Goal: Information Seeking & Learning: Learn about a topic

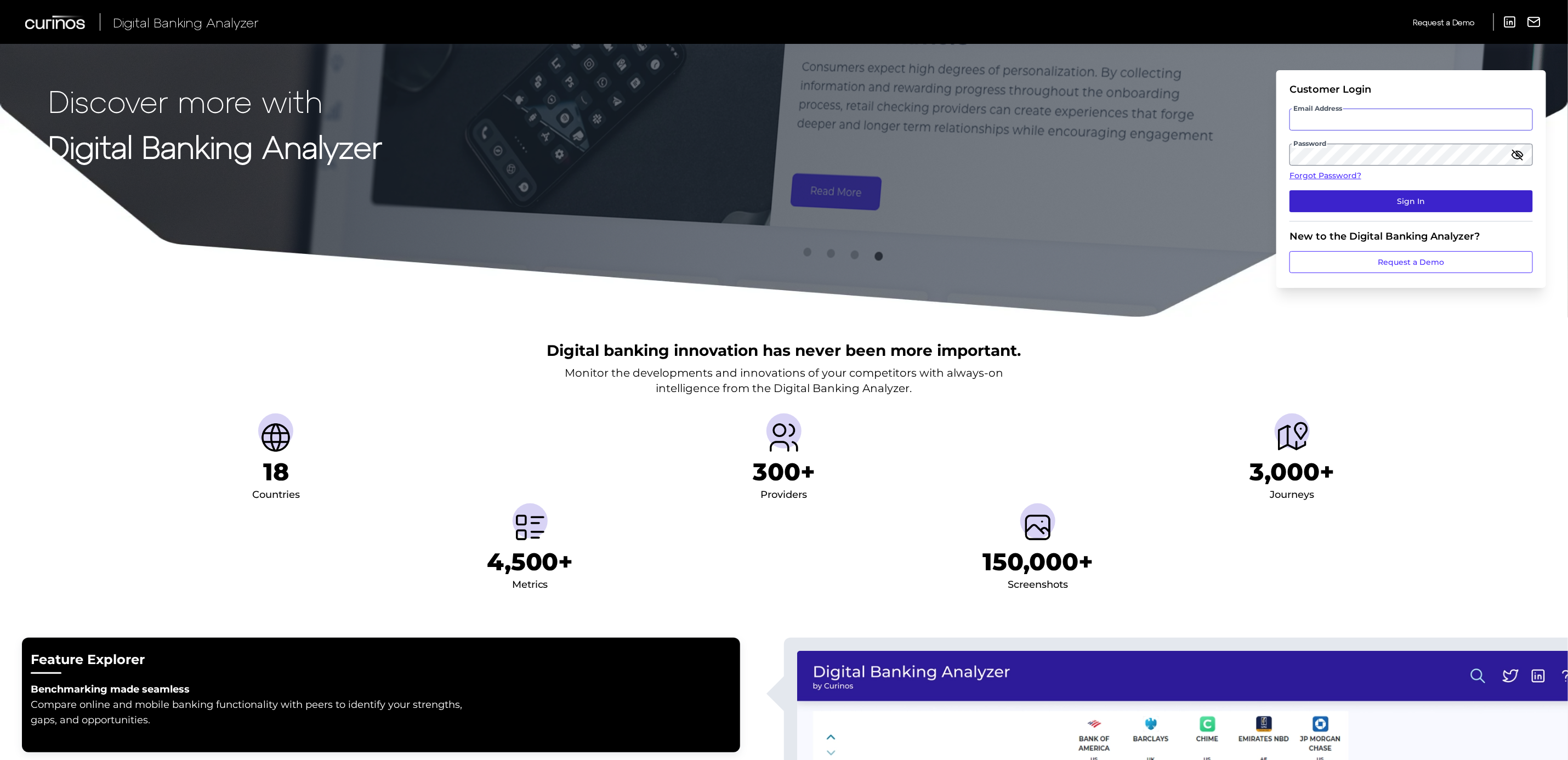
type input "[PERSON_NAME][DOMAIN_NAME][EMAIL_ADDRESS][PERSON_NAME][DOMAIN_NAME]"
click at [1425, 194] on button "Sign In" at bounding box center [1411, 201] width 243 height 22
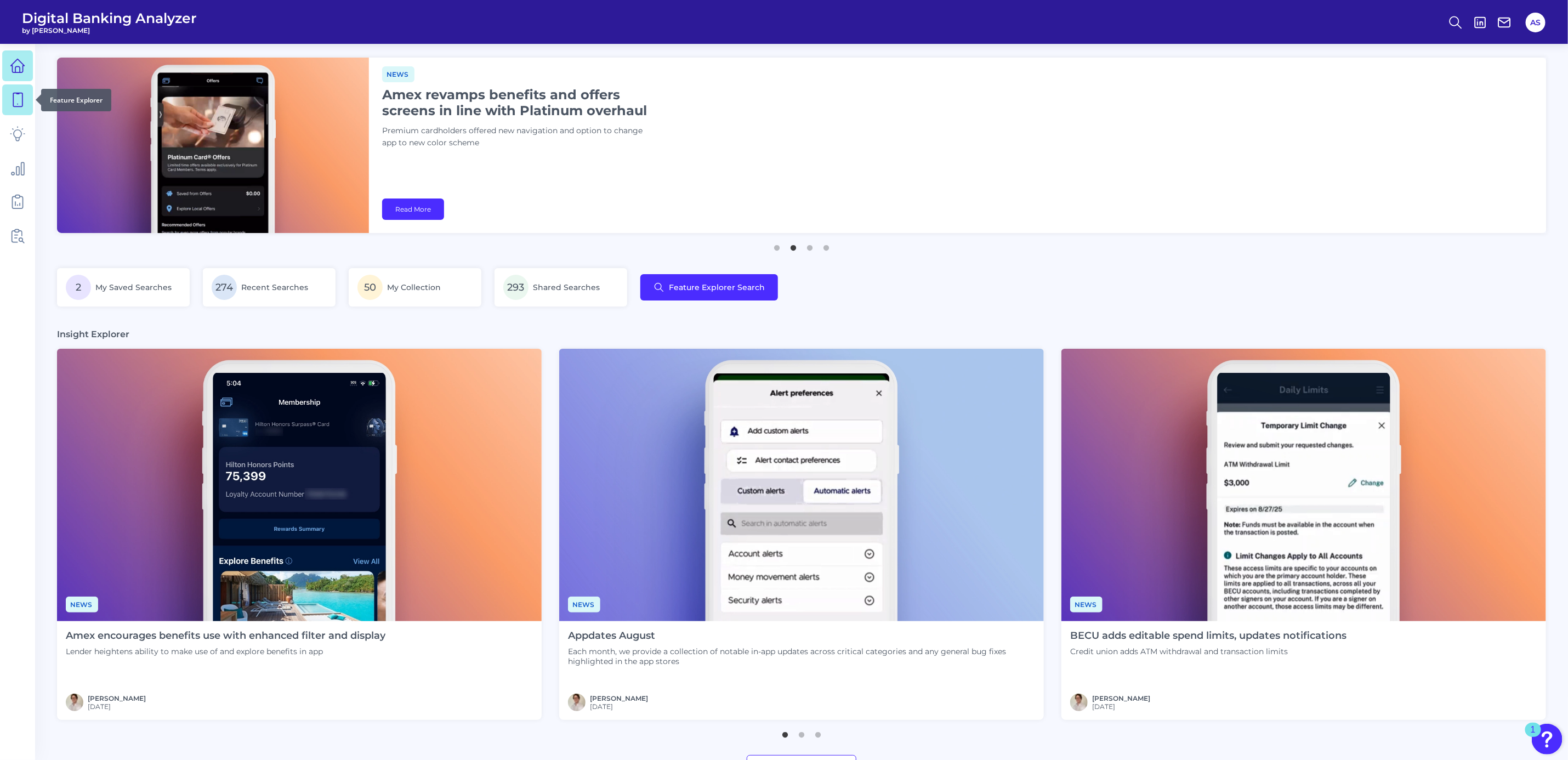
click at [22, 101] on icon at bounding box center [17, 99] width 15 height 15
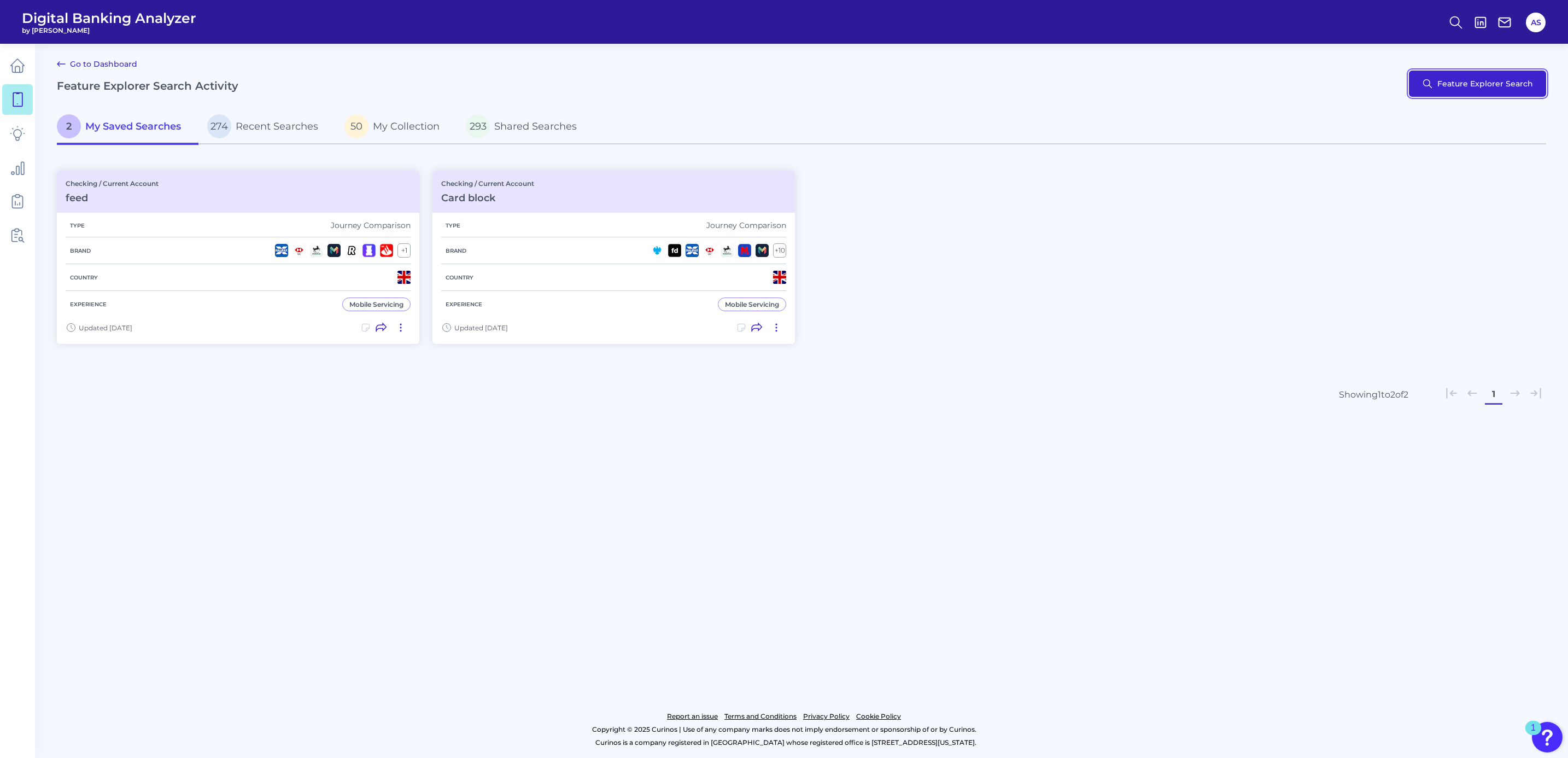
click at [1425, 77] on button "Feature Explorer Search" at bounding box center [1477, 84] width 137 height 26
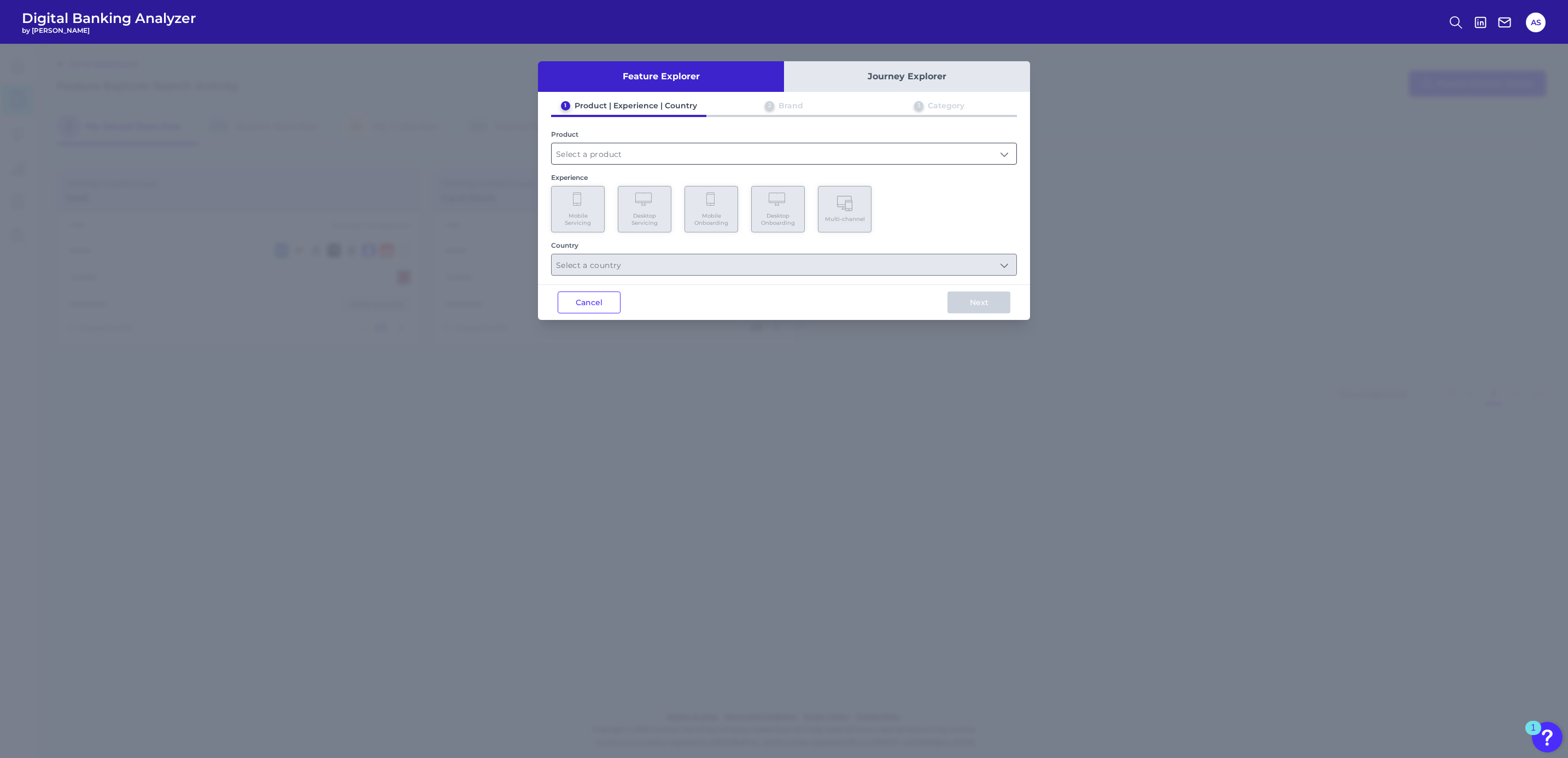
click at [612, 151] on input "text" at bounding box center [783, 153] width 465 height 21
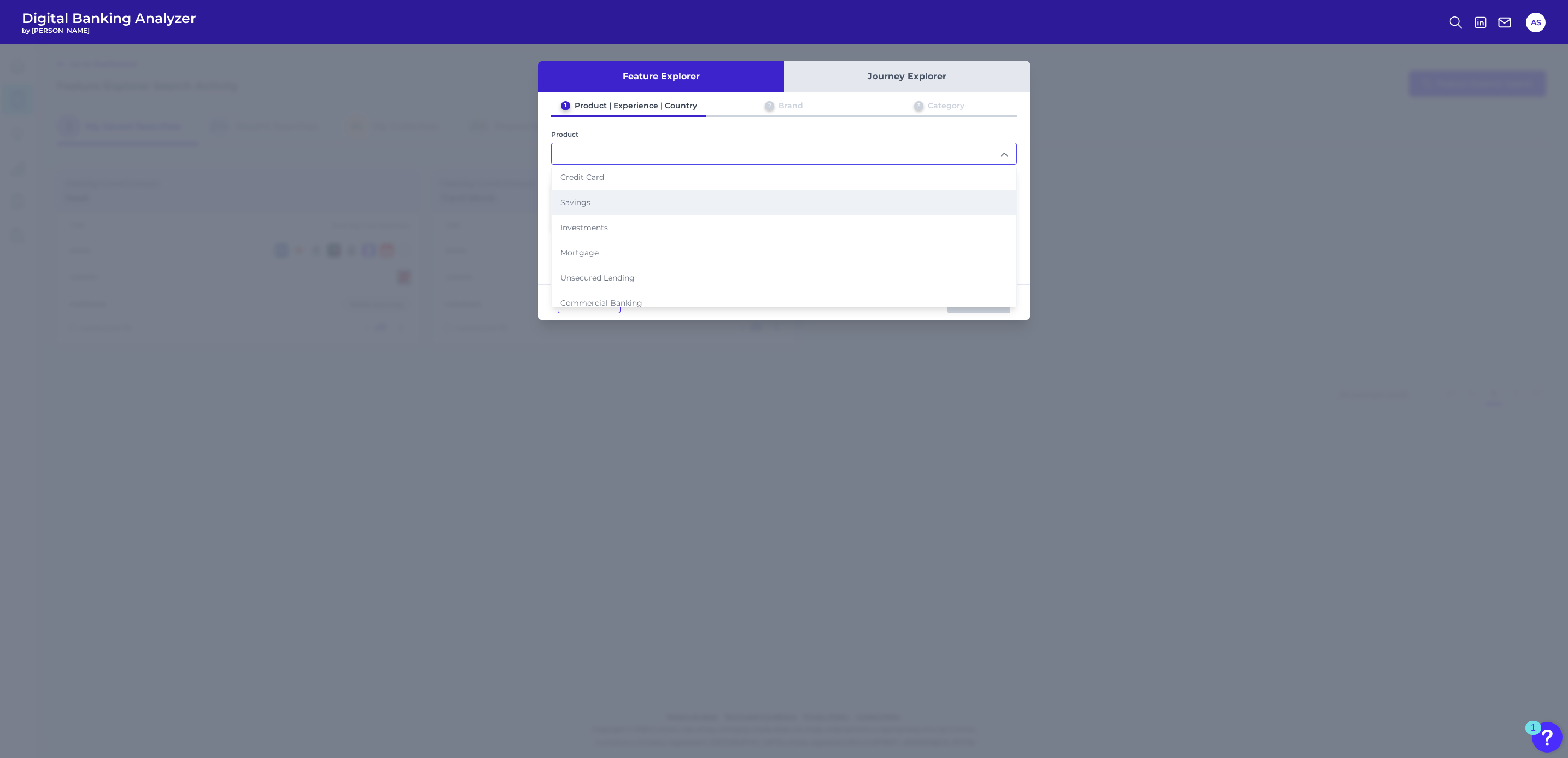
scroll to position [104, 0]
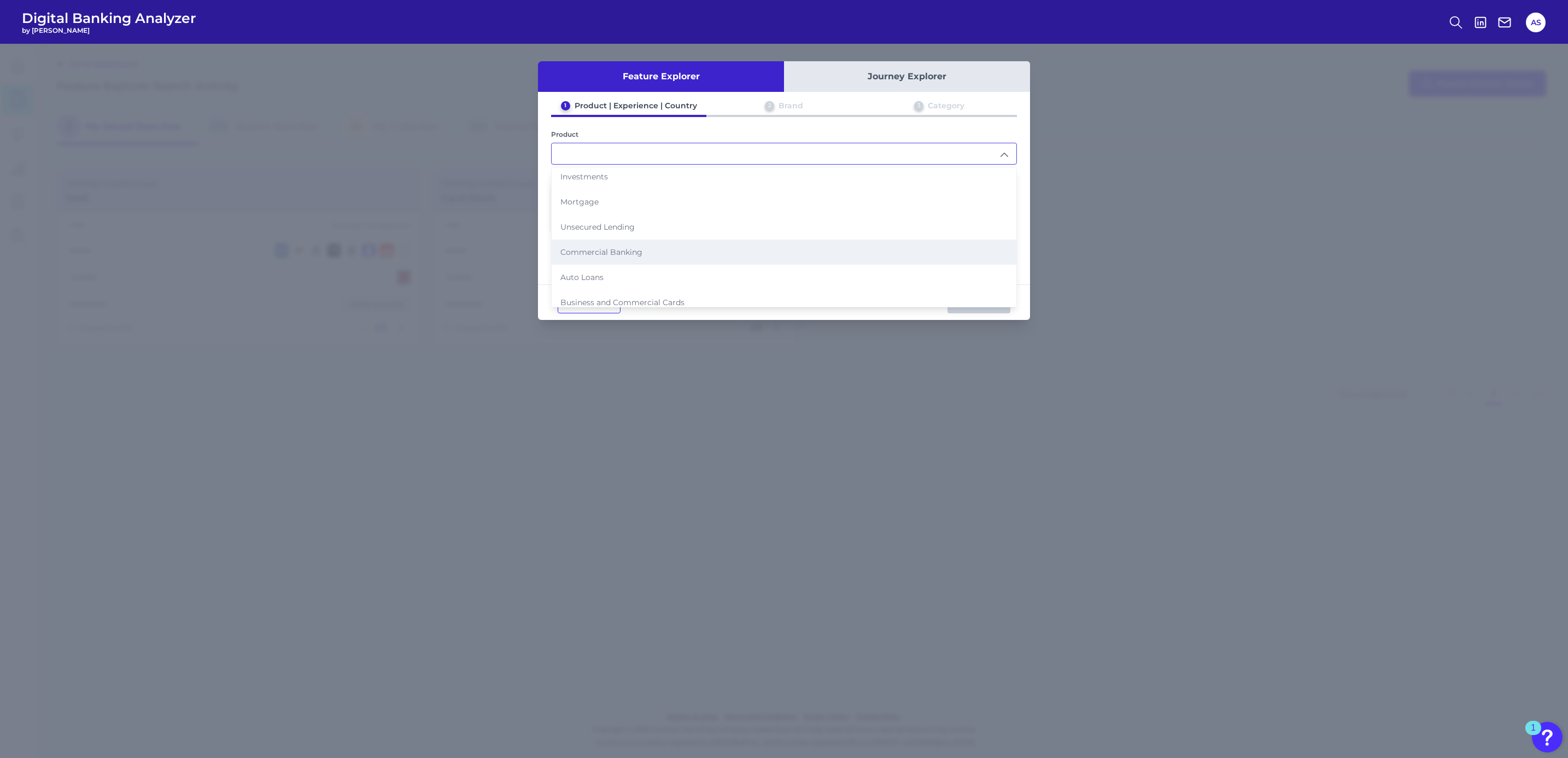
click at [617, 247] on span "Commercial Banking" at bounding box center [601, 252] width 82 height 10
type input "Commercial Banking"
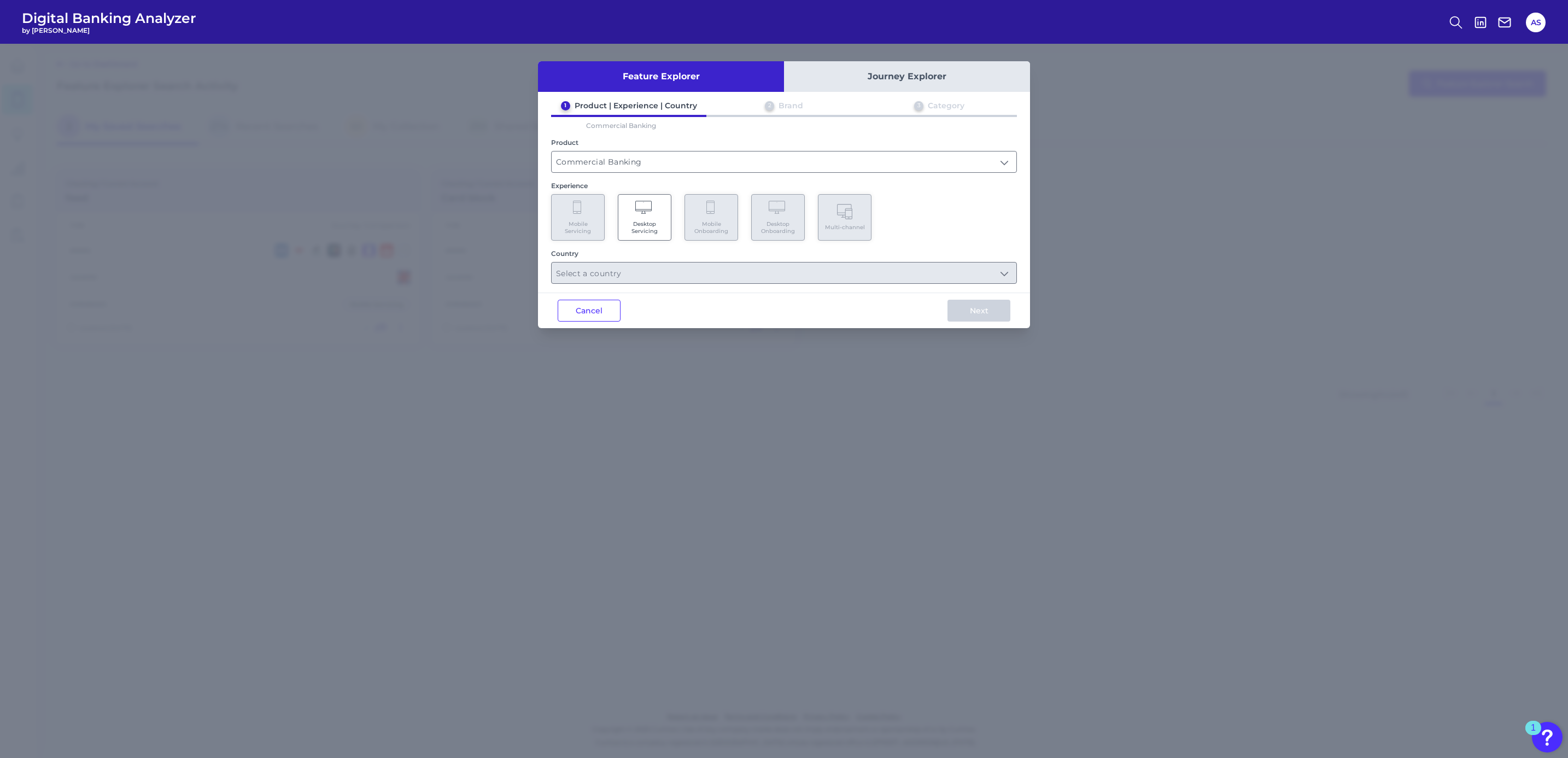
click at [667, 214] on Servicing "Desktop Servicing" at bounding box center [644, 217] width 54 height 47
click at [669, 275] on input "text" at bounding box center [783, 273] width 465 height 21
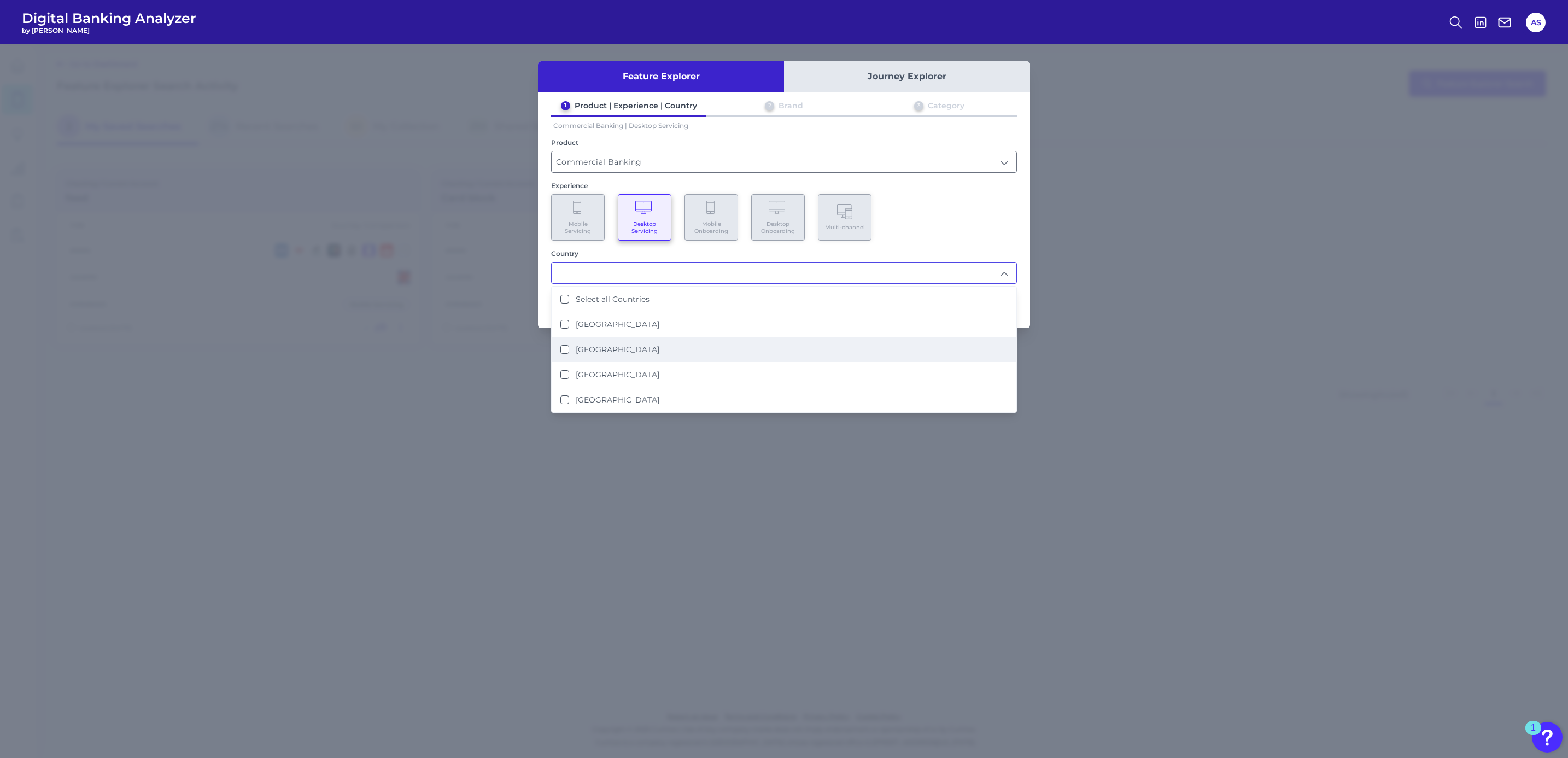
click at [671, 344] on li "[GEOGRAPHIC_DATA]" at bounding box center [783, 349] width 465 height 25
type input "[GEOGRAPHIC_DATA]"
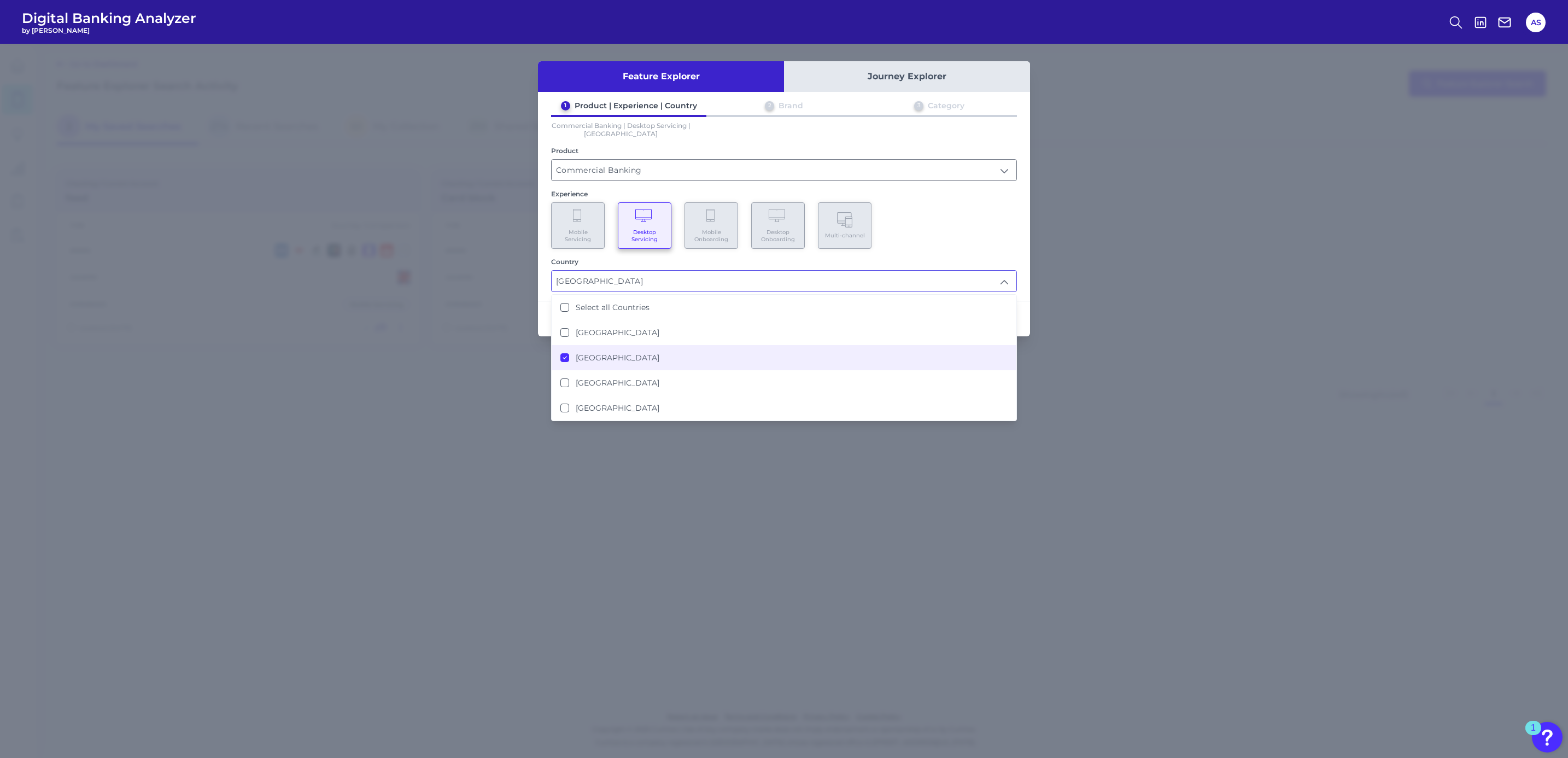
click at [966, 200] on div "Experience Mobile Servicing Desktop Servicing Mobile Onboarding Desktop Onboard…" at bounding box center [784, 219] width 465 height 59
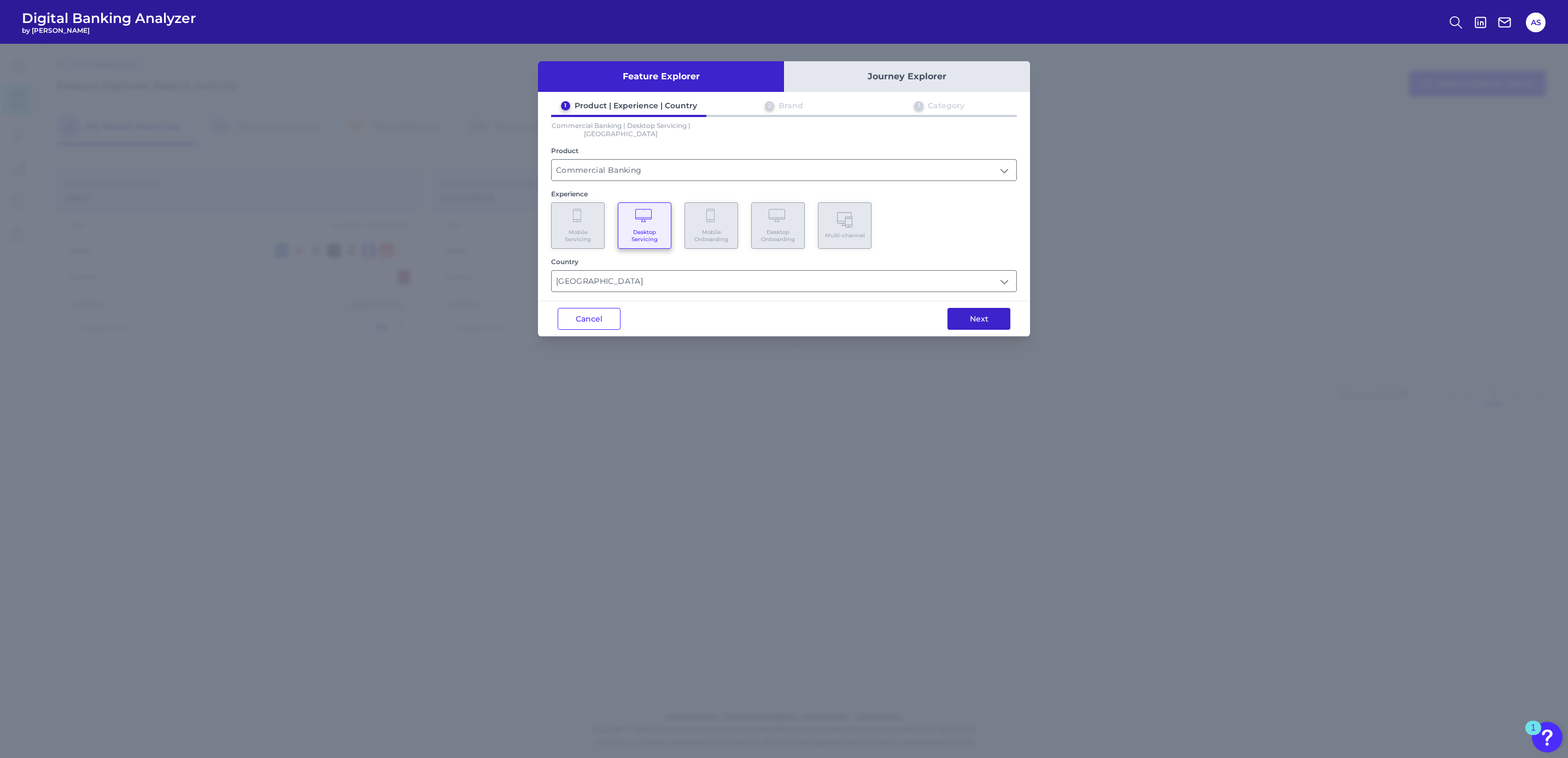
click at [985, 320] on button "Next" at bounding box center [979, 318] width 63 height 22
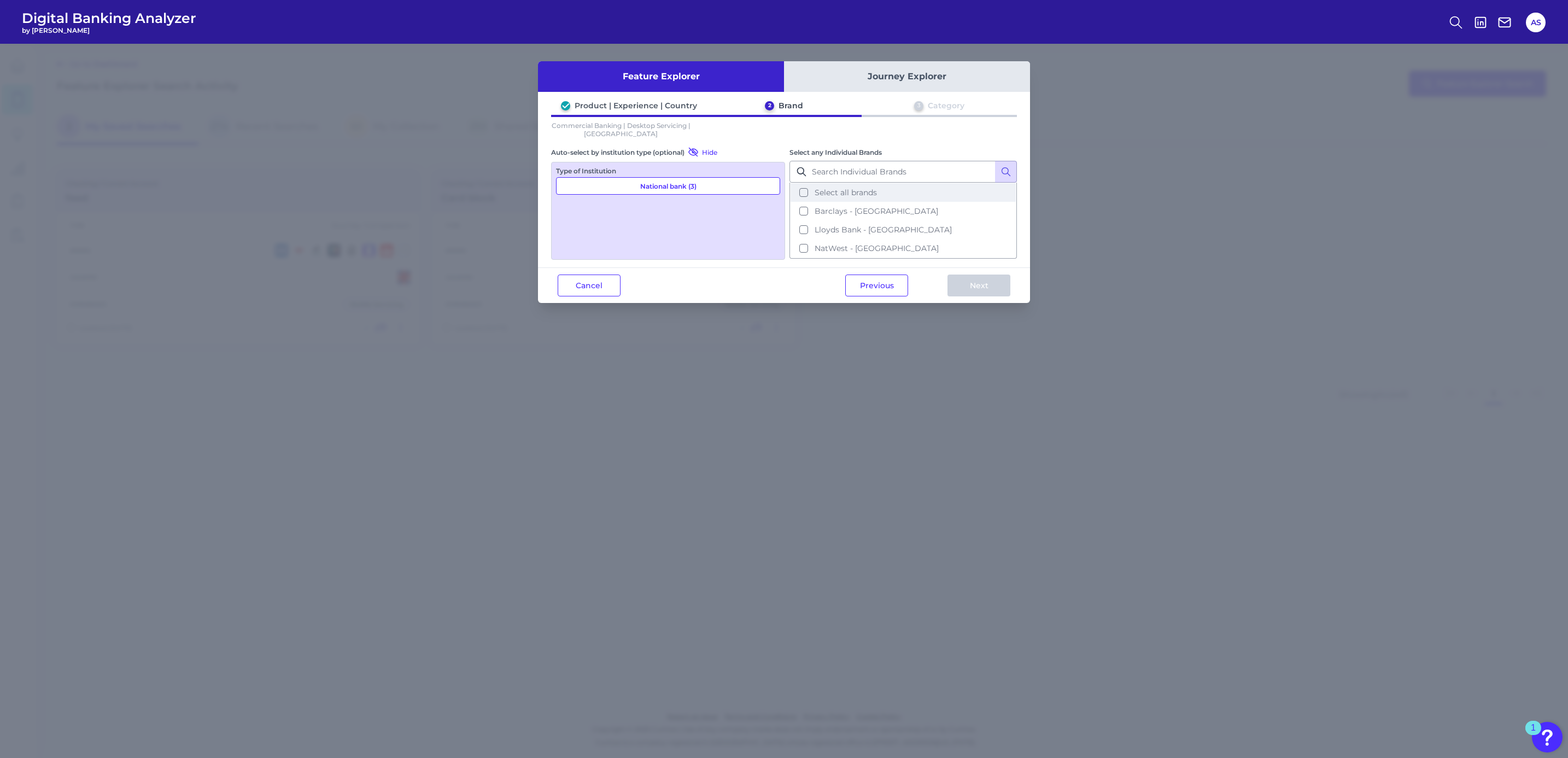
click at [851, 196] on button "Select all brands" at bounding box center [903, 192] width 225 height 18
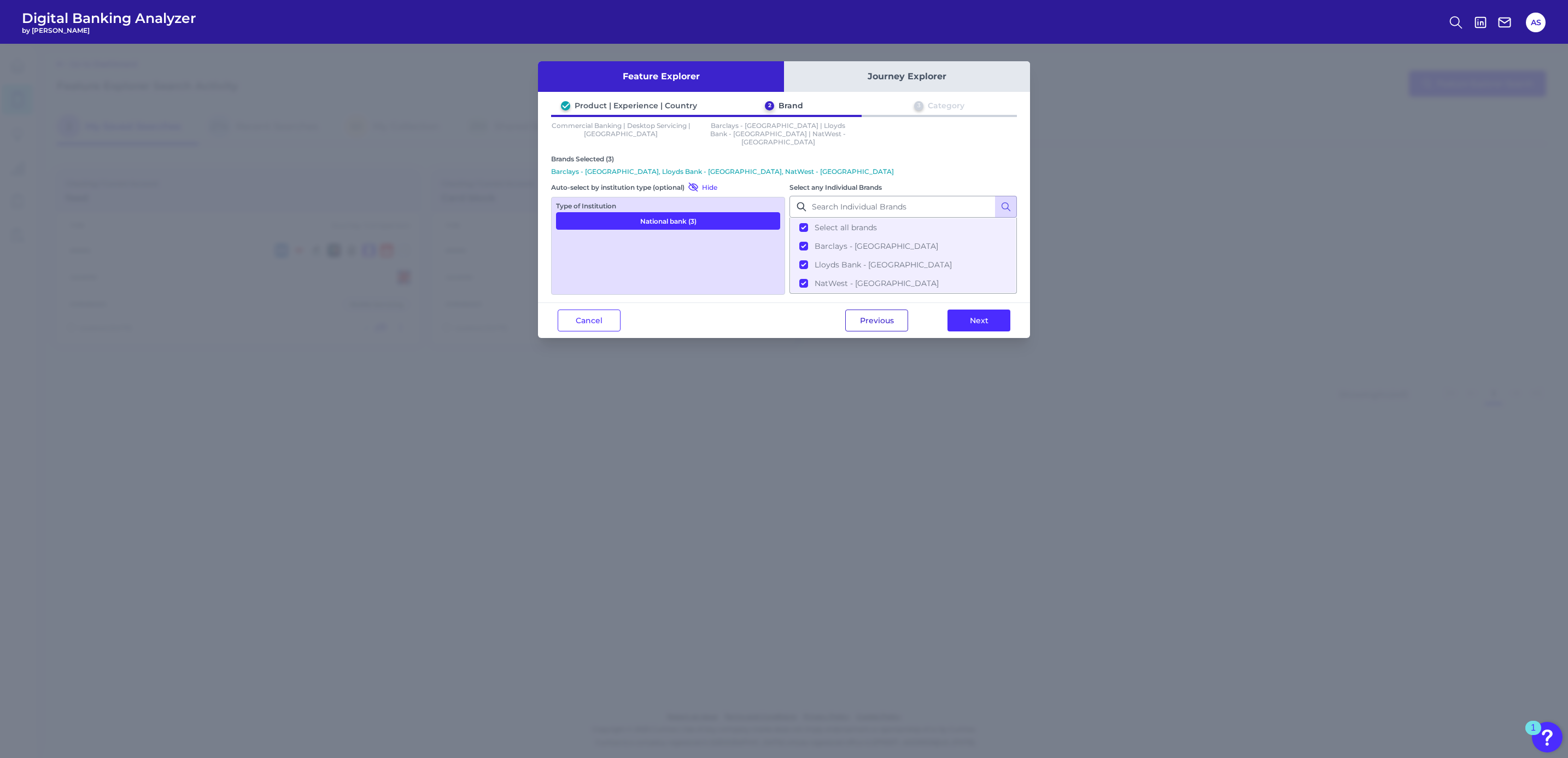
click at [857, 309] on button "Previous" at bounding box center [876, 320] width 63 height 22
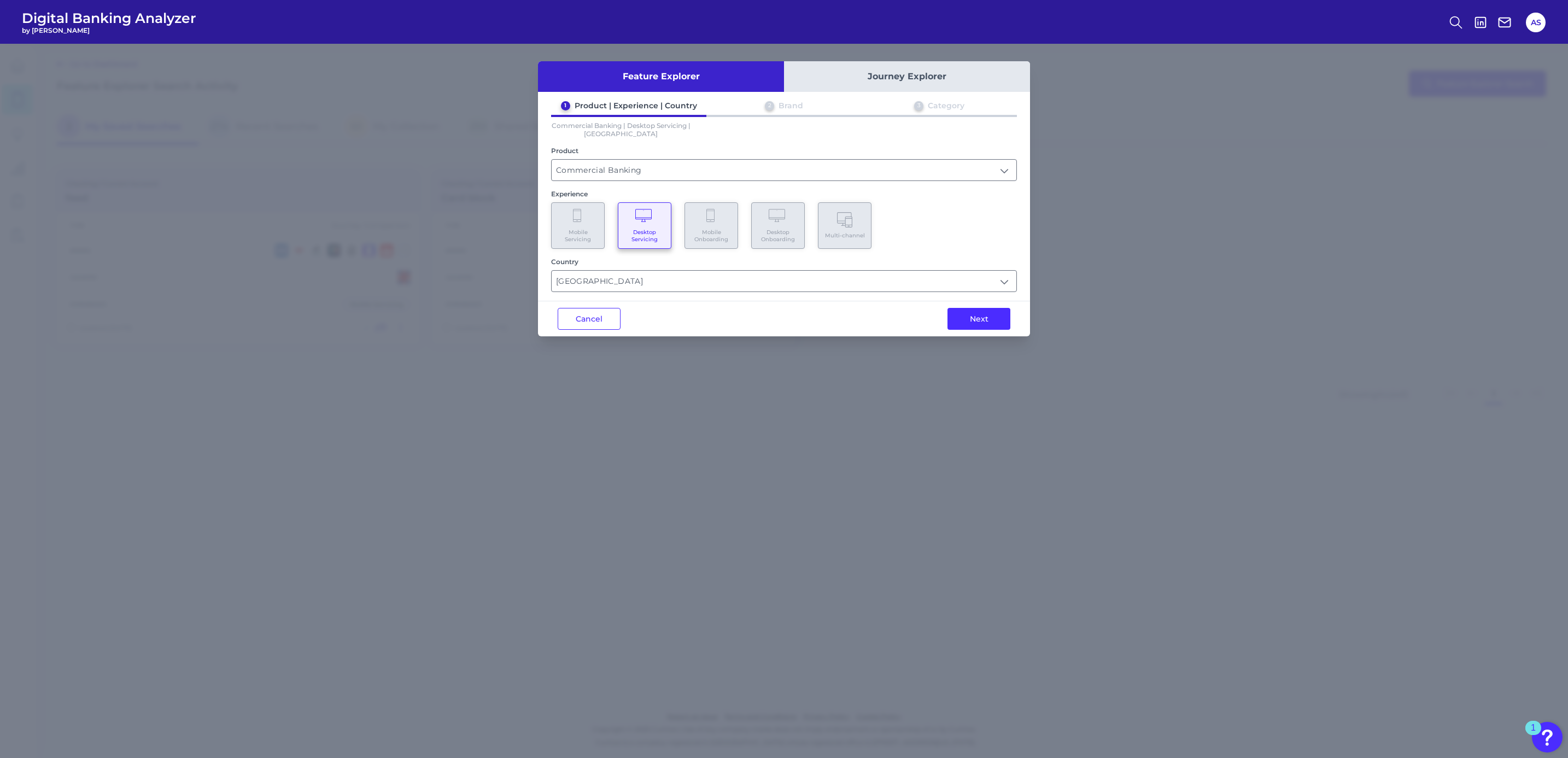
click at [627, 294] on div "Feature Explorer Journey Explorer 1 Product | Experience | Country 2 Brand 3 Ca…" at bounding box center [784, 198] width 492 height 275
click at [633, 279] on input "[GEOGRAPHIC_DATA]" at bounding box center [783, 281] width 465 height 21
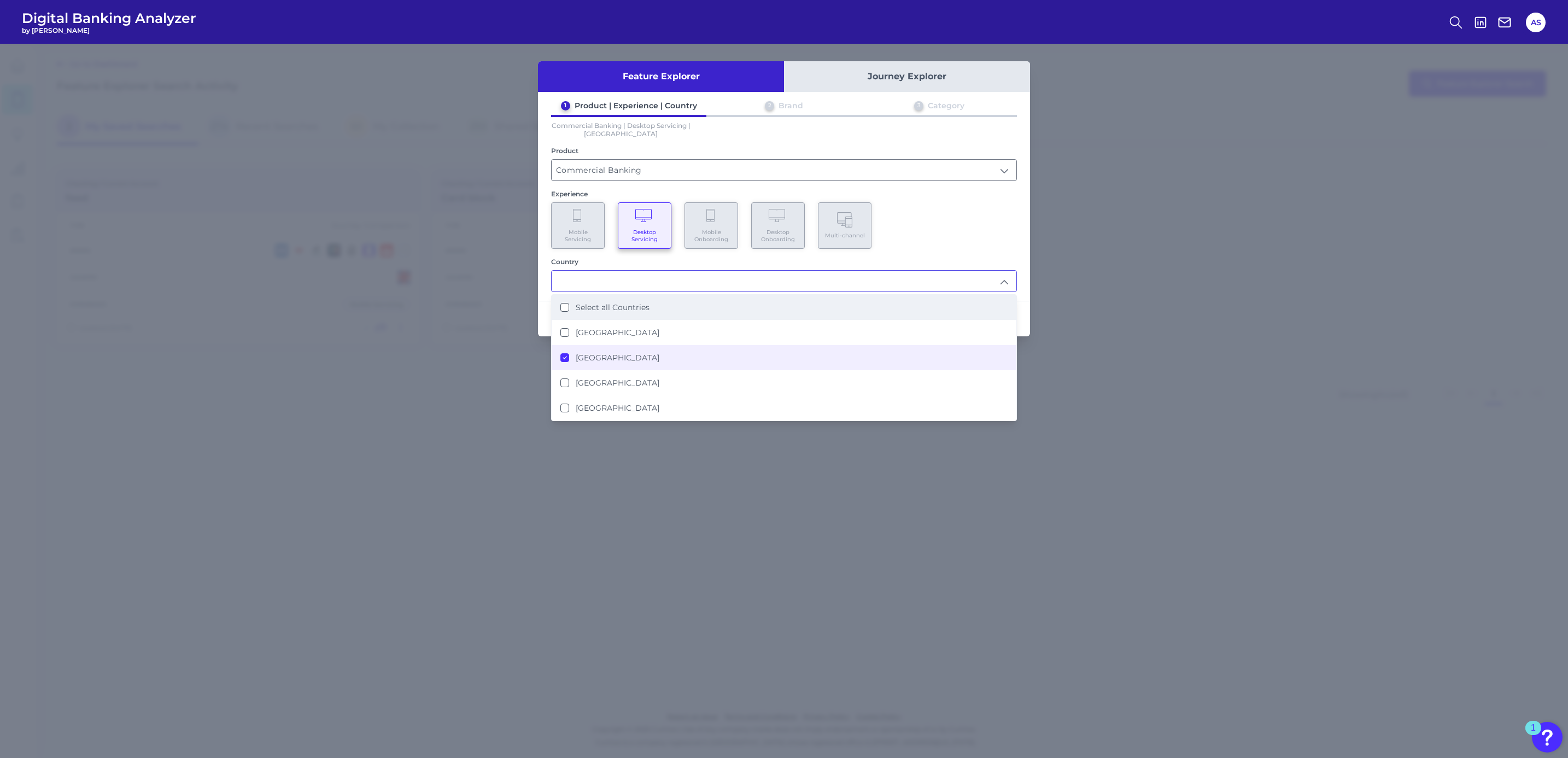
click at [633, 308] on label "Select all Countries" at bounding box center [612, 307] width 74 height 10
type input "Select all Countries"
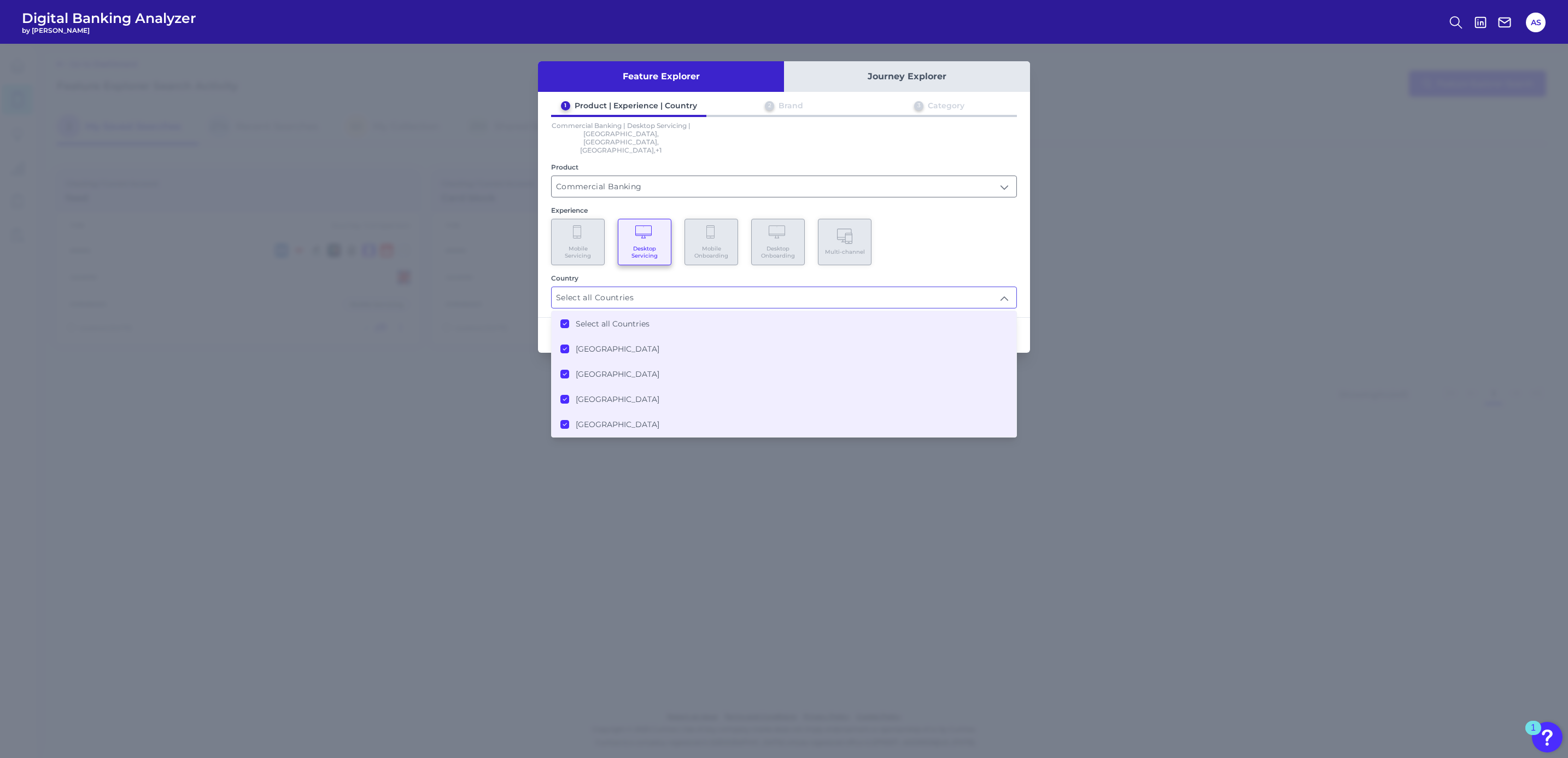
click at [988, 219] on div "Mobile Servicing Desktop Servicing Mobile Onboarding Desktop Onboarding Multi-c…" at bounding box center [784, 242] width 465 height 47
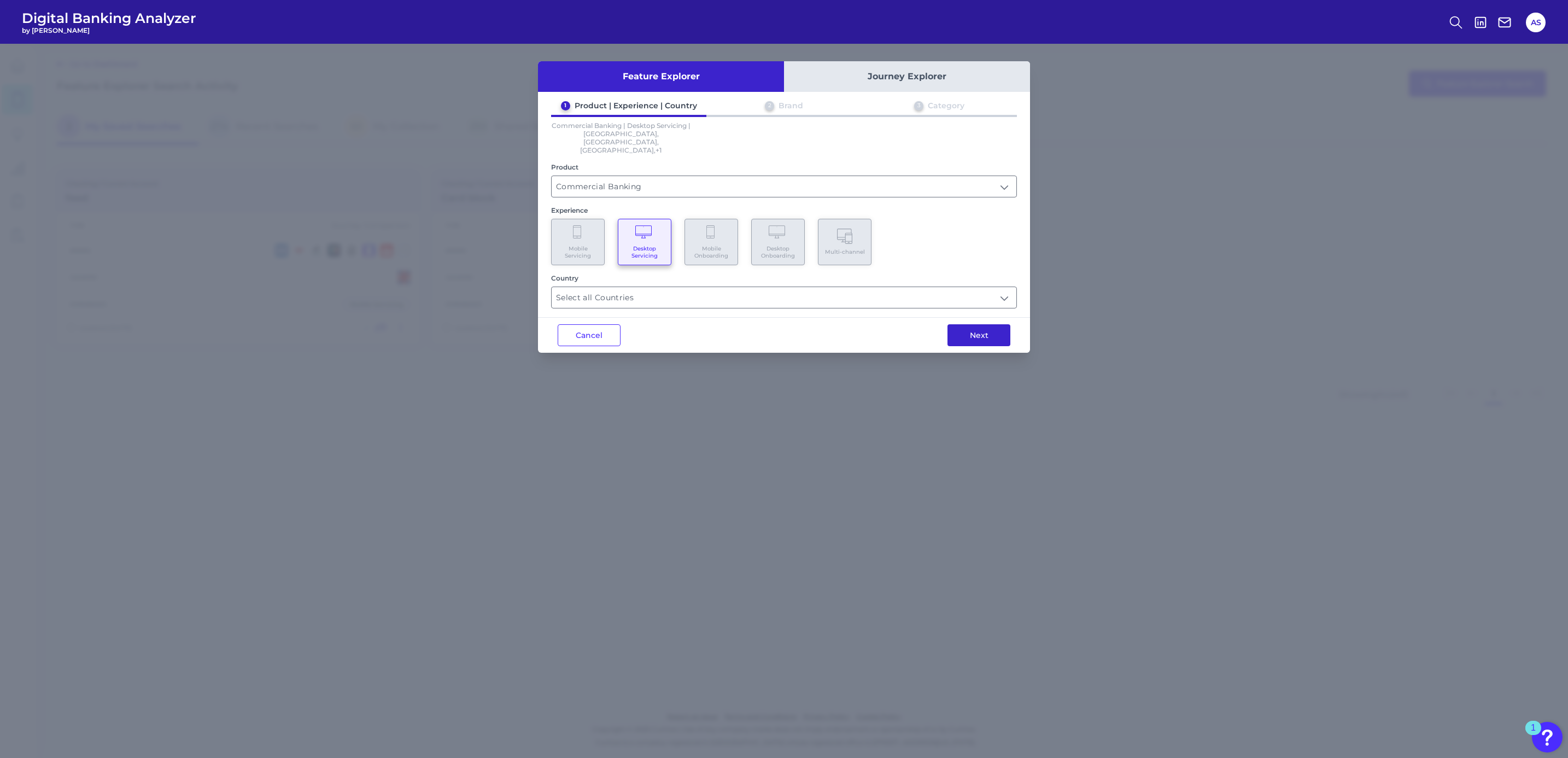
click at [982, 324] on button "Next" at bounding box center [979, 334] width 63 height 22
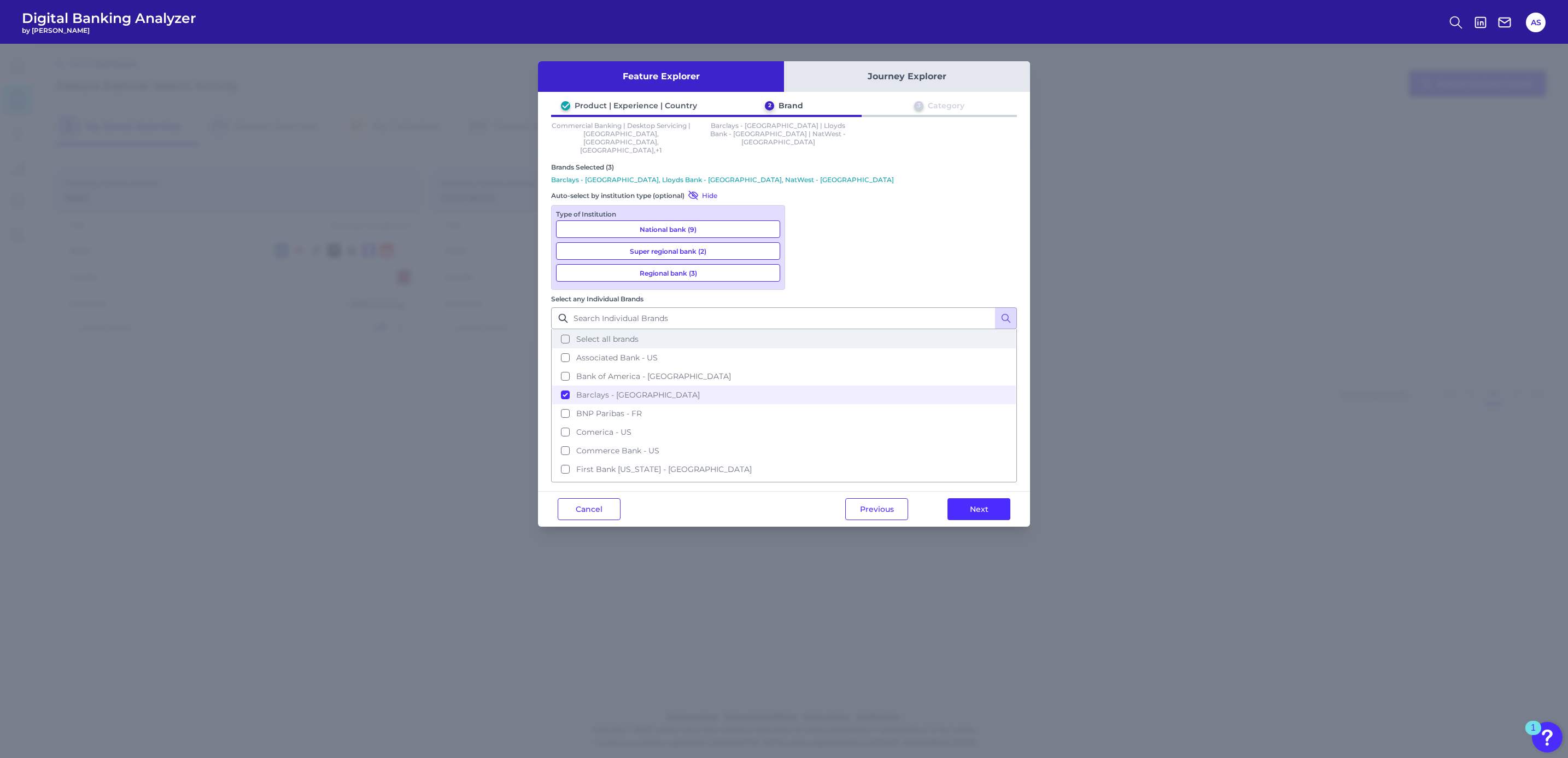
click at [899, 330] on button "Select all brands" at bounding box center [783, 339] width 463 height 18
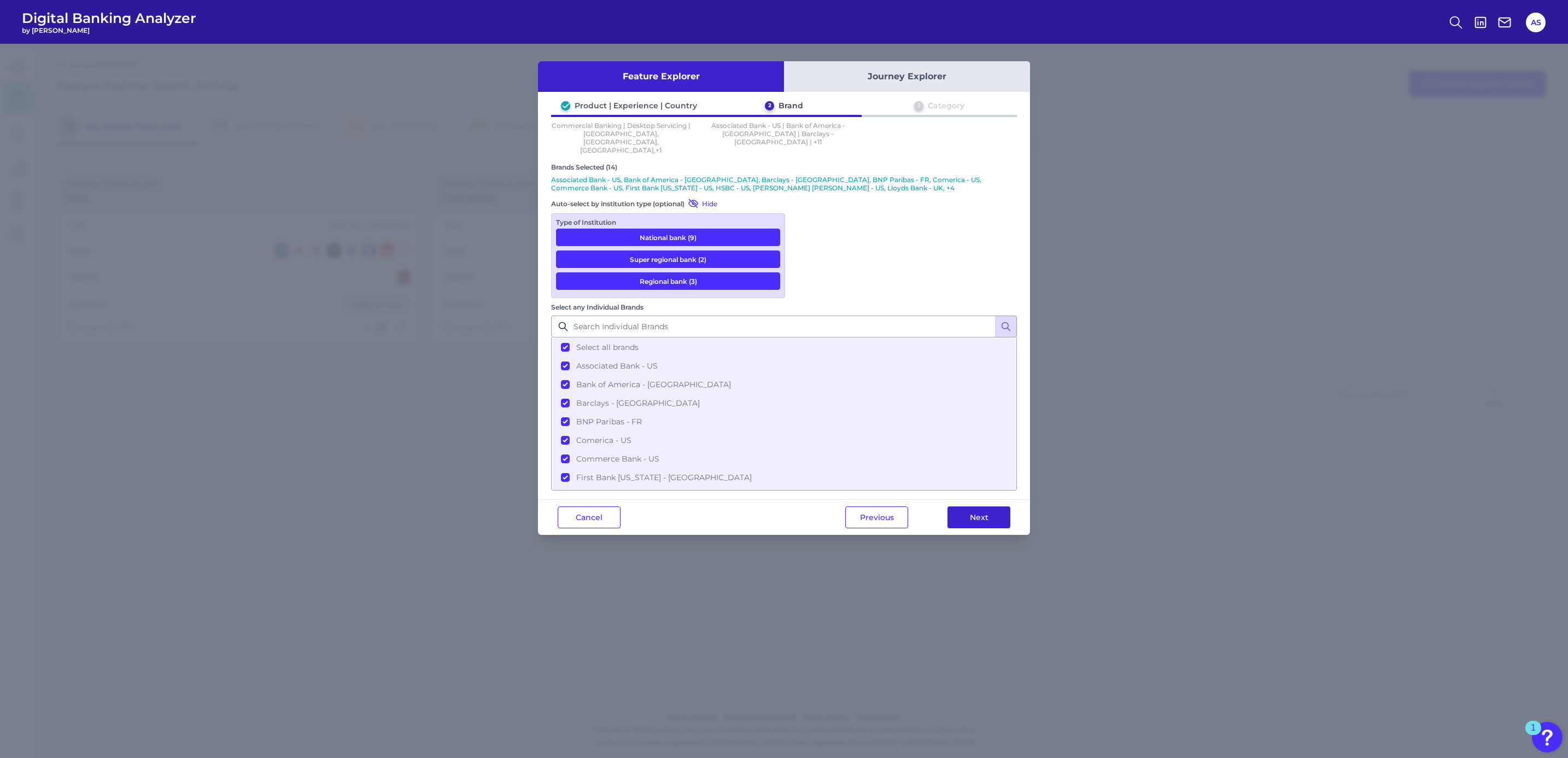
click at [964, 506] on button "Next" at bounding box center [979, 517] width 63 height 22
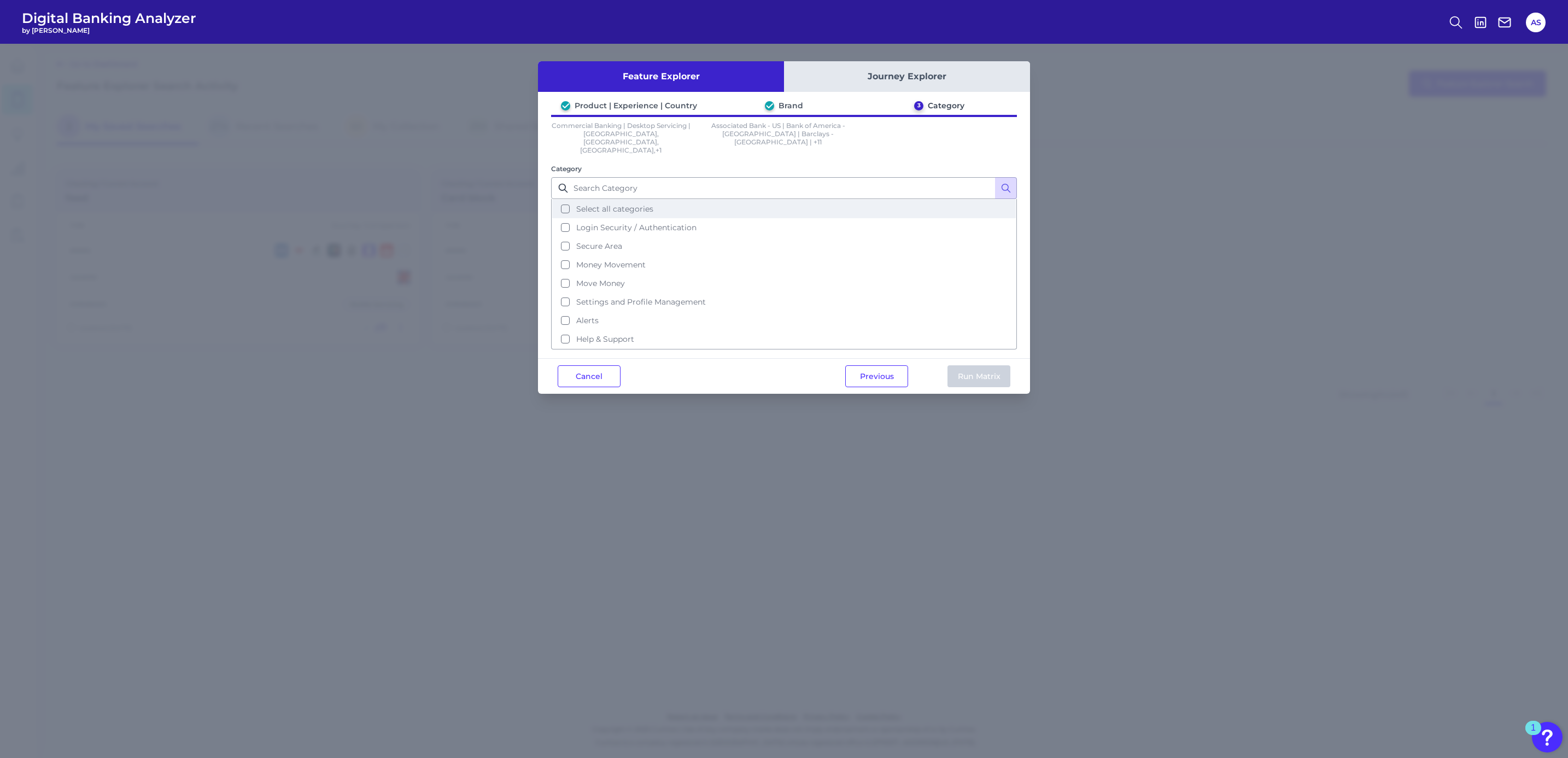
click at [640, 204] on span "Select all categories" at bounding box center [615, 209] width 77 height 10
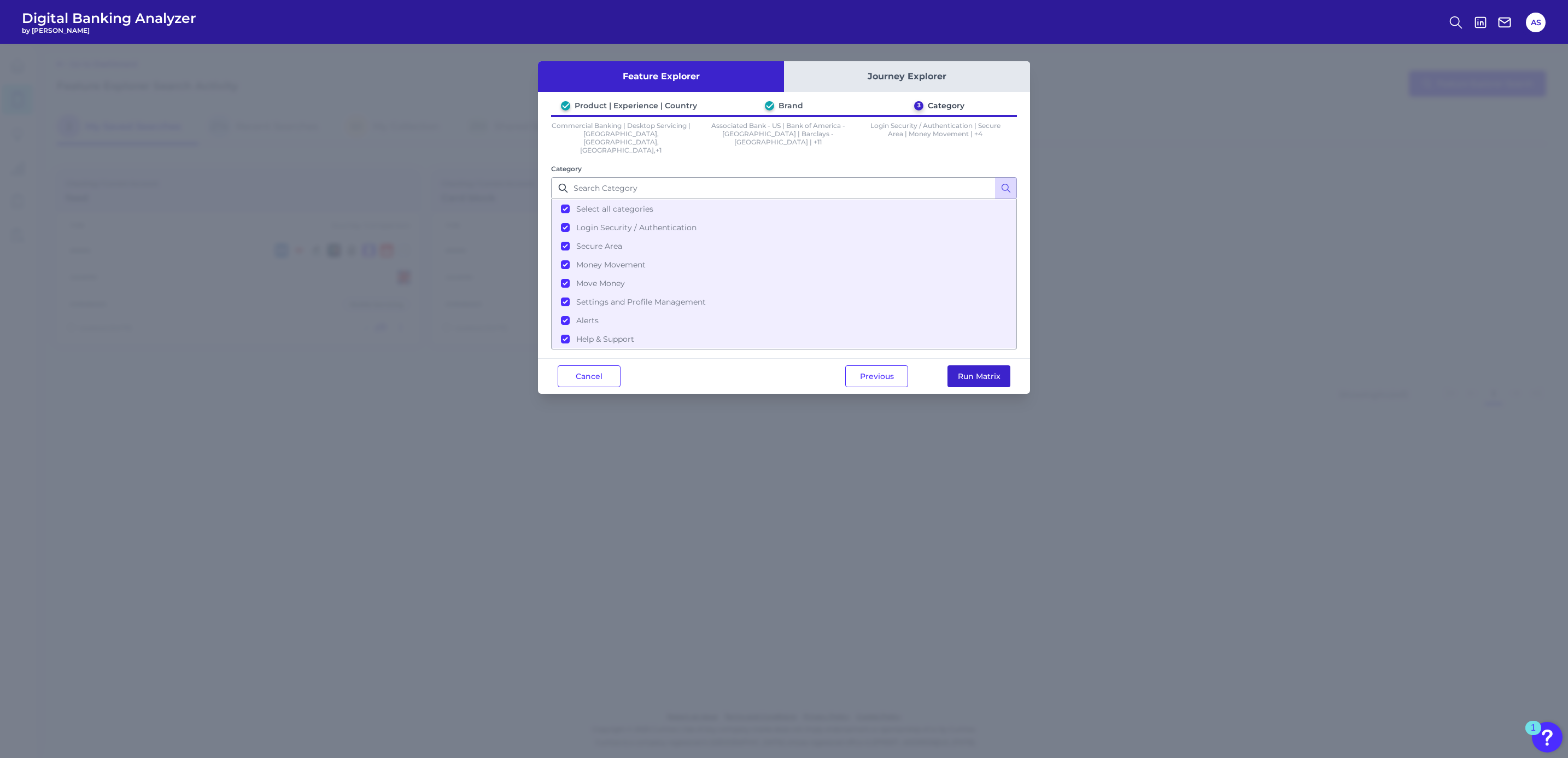
click at [994, 365] on button "Run Matrix" at bounding box center [979, 376] width 63 height 22
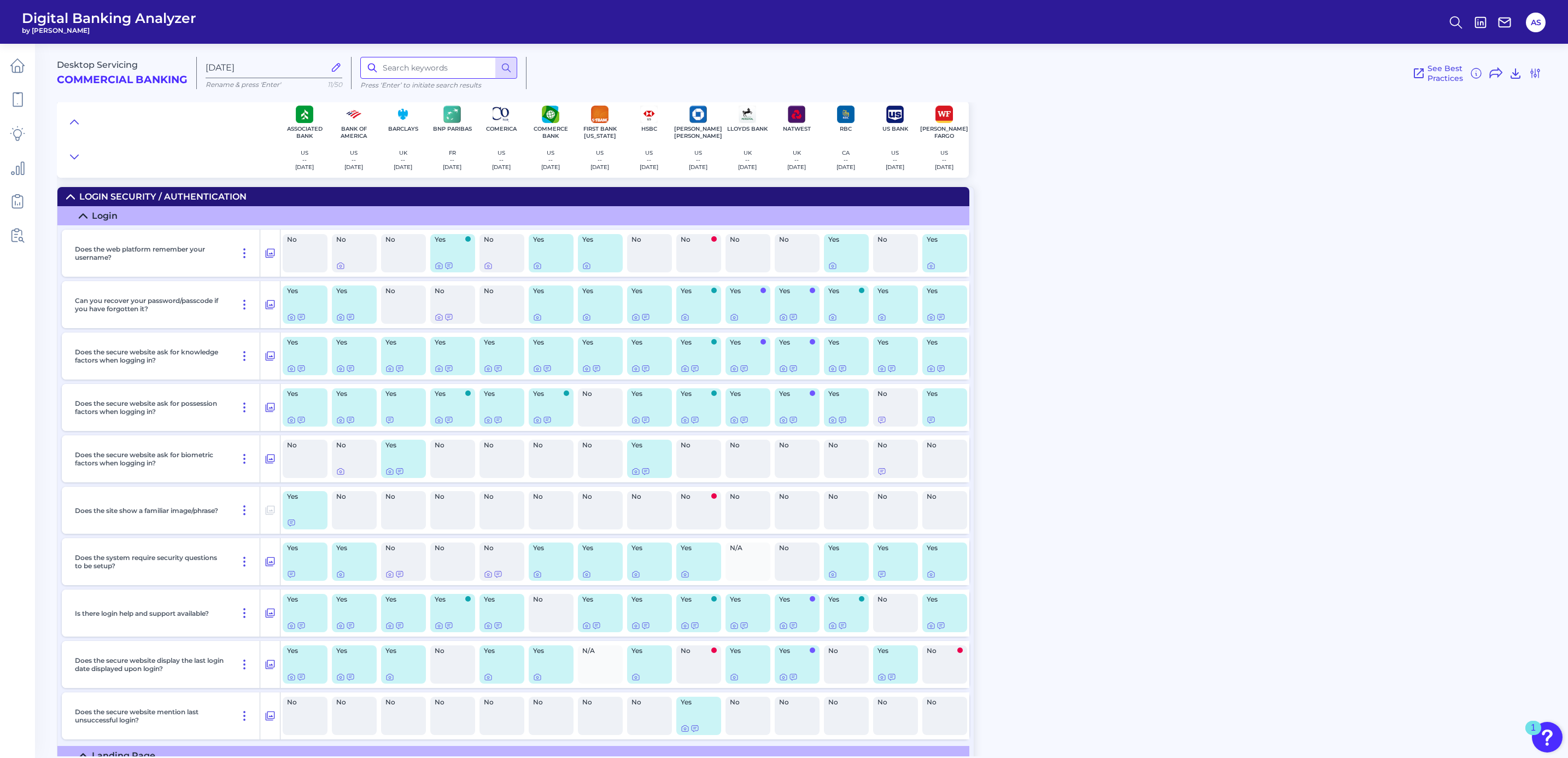
click at [416, 74] on input at bounding box center [439, 68] width 157 height 22
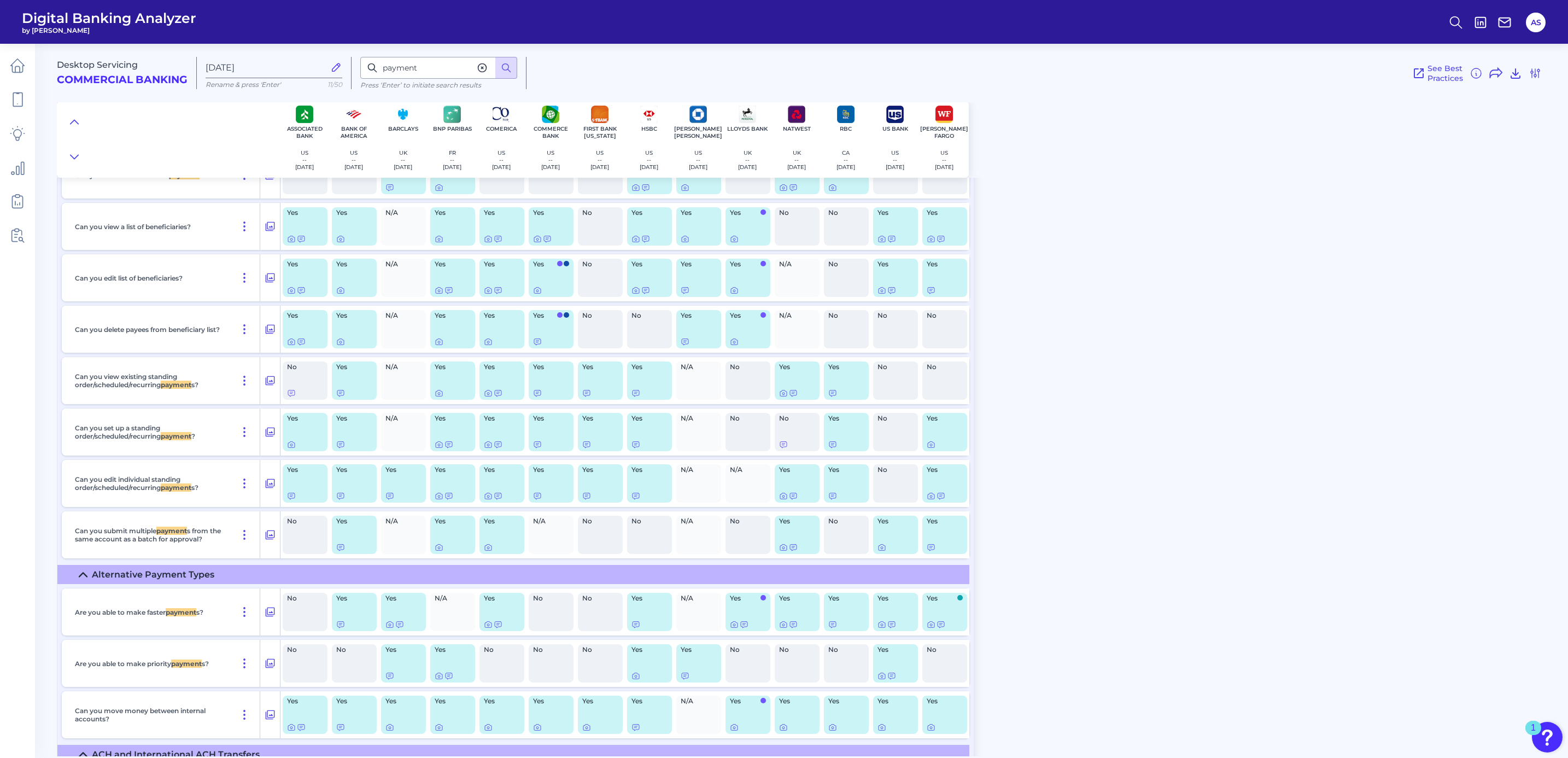
scroll to position [4362, 0]
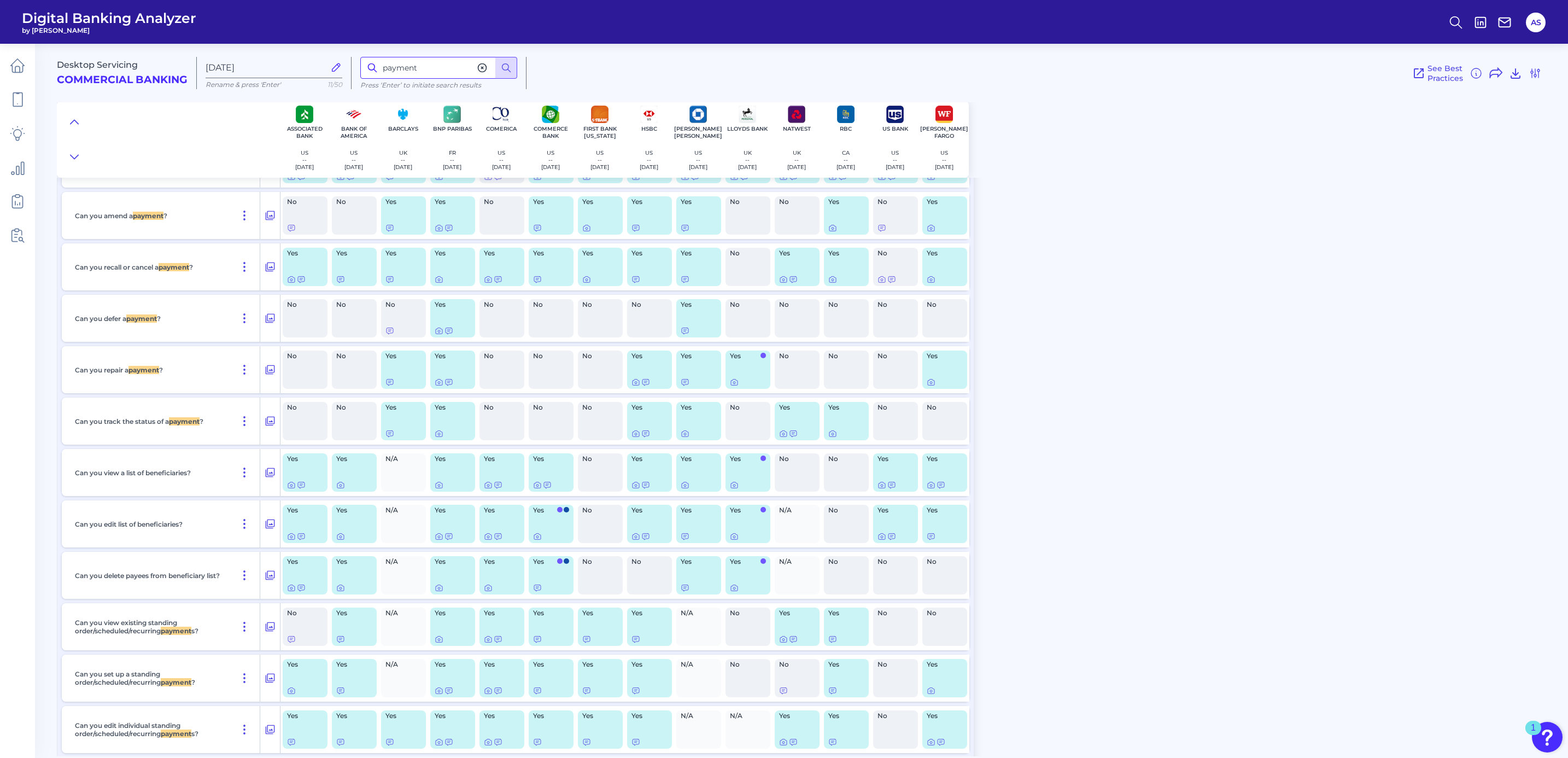
click at [448, 71] on input "payment" at bounding box center [439, 68] width 157 height 22
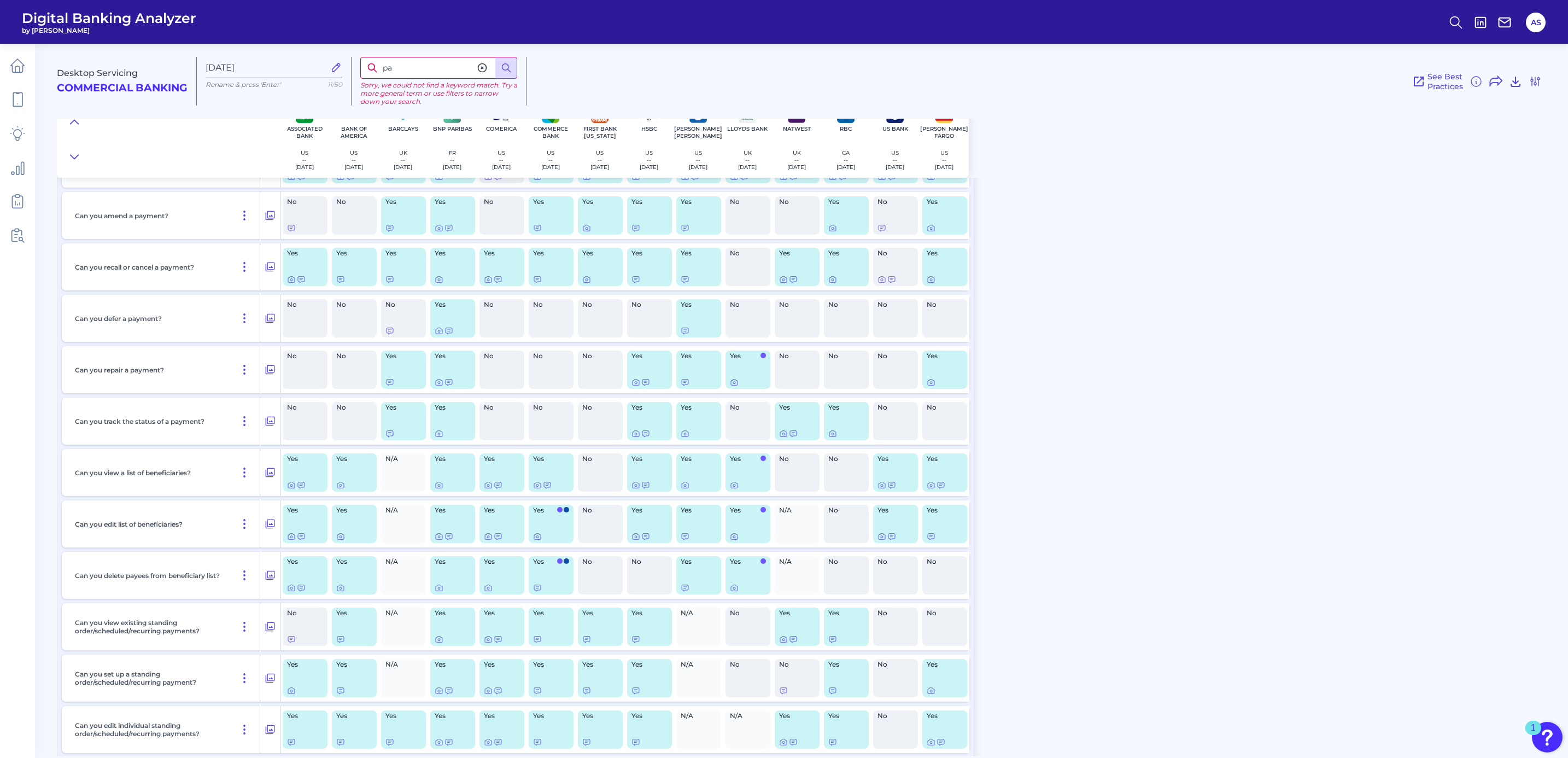
type input "p"
type input "tracker"
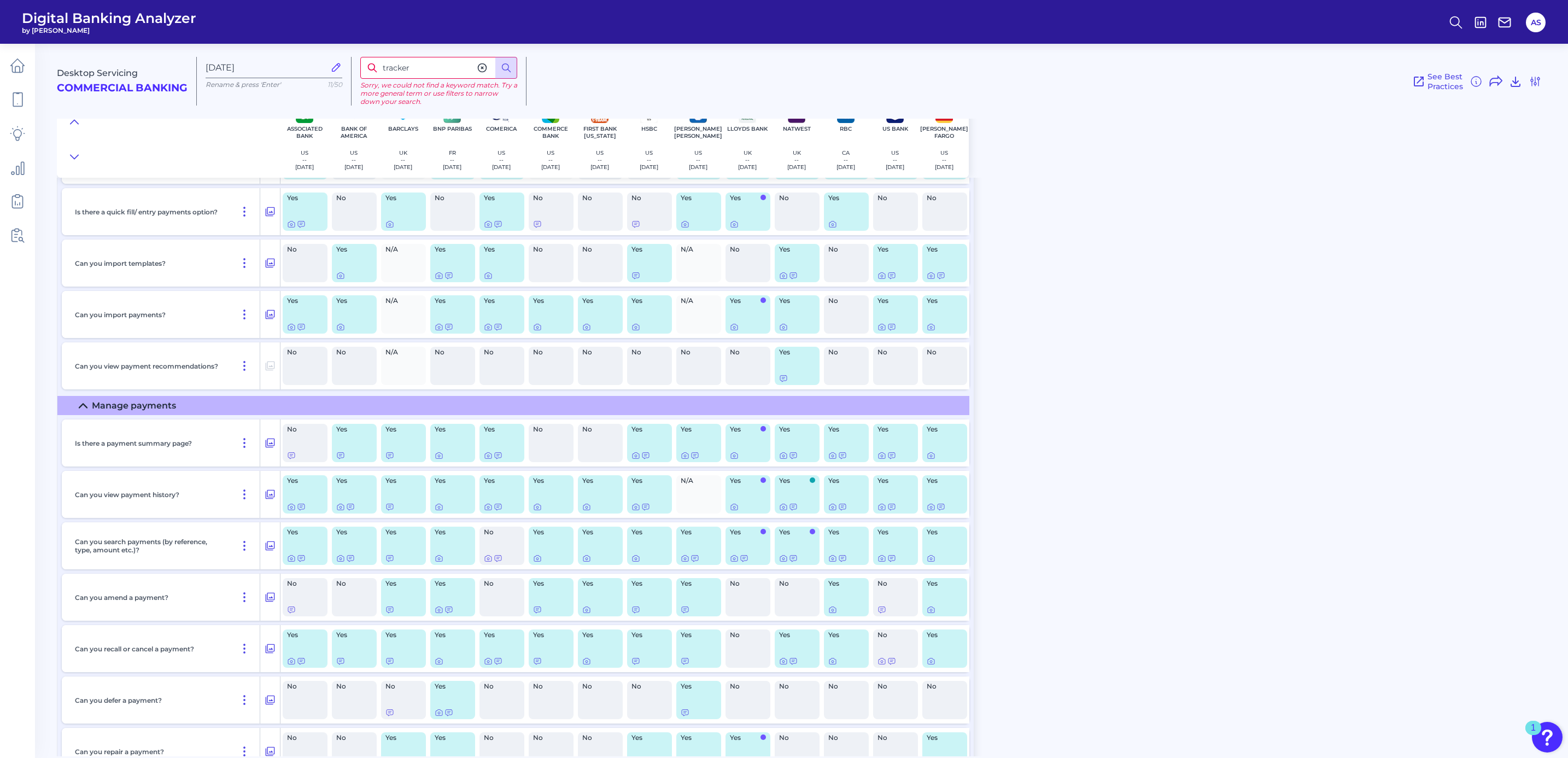
scroll to position [3951, 0]
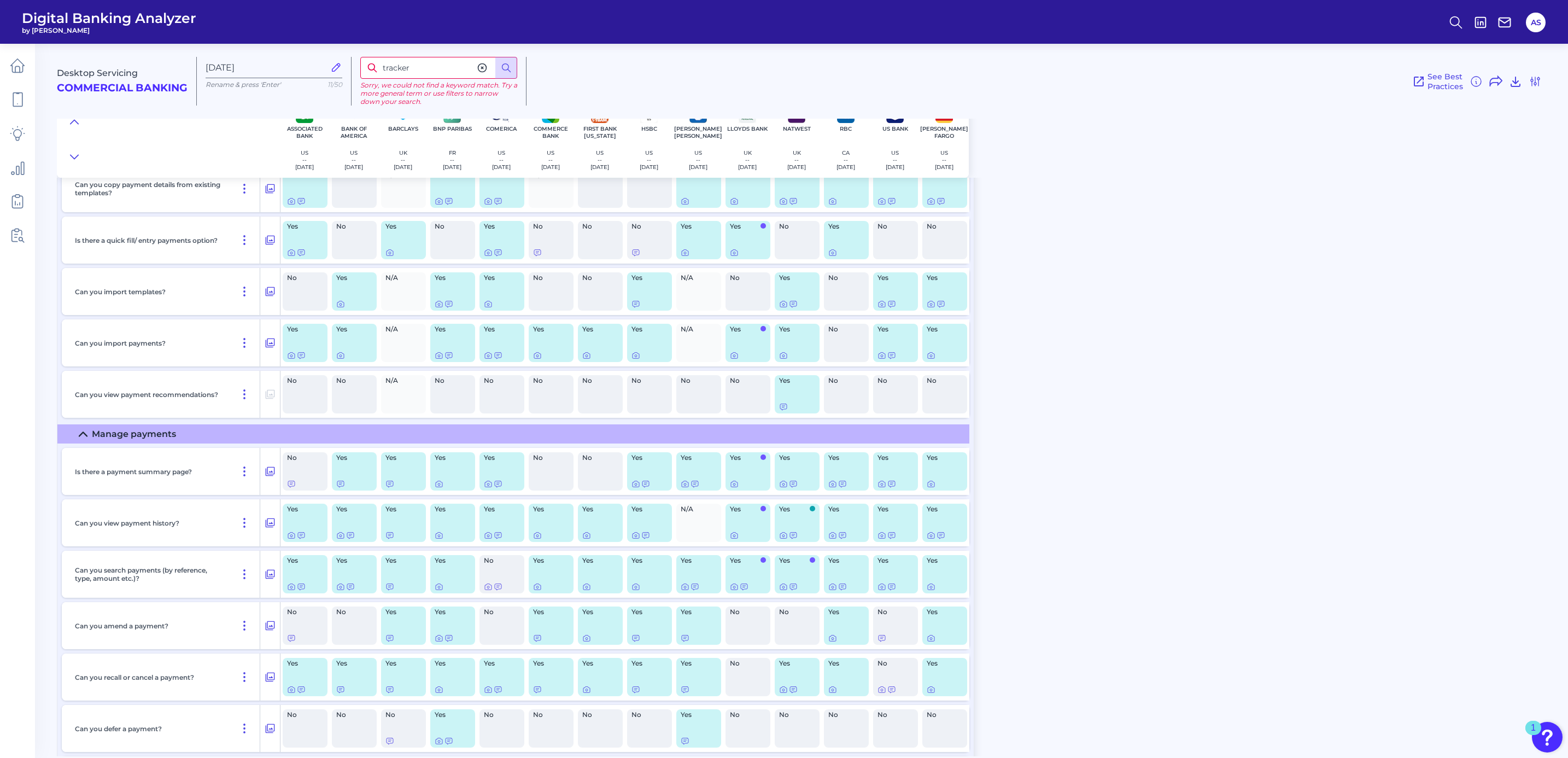
click at [422, 64] on input "tracker" at bounding box center [439, 68] width 157 height 22
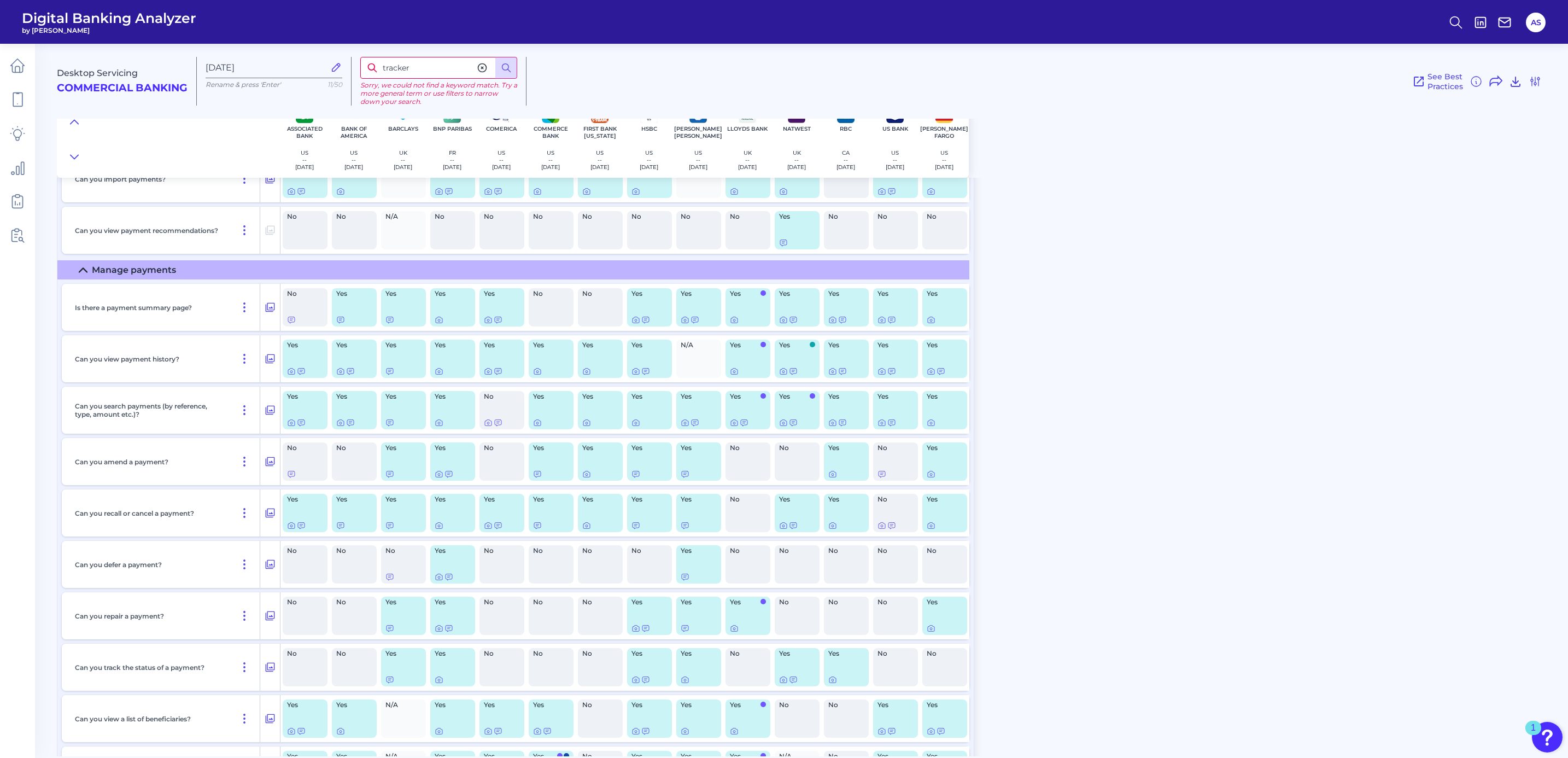
scroll to position [4198, 0]
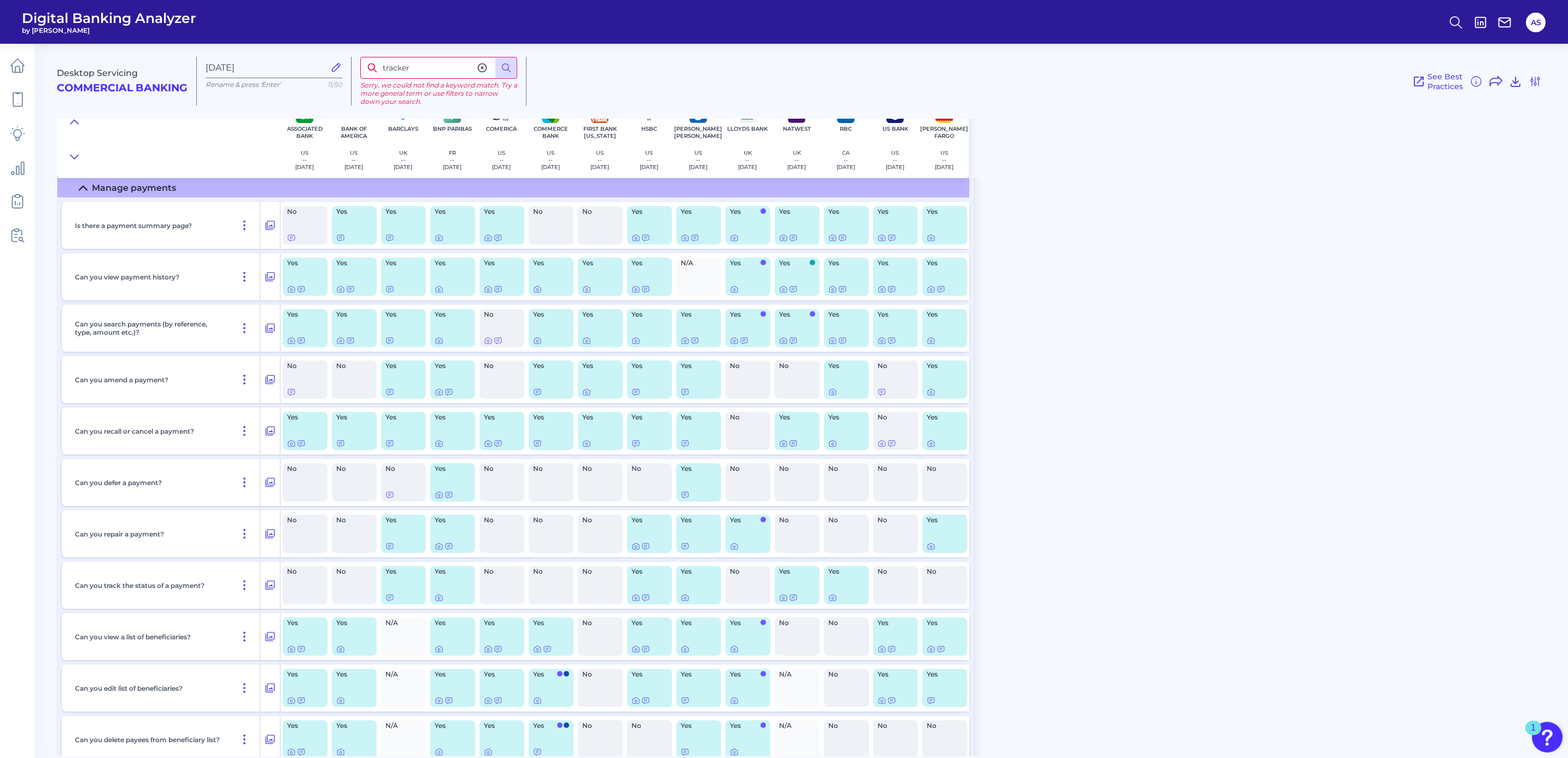
click at [94, 589] on p "Can you track the status of a payment?" at bounding box center [140, 585] width 130 height 9
drag, startPoint x: 83, startPoint y: 591, endPoint x: 260, endPoint y: 588, distance: 177.0
click at [260, 588] on div "Can you track the status of a payment?" at bounding box center [171, 585] width 219 height 47
drag, startPoint x: 260, startPoint y: 588, endPoint x: 197, endPoint y: 593, distance: 63.2
click at [197, 593] on div "Can you track the status of a payment?" at bounding box center [165, 585] width 189 height 47
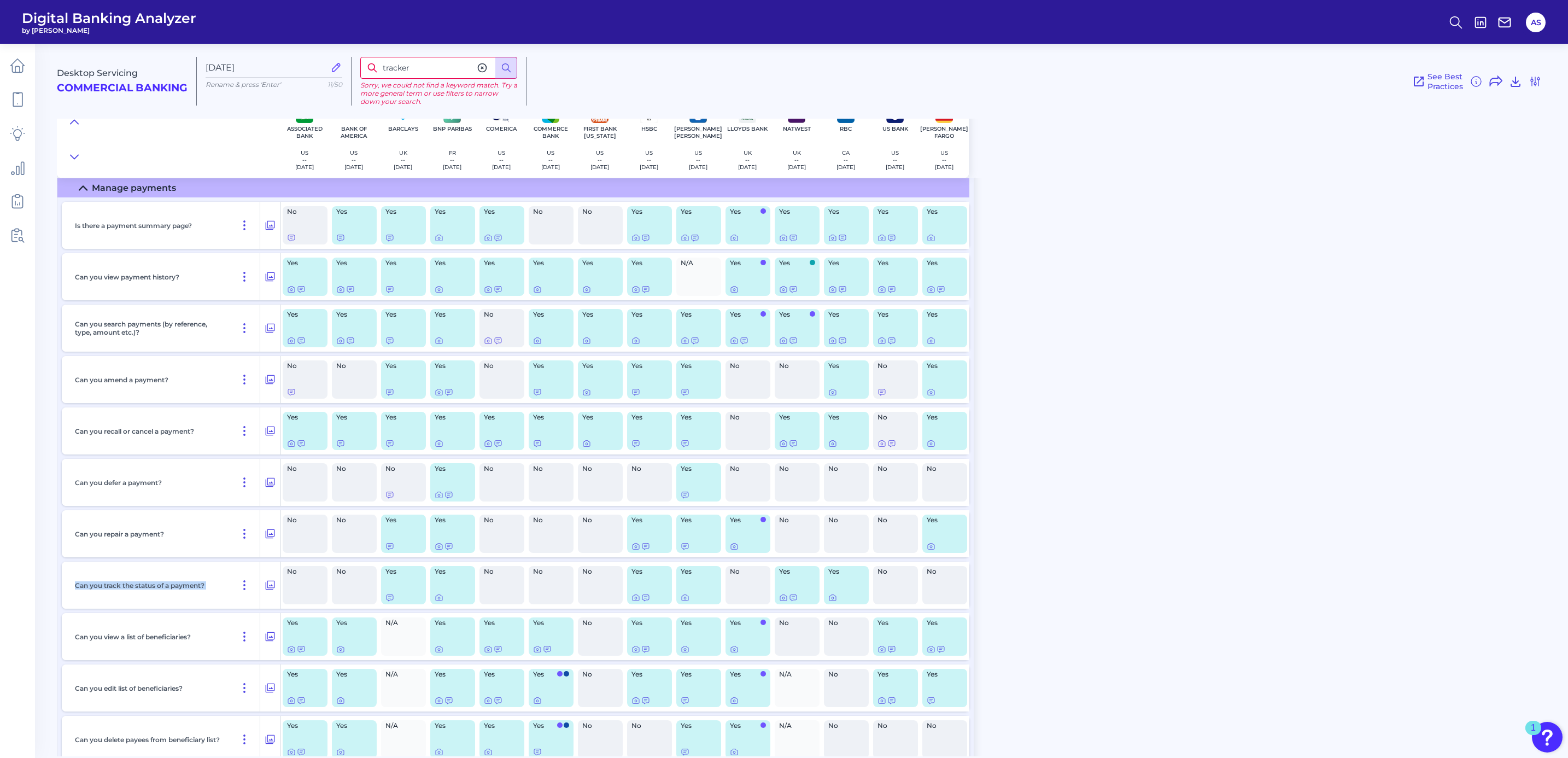
drag, startPoint x: 68, startPoint y: 589, endPoint x: 229, endPoint y: 588, distance: 161.0
click at [229, 588] on div "Can you track the status of a payment?" at bounding box center [171, 585] width 219 height 47
click at [439, 599] on icon at bounding box center [439, 598] width 2 height 2
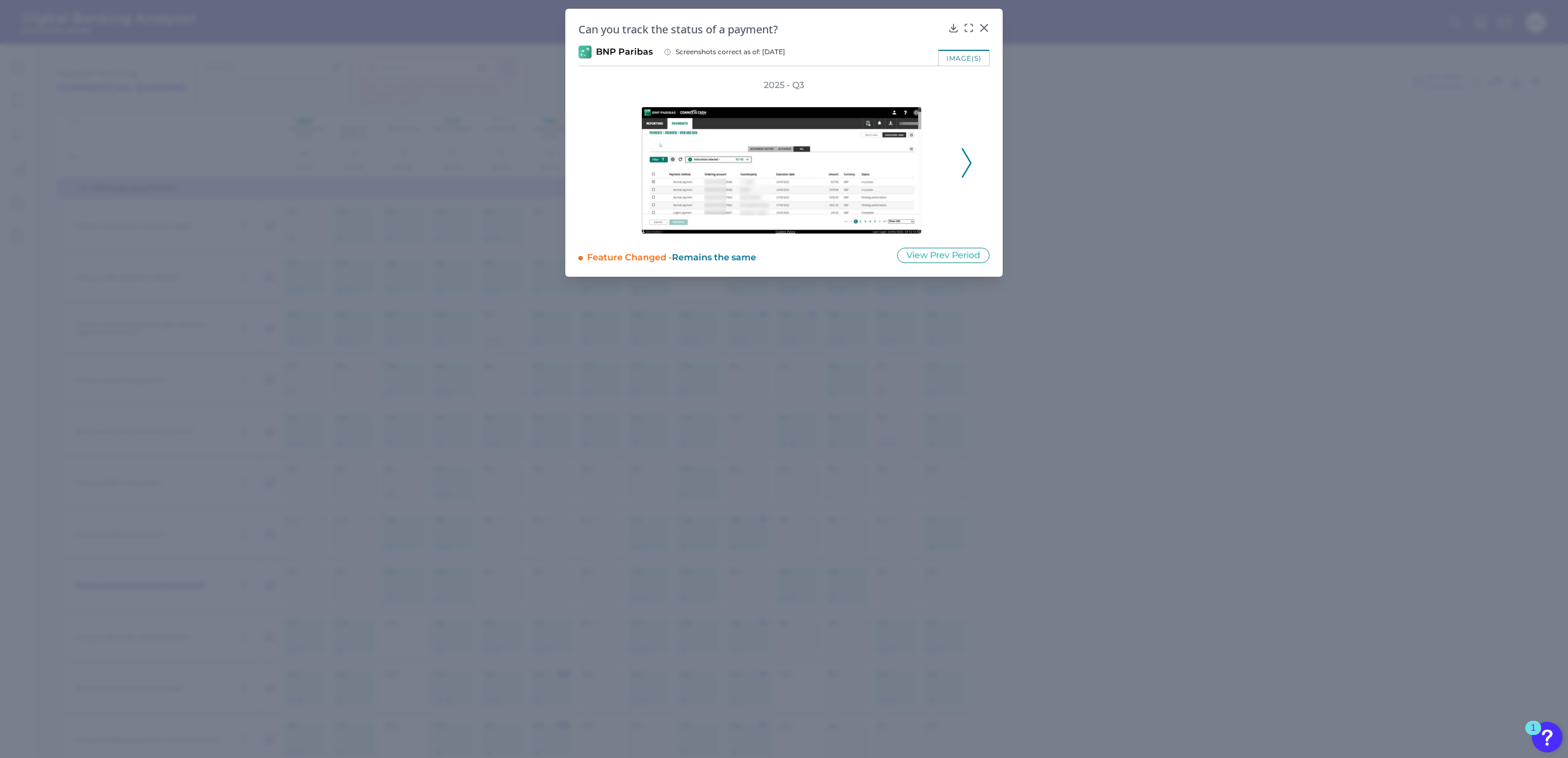
click at [971, 156] on button at bounding box center [966, 163] width 11 height 30
click at [971, 26] on icon at bounding box center [968, 28] width 11 height 11
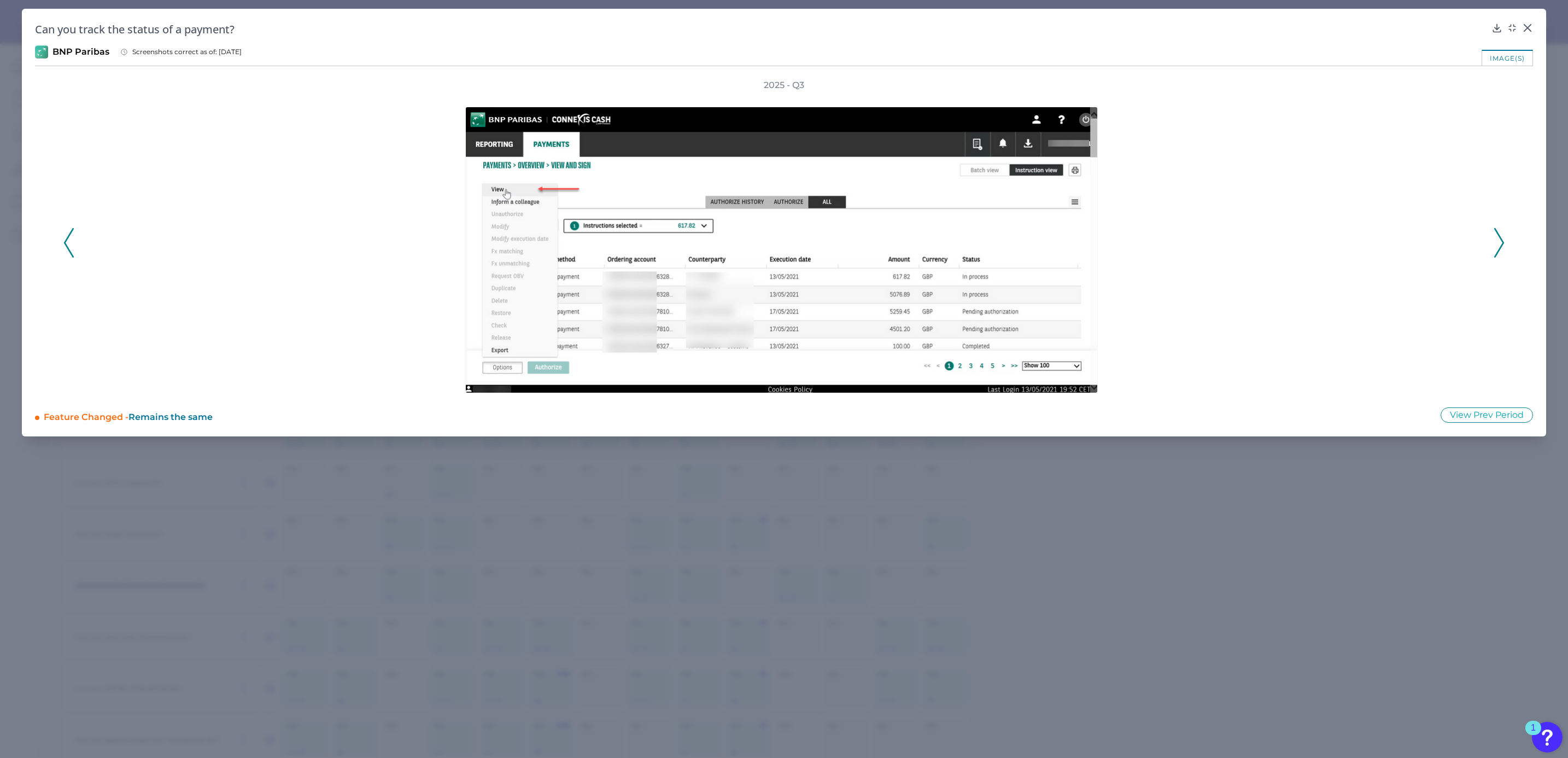
click at [1498, 240] on icon at bounding box center [1499, 243] width 10 height 30
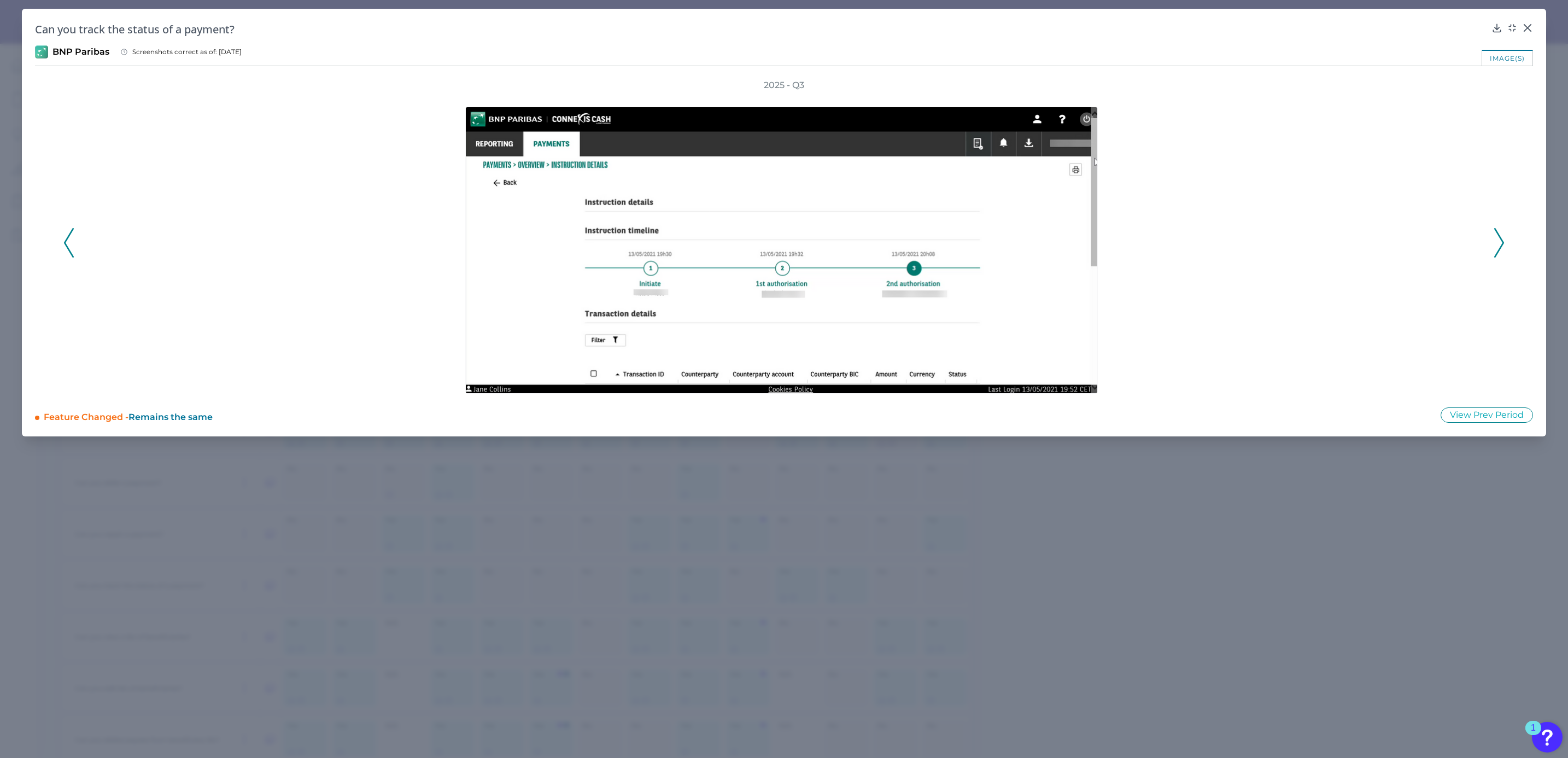
click at [1491, 245] on div "2025 - Q3" at bounding box center [784, 236] width 1441 height 314
click at [1497, 245] on icon at bounding box center [1499, 243] width 10 height 30
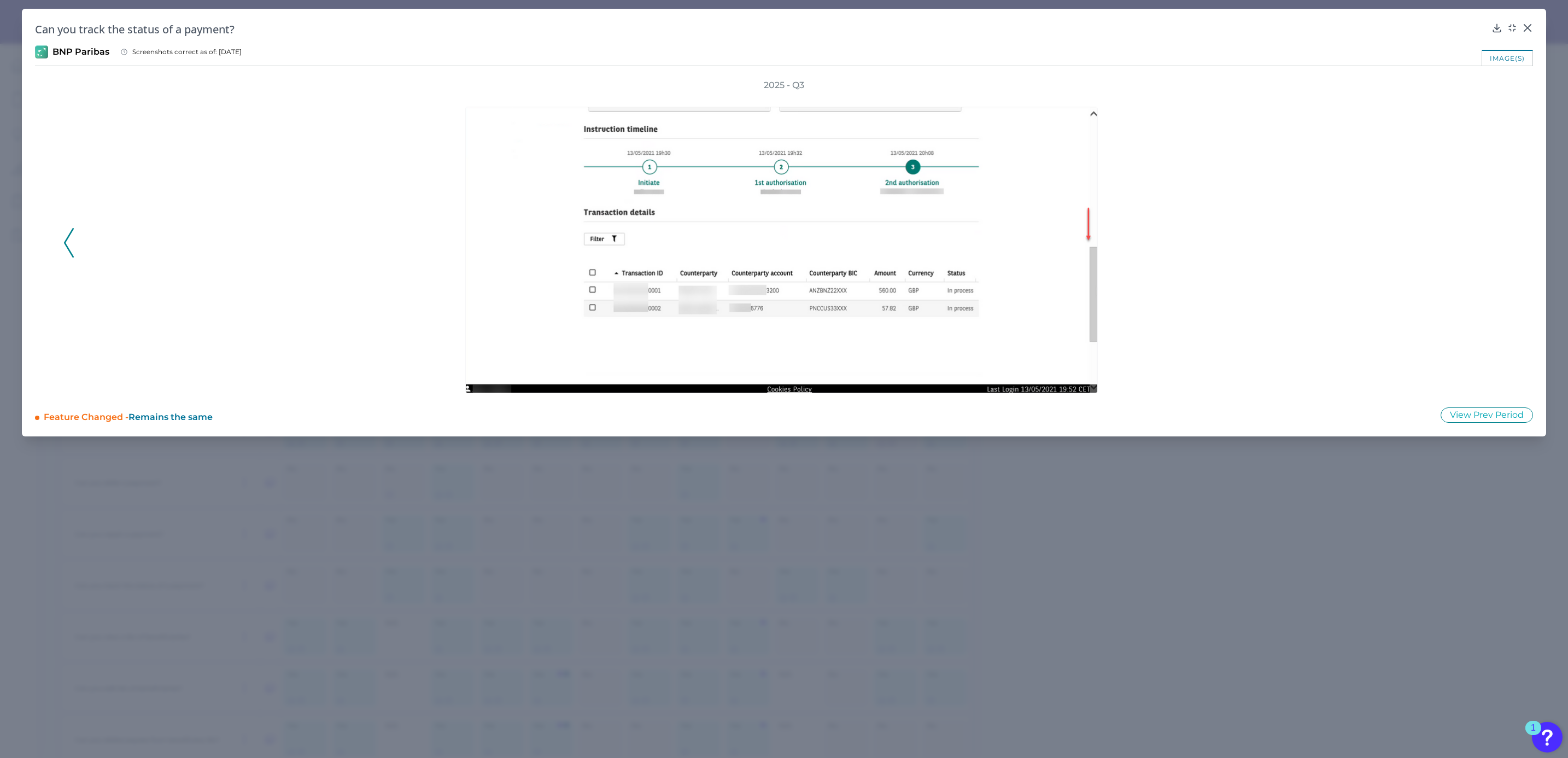
click at [1497, 245] on div "2025 - Q3" at bounding box center [784, 236] width 1441 height 314
click at [1530, 28] on icon at bounding box center [1527, 28] width 11 height 11
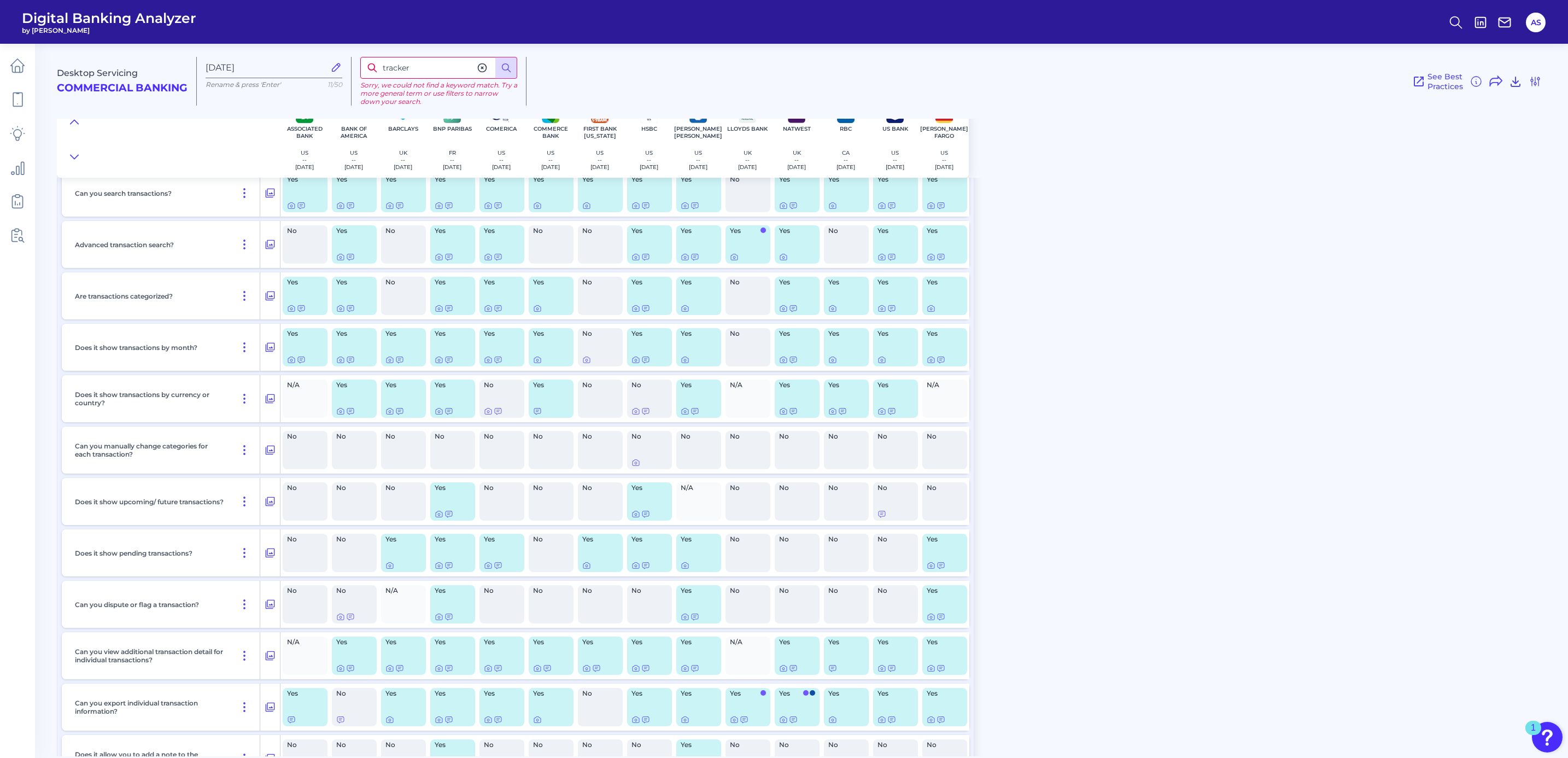
scroll to position [2475, 0]
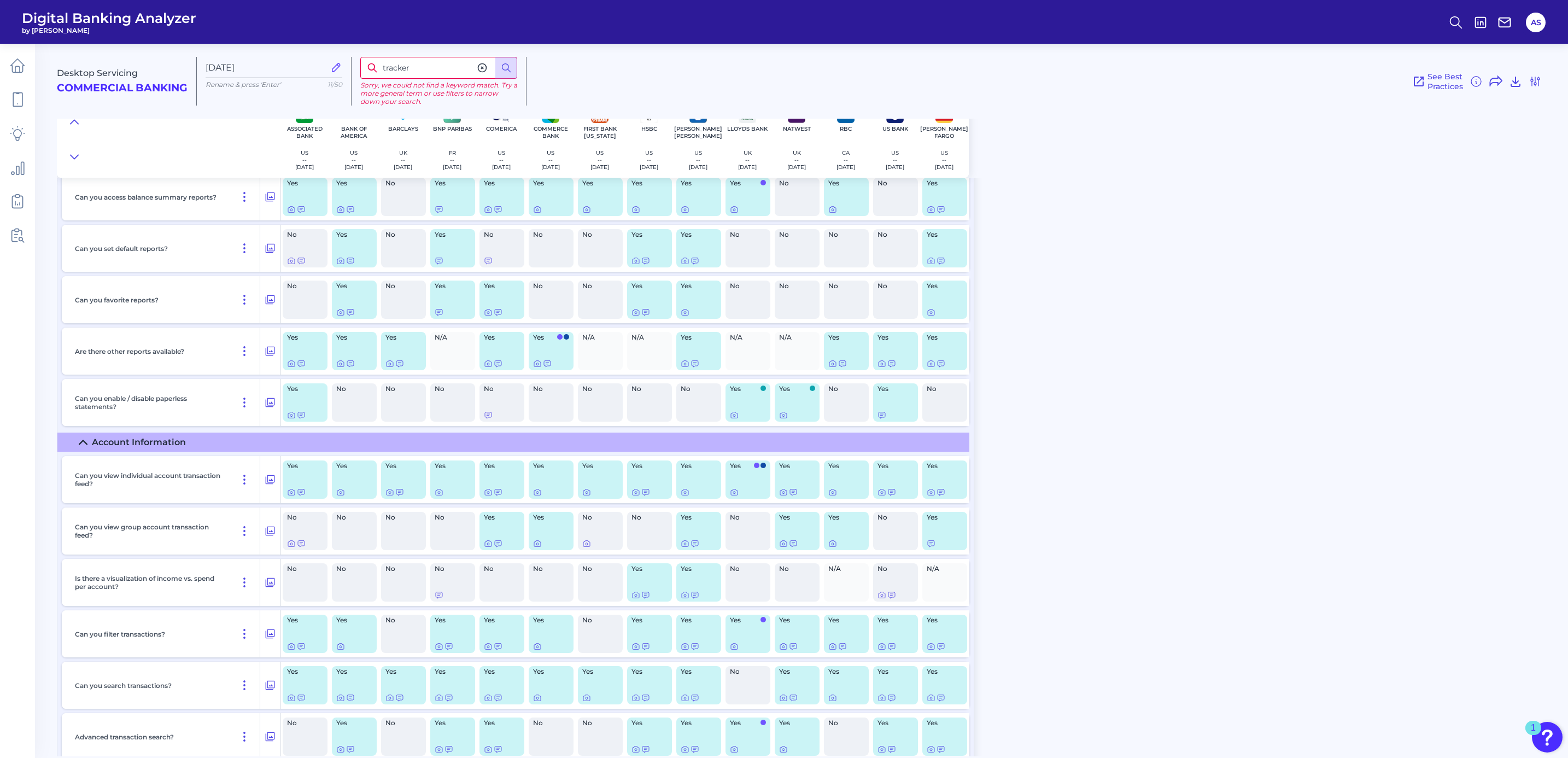
click at [484, 66] on icon at bounding box center [482, 68] width 11 height 11
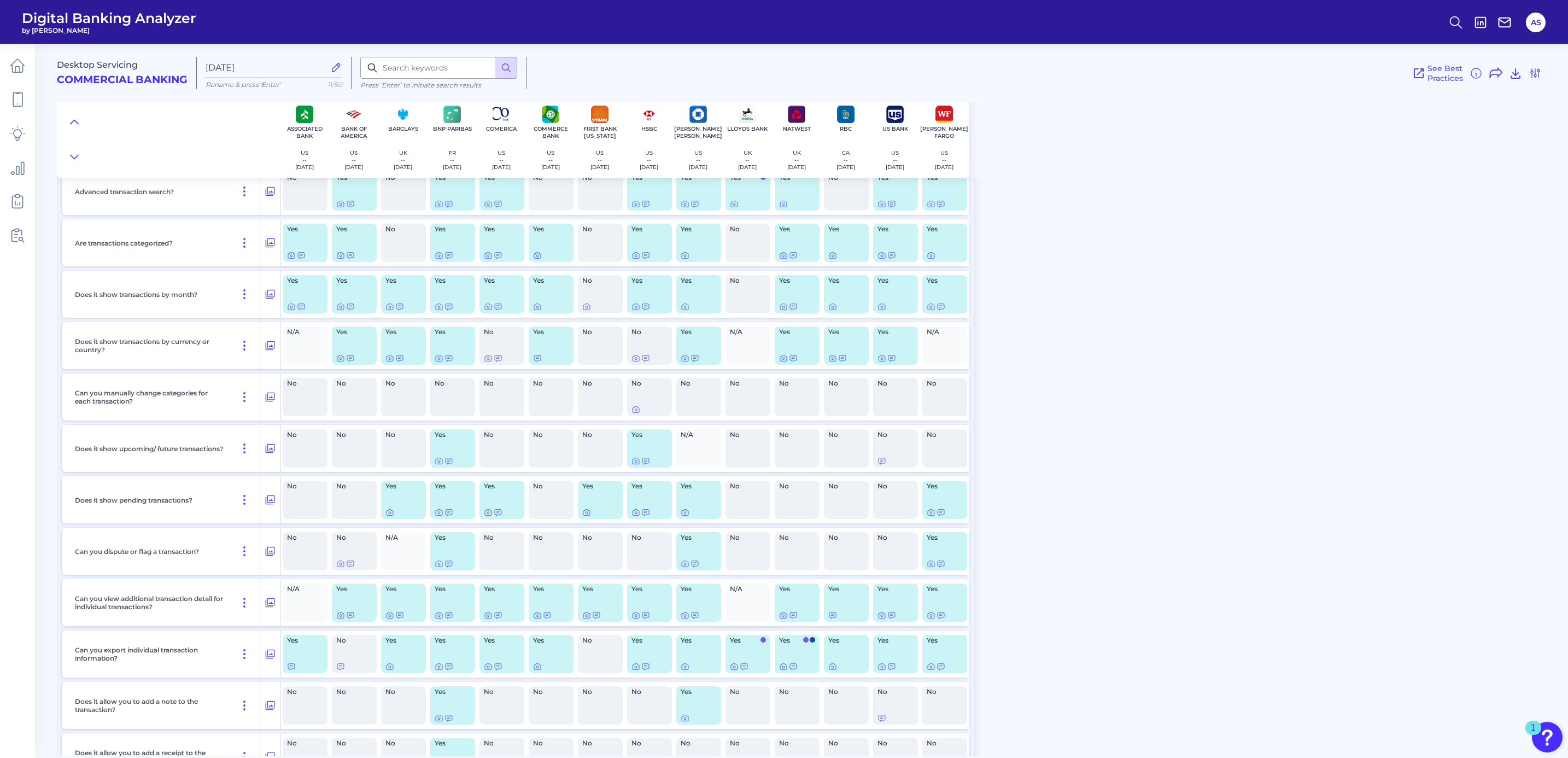
scroll to position [3049, 0]
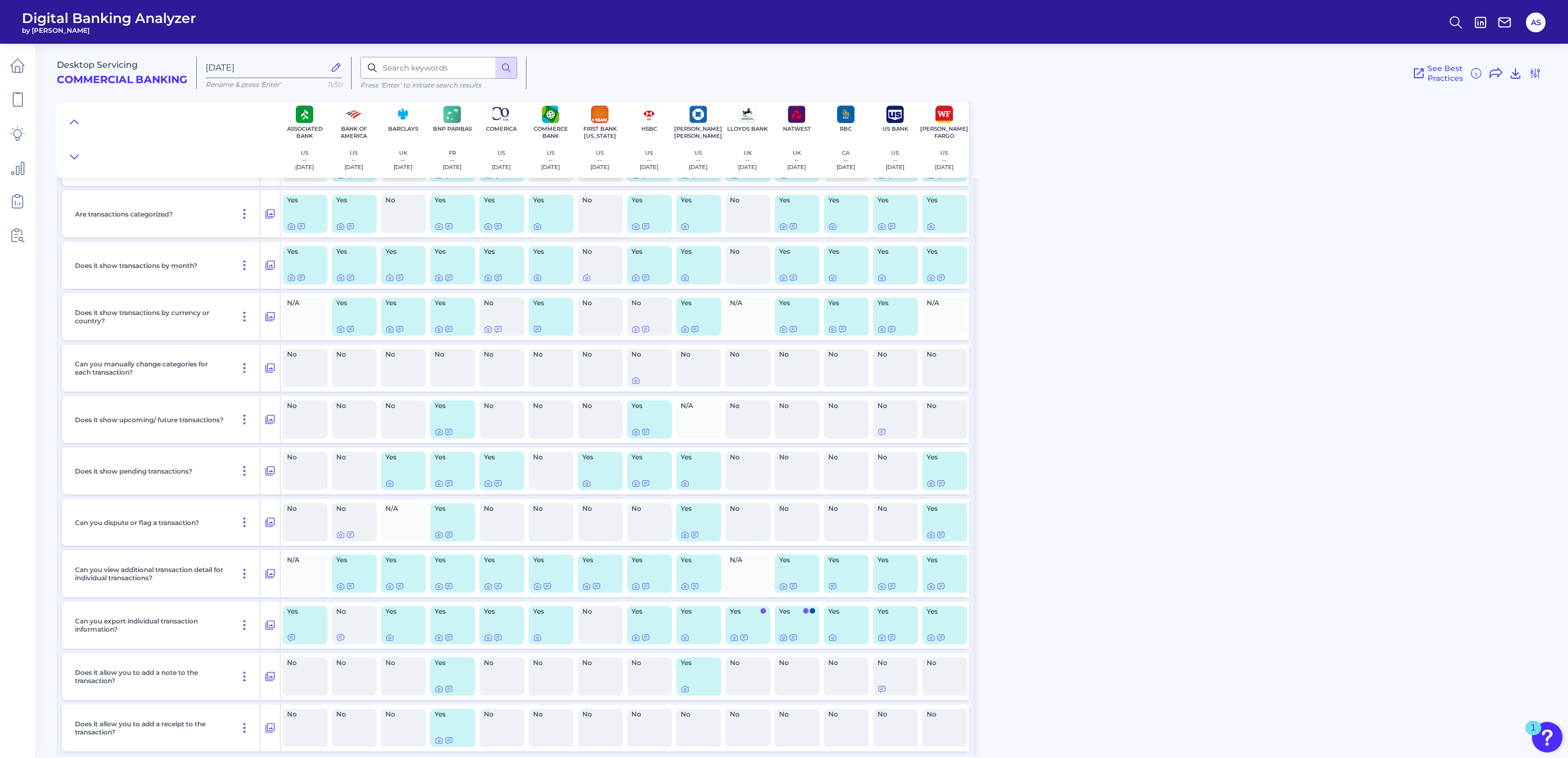
click at [429, 56] on div "Desktop Servicing Commercial Banking [DATE] Rename & press 'Enter' 11/50 Press …" at bounding box center [810, 68] width 1506 height 68
click at [452, 74] on input at bounding box center [439, 68] width 157 height 22
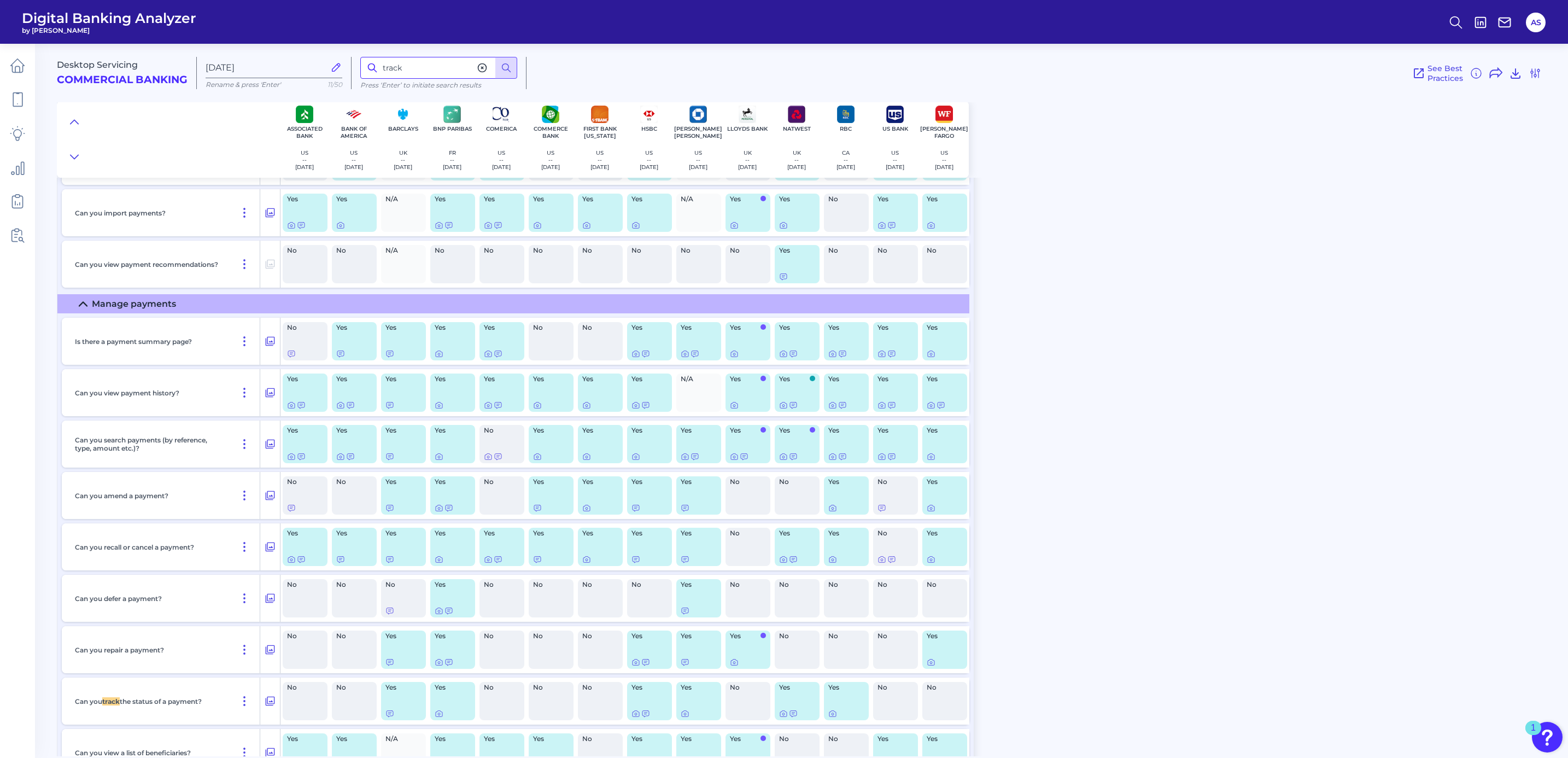
scroll to position [4390, 0]
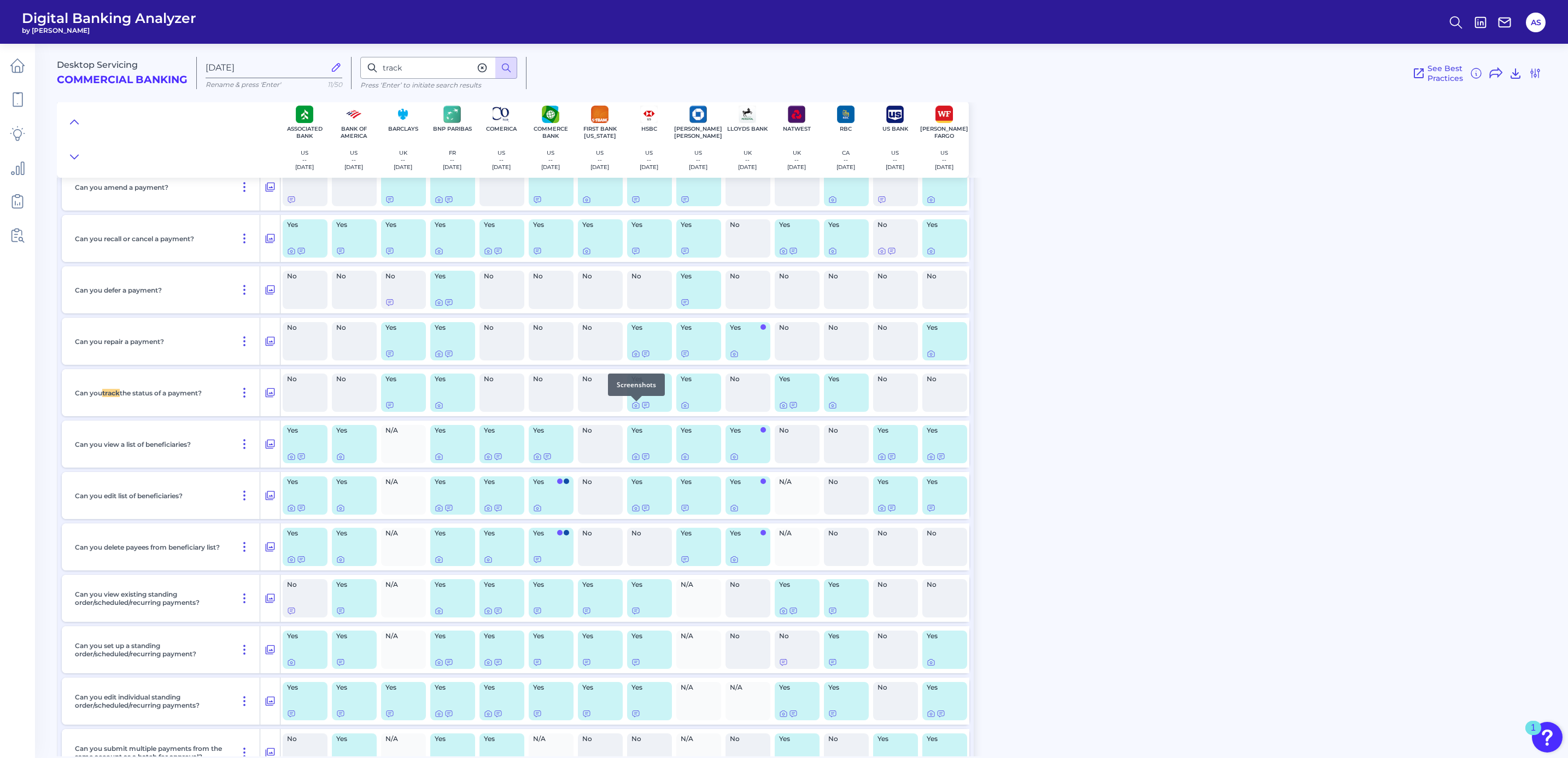
click at [633, 403] on div at bounding box center [636, 401] width 11 height 11
click at [635, 407] on icon at bounding box center [635, 405] width 9 height 9
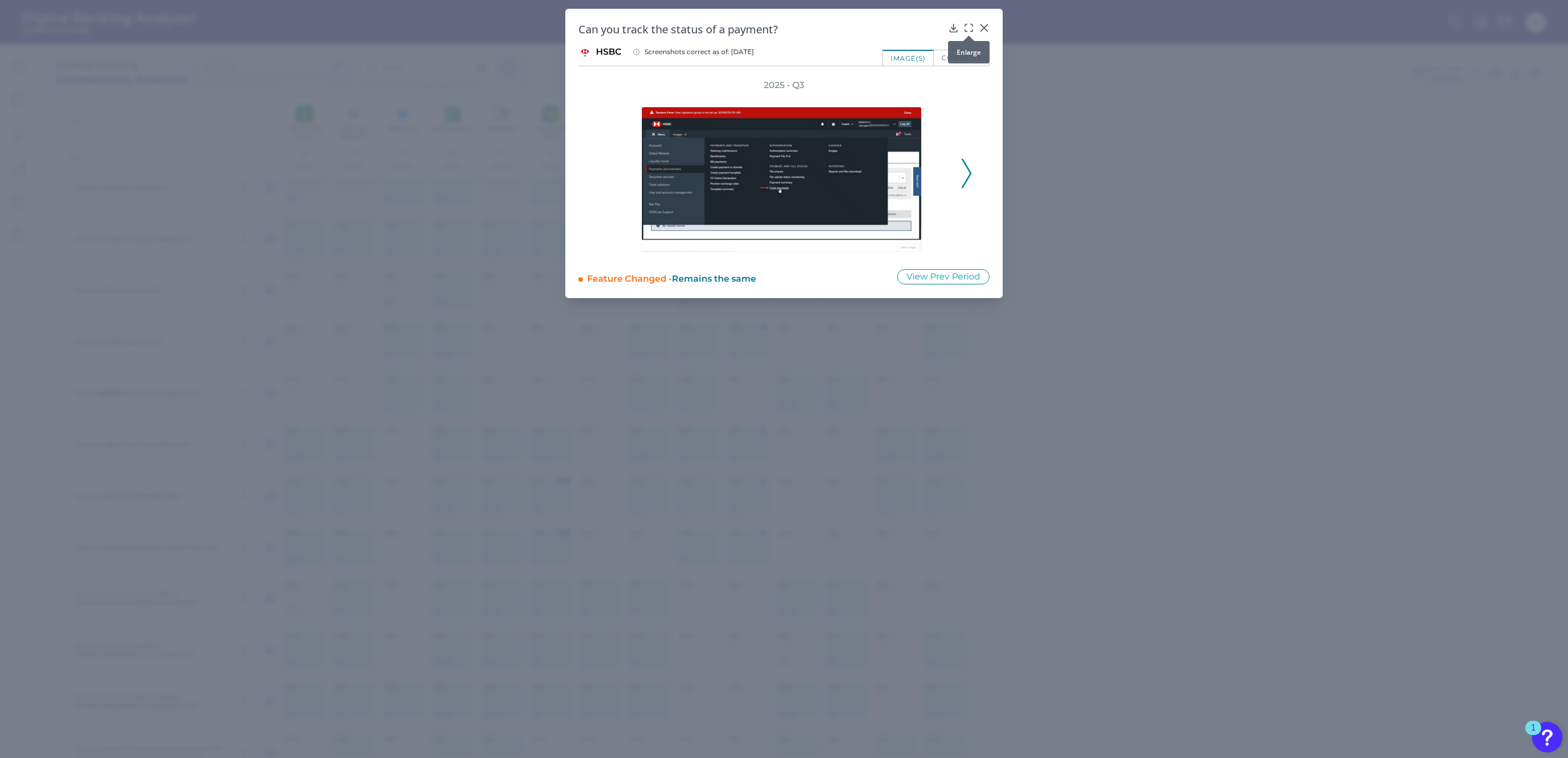
click at [966, 26] on icon at bounding box center [968, 28] width 11 height 11
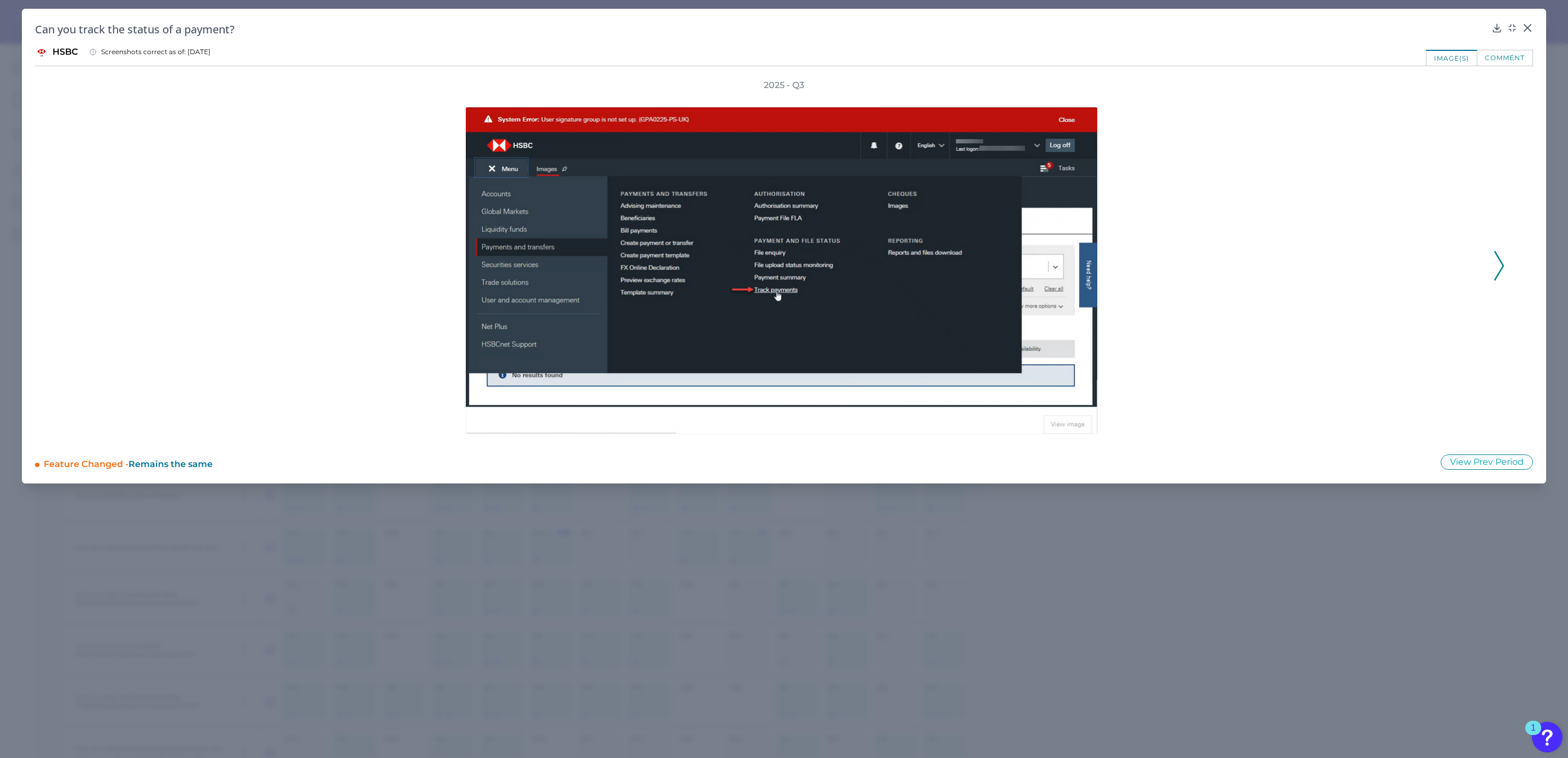
click at [1497, 271] on icon at bounding box center [1499, 266] width 10 height 30
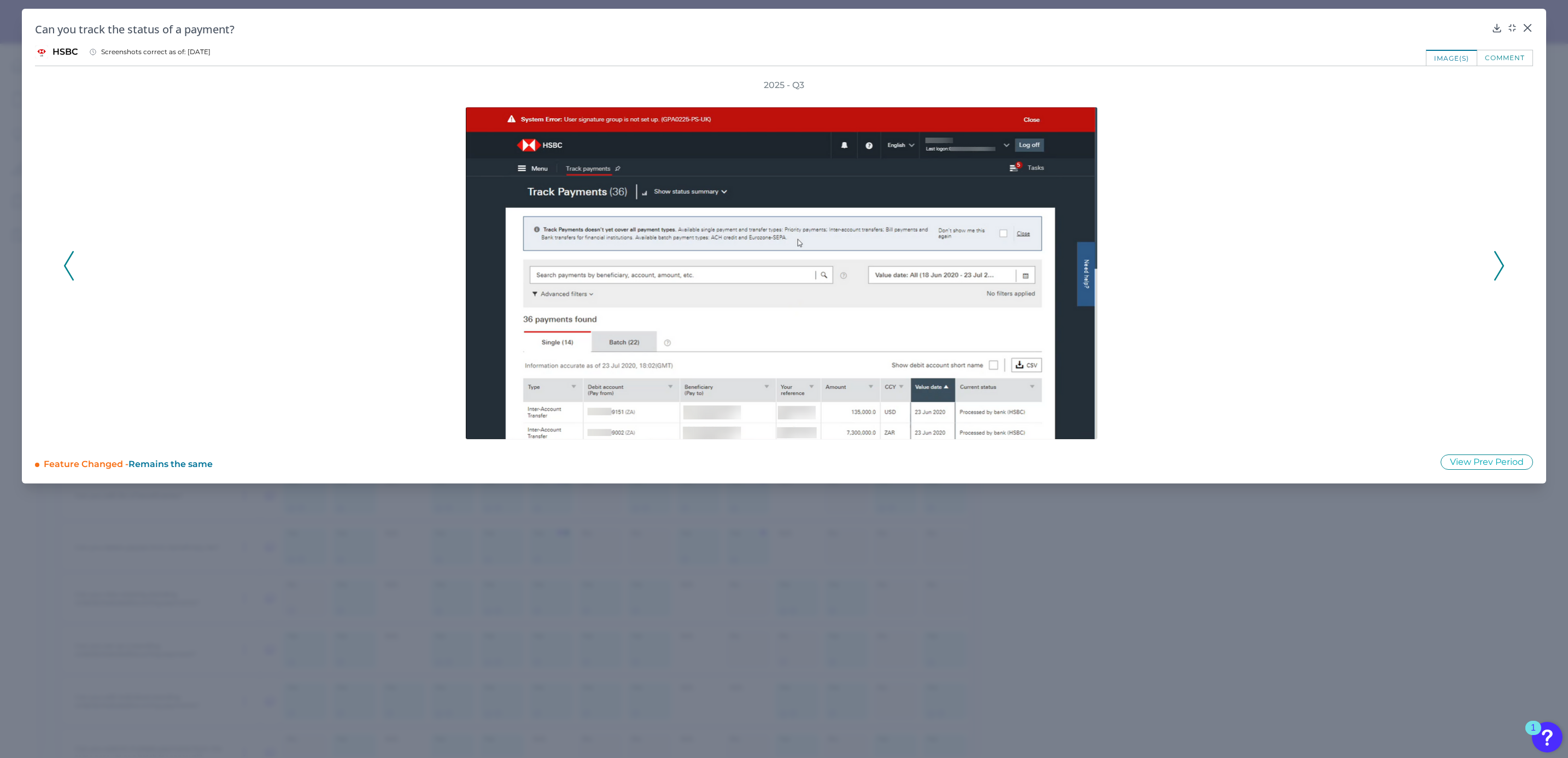
click at [1497, 271] on icon at bounding box center [1499, 266] width 10 height 30
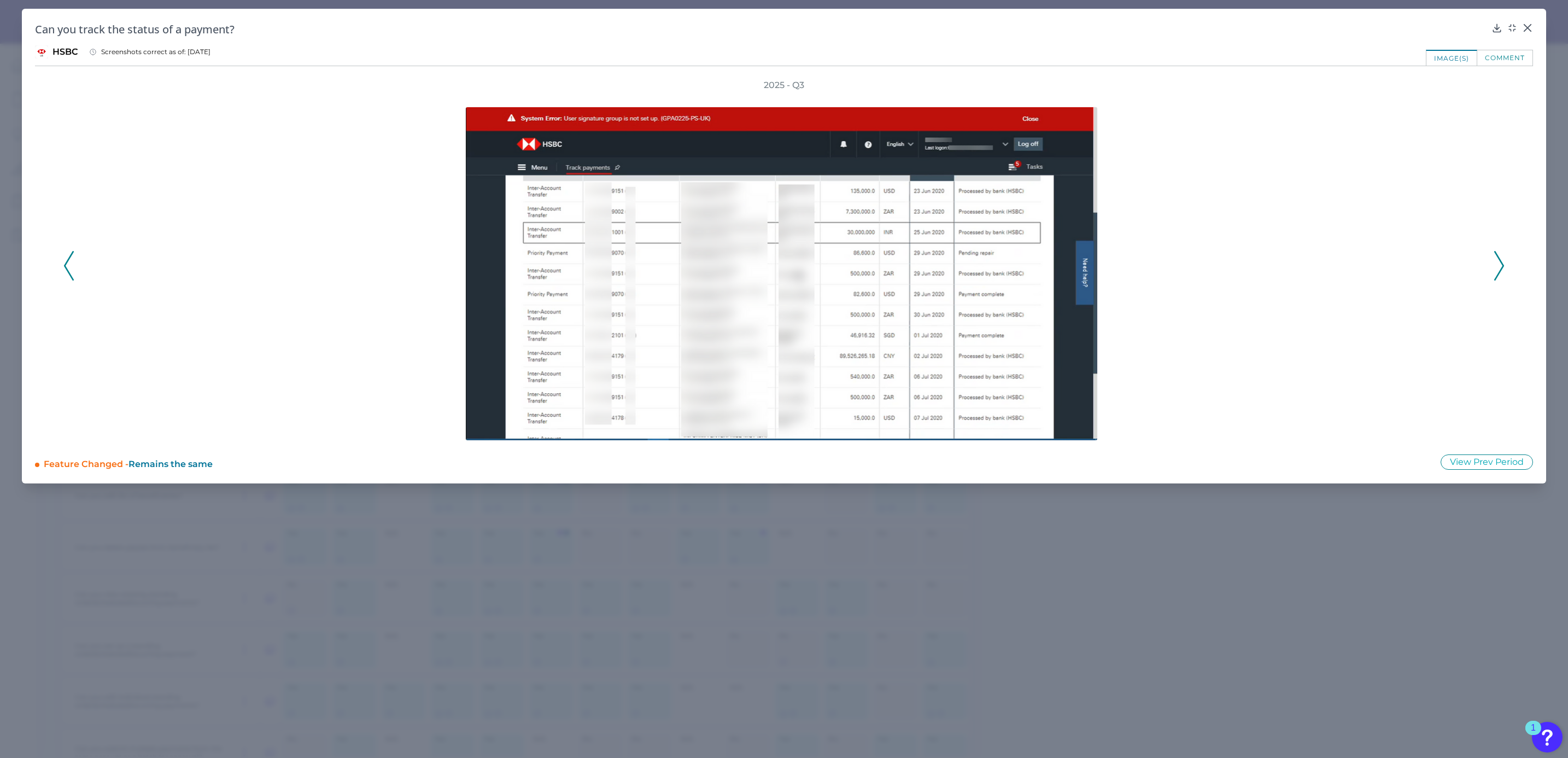
click at [1497, 271] on icon at bounding box center [1499, 266] width 10 height 30
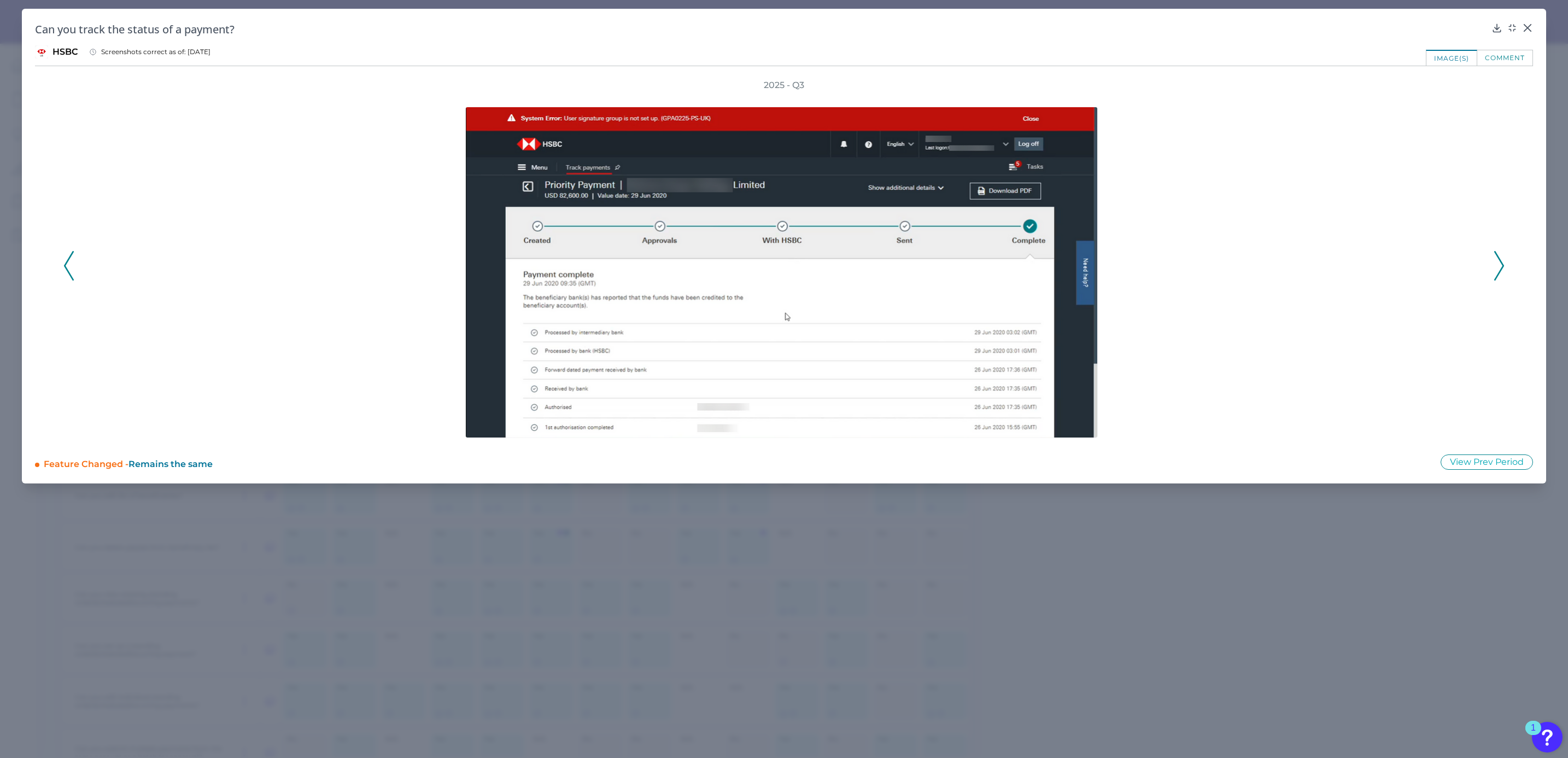
click at [1497, 271] on icon at bounding box center [1499, 266] width 10 height 30
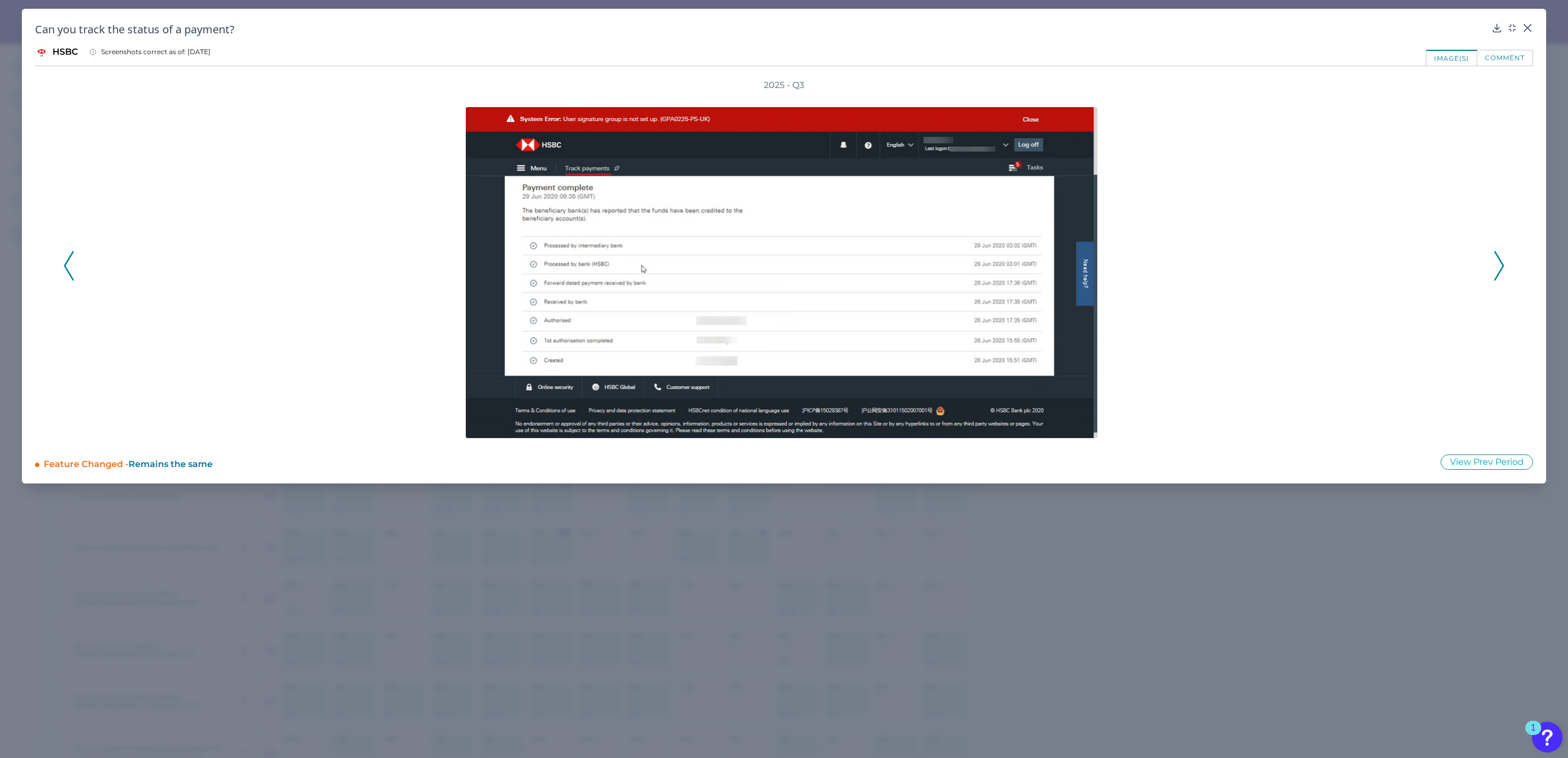
click at [1497, 271] on icon at bounding box center [1499, 266] width 10 height 30
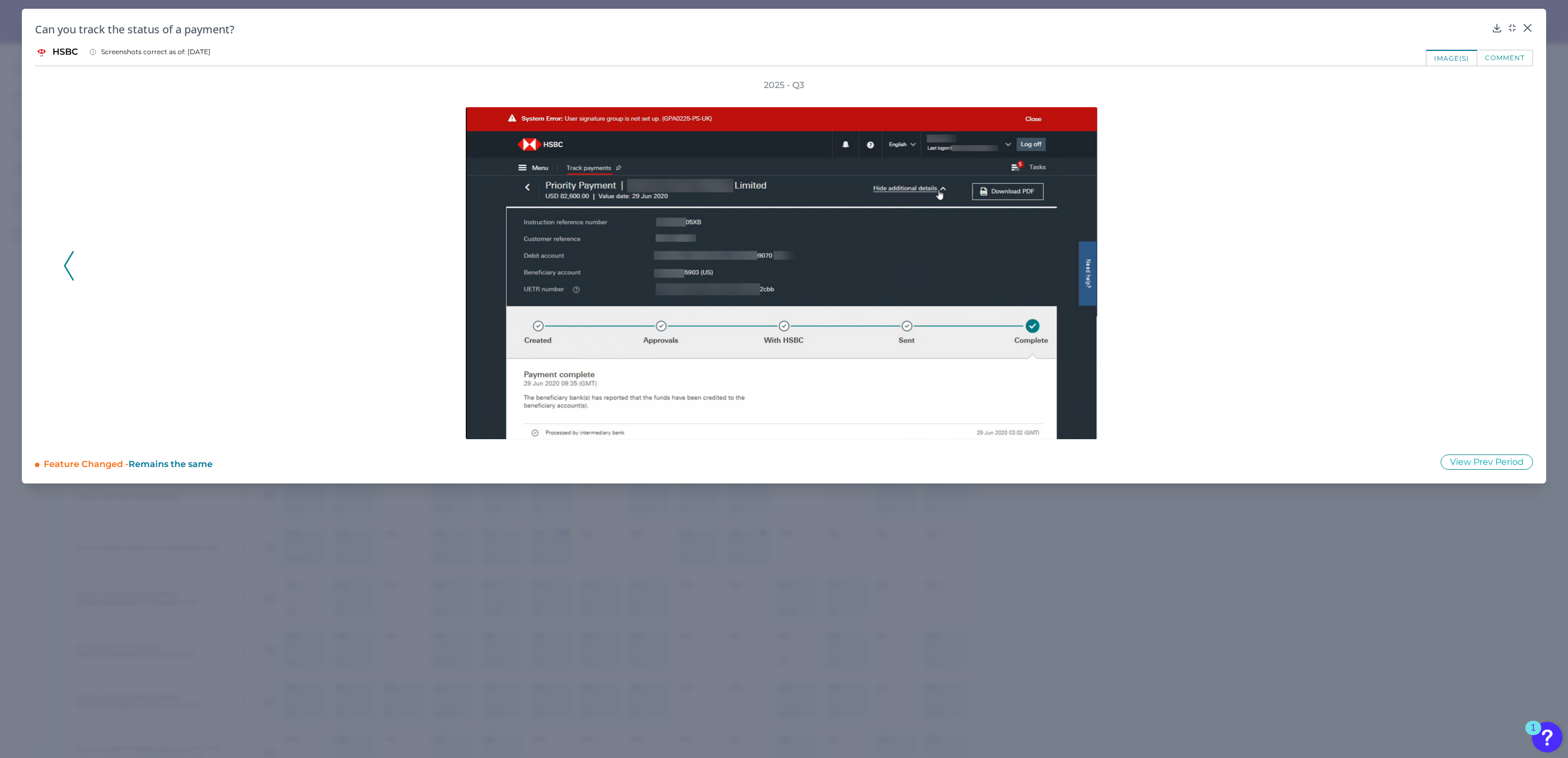
click at [1497, 271] on div "2025 - Q3" at bounding box center [784, 260] width 1441 height 361
click at [73, 269] on icon at bounding box center [69, 266] width 10 height 30
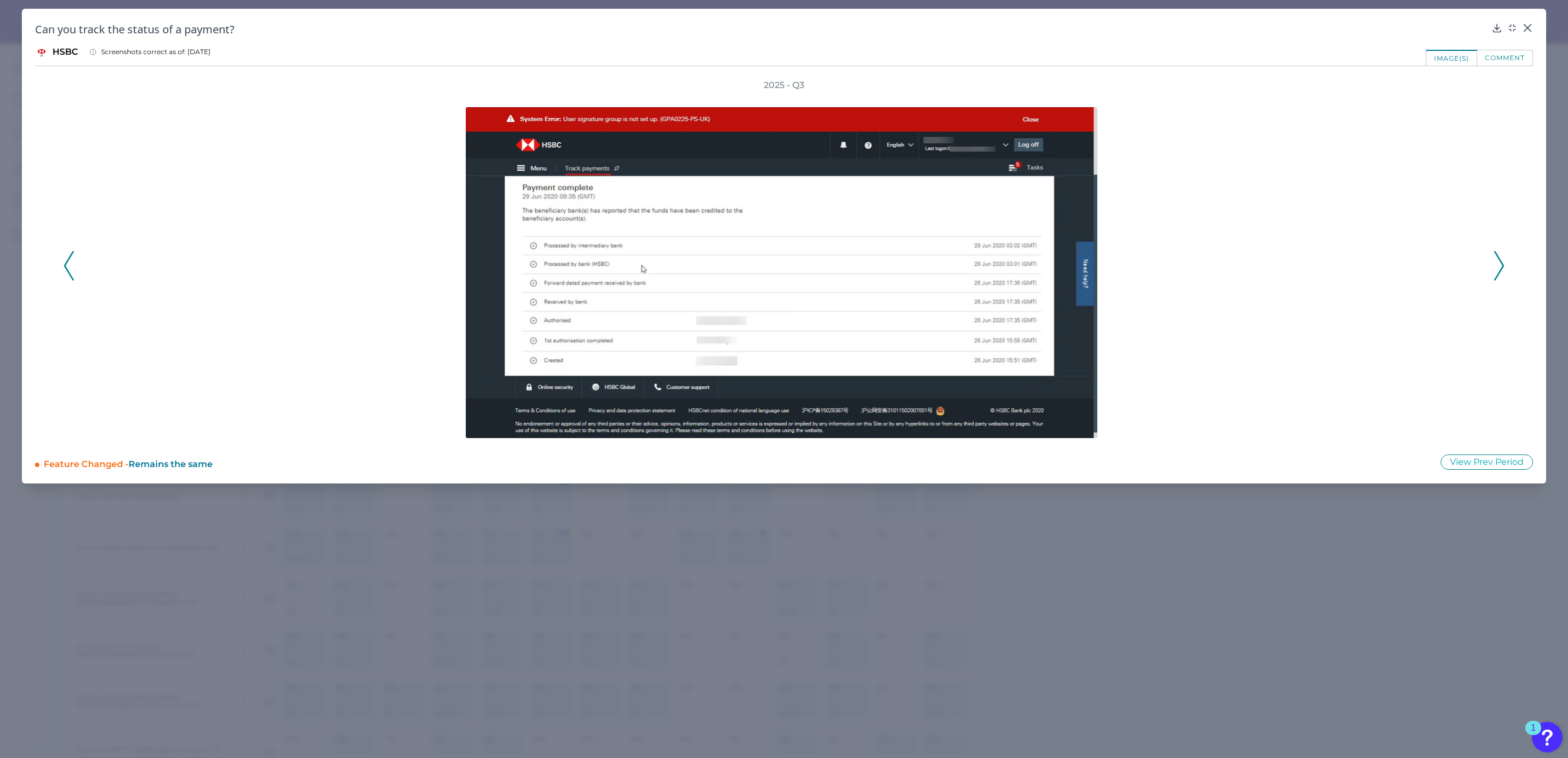
click at [73, 269] on icon at bounding box center [69, 266] width 10 height 30
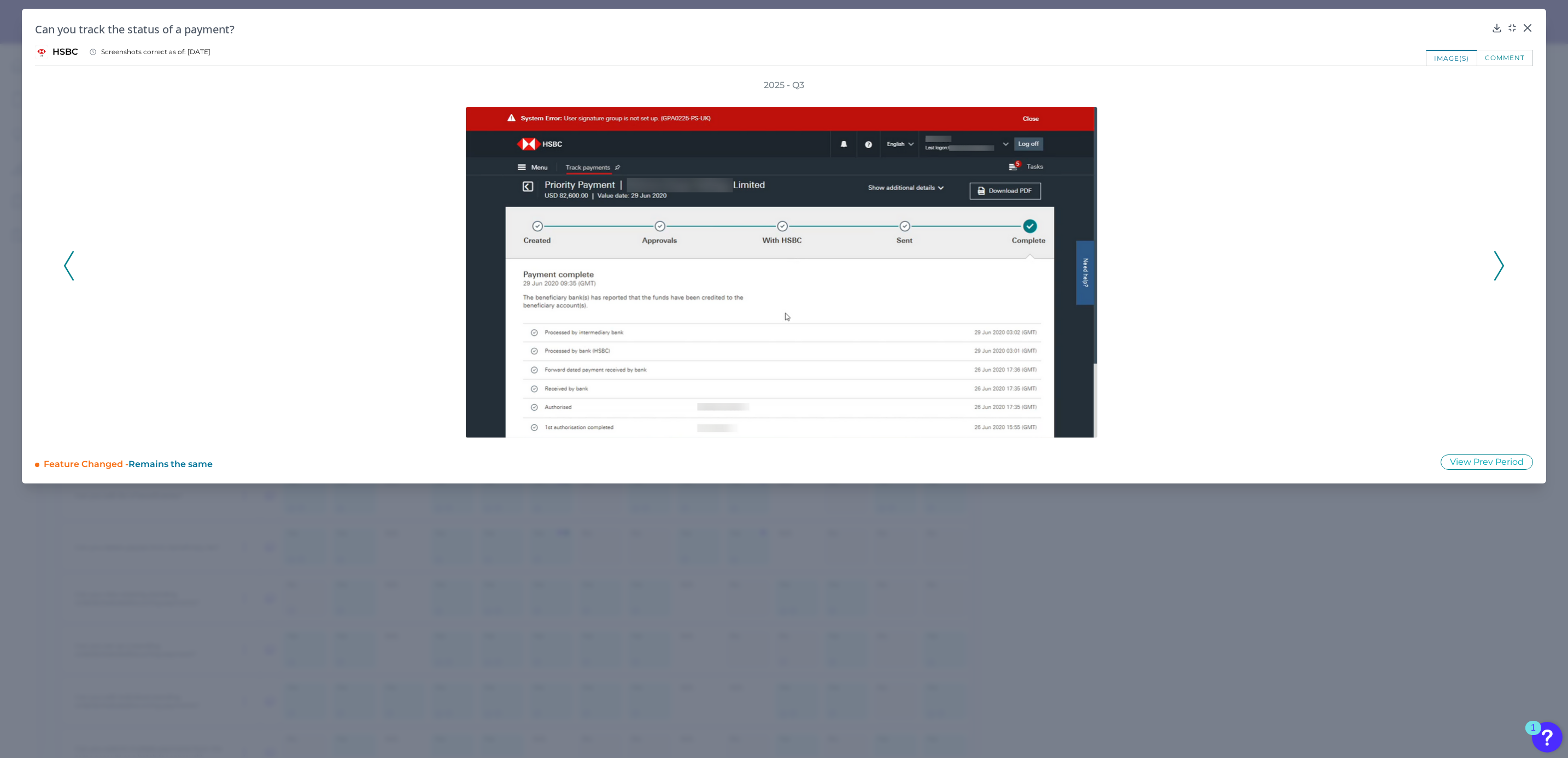
click at [73, 269] on icon at bounding box center [69, 266] width 10 height 30
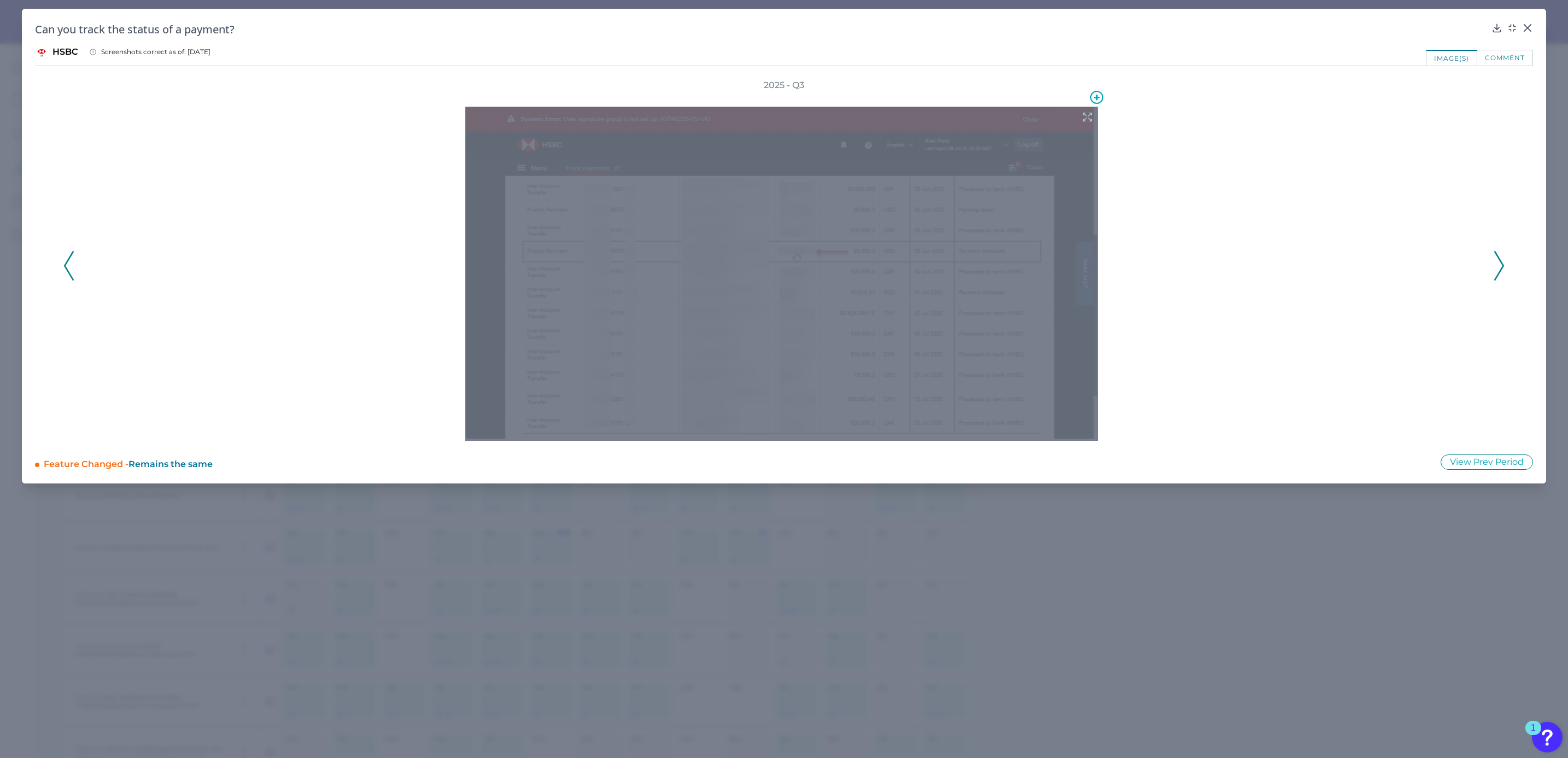
click at [755, 248] on div at bounding box center [781, 273] width 633 height 334
click at [818, 252] on div at bounding box center [781, 273] width 633 height 334
click at [1084, 117] on icon at bounding box center [1087, 117] width 12 height 12
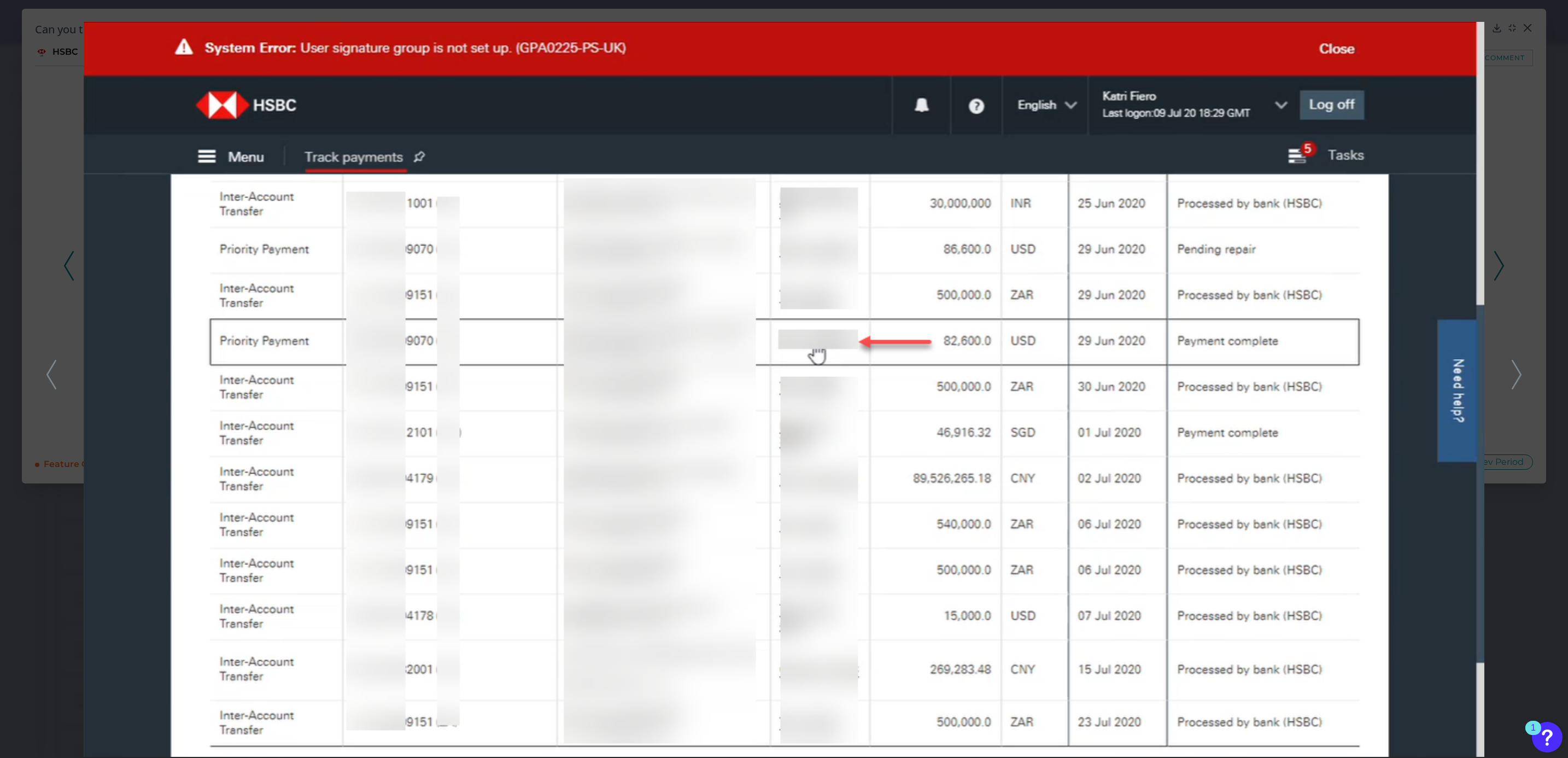
click at [829, 338] on img at bounding box center [784, 389] width 1401 height 735
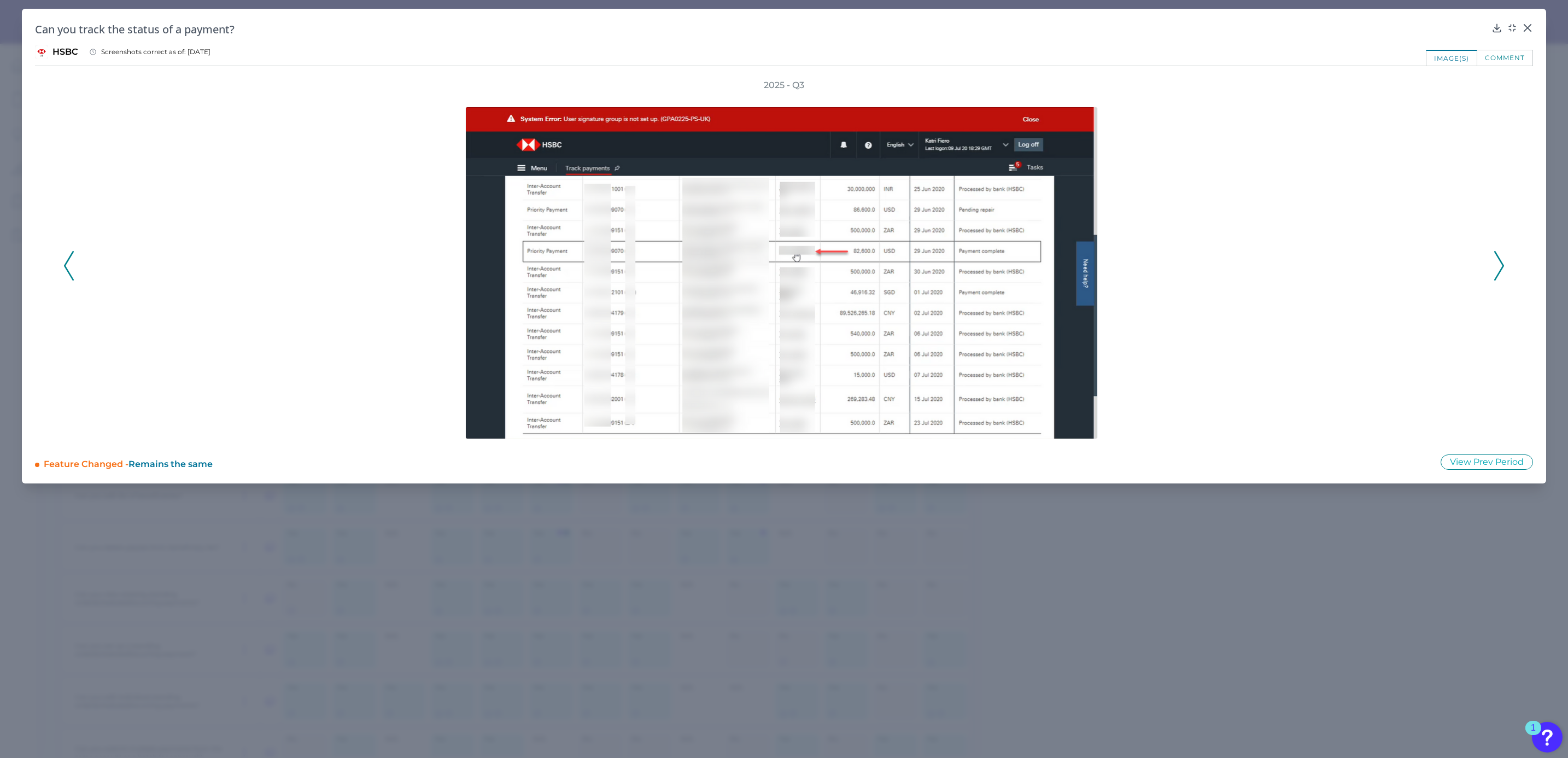
click at [1498, 266] on icon at bounding box center [1499, 266] width 10 height 30
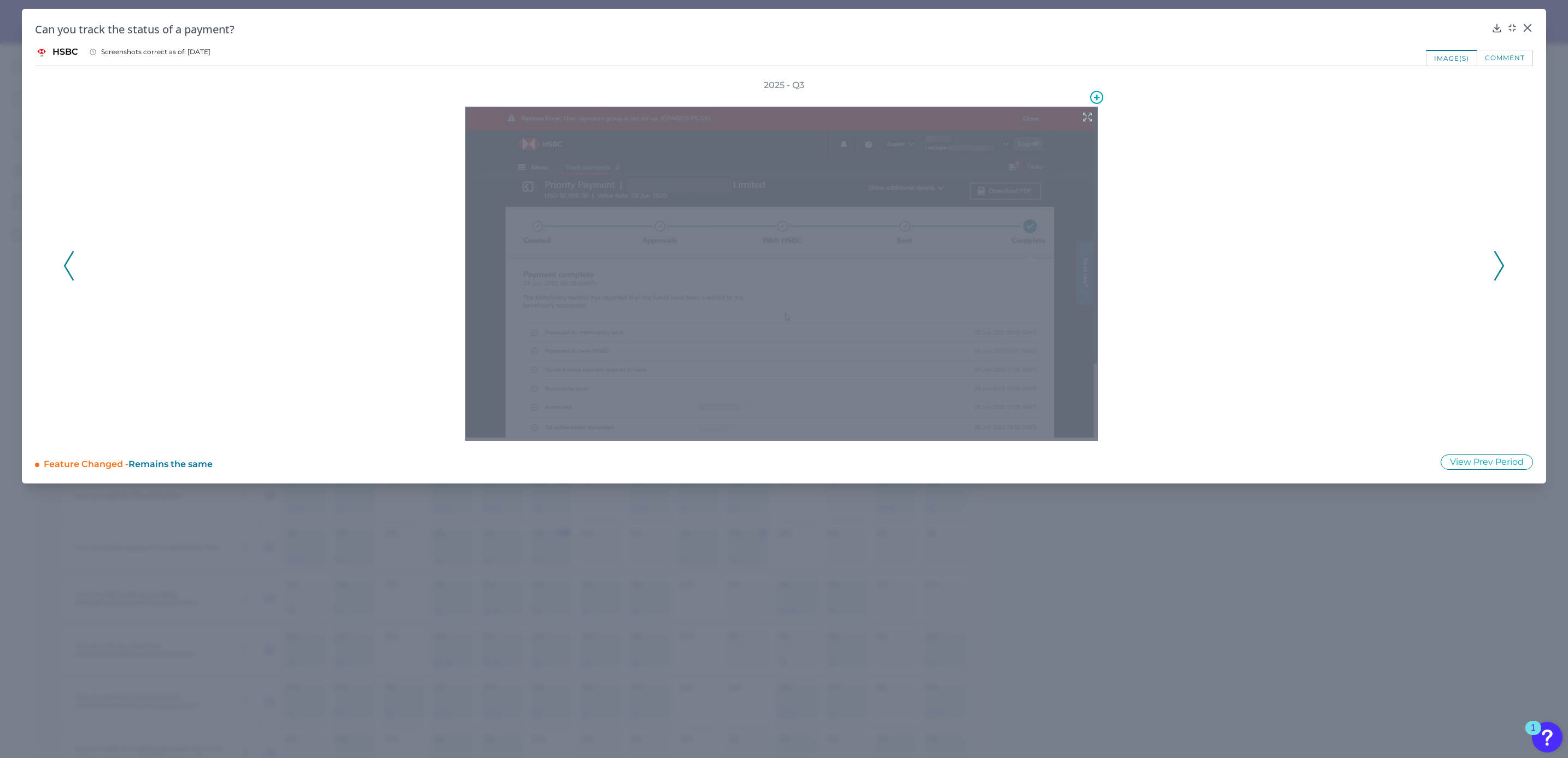
click at [716, 327] on div at bounding box center [781, 273] width 633 height 334
click at [1084, 113] on icon at bounding box center [1087, 117] width 9 height 9
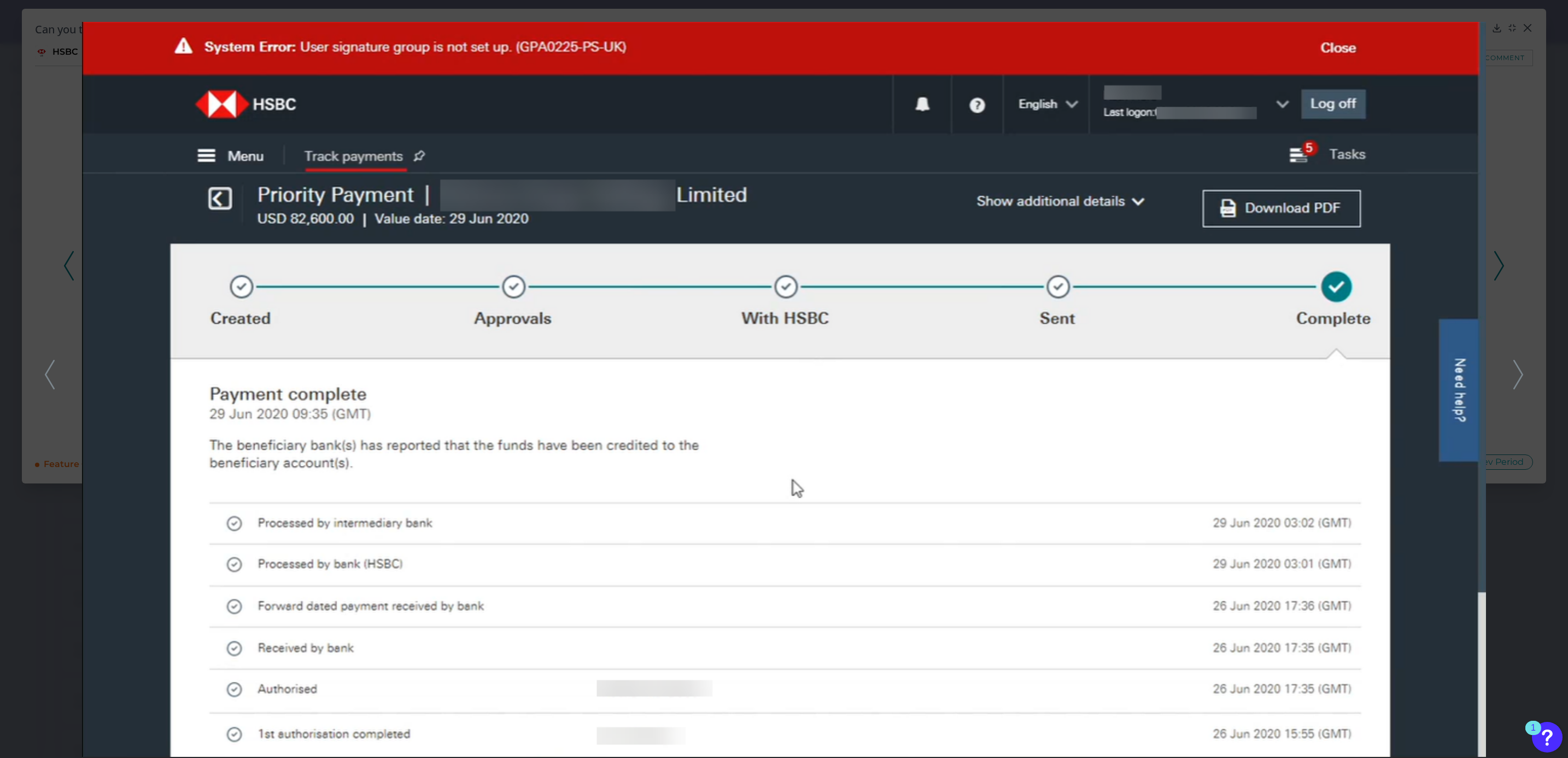
click at [1530, 366] on div at bounding box center [784, 379] width 1568 height 758
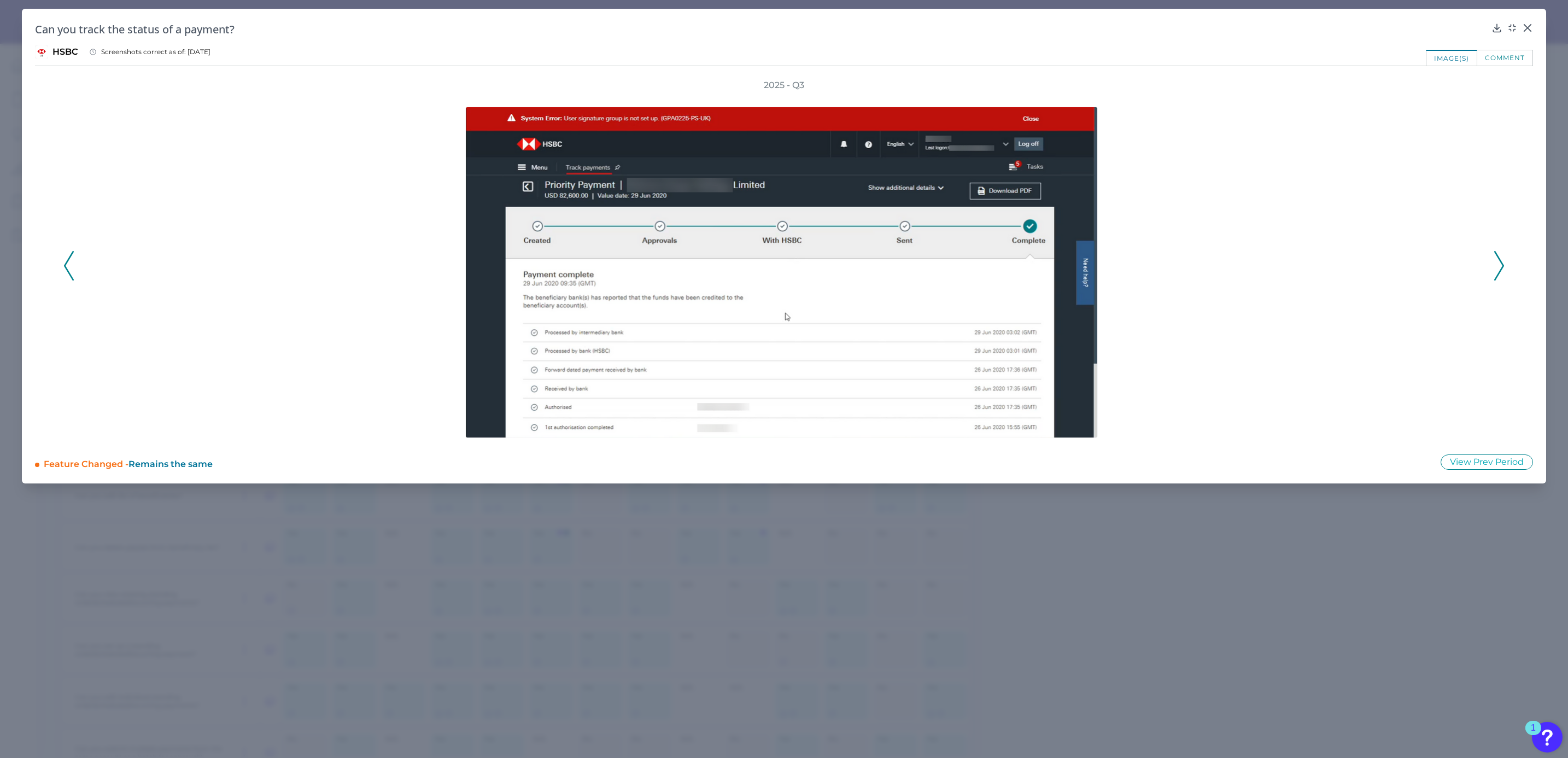
click at [1520, 369] on div "2025 - Q3" at bounding box center [783, 260] width 1498 height 361
click at [1501, 254] on icon at bounding box center [1499, 266] width 10 height 30
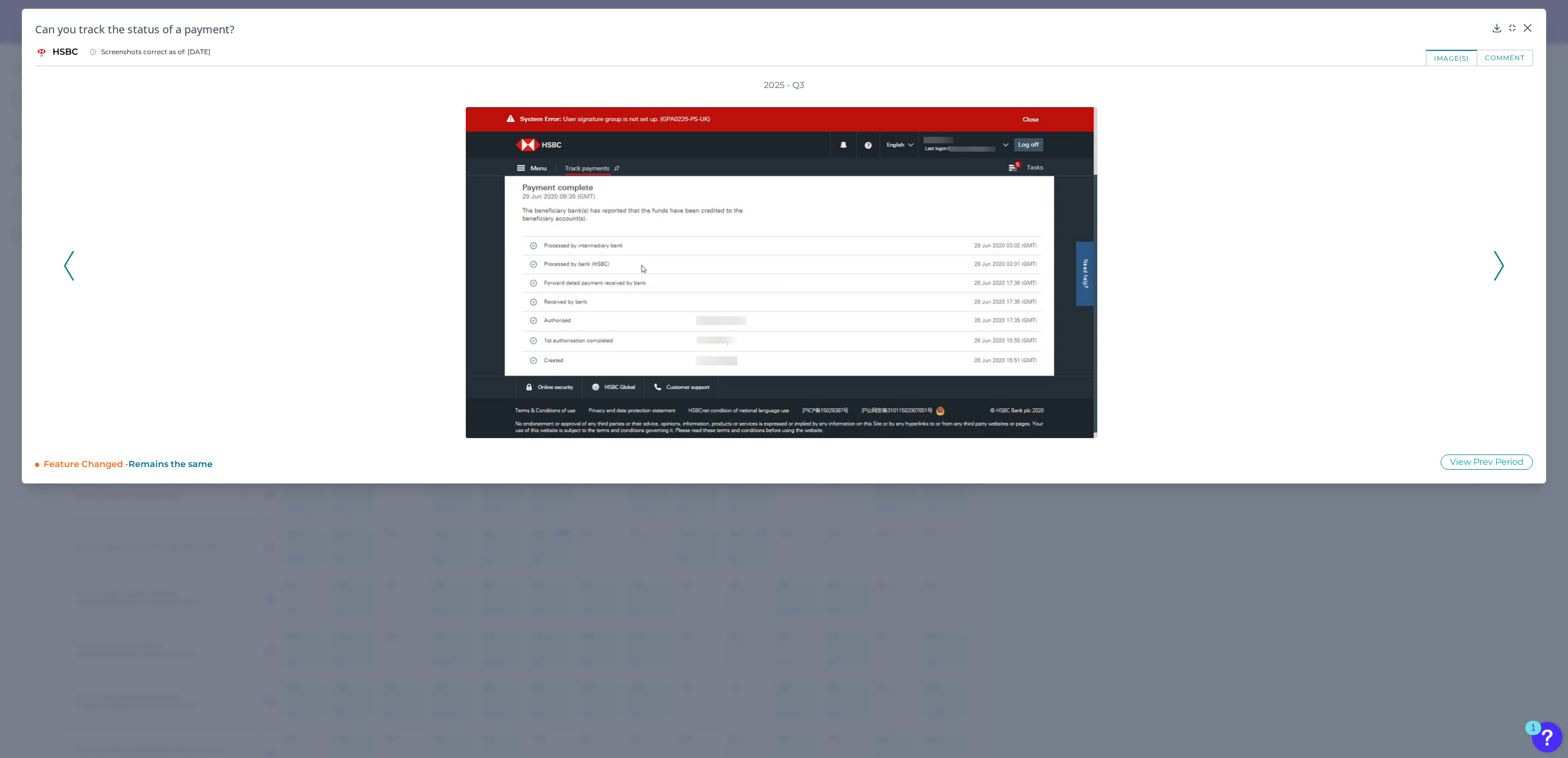
click at [1496, 269] on icon at bounding box center [1499, 266] width 10 height 30
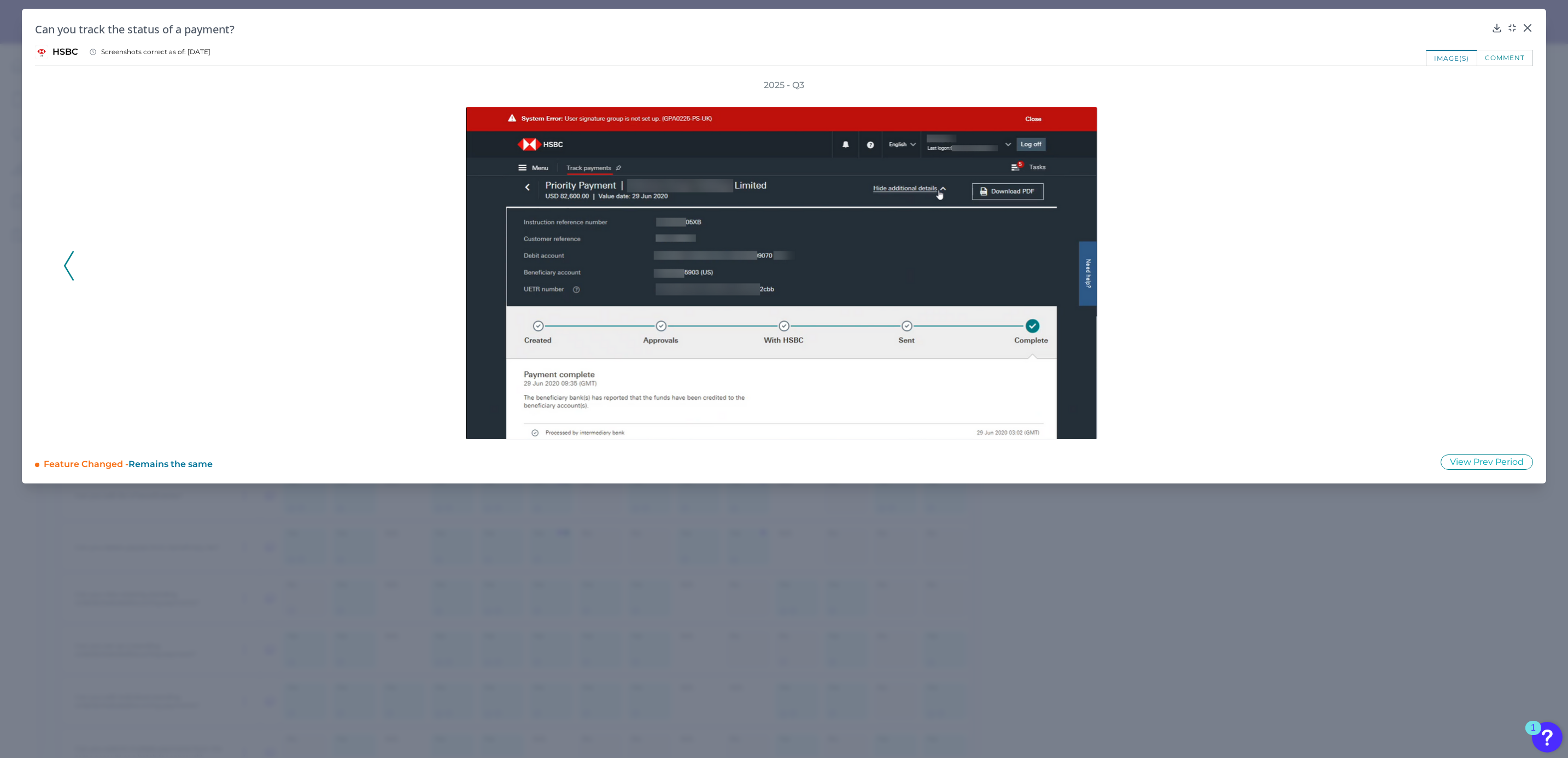
click at [1496, 269] on div "2025 - Q3" at bounding box center [784, 260] width 1441 height 361
click at [1527, 22] on button at bounding box center [1527, 27] width 11 height 11
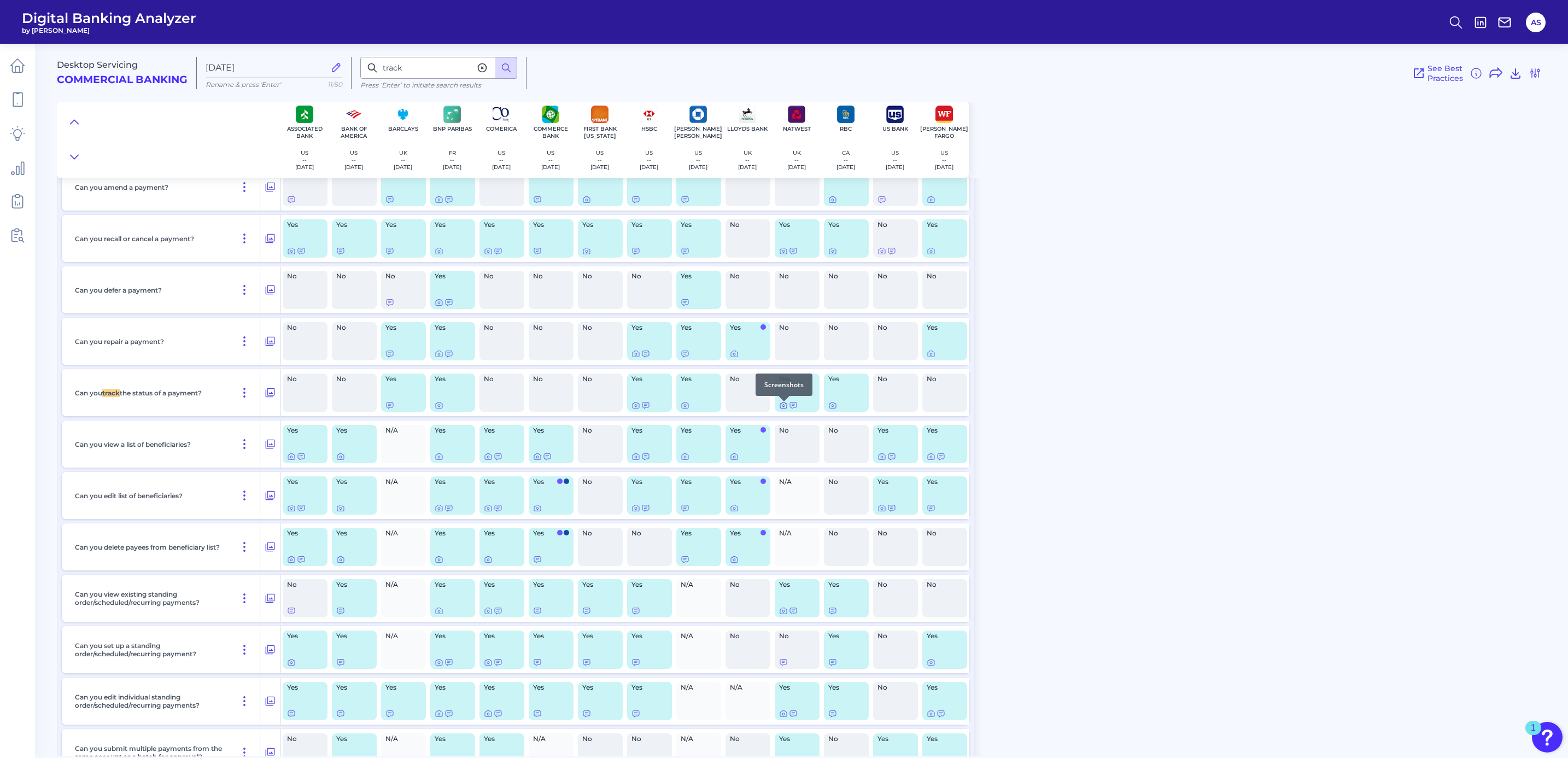
click at [782, 407] on icon at bounding box center [783, 405] width 2 height 2
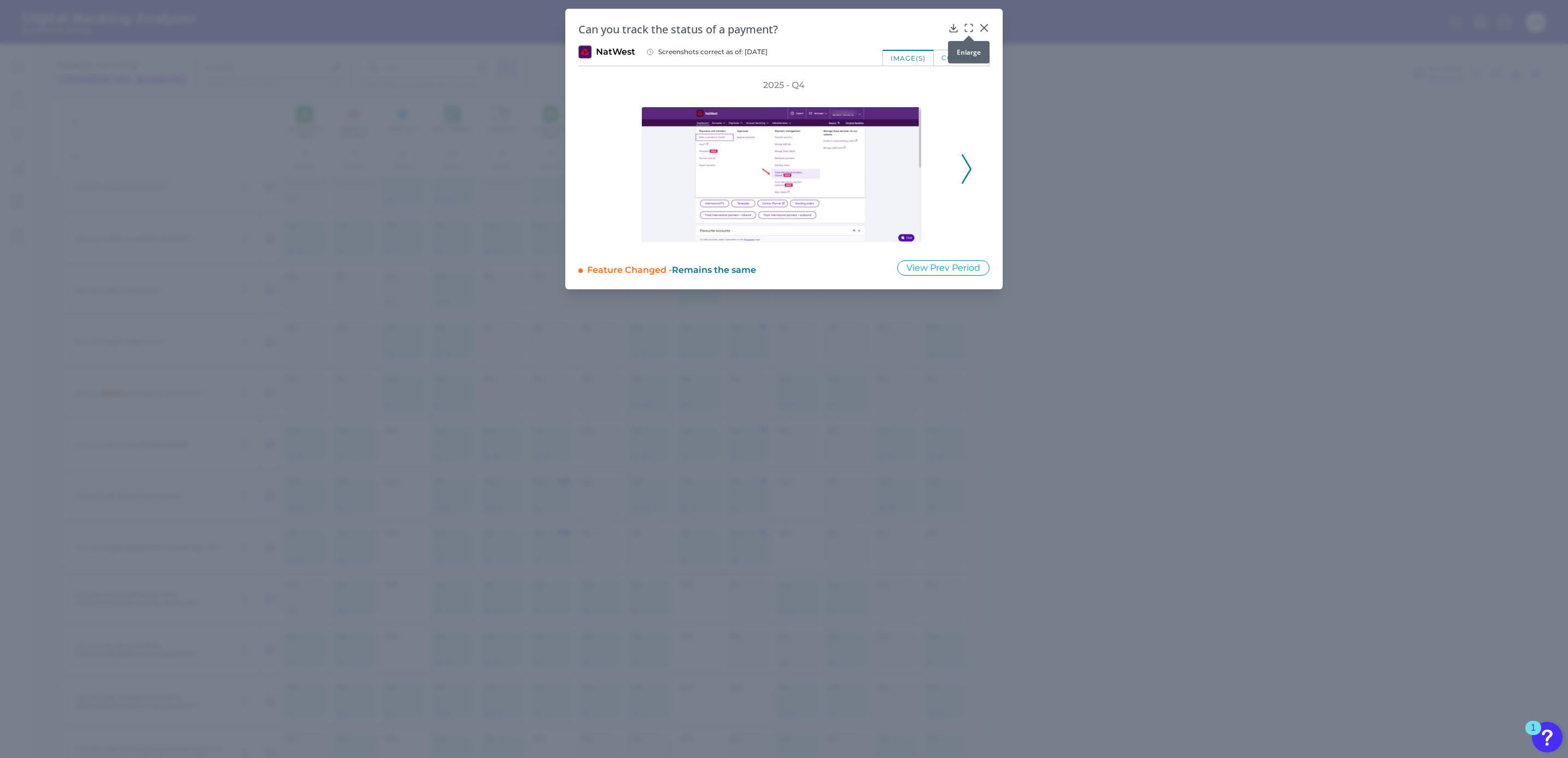
click at [969, 27] on icon at bounding box center [968, 28] width 11 height 11
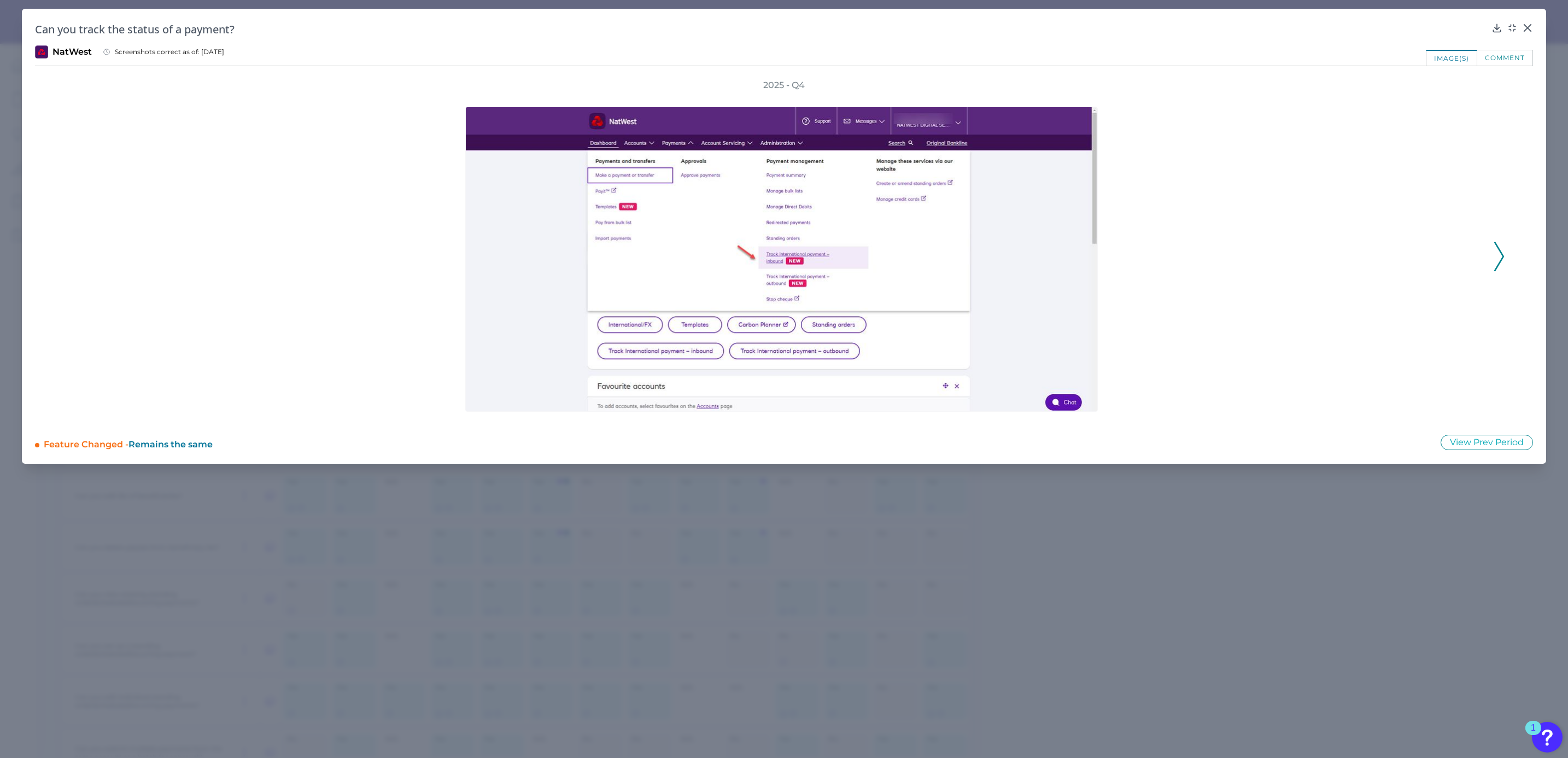
click at [1498, 262] on icon at bounding box center [1499, 256] width 10 height 30
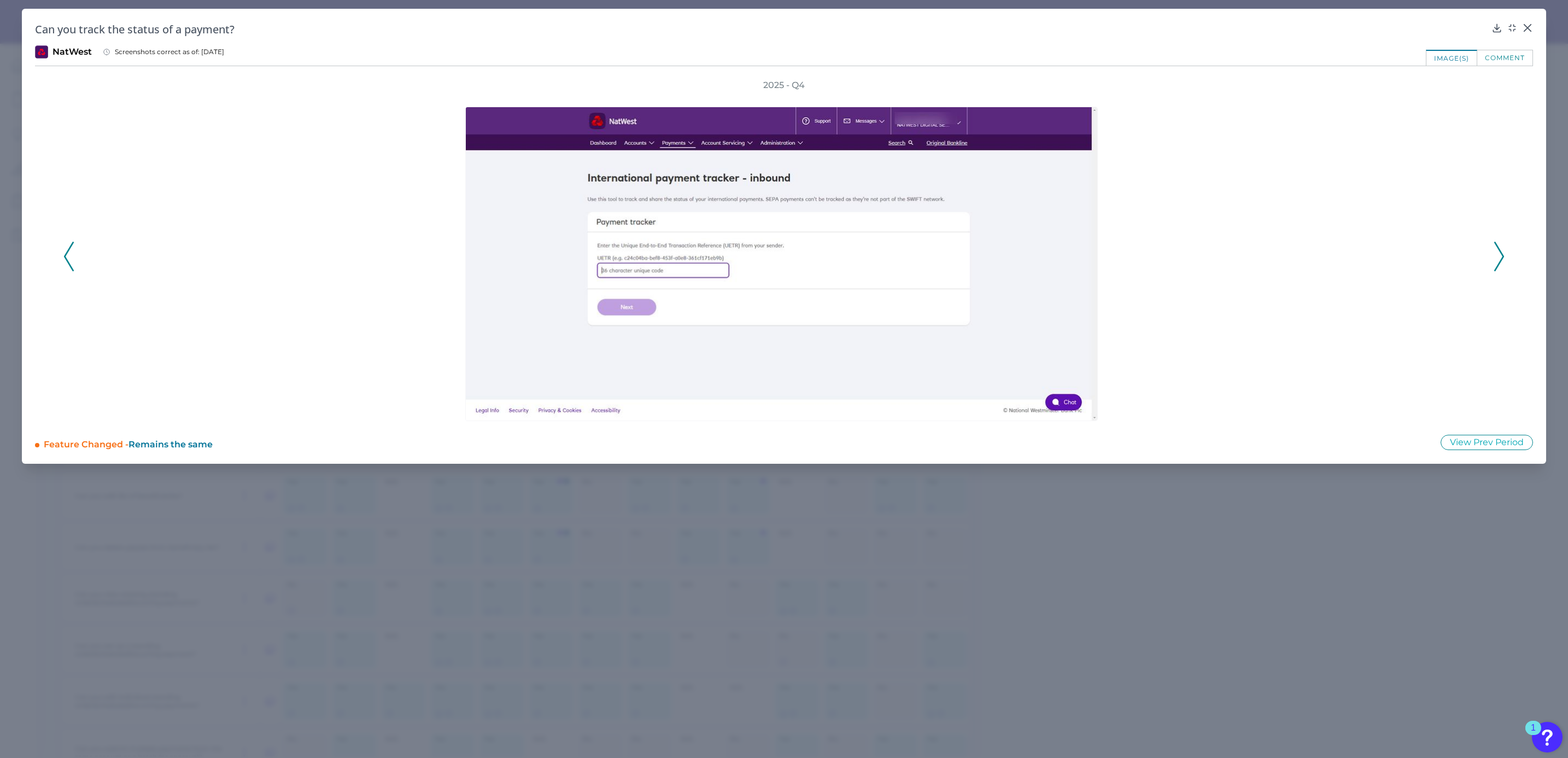
click at [1498, 262] on icon at bounding box center [1499, 256] width 10 height 30
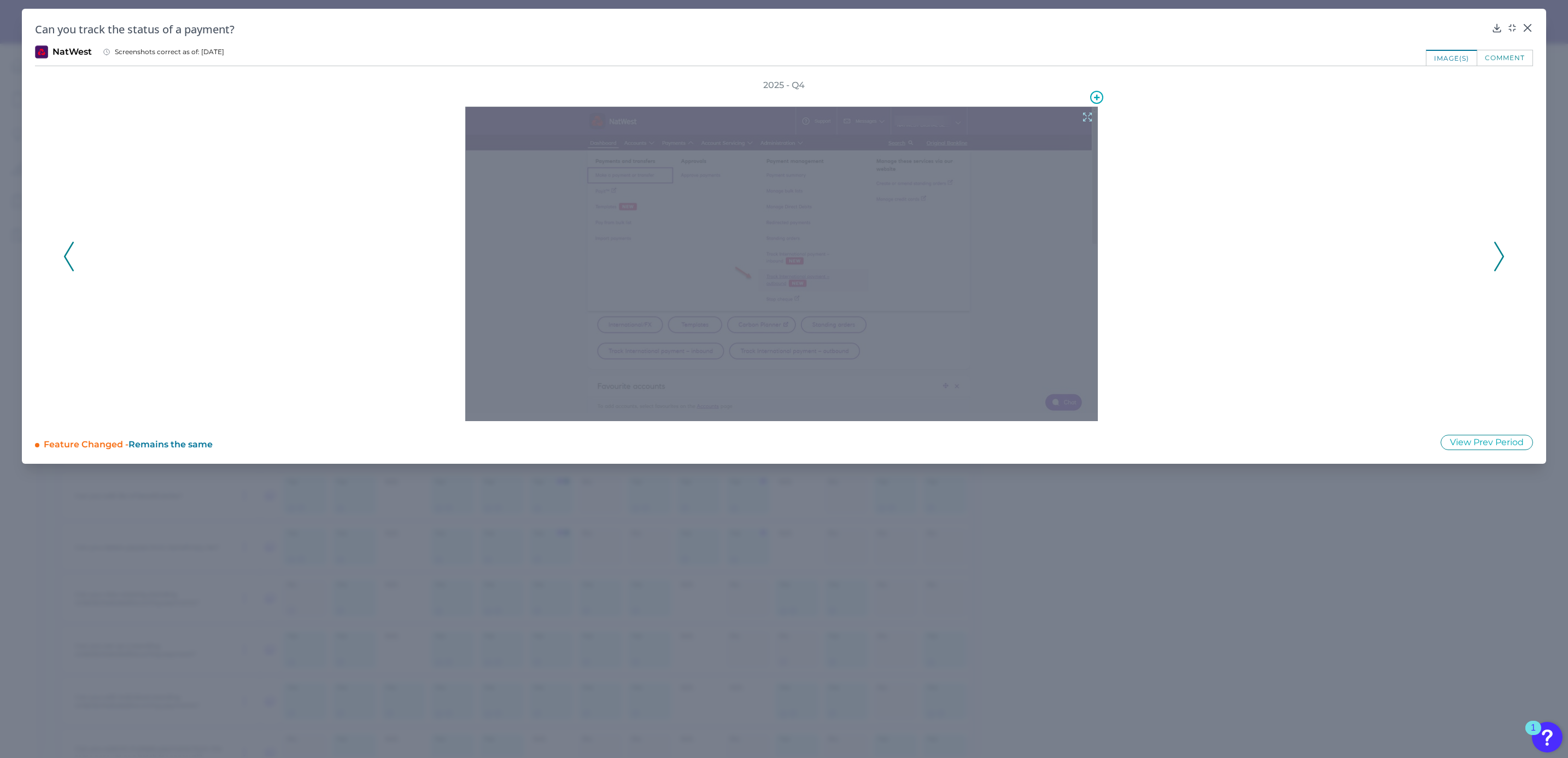
click at [1088, 117] on icon at bounding box center [1087, 117] width 12 height 12
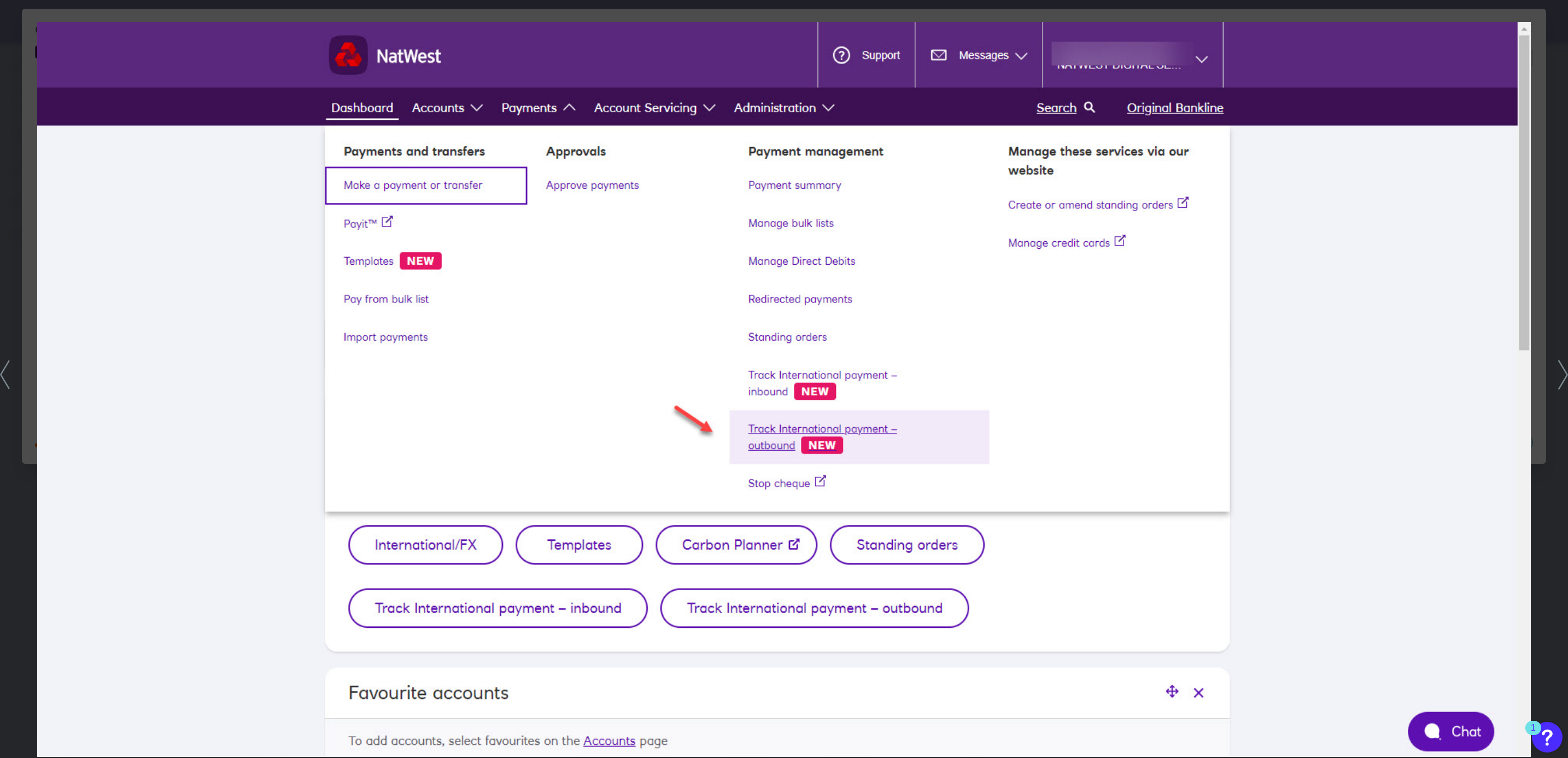
click at [1560, 373] on icon at bounding box center [1562, 375] width 10 height 29
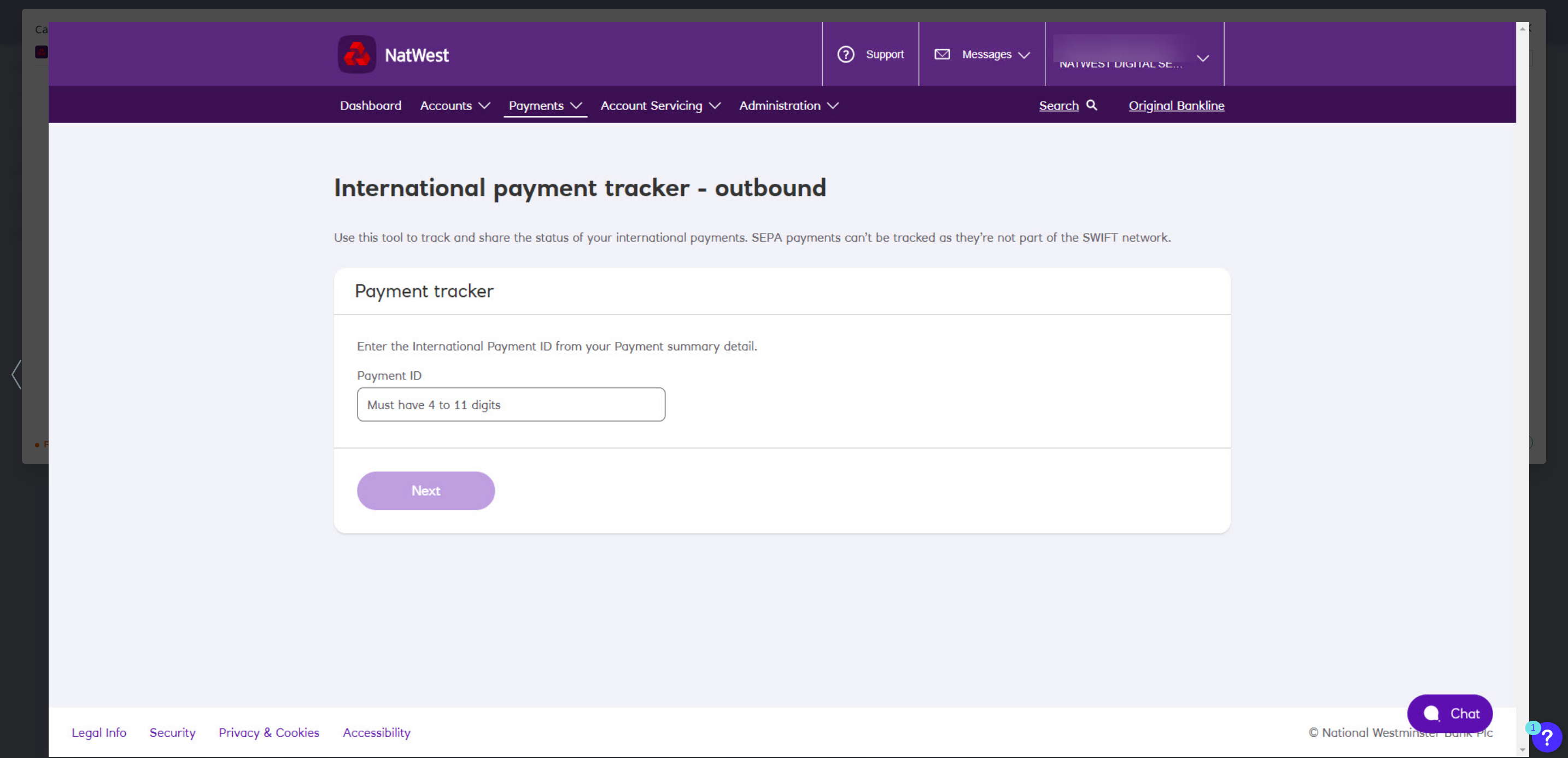
click at [1541, 384] on div at bounding box center [784, 379] width 1568 height 758
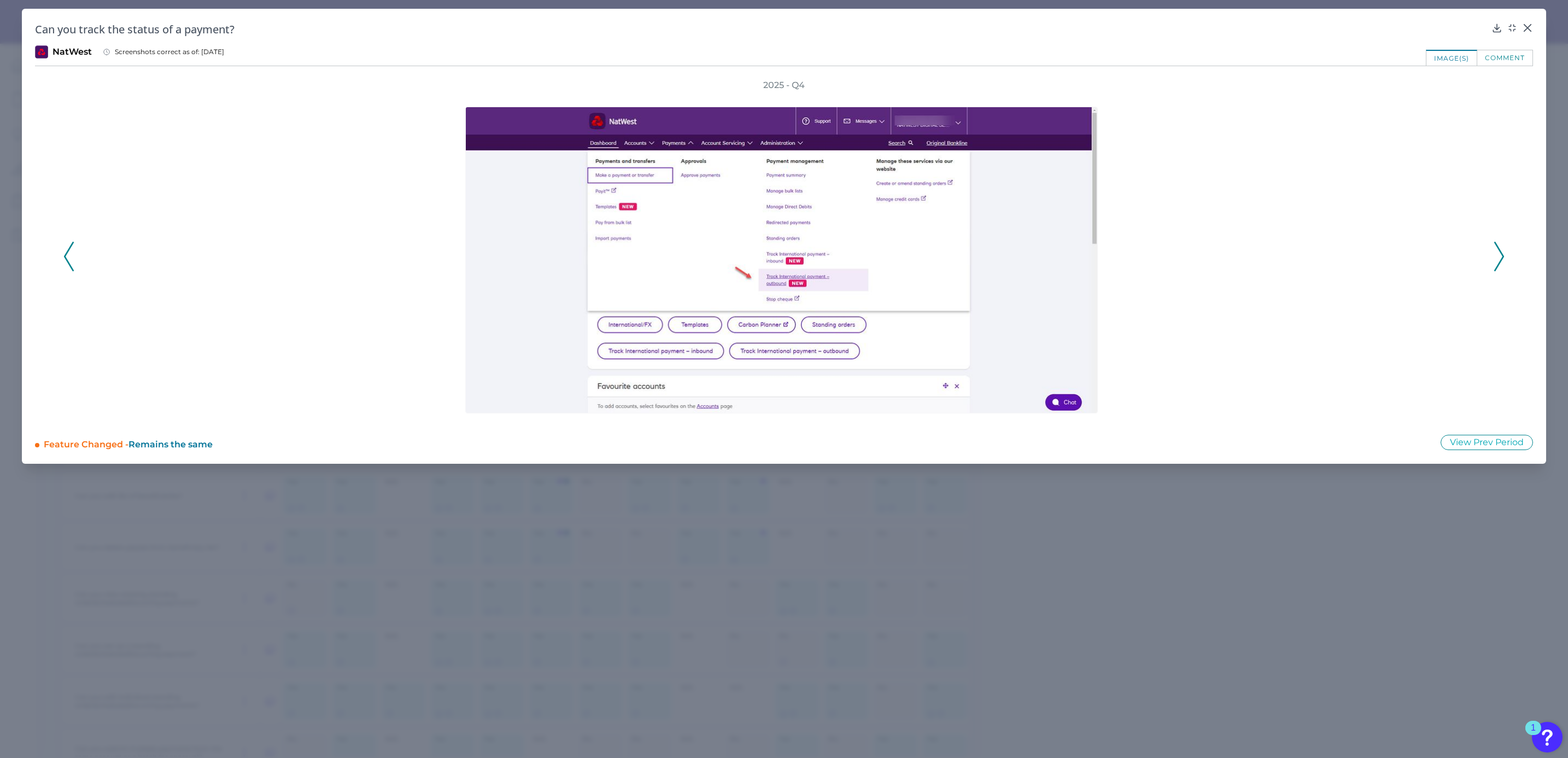
click at [1501, 252] on icon at bounding box center [1499, 256] width 10 height 30
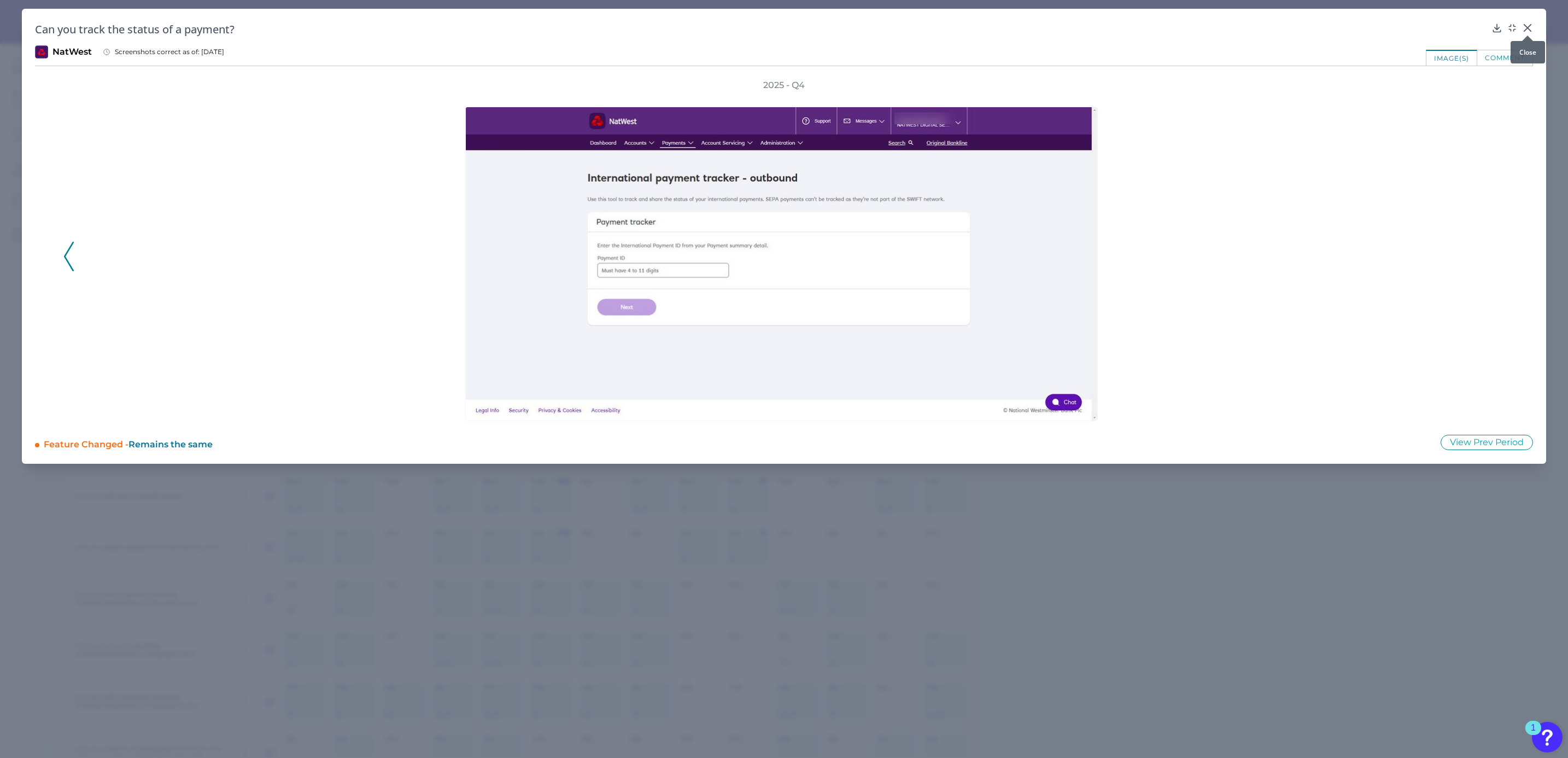
click at [1529, 30] on icon at bounding box center [1527, 28] width 7 height 7
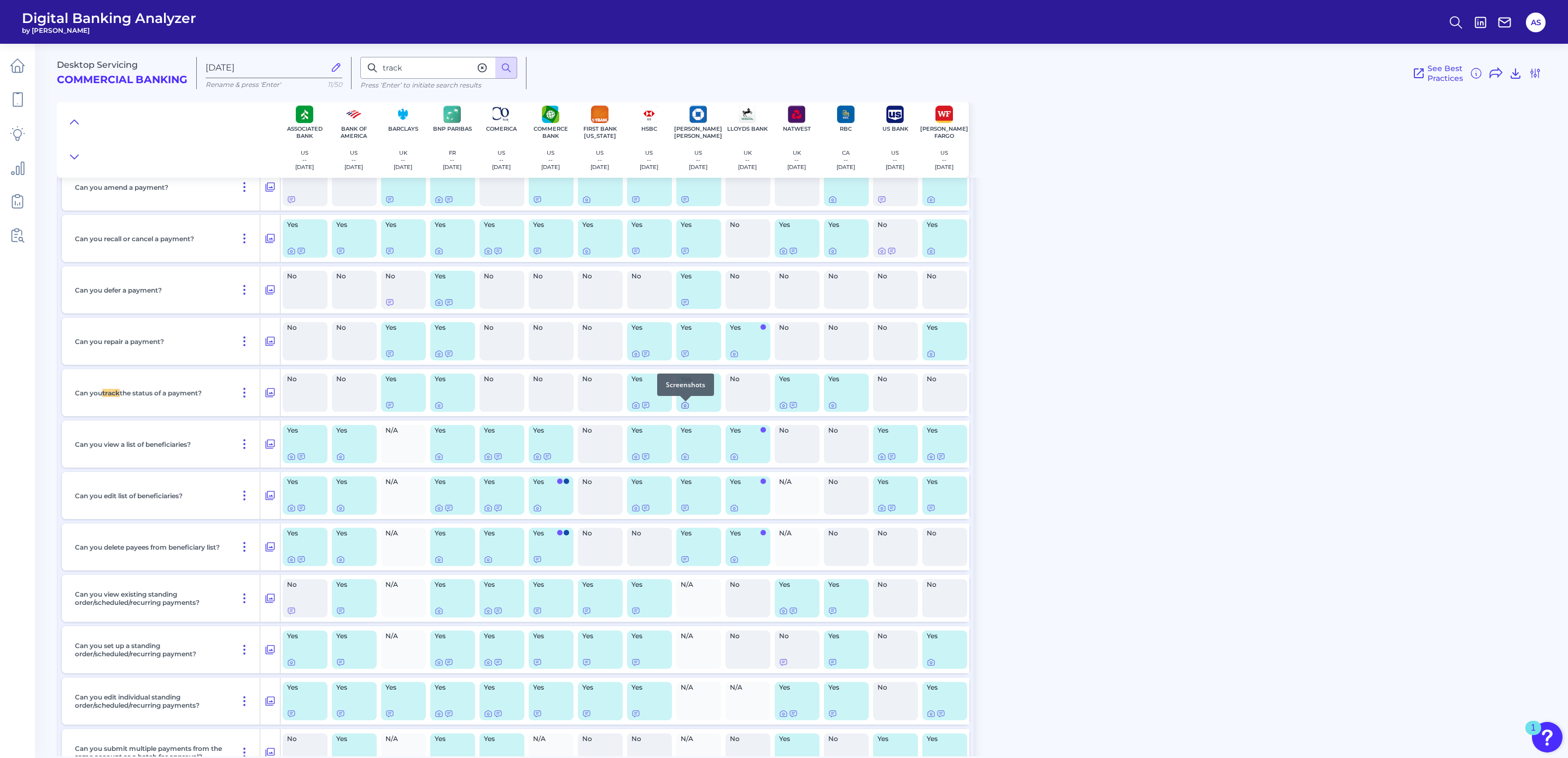
click at [682, 405] on icon at bounding box center [684, 405] width 9 height 9
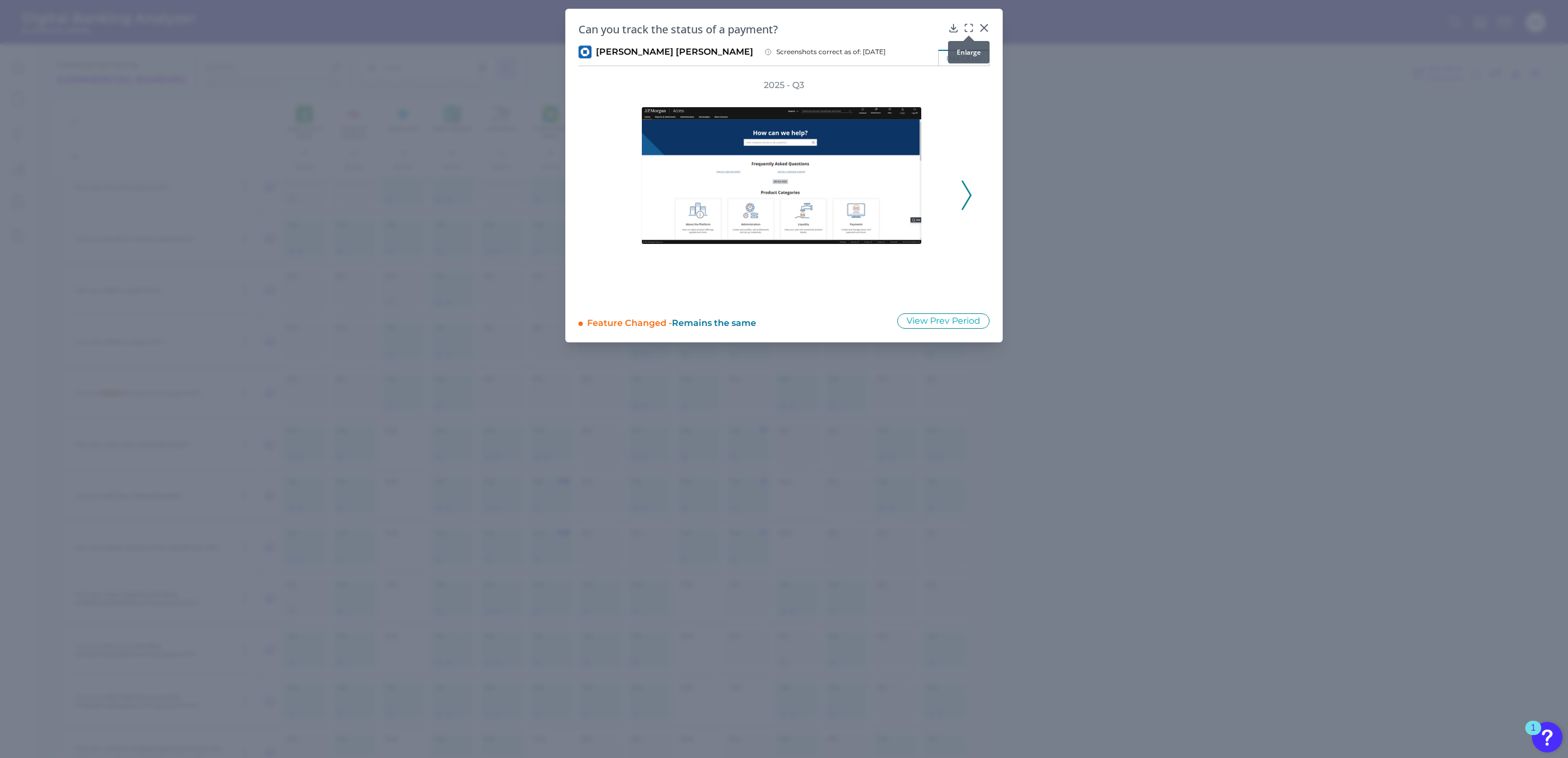
click at [969, 27] on icon at bounding box center [968, 28] width 11 height 11
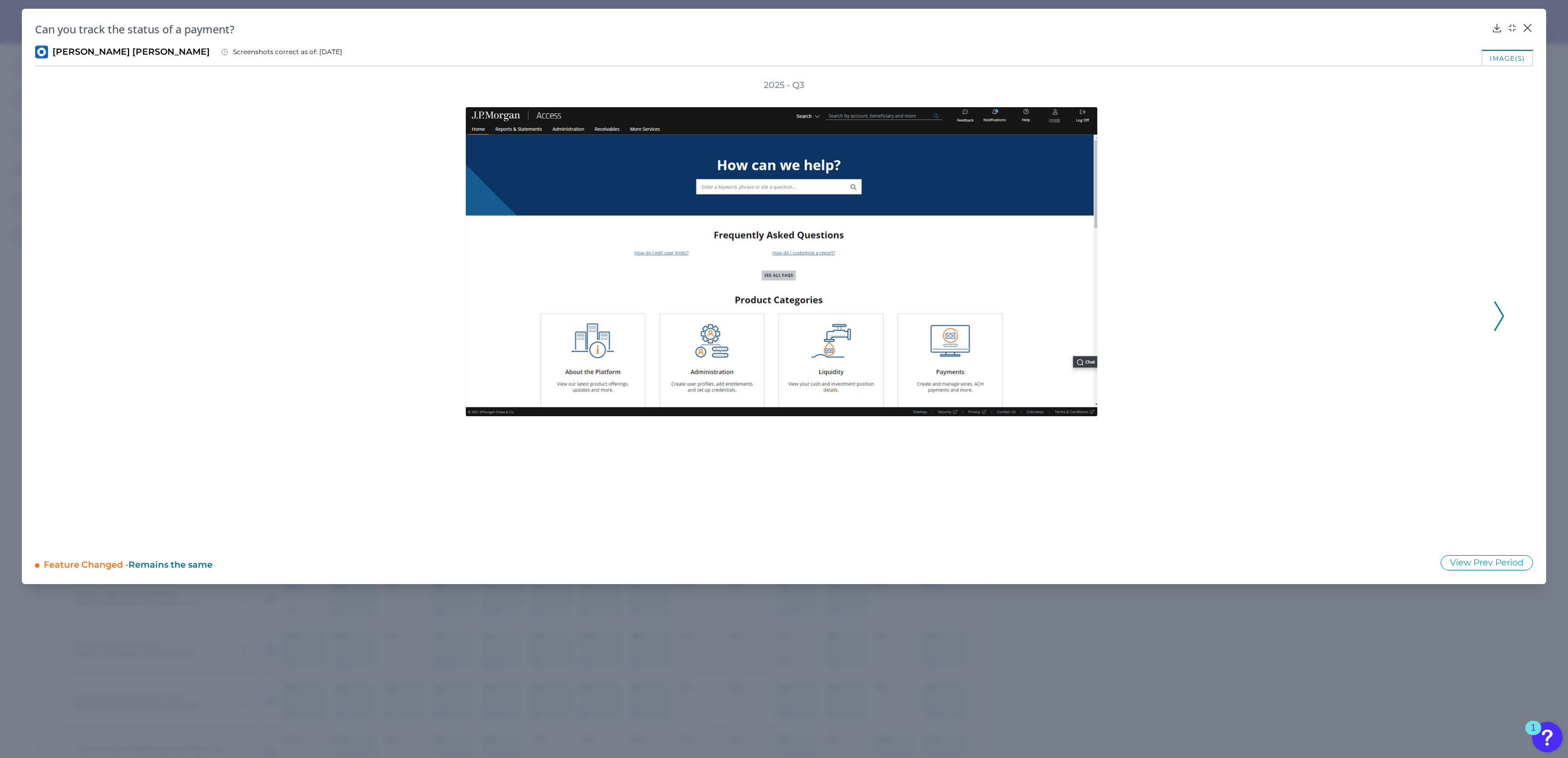
click at [1502, 311] on icon at bounding box center [1499, 315] width 10 height 30
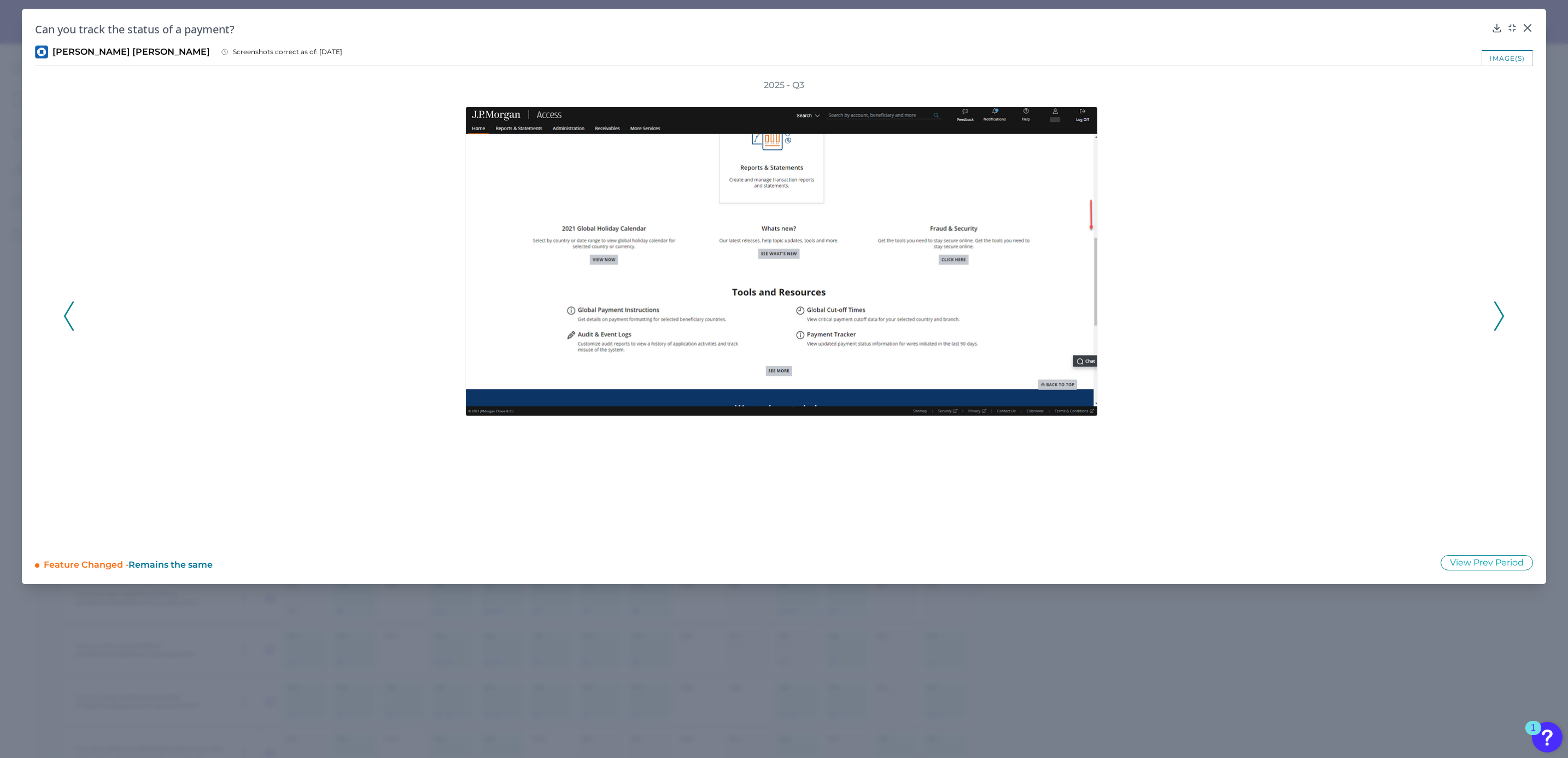
click at [1502, 311] on icon at bounding box center [1499, 315] width 10 height 30
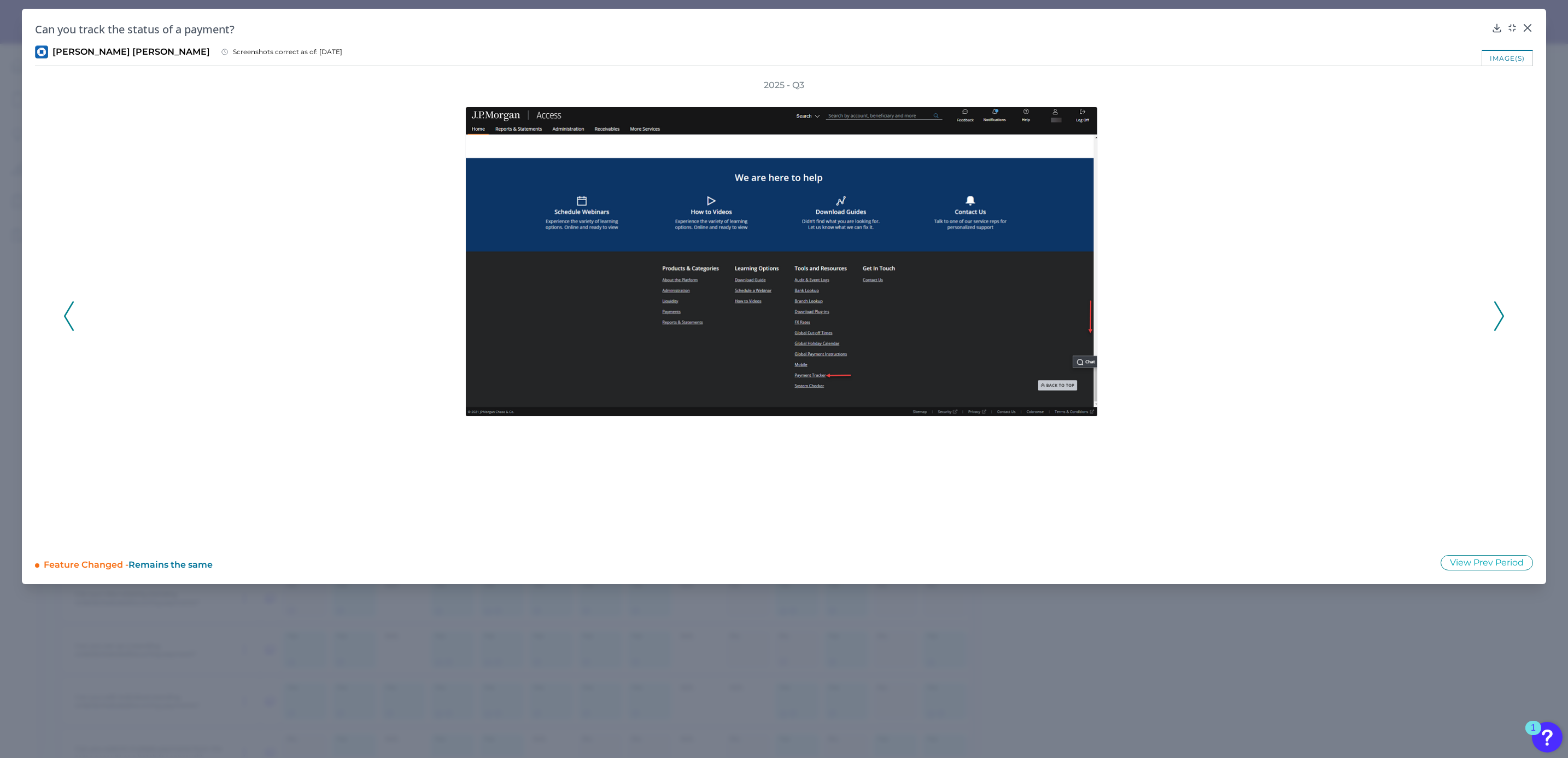
click at [1502, 311] on icon at bounding box center [1499, 315] width 10 height 30
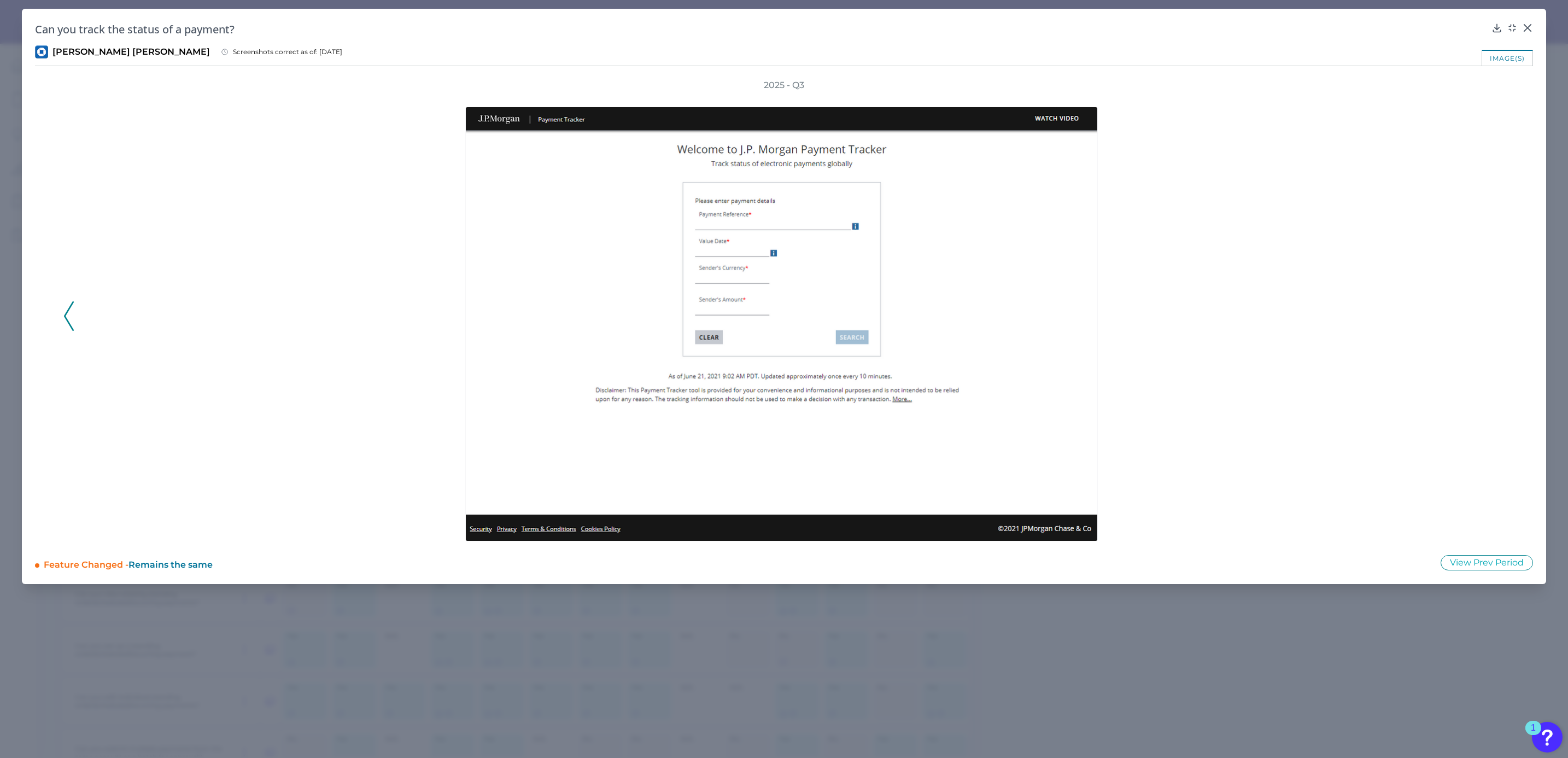
click at [1502, 311] on div "2025 - Q3" at bounding box center [784, 310] width 1441 height 462
click at [1527, 28] on icon at bounding box center [1527, 28] width 7 height 7
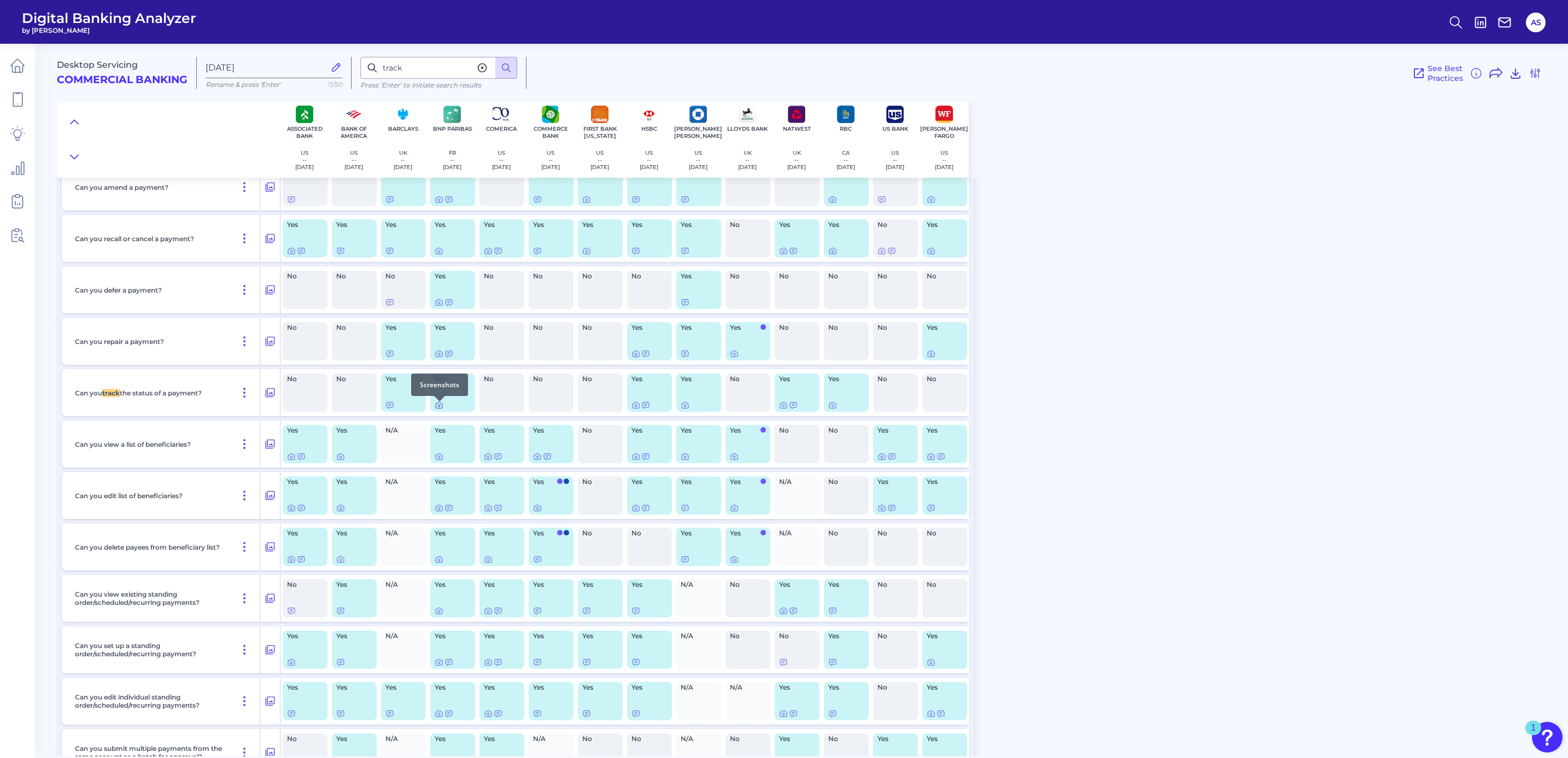
click at [435, 407] on icon at bounding box center [439, 405] width 9 height 9
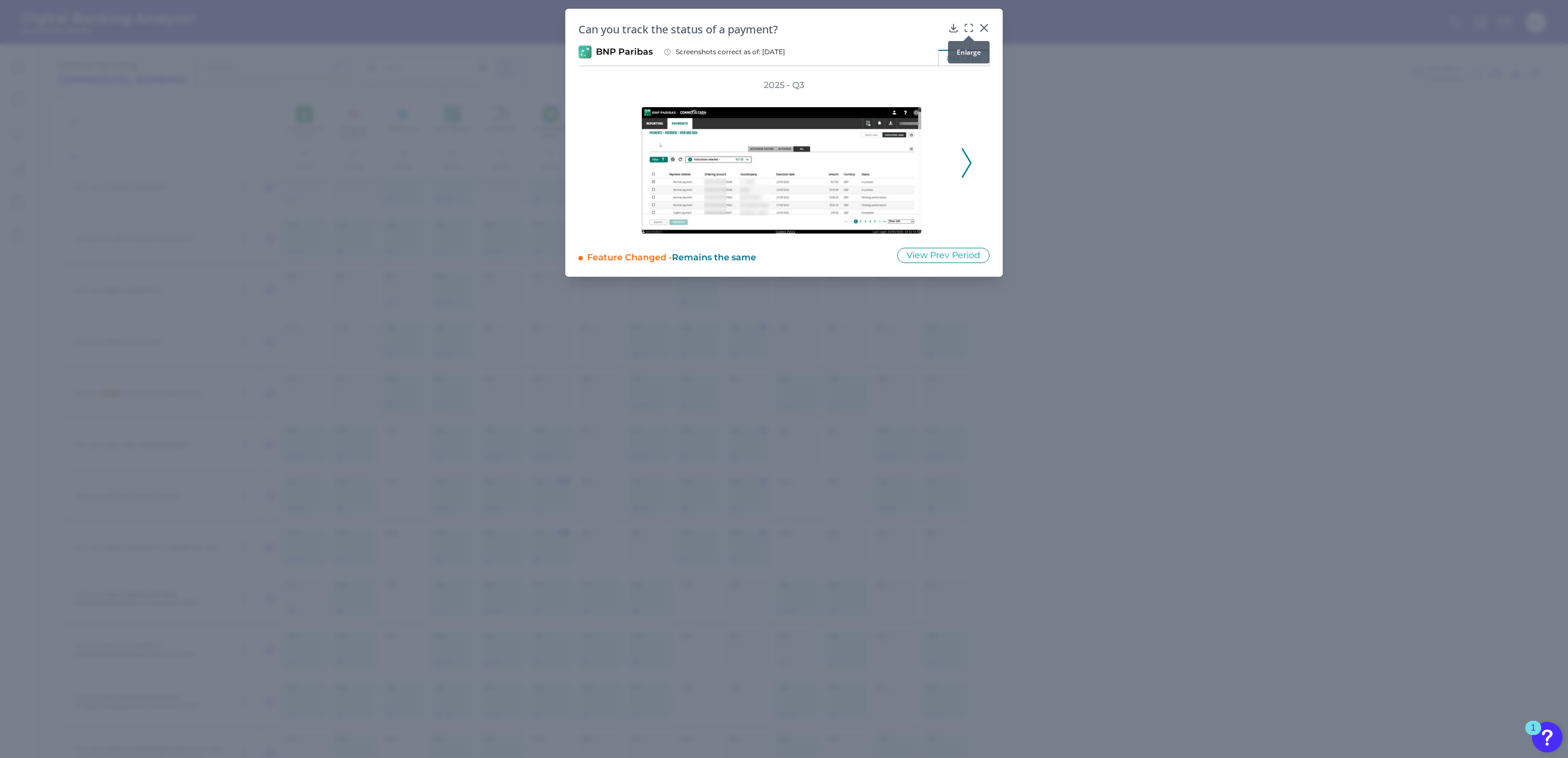
click at [973, 25] on icon at bounding box center [968, 28] width 11 height 11
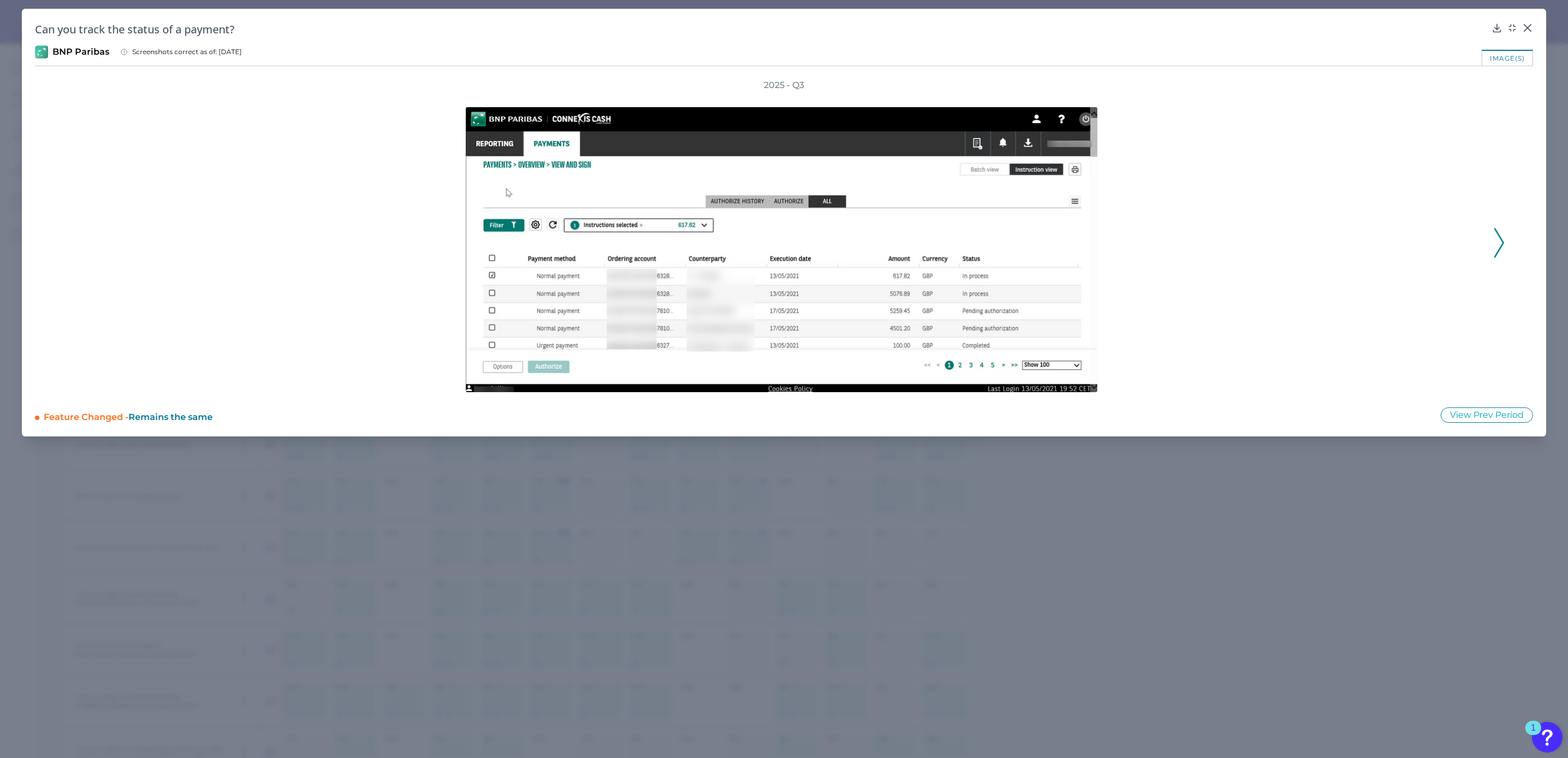
click at [1499, 242] on icon at bounding box center [1499, 243] width 10 height 30
click at [1499, 242] on icon at bounding box center [1499, 243] width 10 height 30
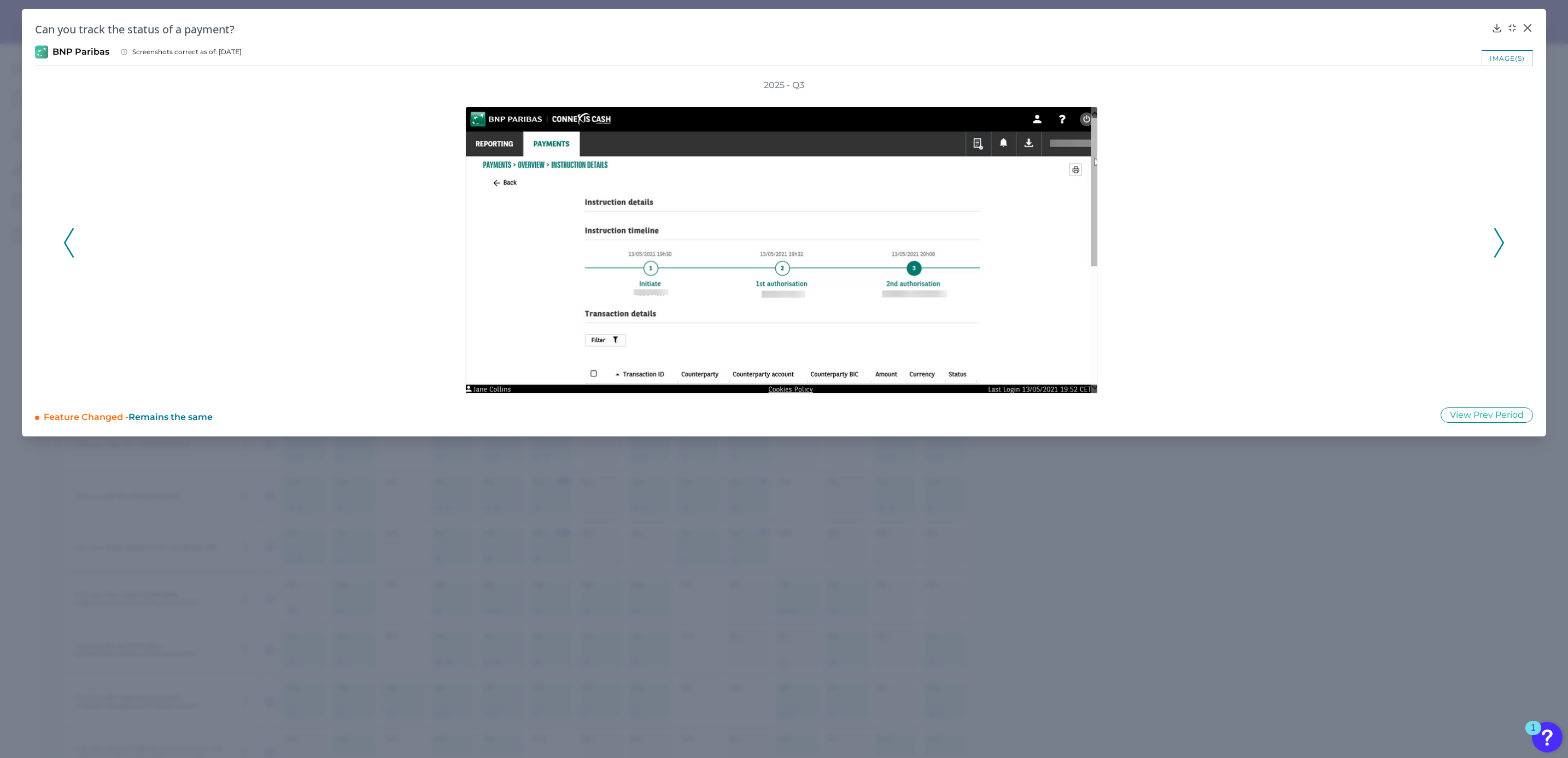
click at [1499, 242] on icon at bounding box center [1499, 243] width 10 height 30
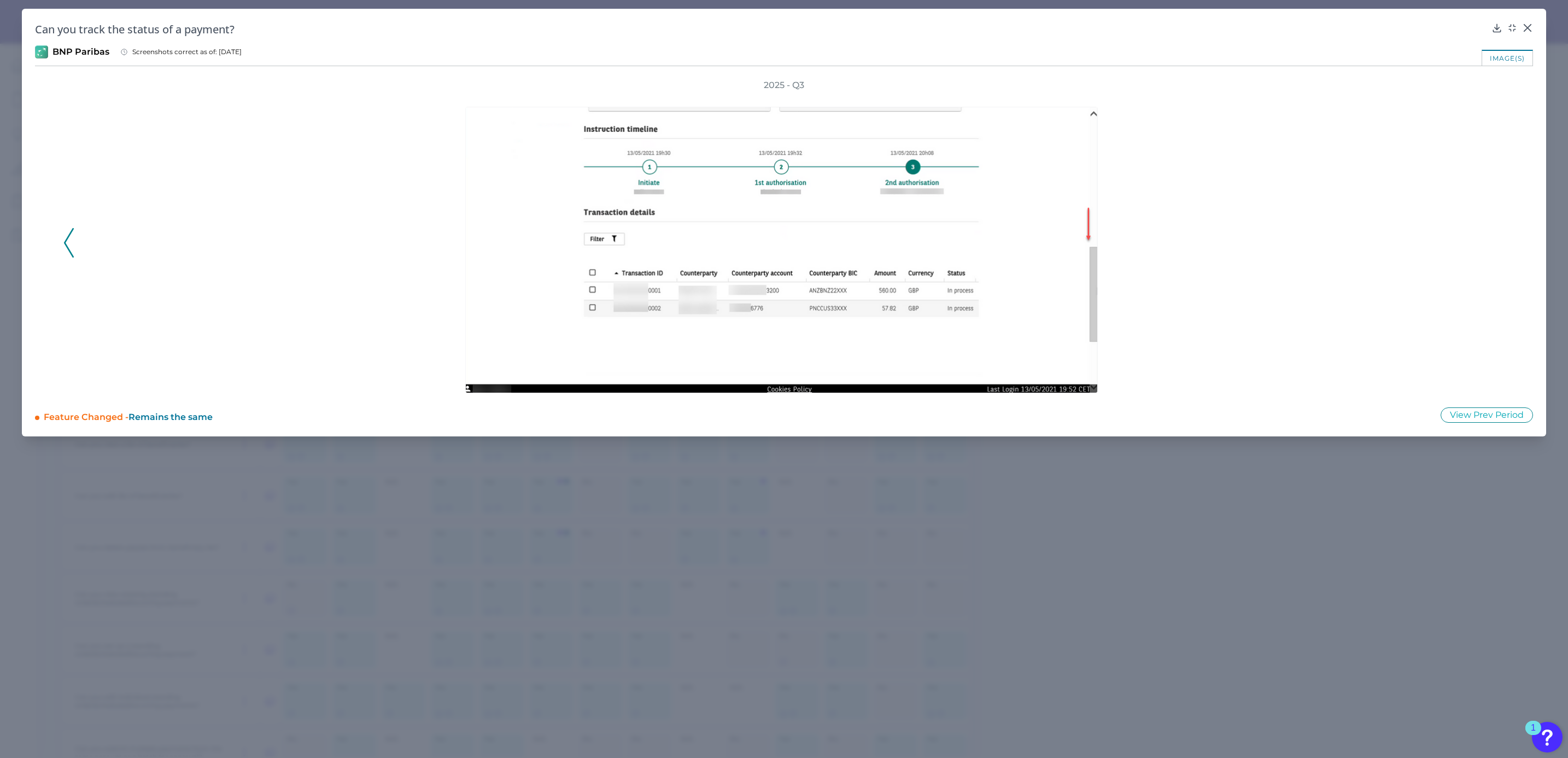
click at [1499, 242] on div "2025 - Q3" at bounding box center [784, 236] width 1441 height 314
click at [1530, 28] on icon at bounding box center [1527, 28] width 11 height 11
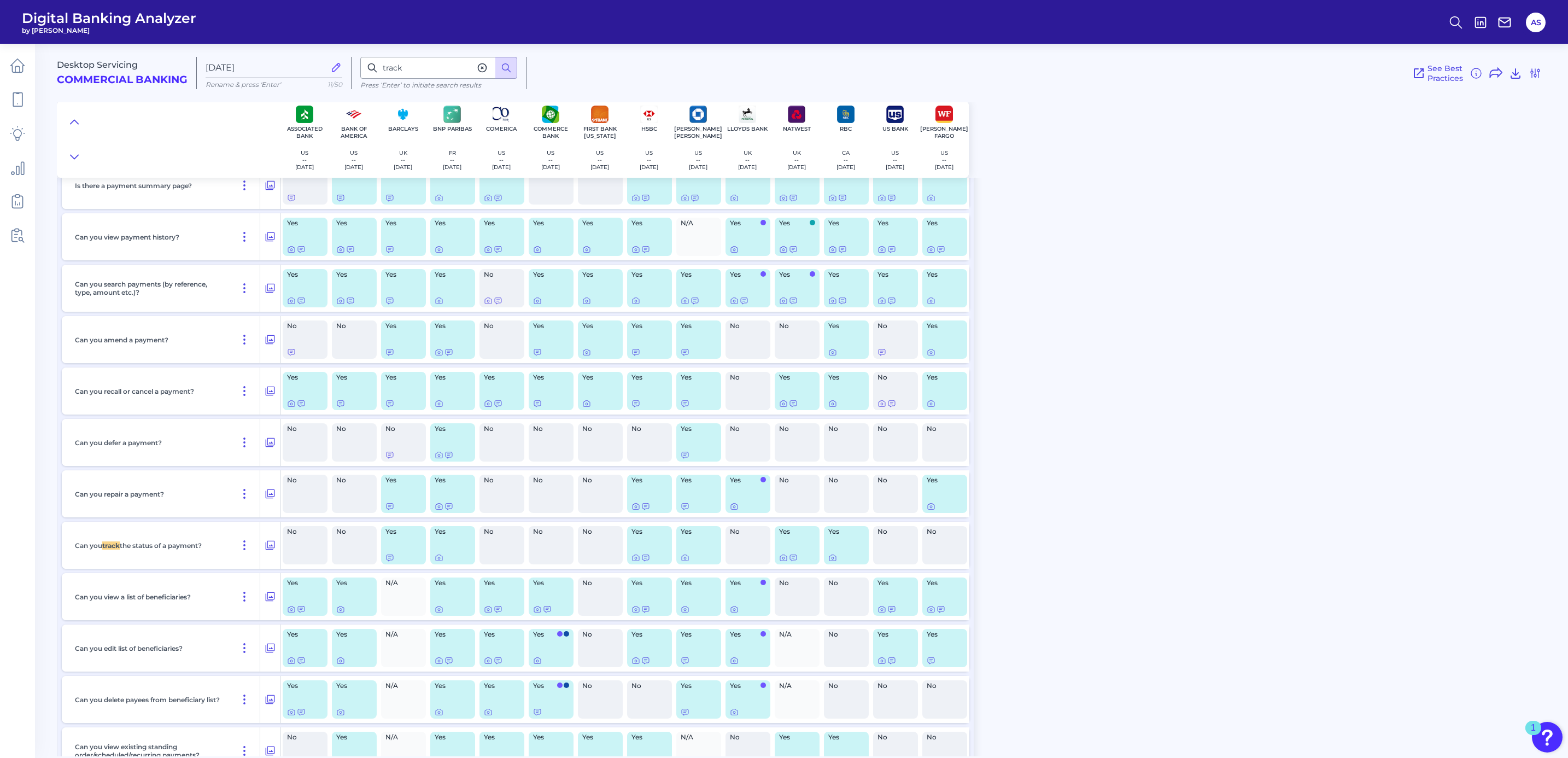
scroll to position [4226, 0]
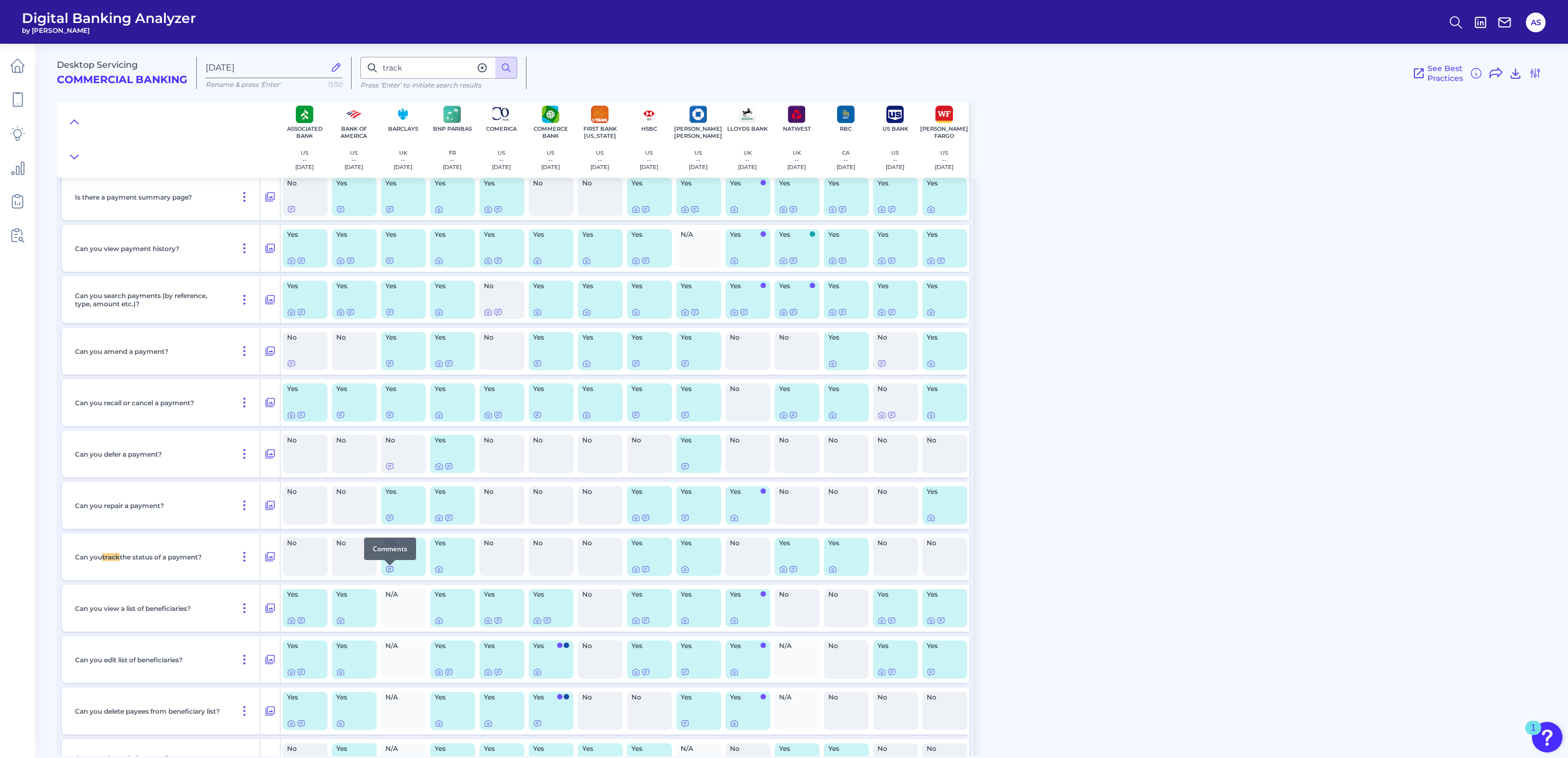
click at [389, 571] on icon at bounding box center [389, 568] width 9 height 9
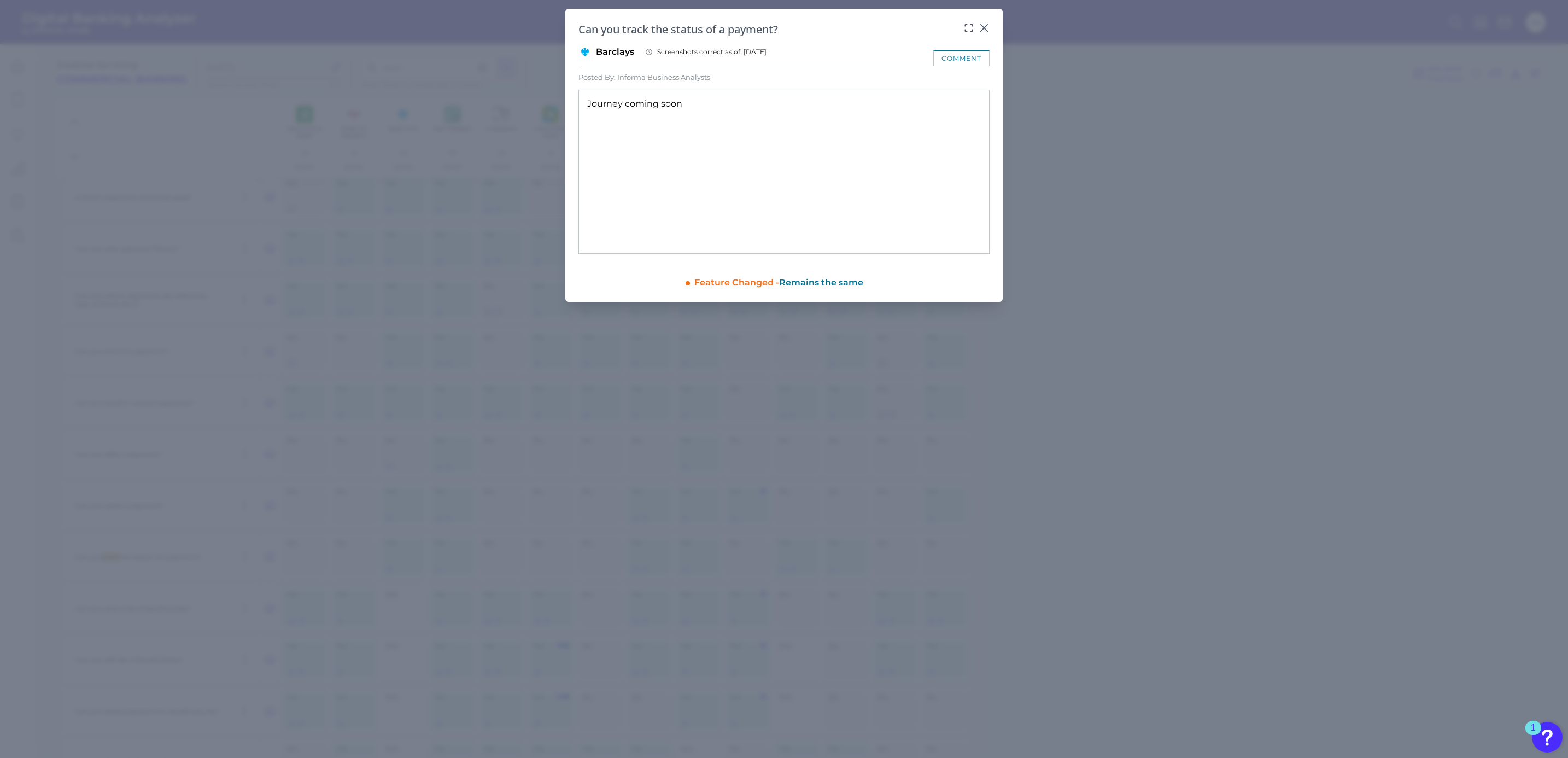
click at [659, 113] on div "Journey coming soon" at bounding box center [783, 172] width 411 height 164
click at [984, 28] on icon at bounding box center [984, 28] width 11 height 11
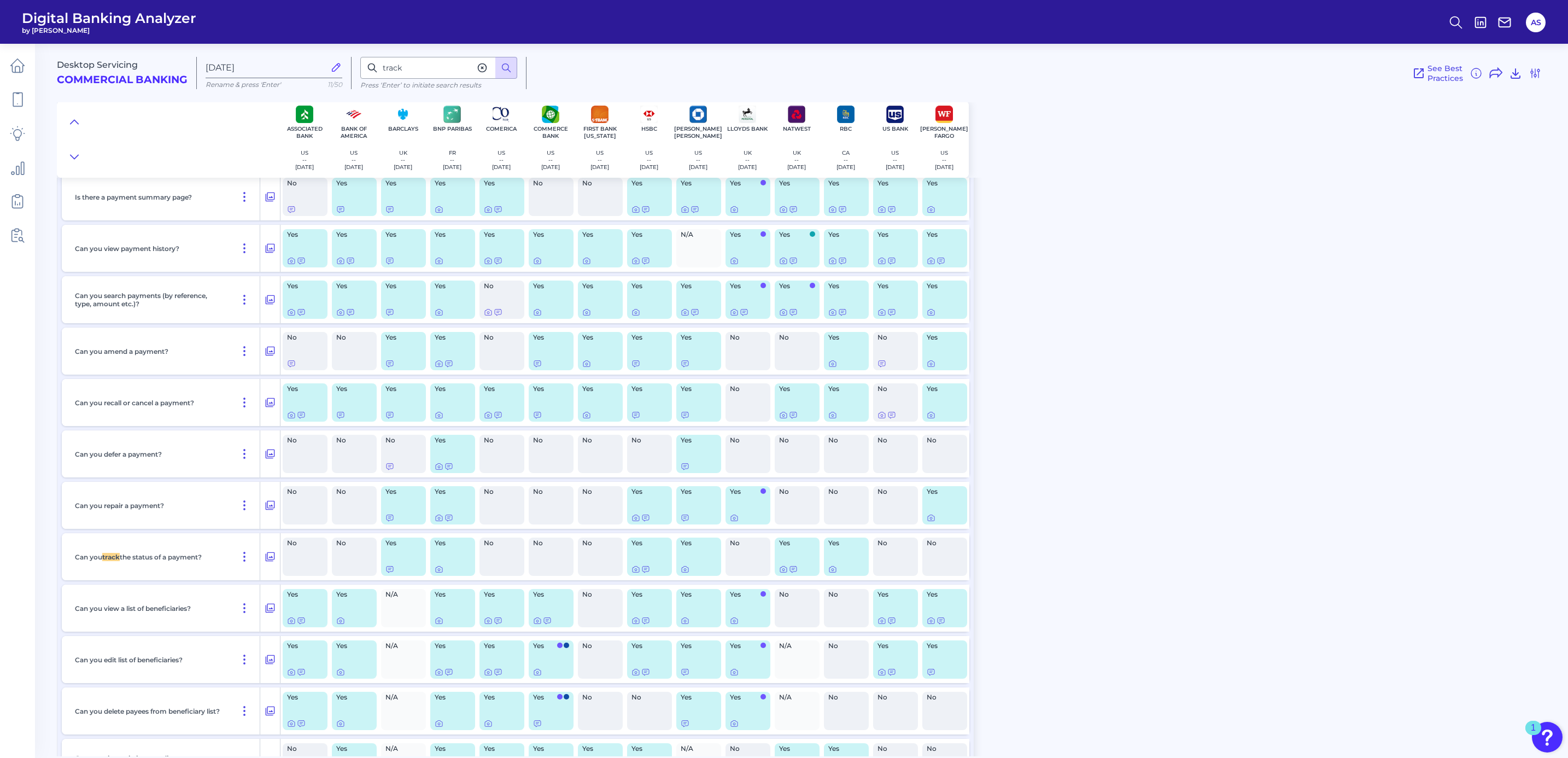
drag, startPoint x: 386, startPoint y: 572, endPoint x: 426, endPoint y: 567, distance: 40.3
click at [426, 567] on div "Yes" at bounding box center [403, 557] width 49 height 47
click at [505, 558] on div "No" at bounding box center [501, 557] width 45 height 38
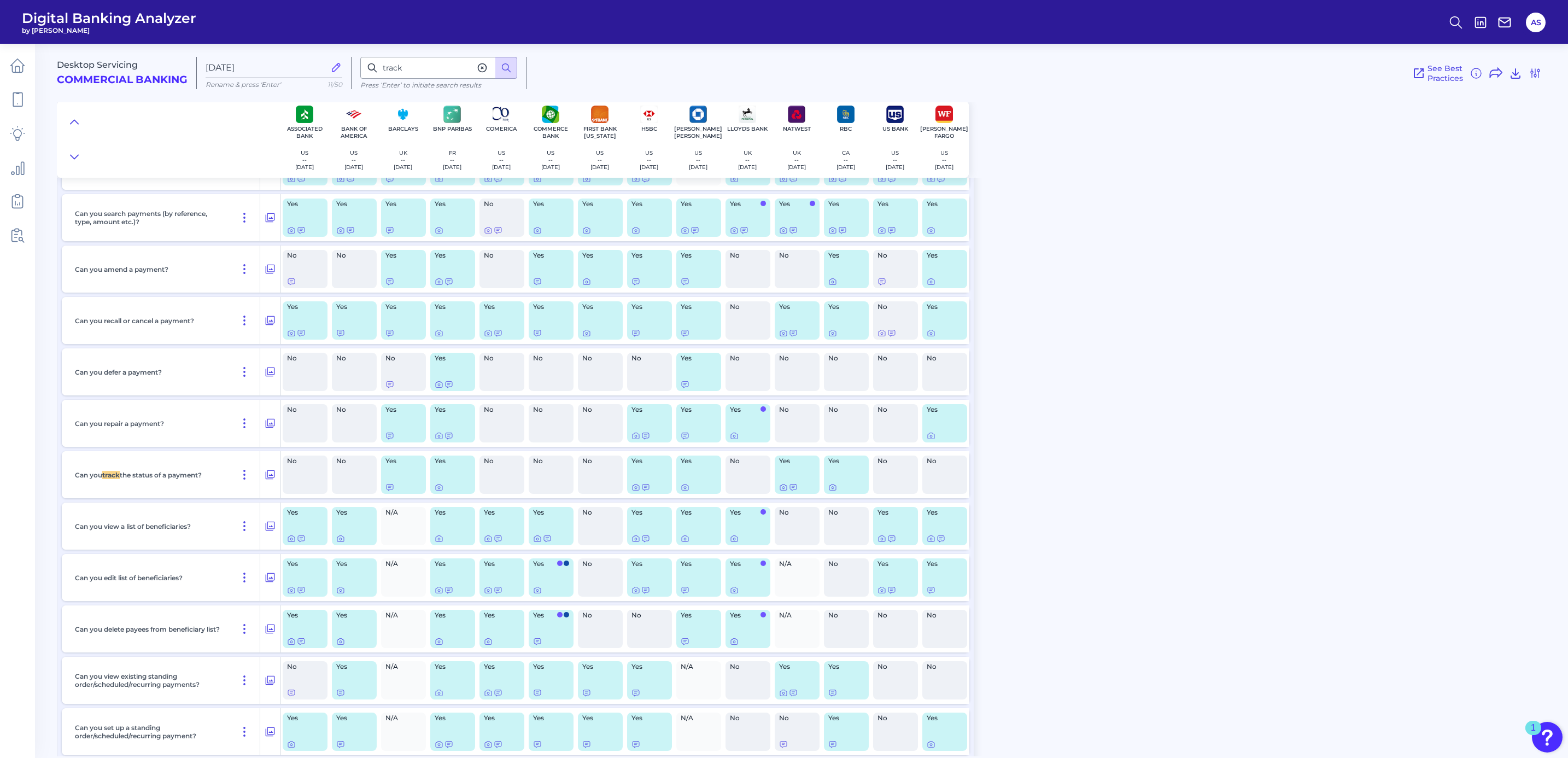
scroll to position [4390, 0]
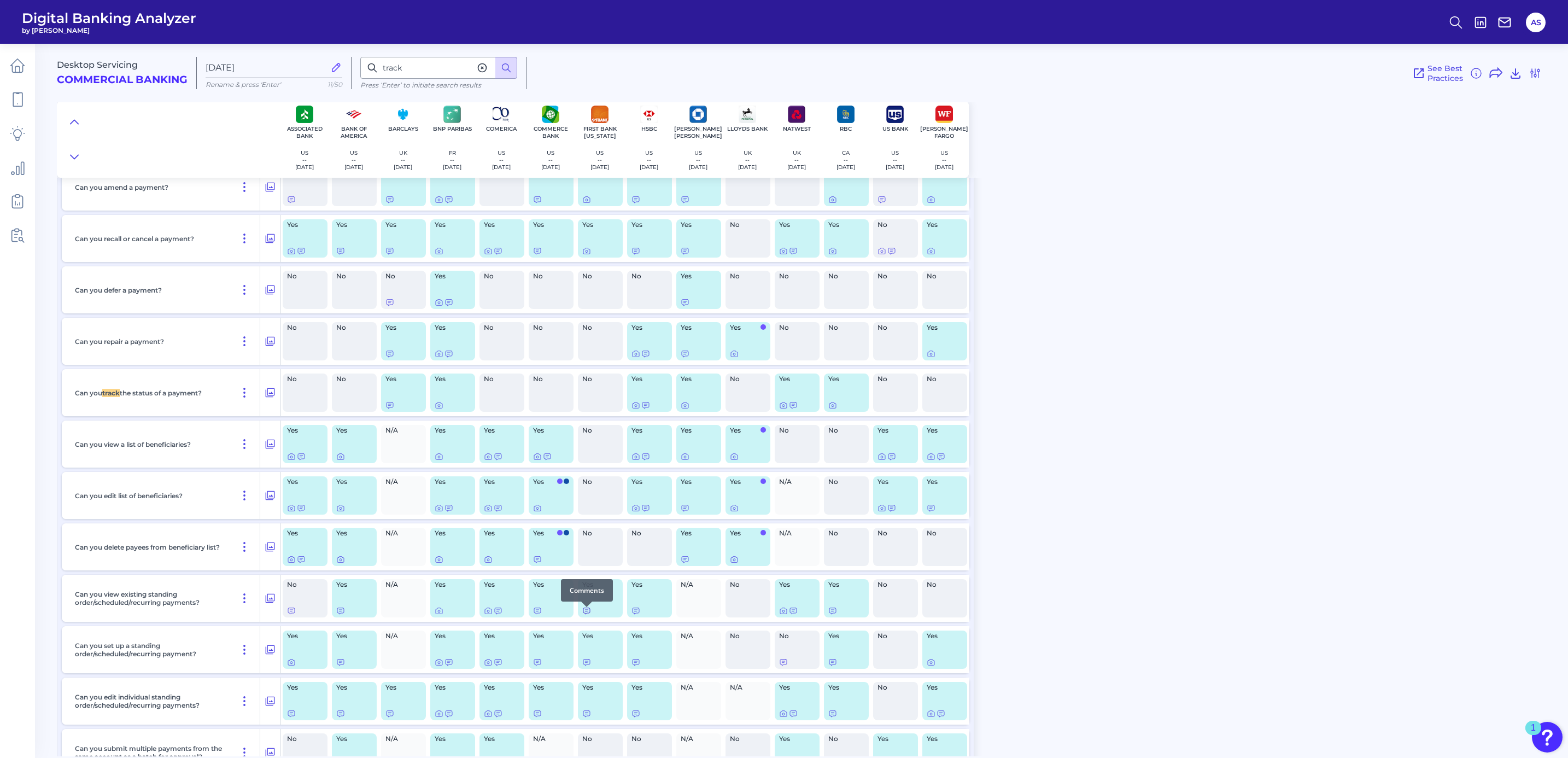
click at [586, 614] on icon at bounding box center [587, 610] width 7 height 6
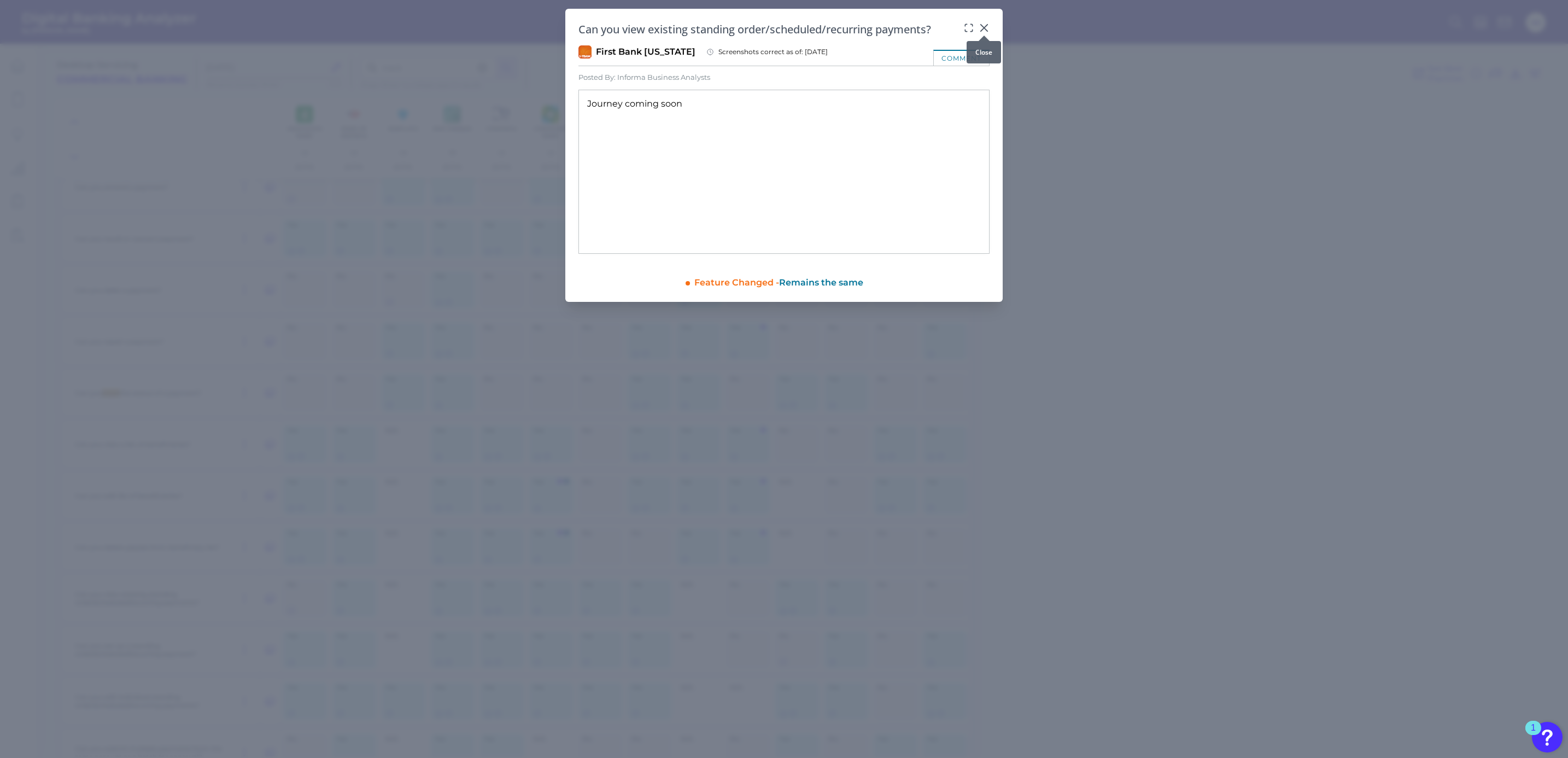
click at [979, 26] on icon at bounding box center [984, 28] width 11 height 11
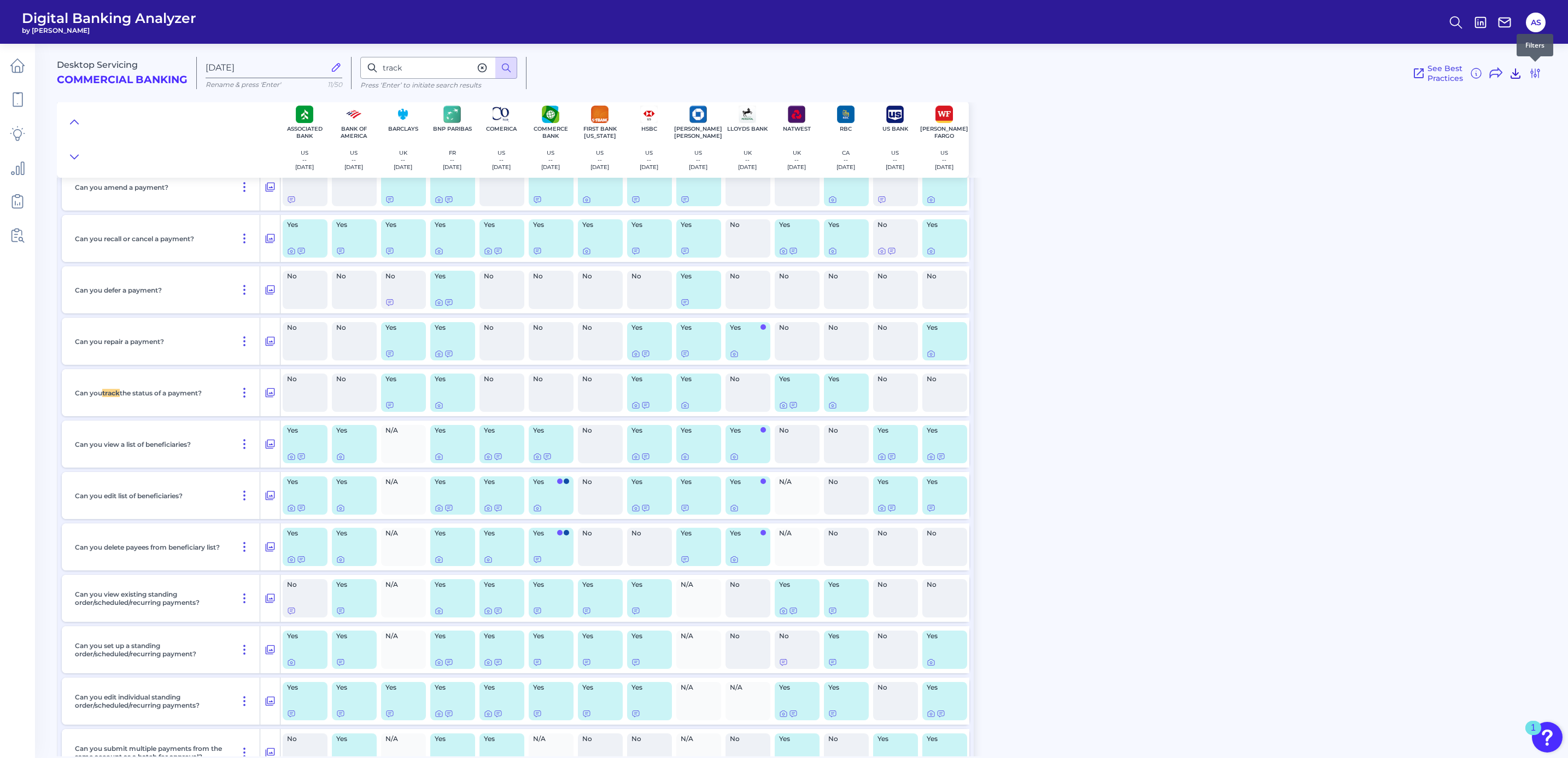
drag, startPoint x: 1535, startPoint y: 68, endPoint x: 1515, endPoint y: 75, distance: 21.2
click at [1535, 68] on icon at bounding box center [1535, 73] width 13 height 13
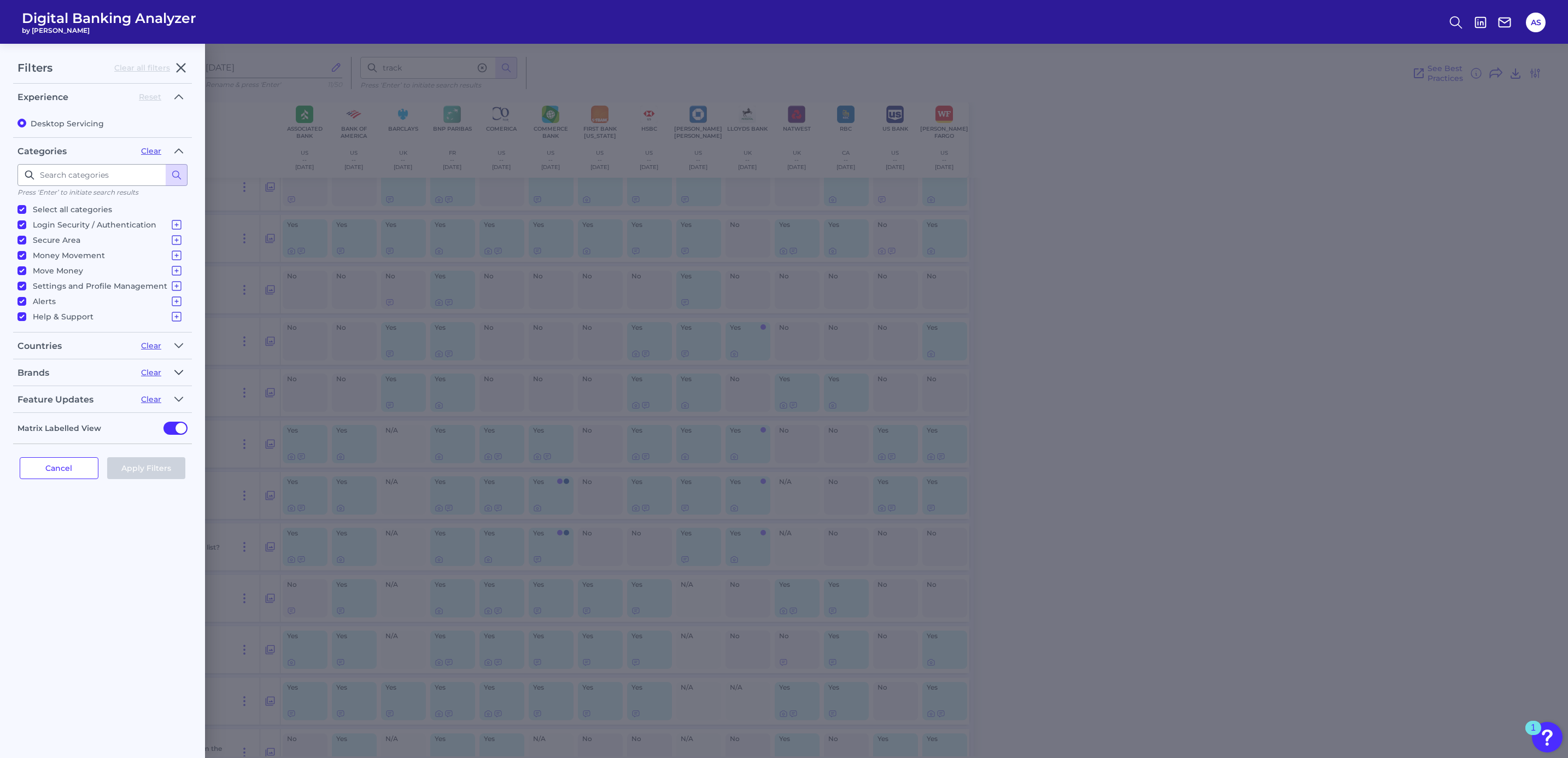
click at [178, 367] on icon "button" at bounding box center [178, 372] width 9 height 13
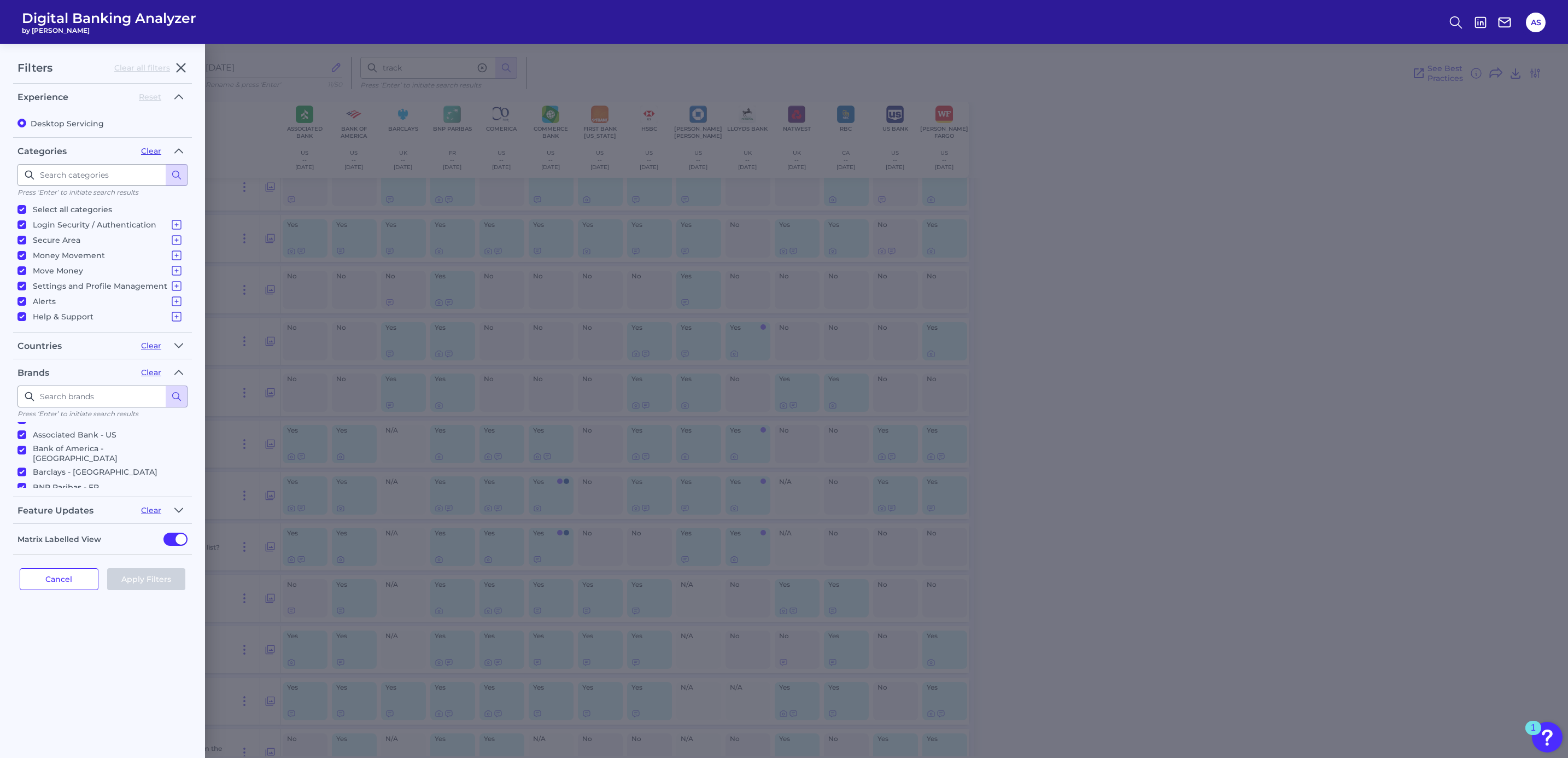
scroll to position [0, 0]
click at [996, 210] on div "Filters Clear all filters Experience Reset Desktop Servicing Categories Clear P…" at bounding box center [784, 401] width 1568 height 714
click at [184, 68] on icon "button" at bounding box center [181, 68] width 13 height 13
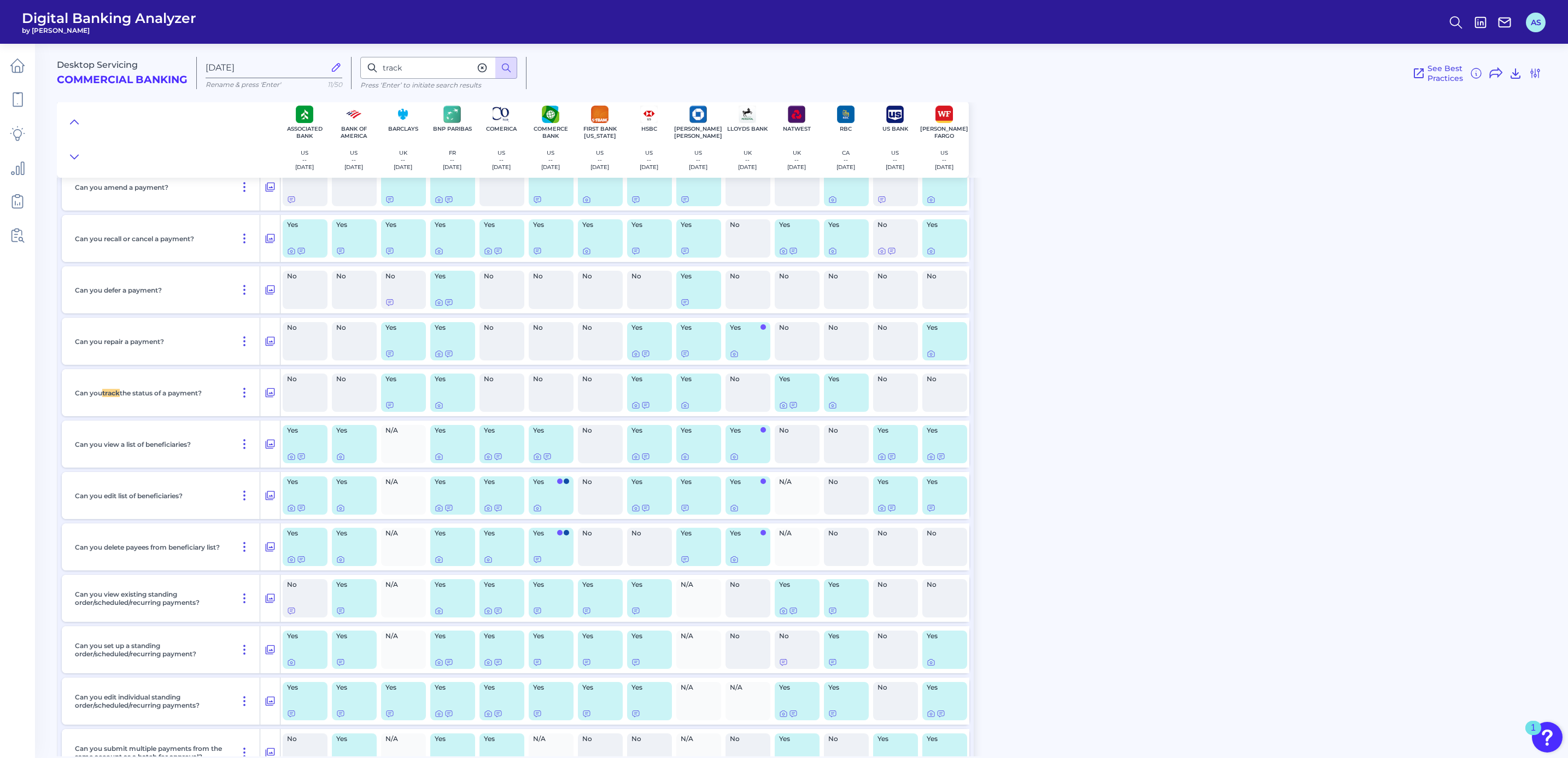
click at [1540, 15] on button "AS" at bounding box center [1535, 22] width 20 height 20
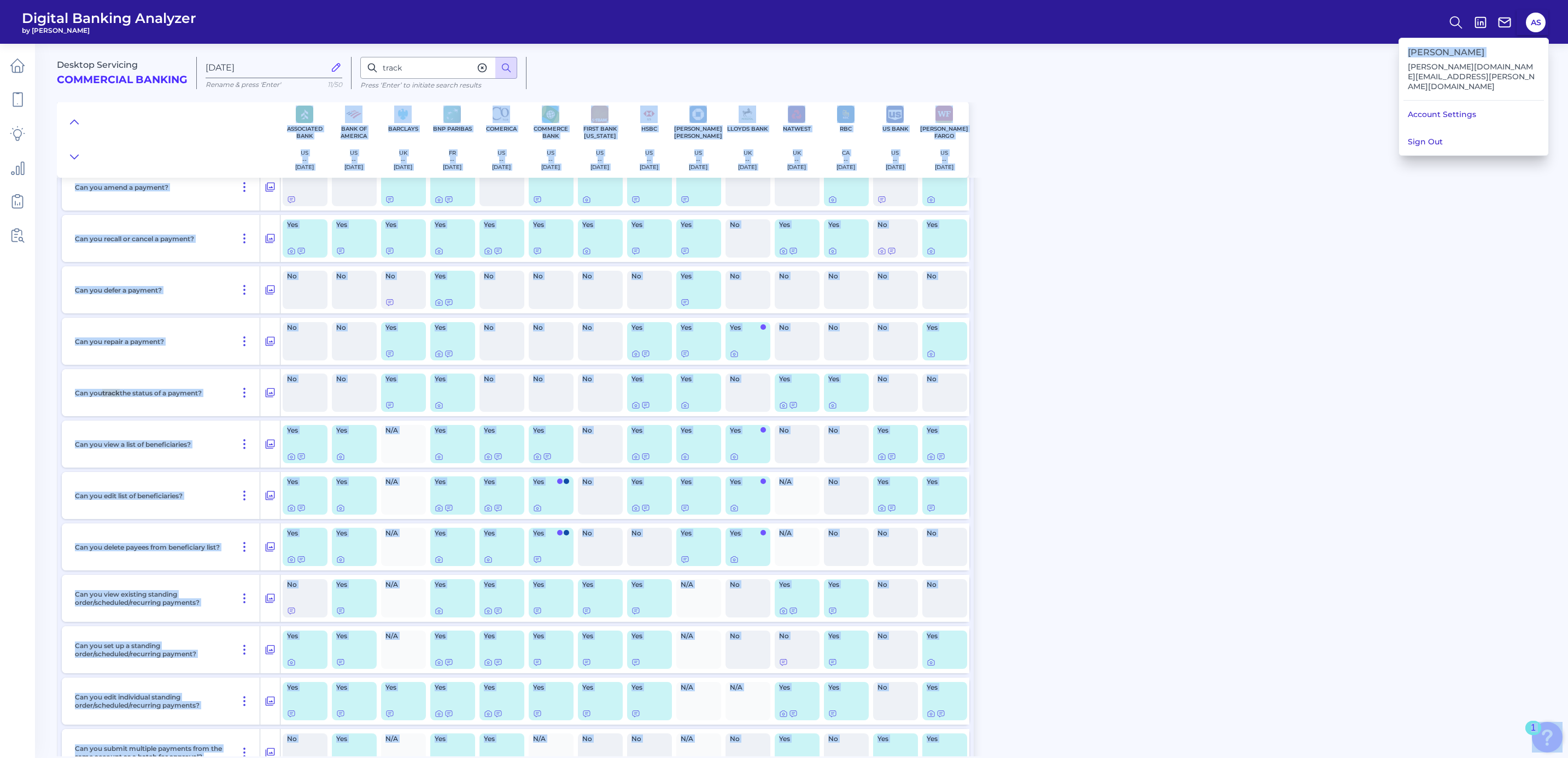
drag, startPoint x: 1432, startPoint y: 69, endPoint x: 1548, endPoint y: 69, distance: 116.0
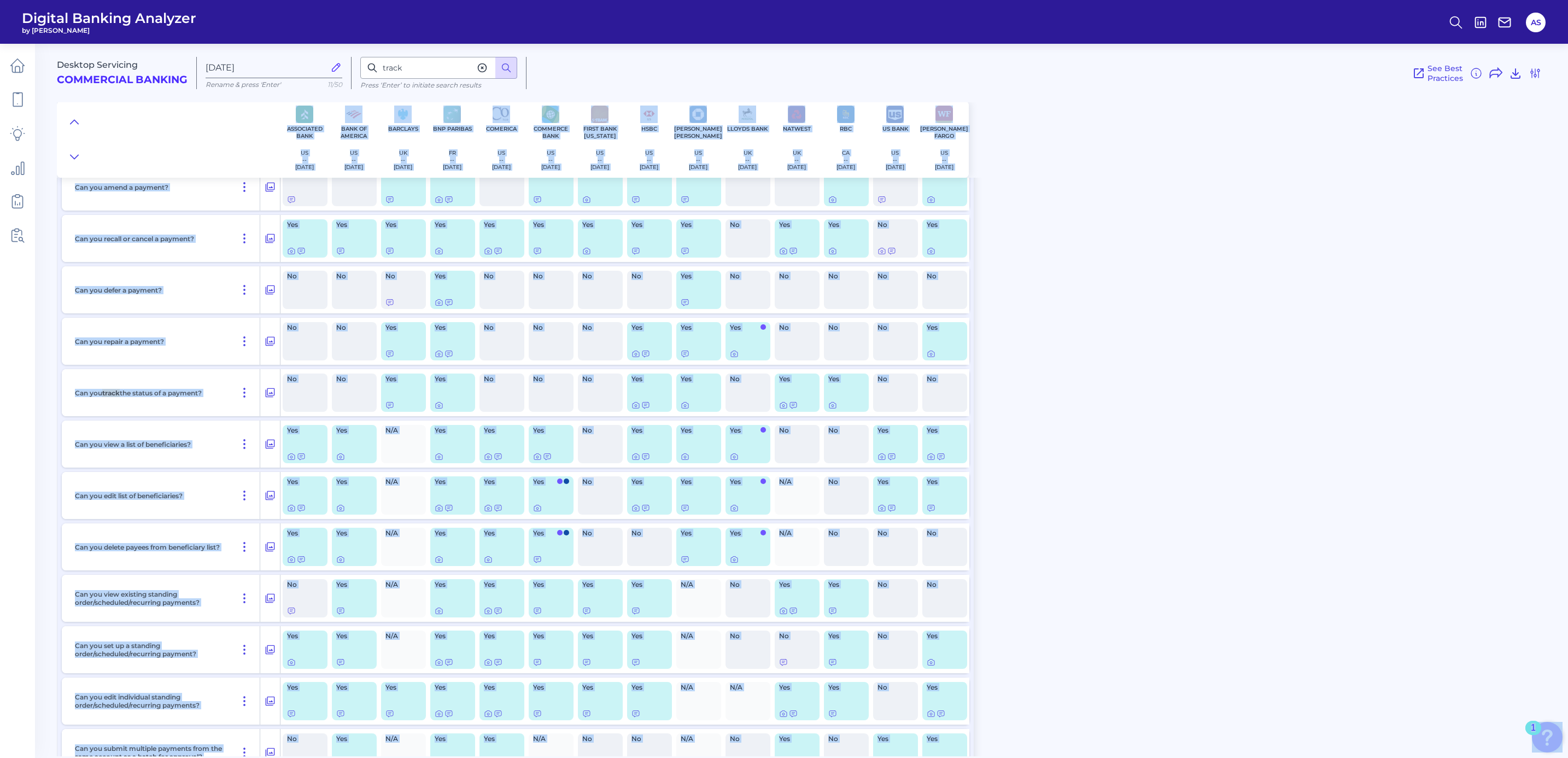
drag, startPoint x: 1548, startPoint y: 69, endPoint x: 1234, endPoint y: 191, distance: 336.9
click at [1234, 191] on div "Desktop Servicing Commercial Banking [DATE] Rename & press 'Enter' 11/50 track …" at bounding box center [812, 395] width 1511 height 721
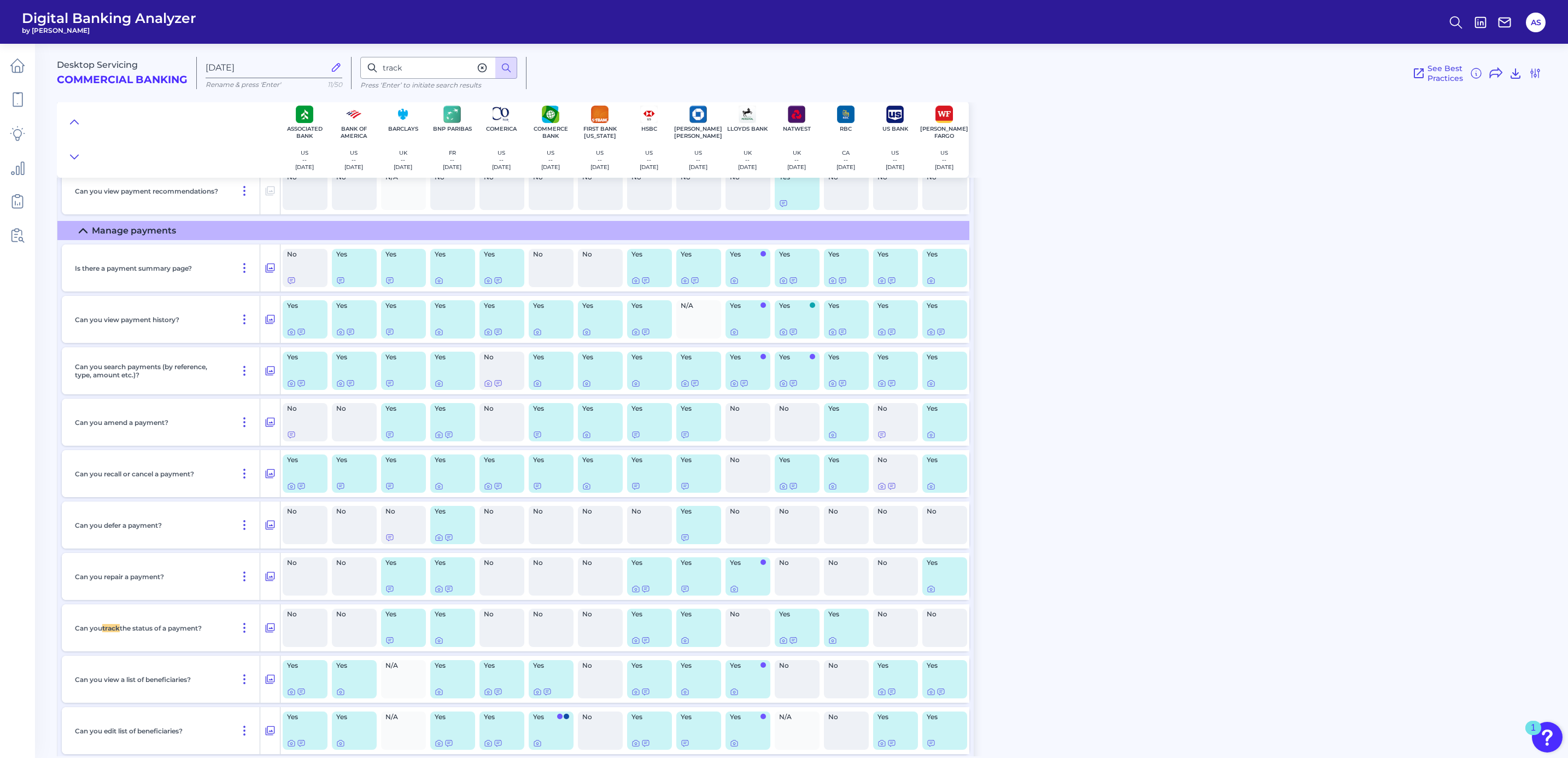
scroll to position [4144, 0]
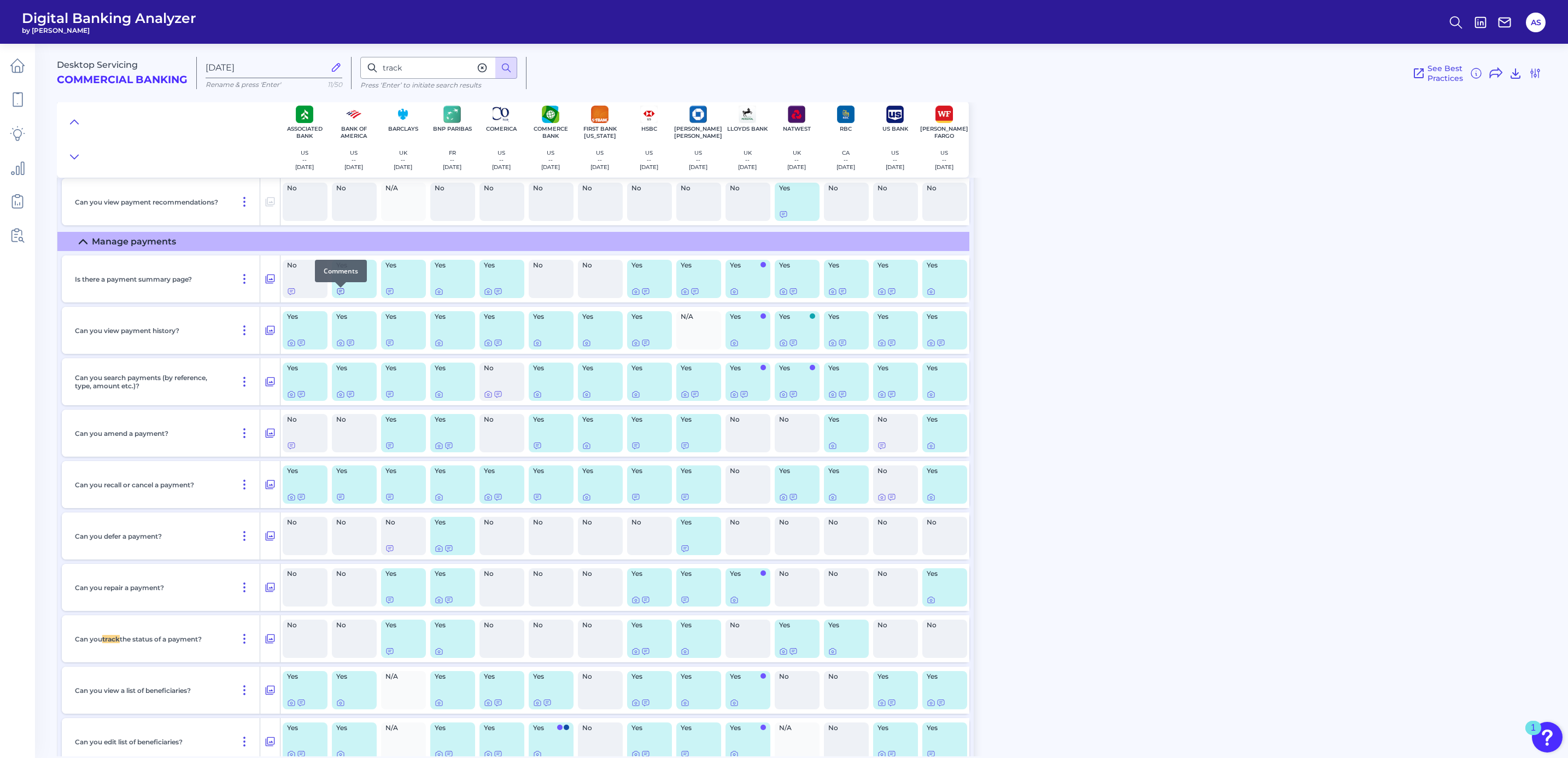
click at [338, 295] on icon at bounding box center [340, 291] width 9 height 9
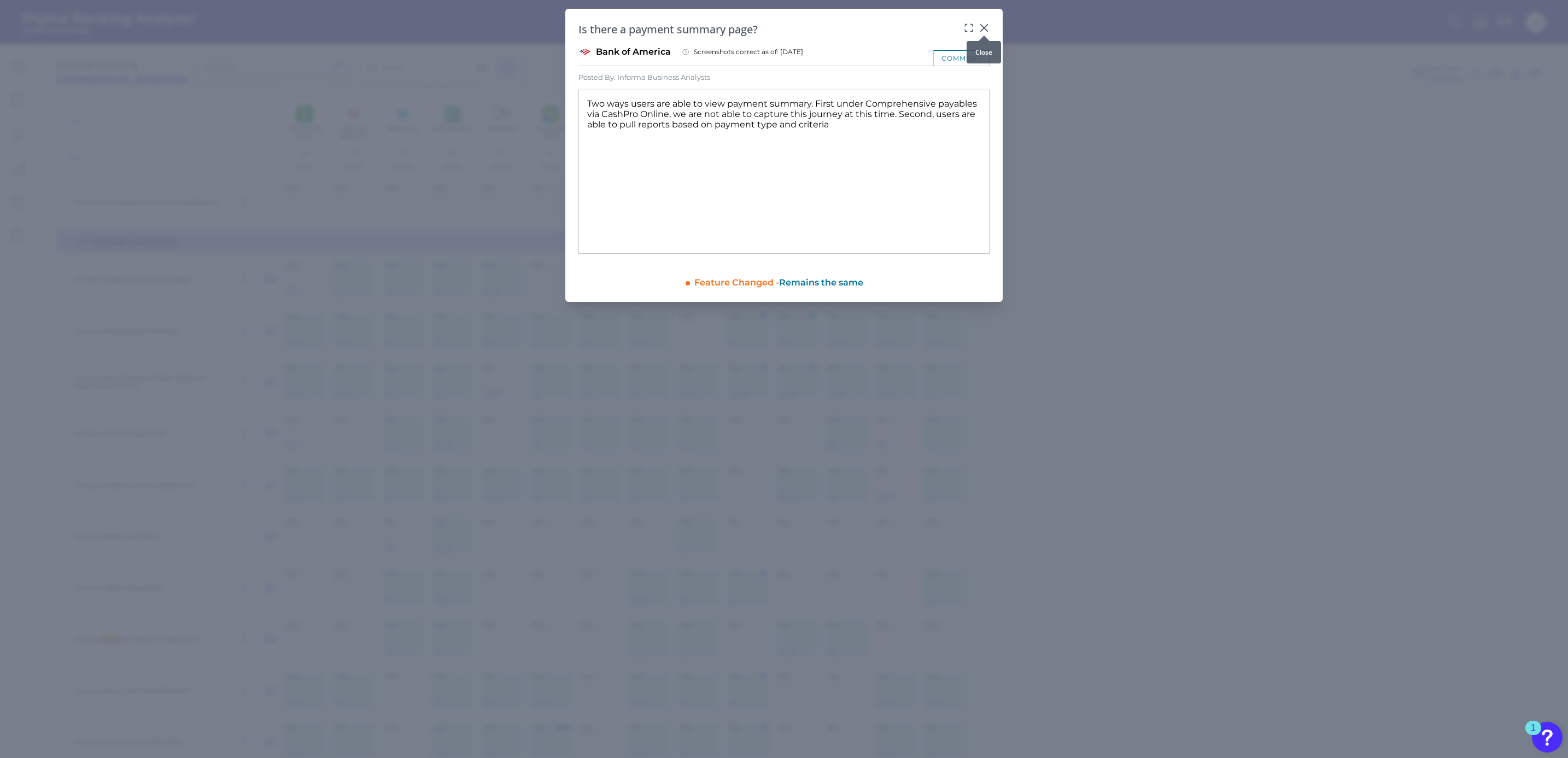
click at [982, 22] on icon at bounding box center [984, 28] width 11 height 11
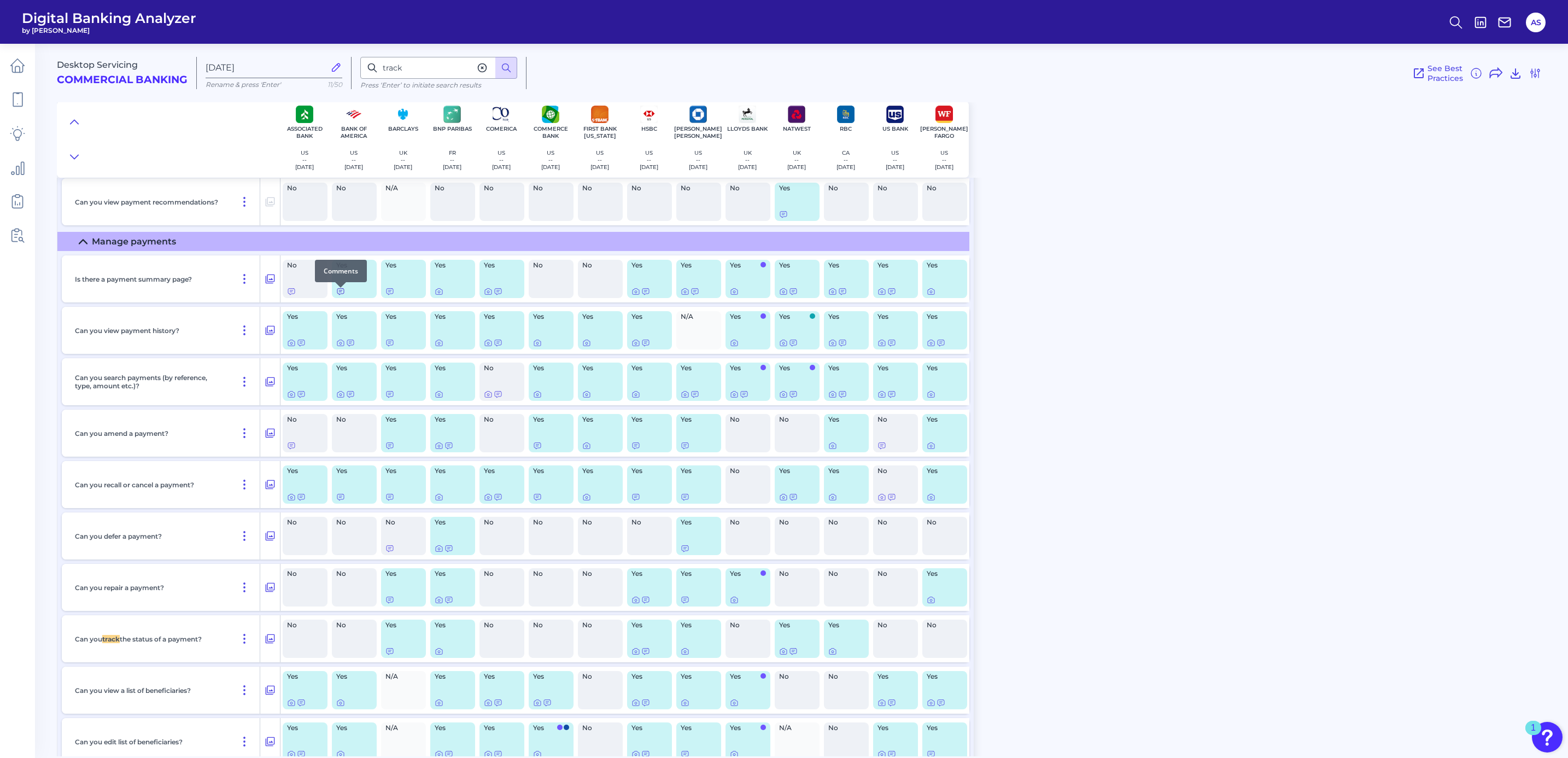
click at [340, 294] on icon at bounding box center [340, 291] width 7 height 6
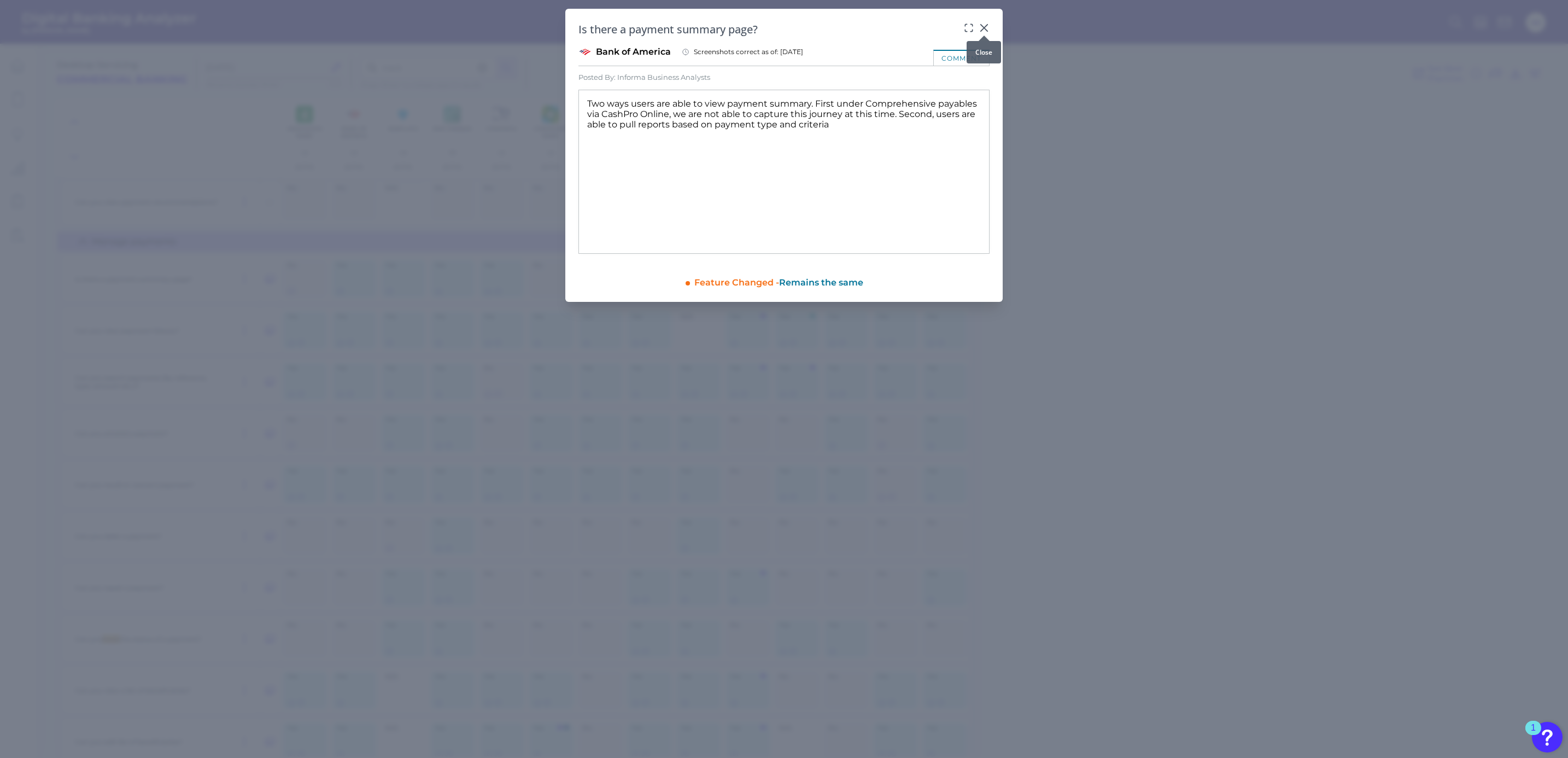
click at [982, 26] on icon at bounding box center [984, 28] width 7 height 7
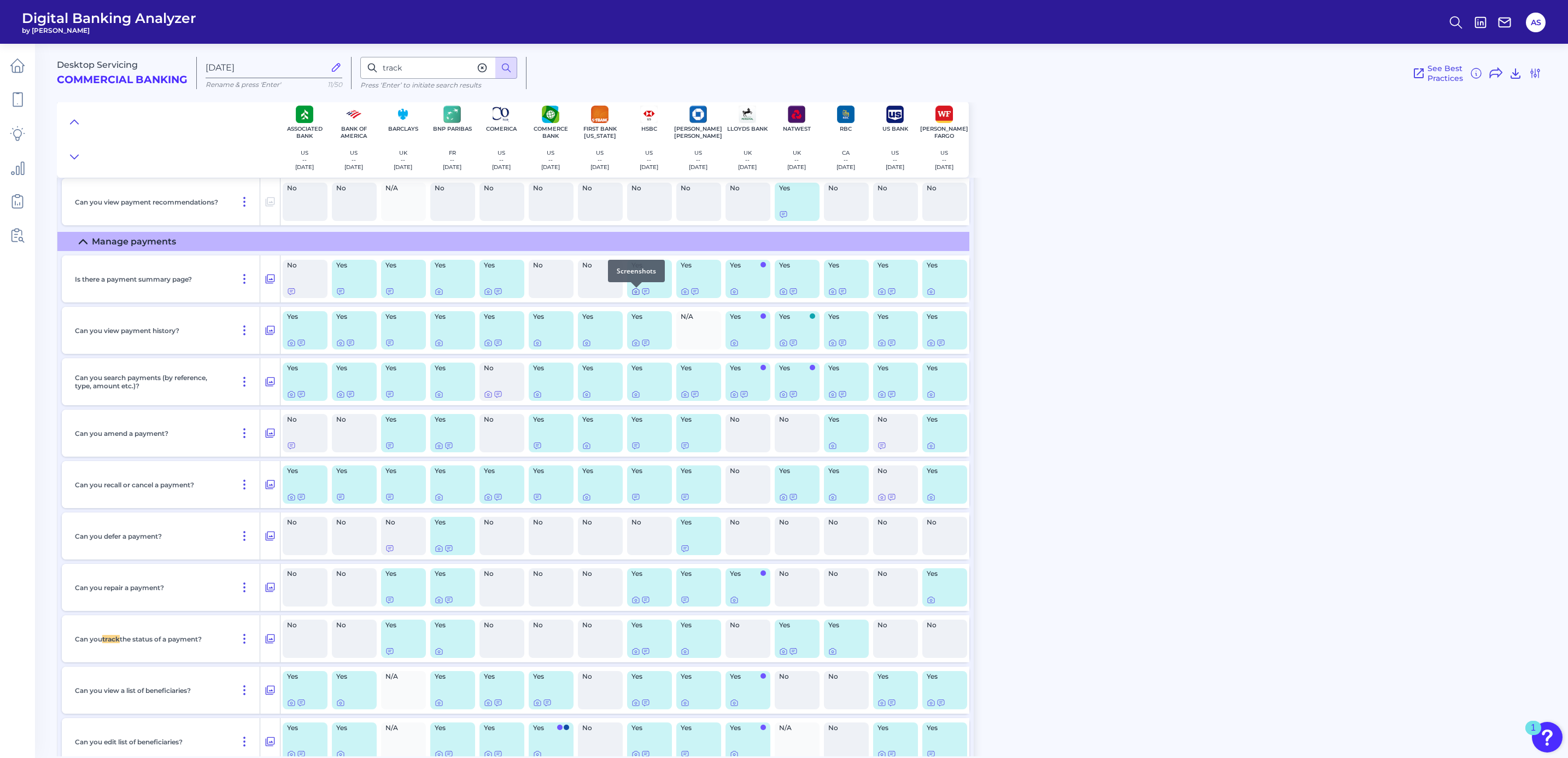
click at [633, 292] on icon at bounding box center [635, 291] width 9 height 9
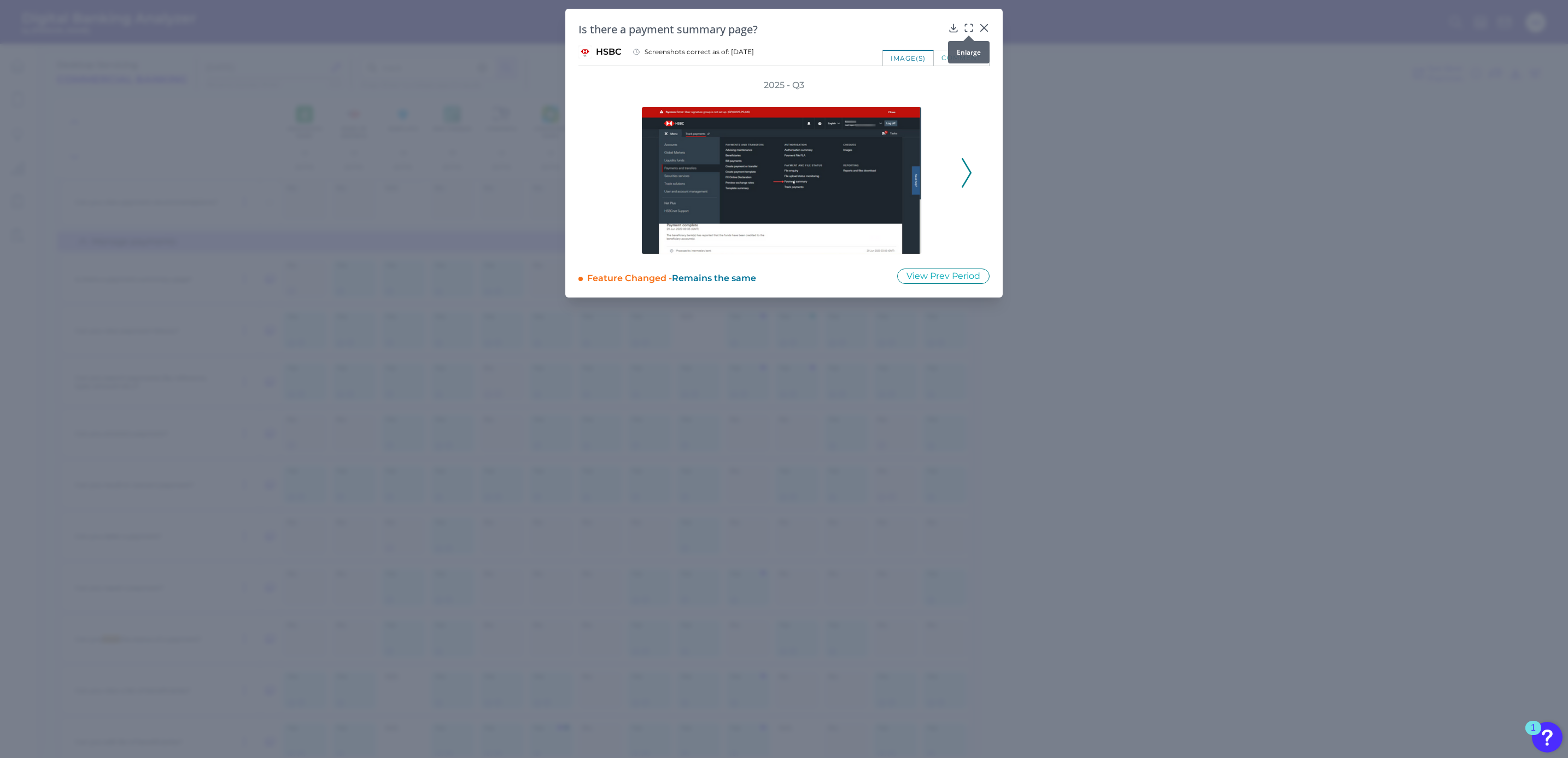
click at [966, 30] on icon at bounding box center [968, 28] width 11 height 11
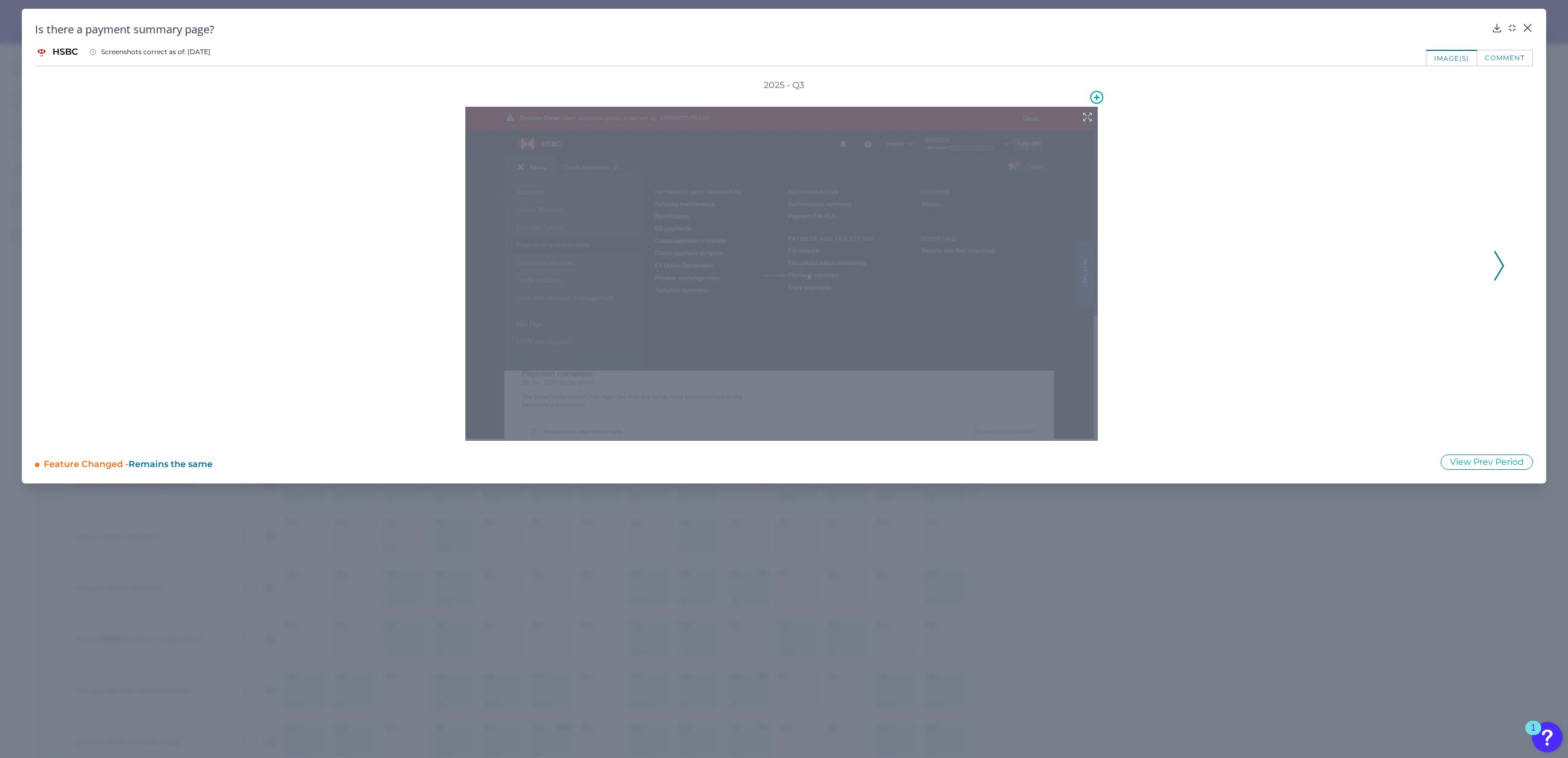
click at [1088, 117] on icon at bounding box center [1087, 117] width 12 height 12
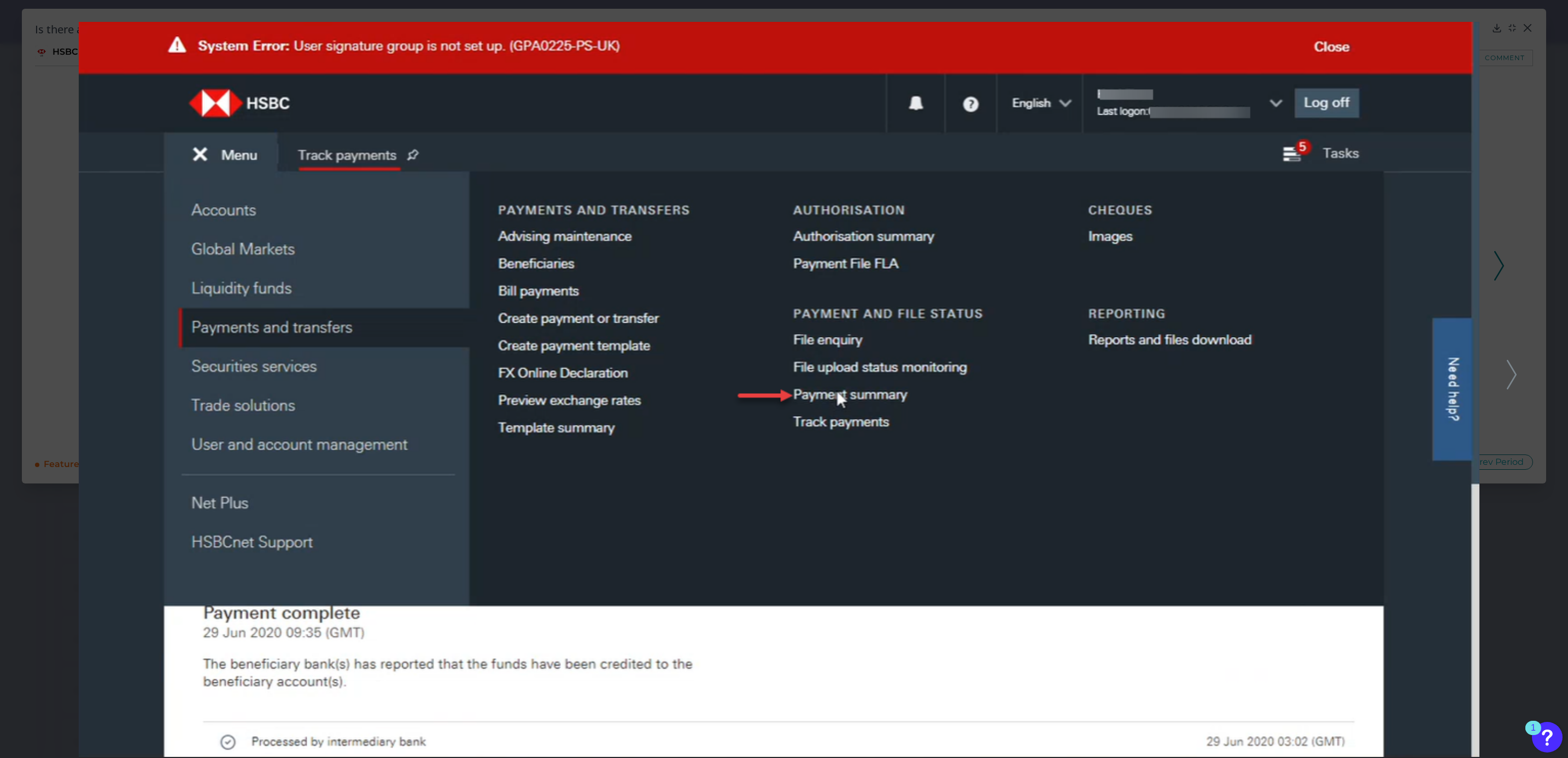
click at [1516, 371] on icon at bounding box center [1511, 374] width 10 height 30
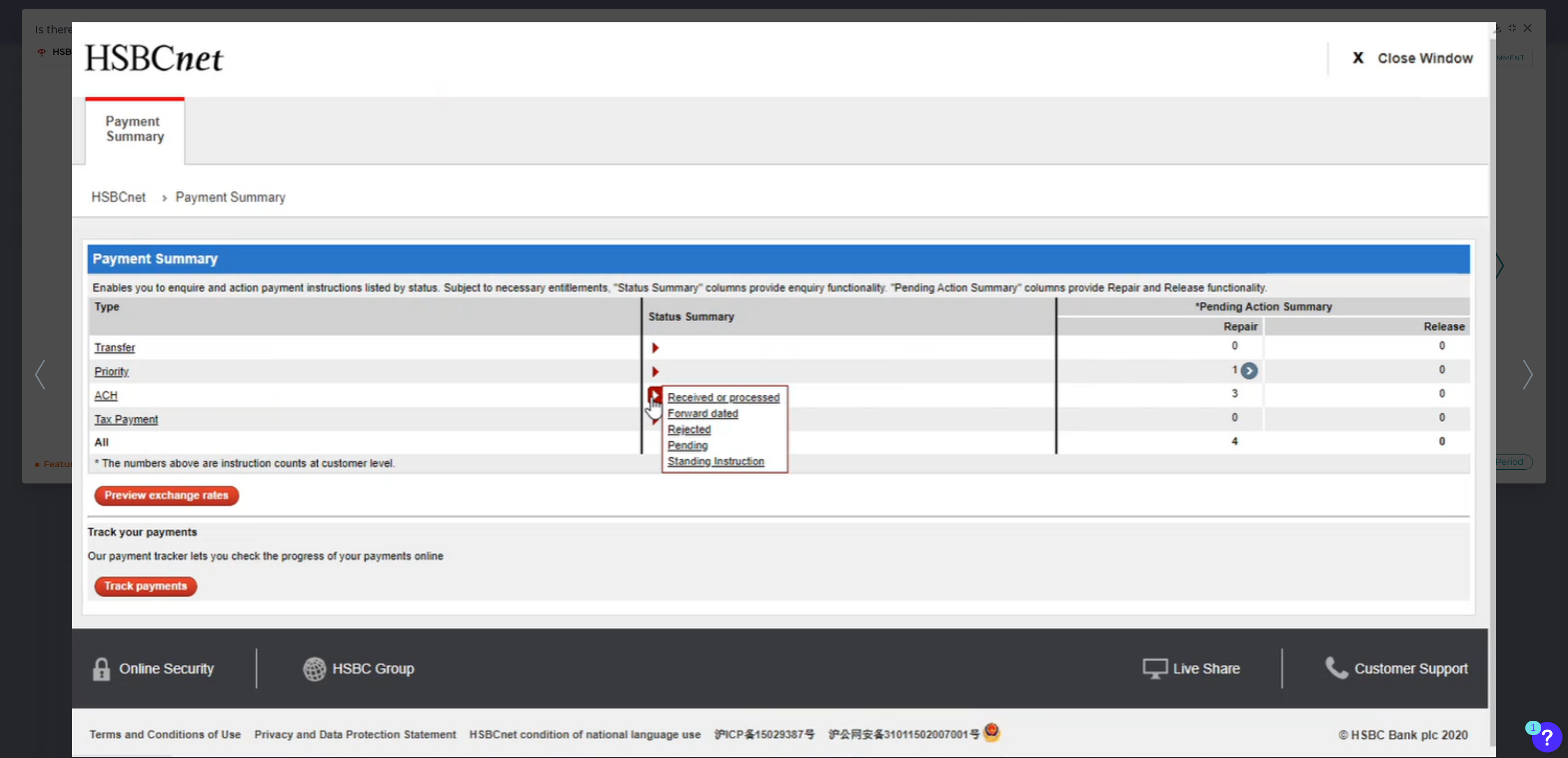
click at [1517, 372] on div at bounding box center [784, 379] width 1568 height 758
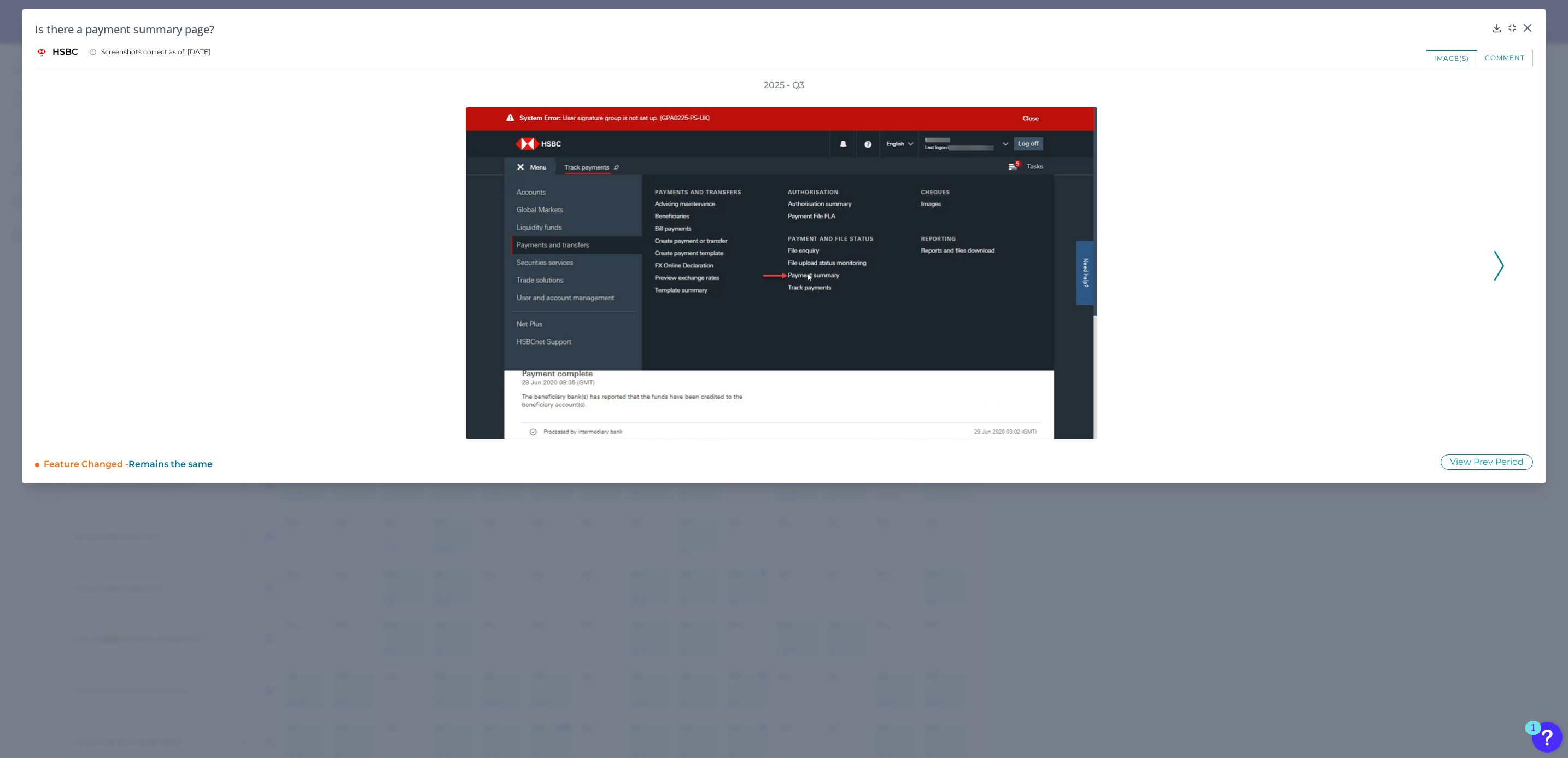
click at [1501, 259] on icon at bounding box center [1499, 266] width 10 height 30
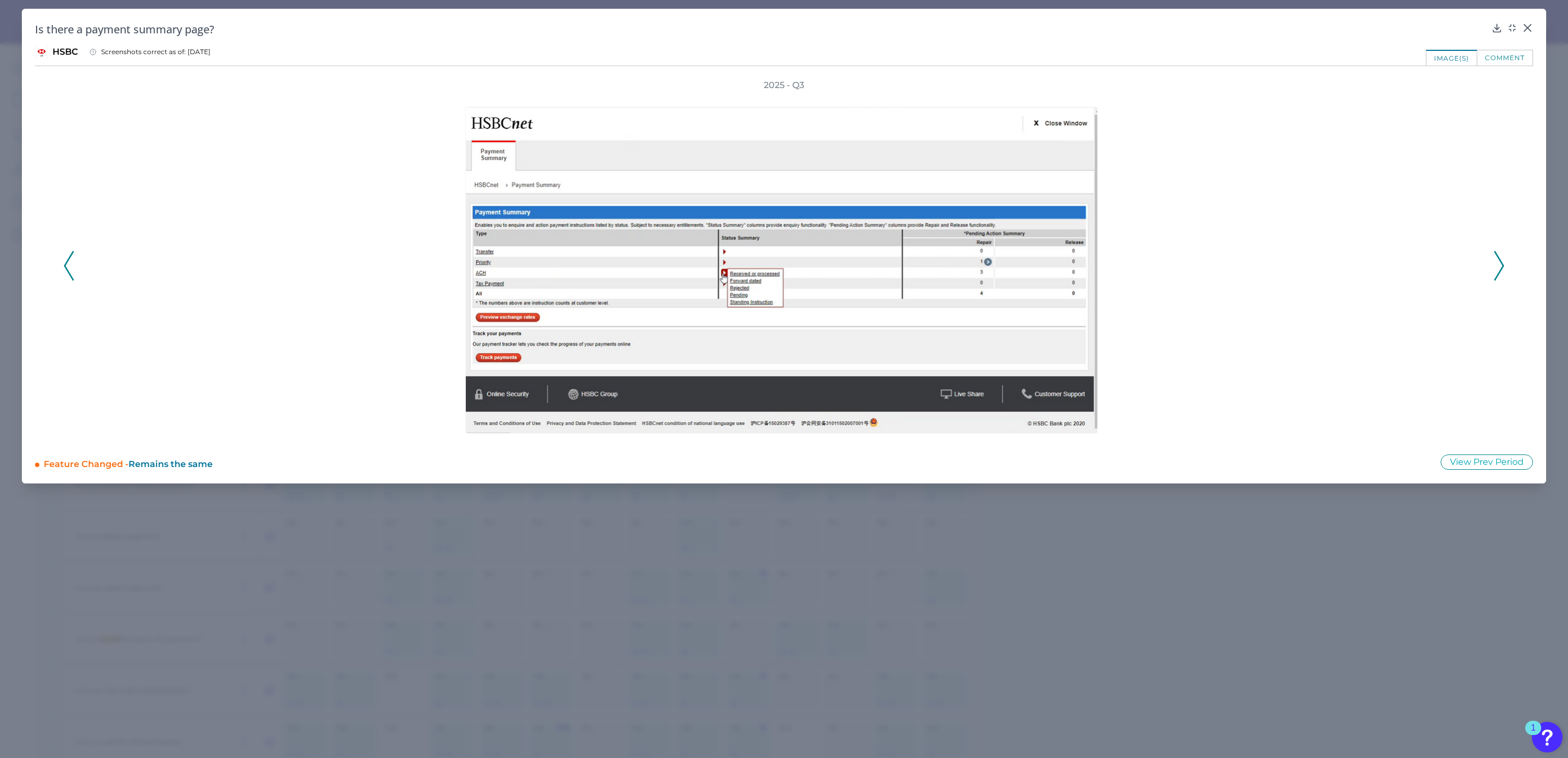
click at [1501, 259] on icon at bounding box center [1499, 266] width 10 height 30
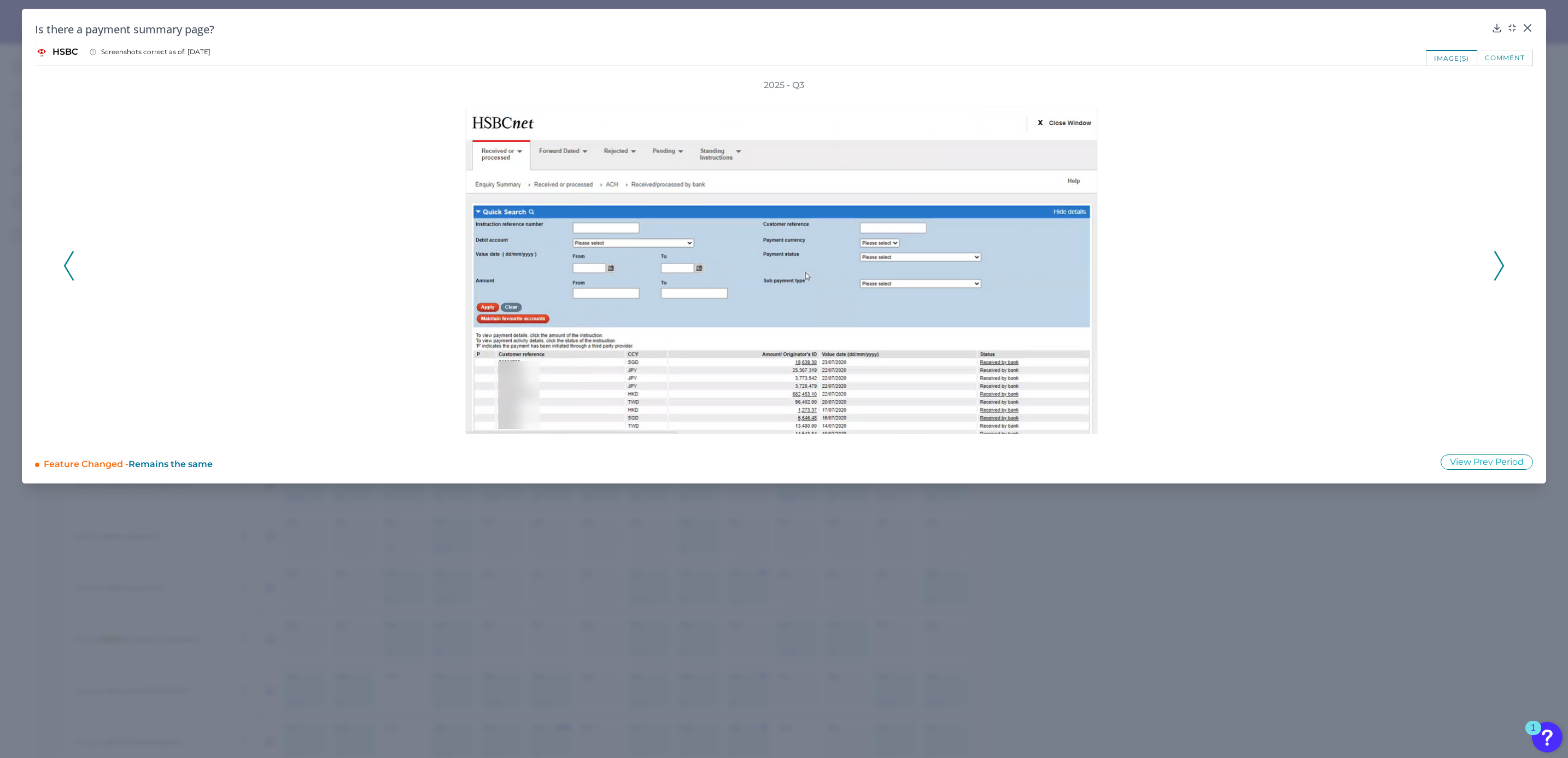
click at [1501, 259] on icon at bounding box center [1499, 266] width 10 height 30
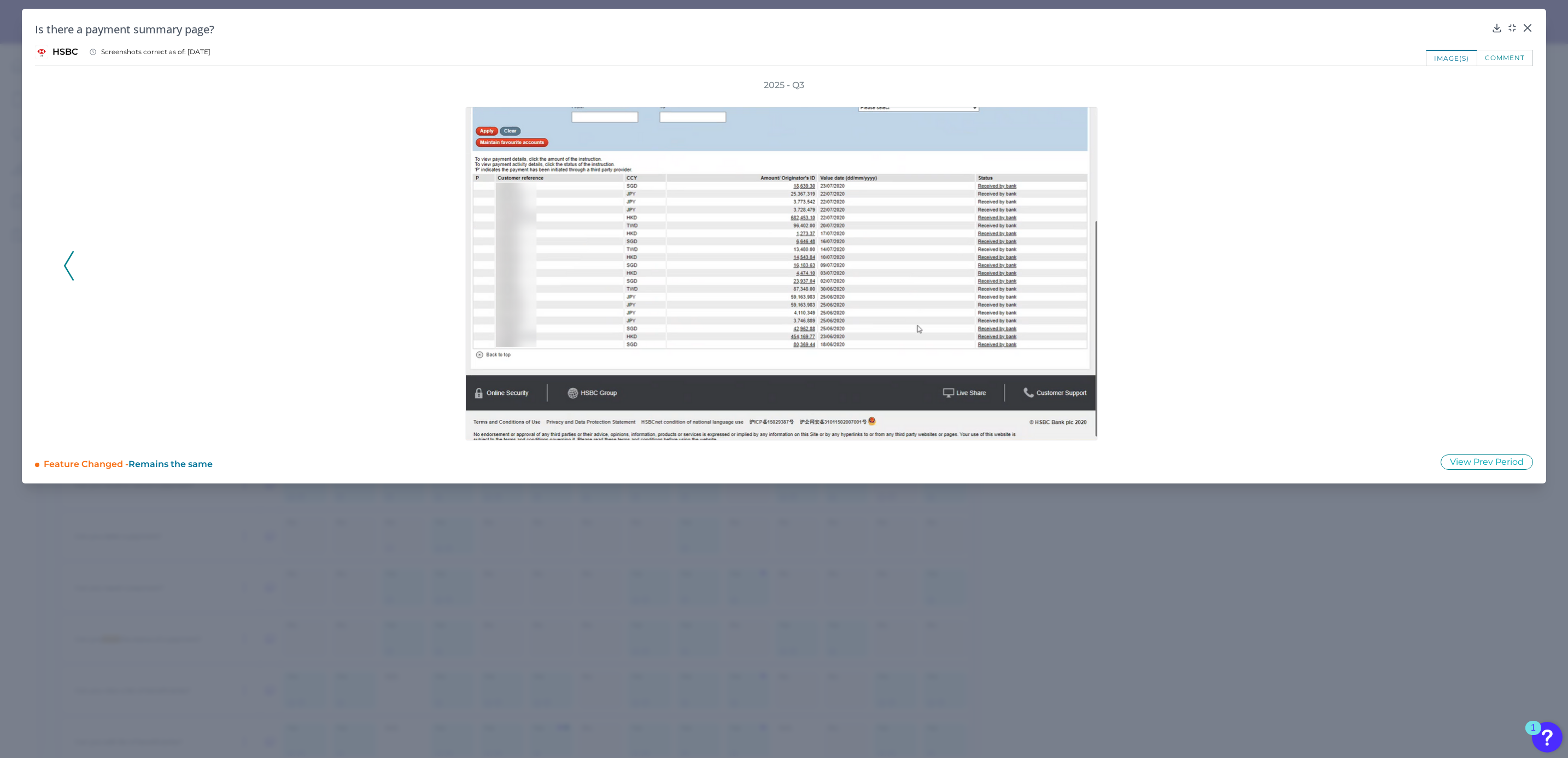
click at [1501, 259] on div "2025 - Q3" at bounding box center [784, 260] width 1441 height 361
click at [1530, 28] on icon at bounding box center [1527, 28] width 11 height 11
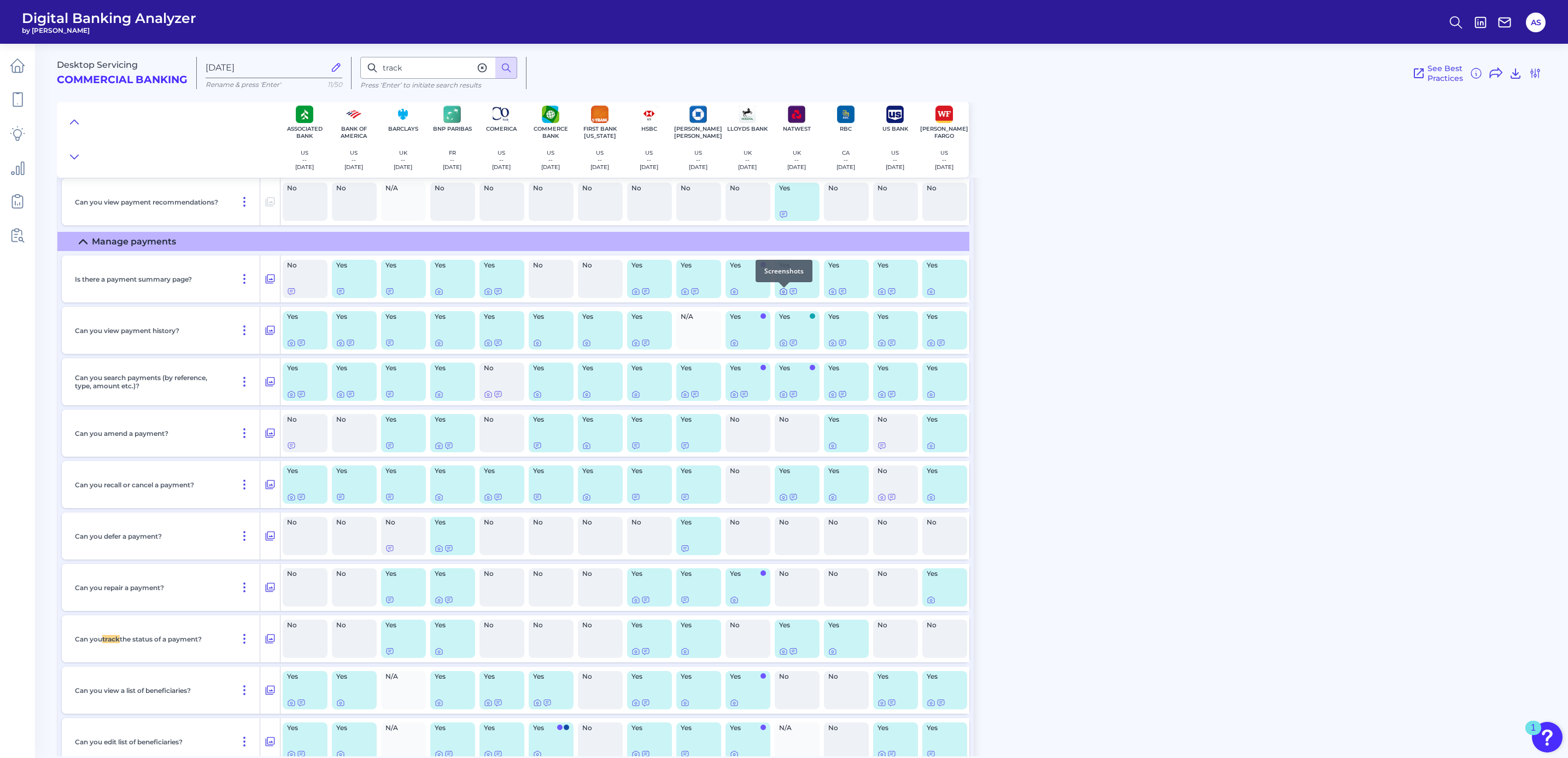
click at [779, 296] on icon at bounding box center [783, 291] width 9 height 9
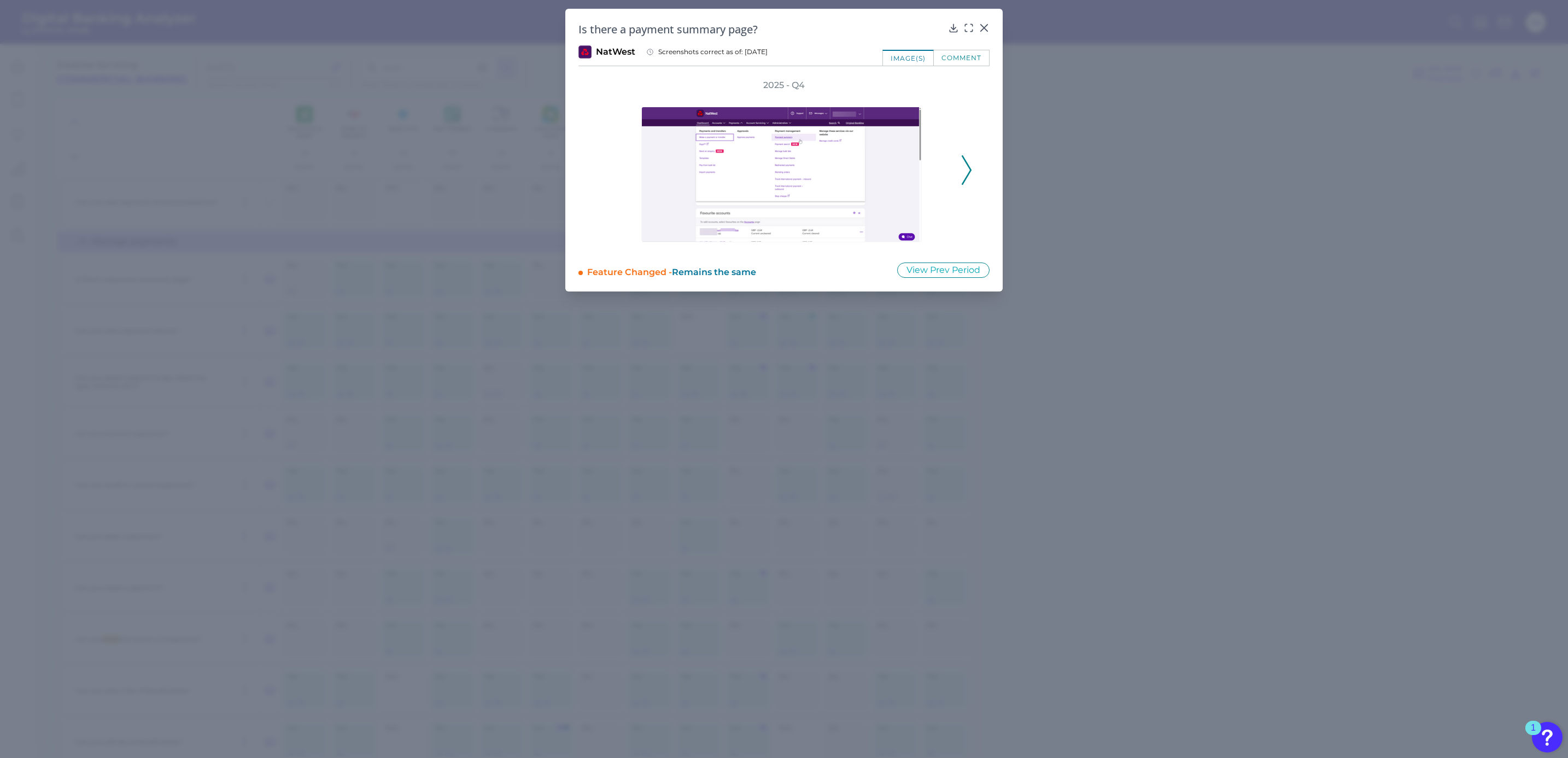
drag, startPoint x: 1046, startPoint y: 106, endPoint x: 1025, endPoint y: 128, distance: 30.4
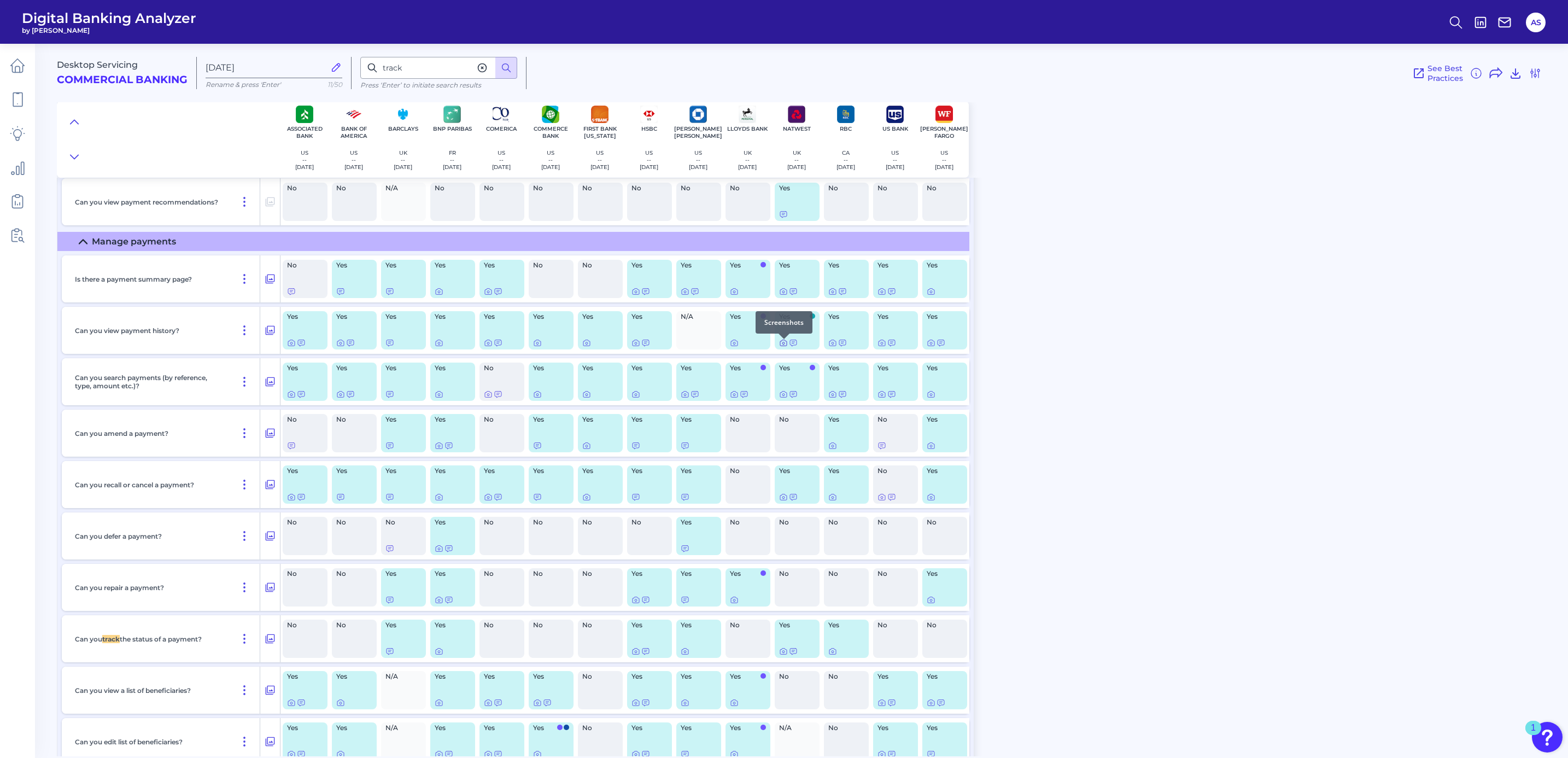
click at [781, 344] on icon at bounding box center [783, 342] width 9 height 9
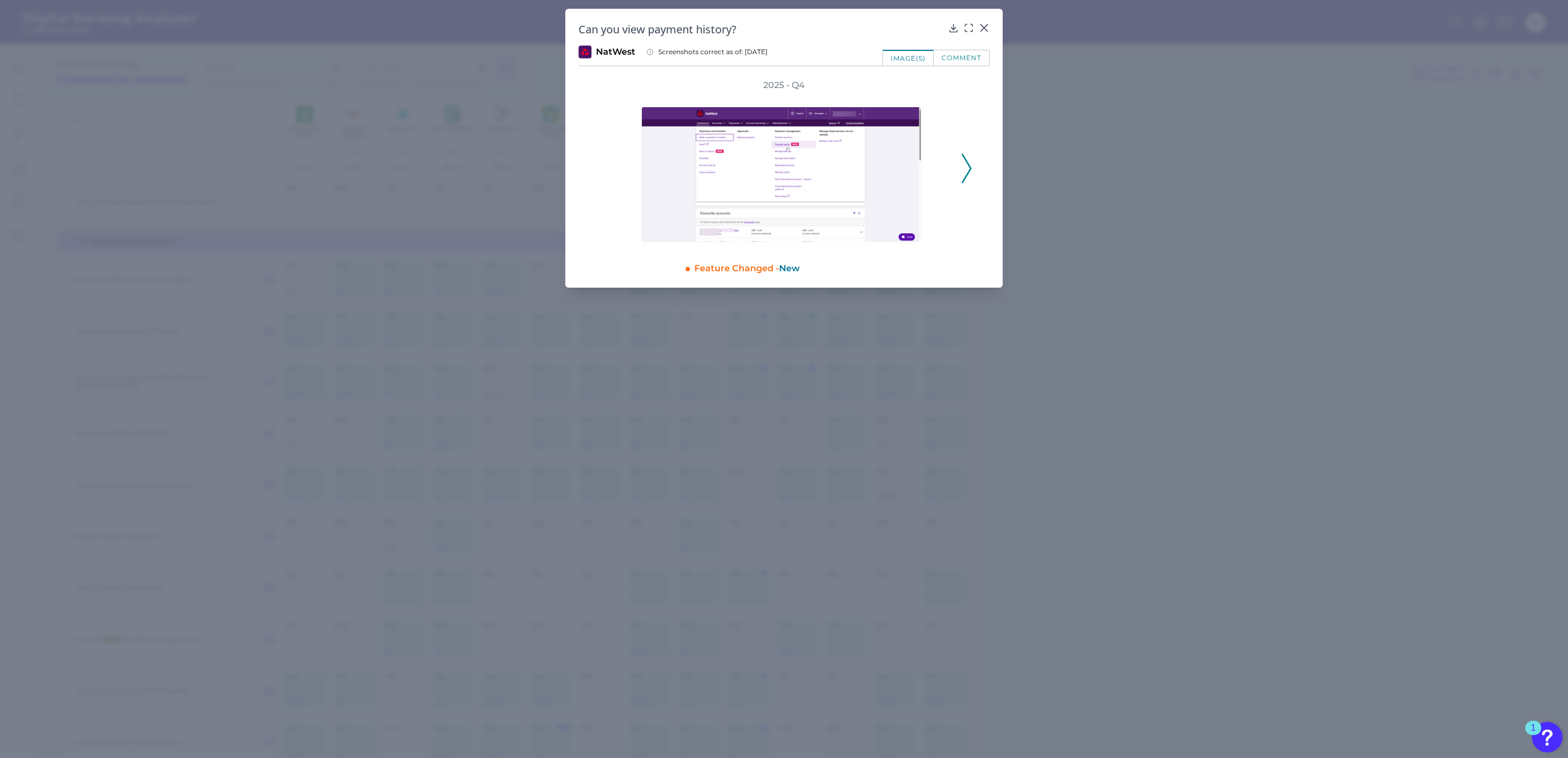
click at [975, 28] on div "Can you view payment history?" at bounding box center [783, 29] width 411 height 15
click at [968, 28] on icon at bounding box center [968, 28] width 11 height 11
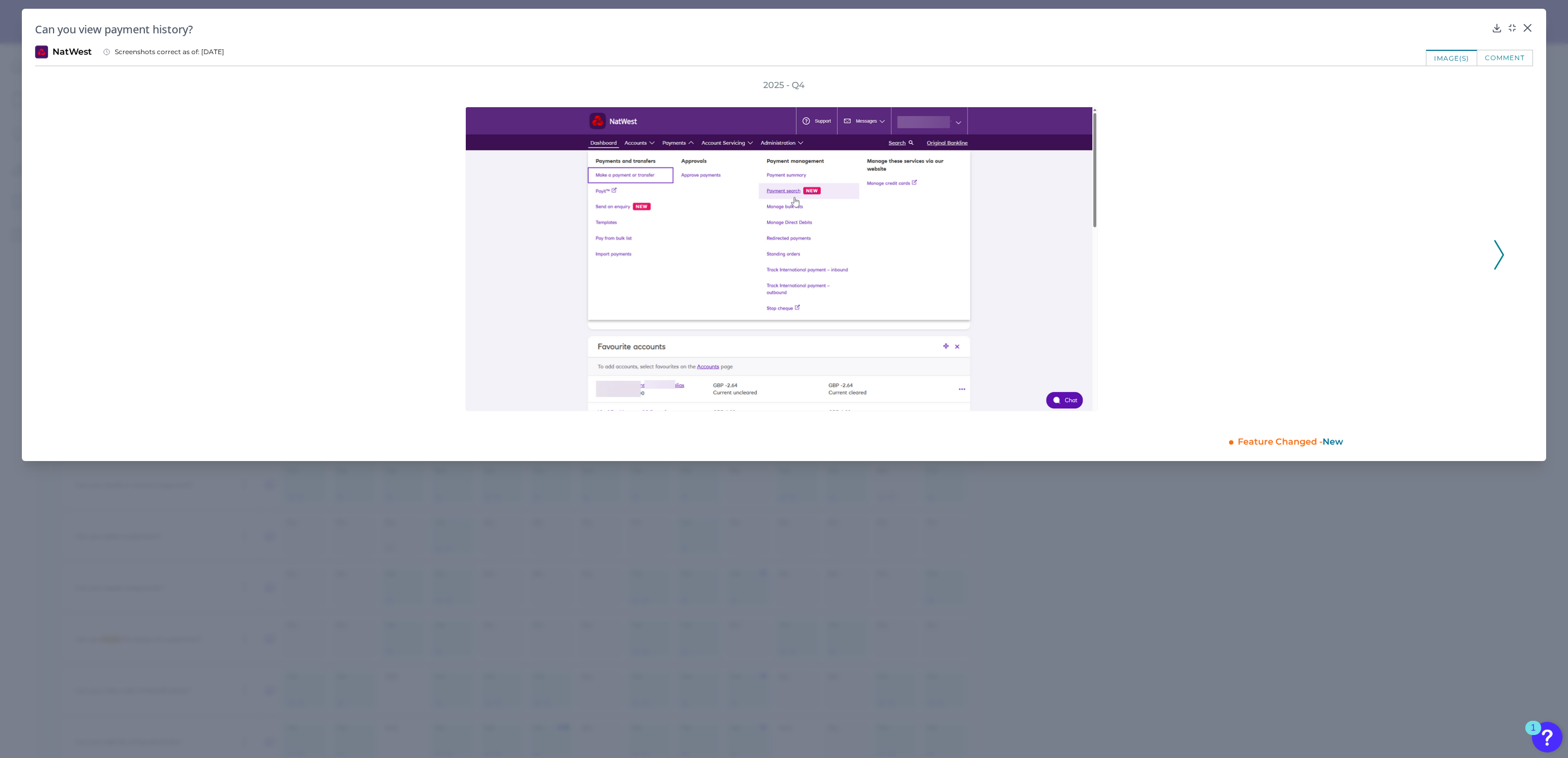
click at [1499, 251] on icon at bounding box center [1499, 254] width 10 height 30
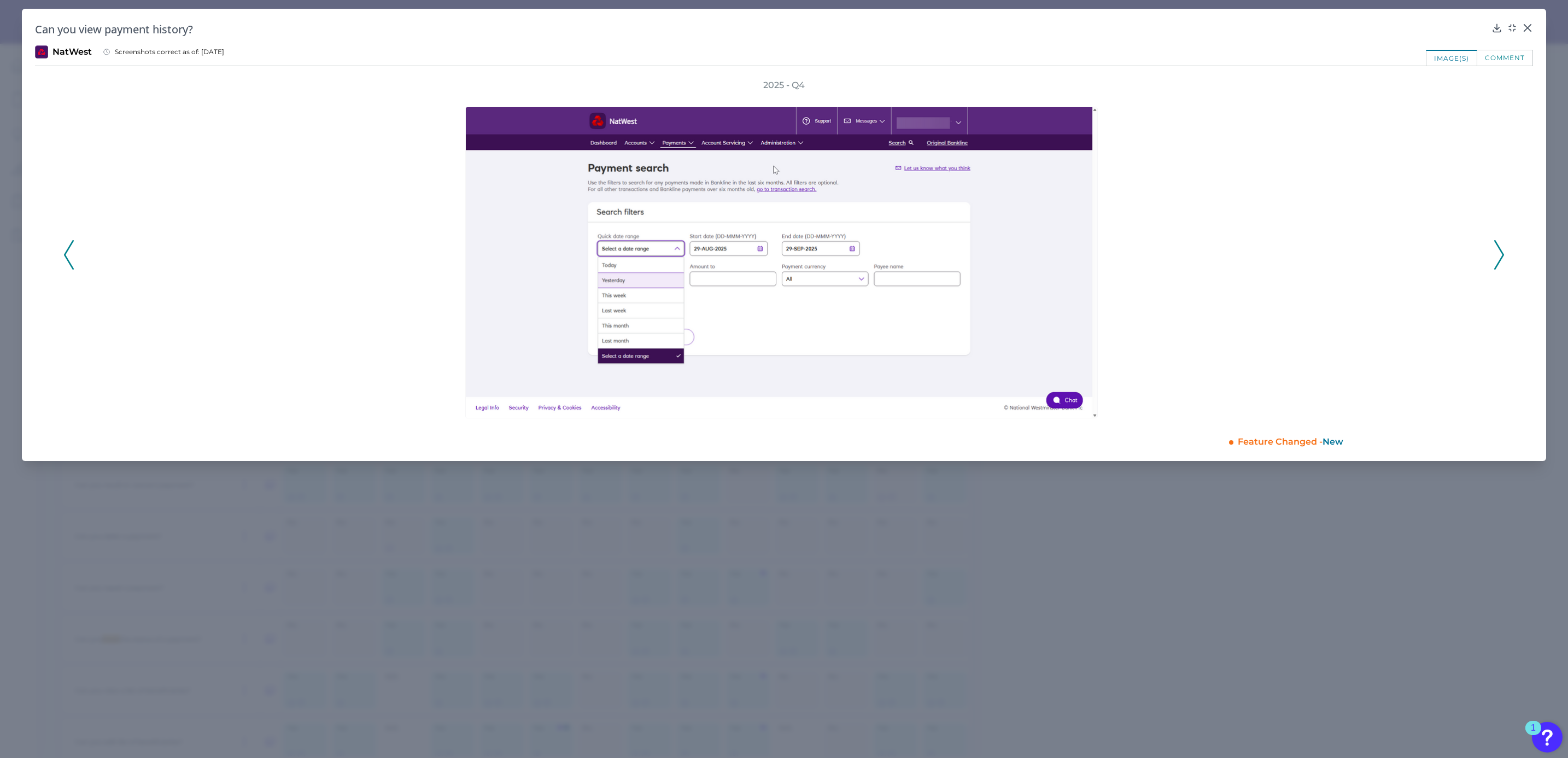
click at [1499, 251] on icon at bounding box center [1499, 254] width 10 height 30
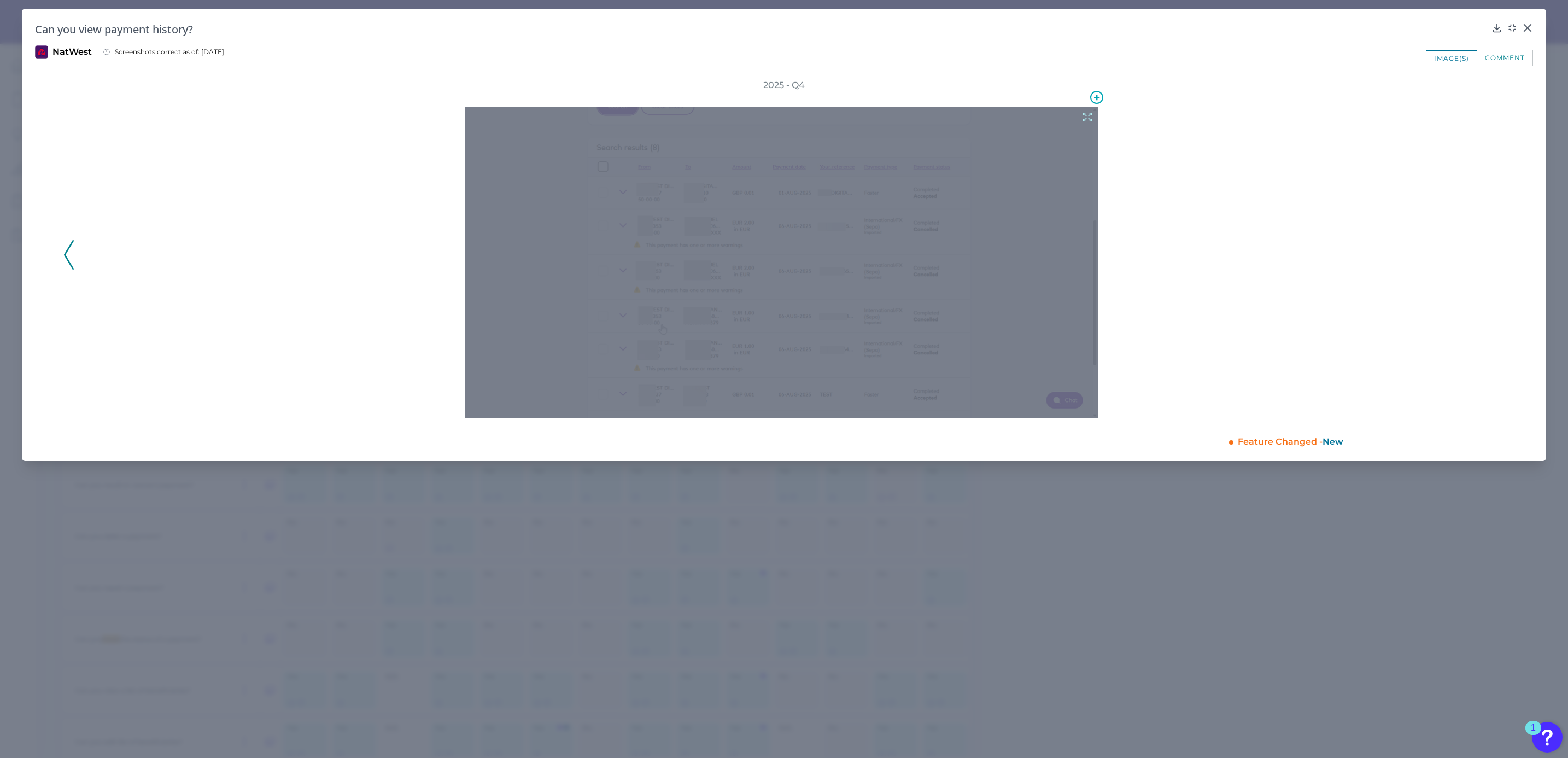
click at [1084, 118] on icon at bounding box center [1087, 117] width 12 height 12
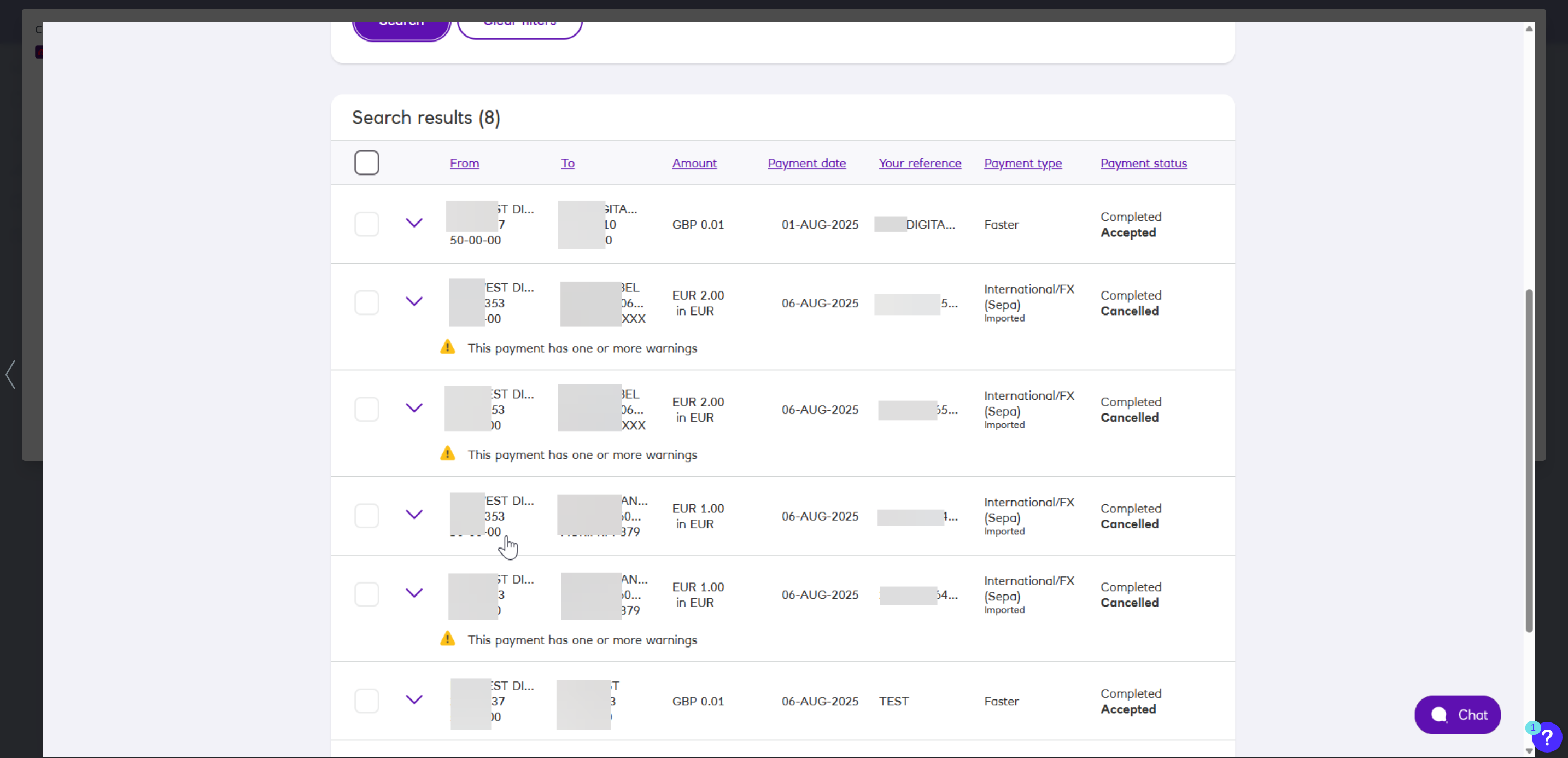
click at [187, 83] on img at bounding box center [789, 389] width 1493 height 735
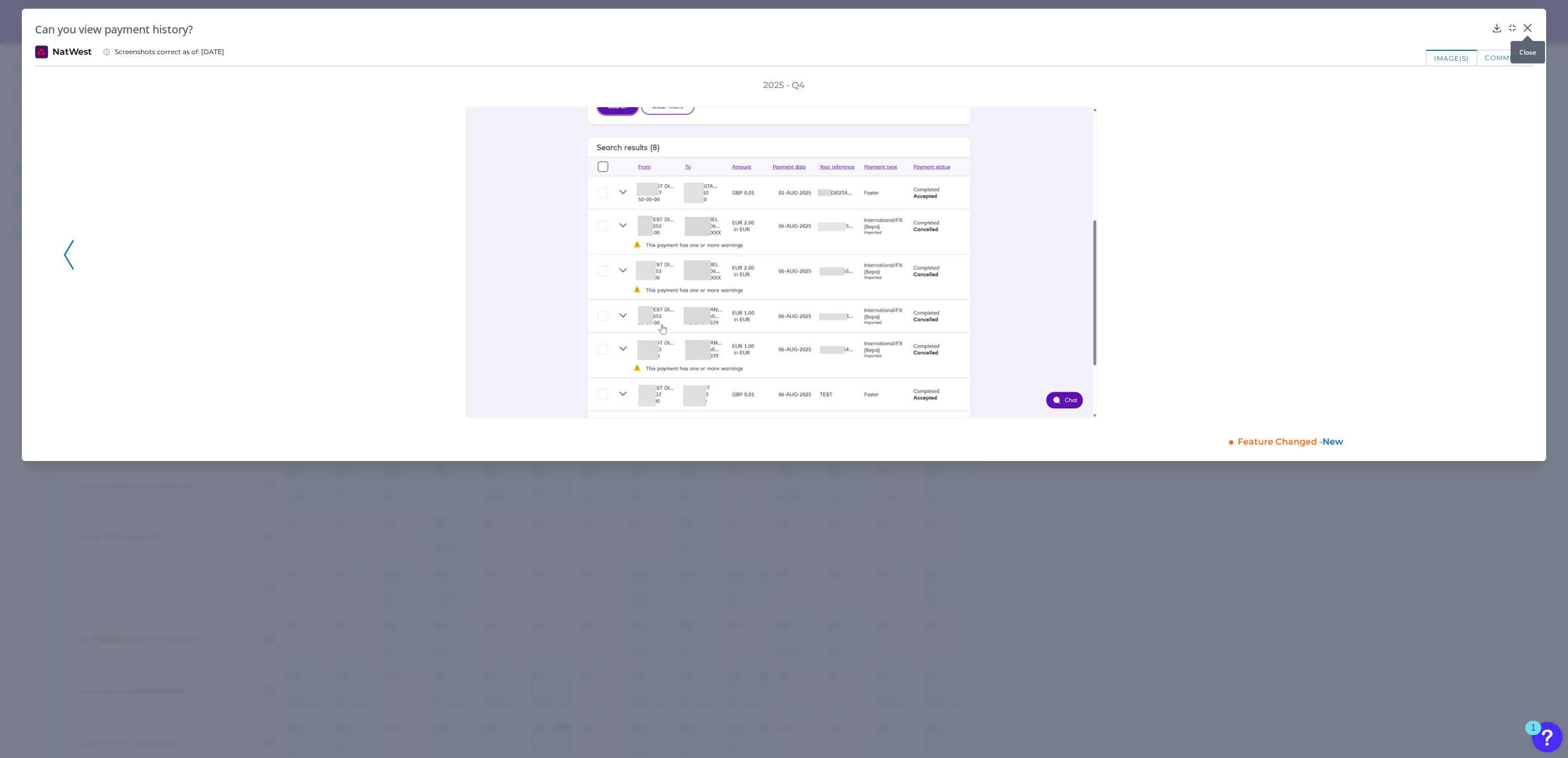
click at [1525, 28] on icon at bounding box center [1527, 28] width 7 height 7
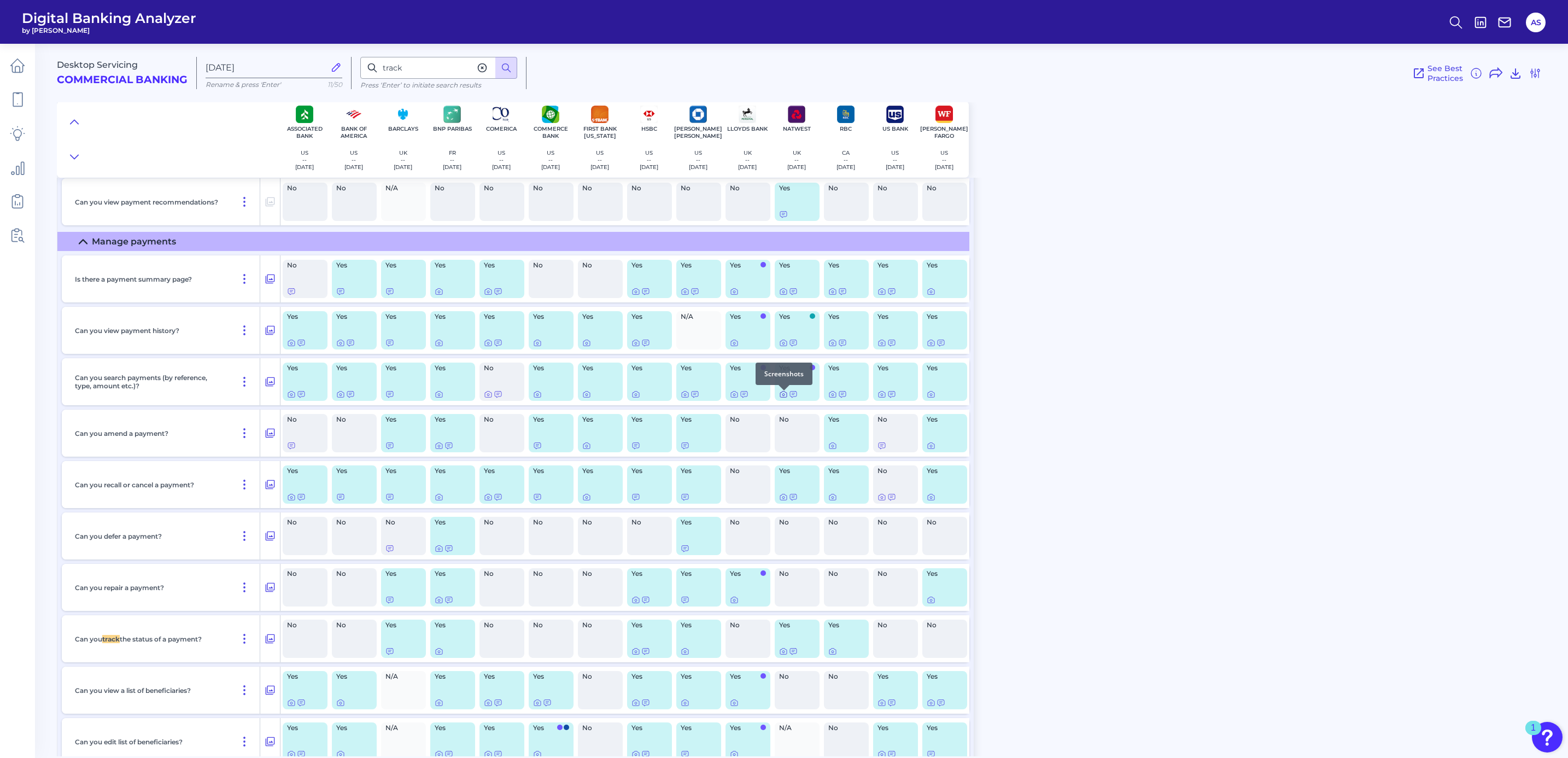
click at [781, 394] on icon at bounding box center [783, 394] width 9 height 9
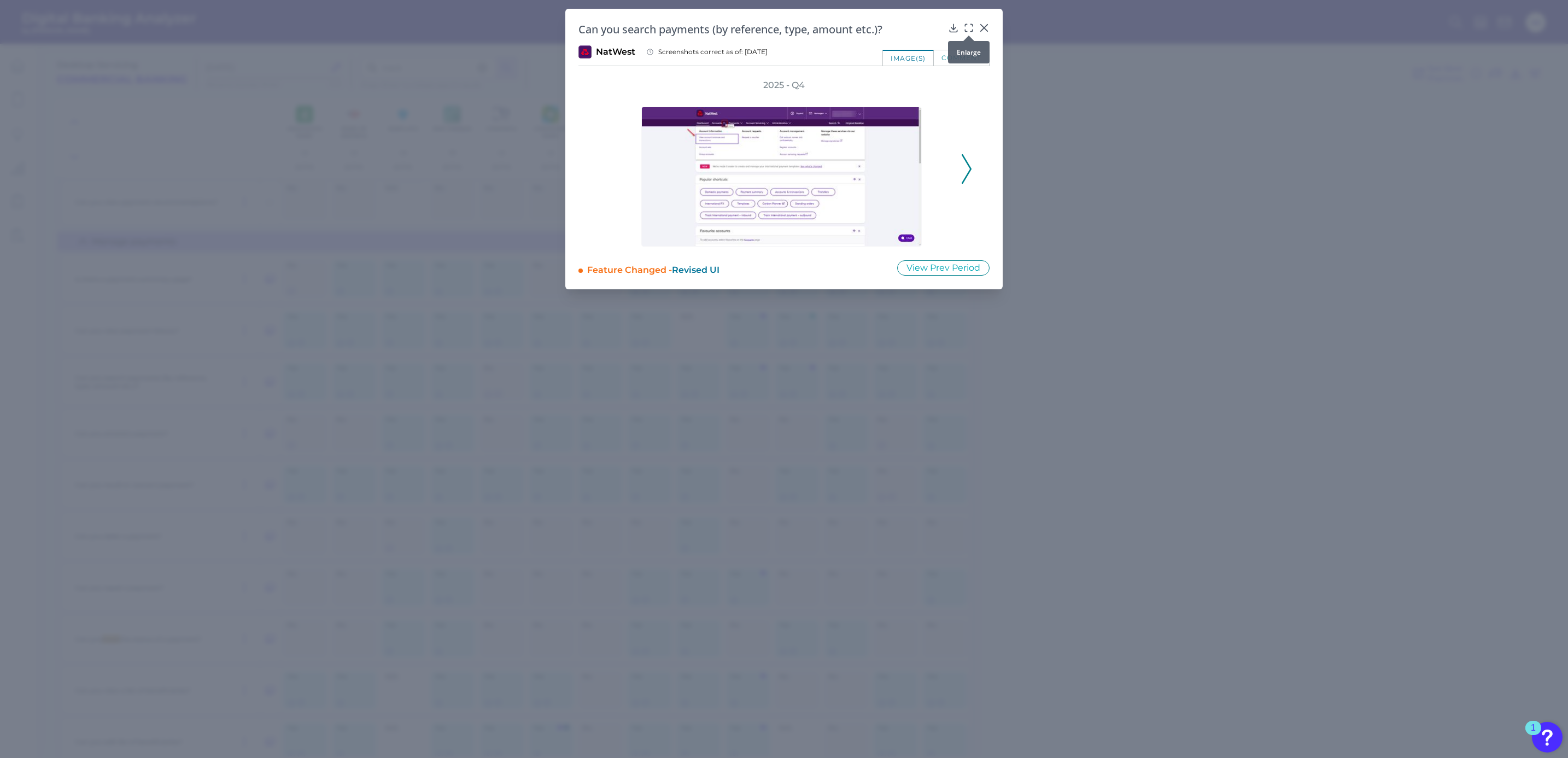
click at [966, 28] on icon at bounding box center [968, 28] width 11 height 11
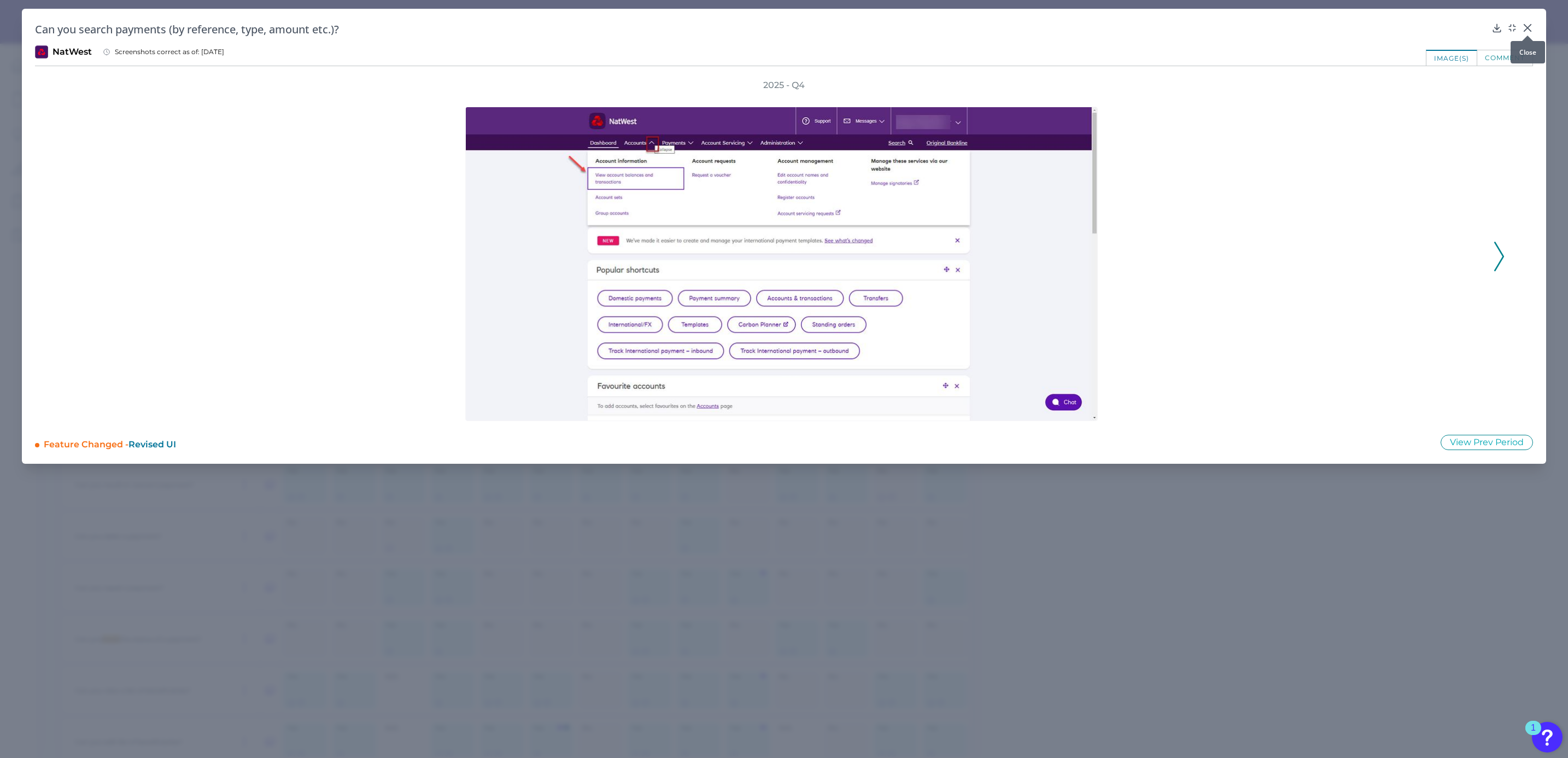
click at [1530, 25] on icon at bounding box center [1527, 28] width 7 height 7
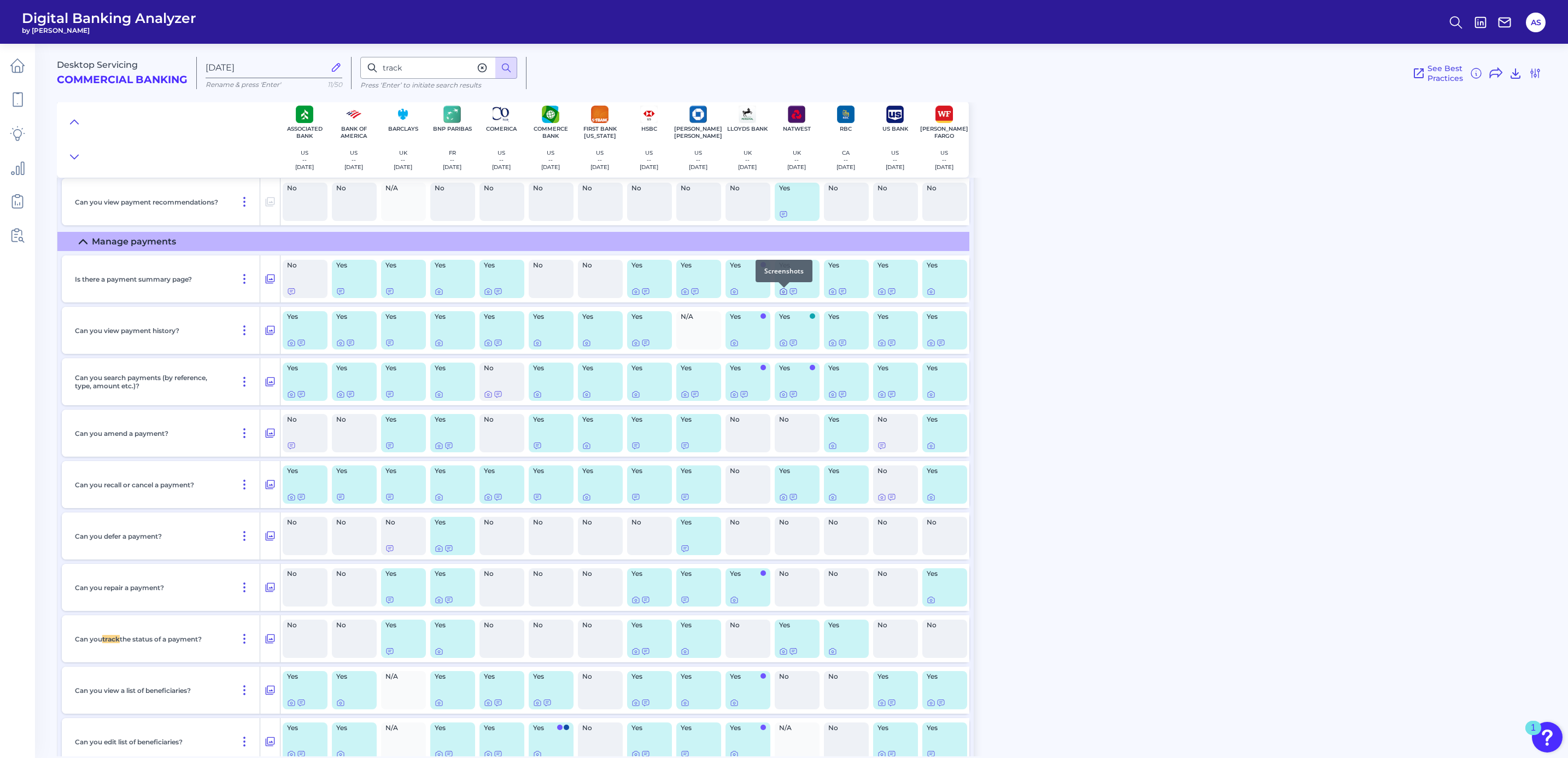
click at [783, 292] on icon at bounding box center [783, 291] width 9 height 9
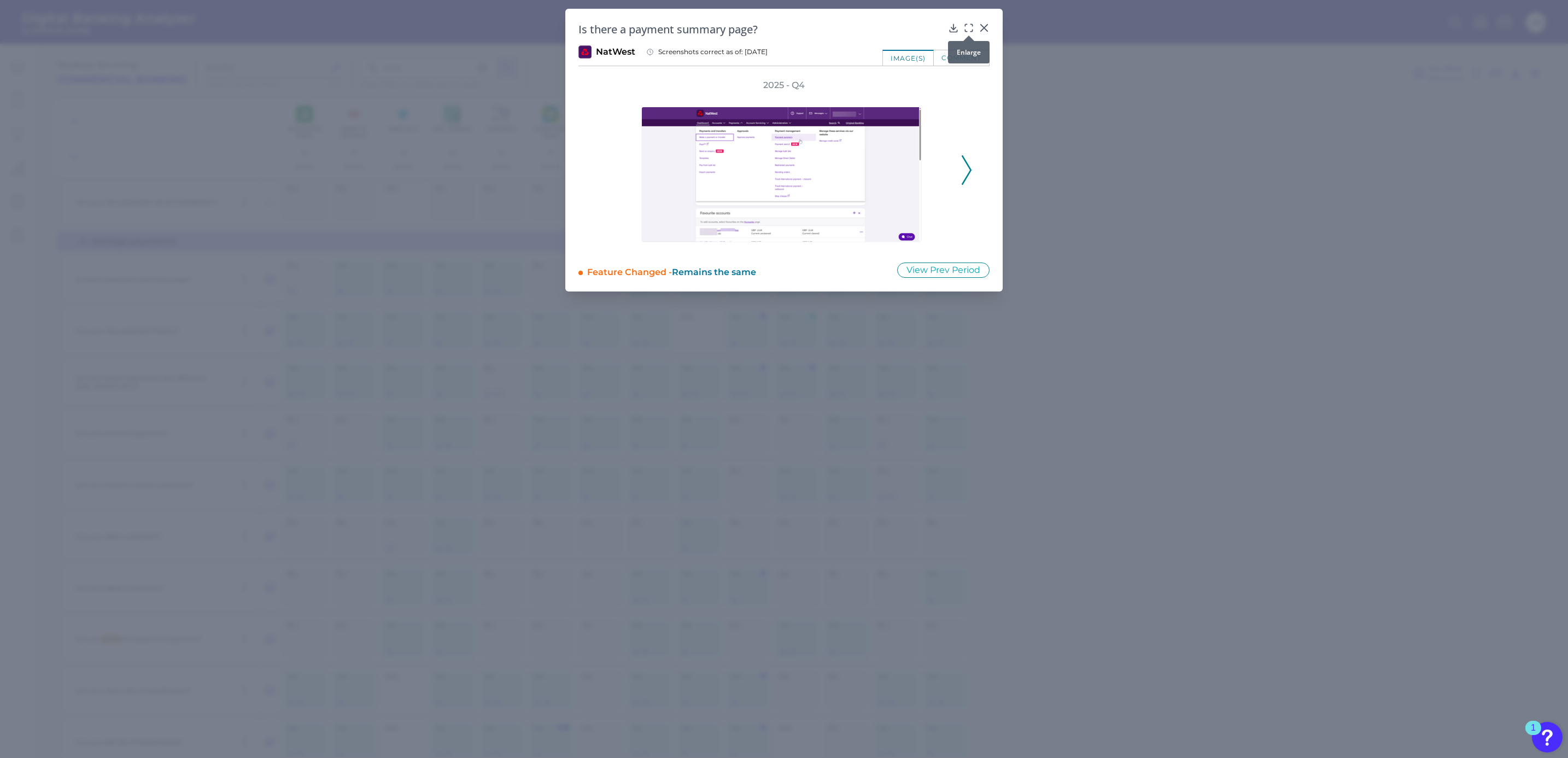
click at [968, 28] on icon at bounding box center [968, 28] width 11 height 11
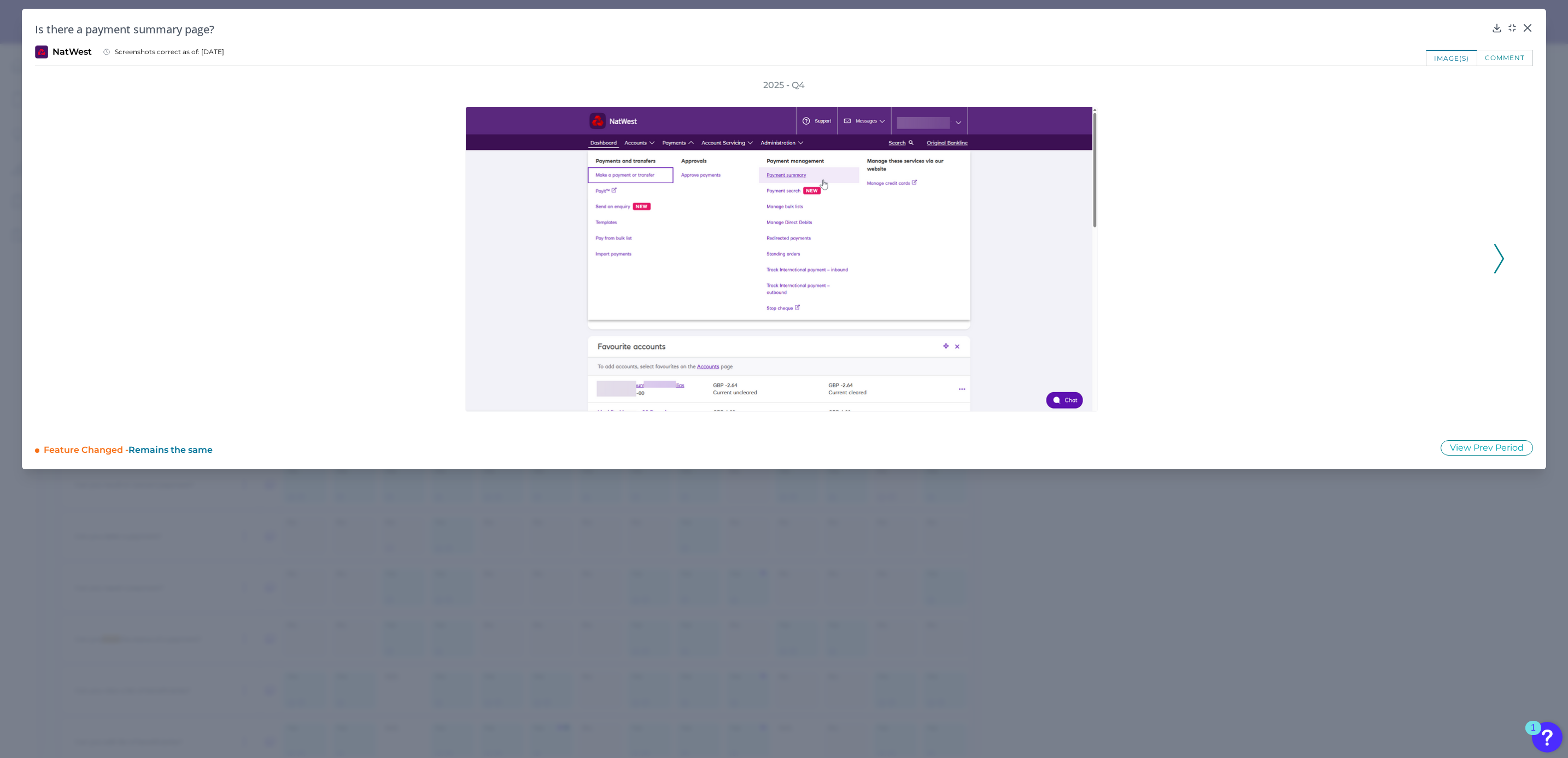
click at [1504, 264] on button at bounding box center [1499, 258] width 11 height 30
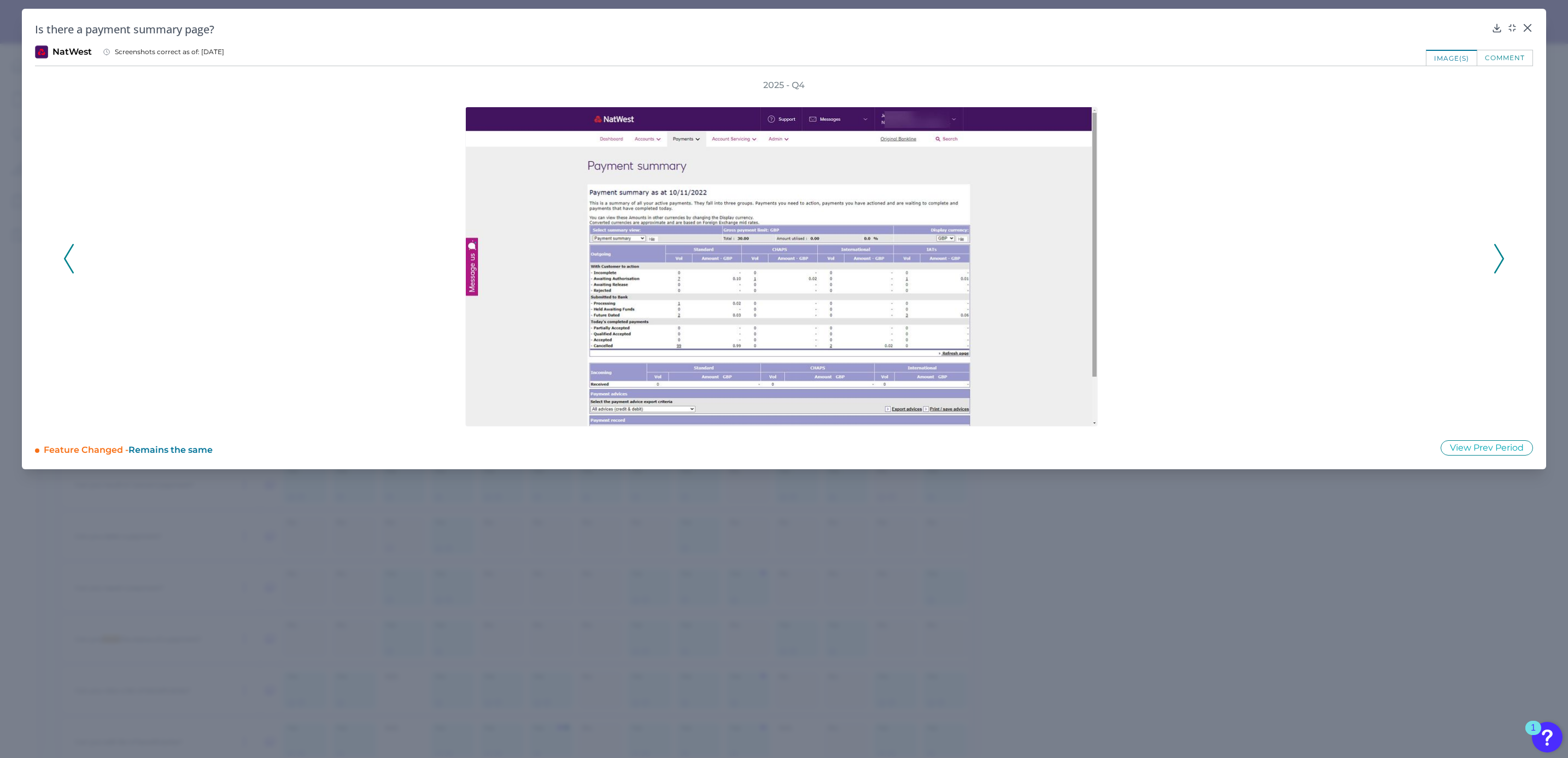
click at [1504, 264] on button at bounding box center [1499, 258] width 11 height 30
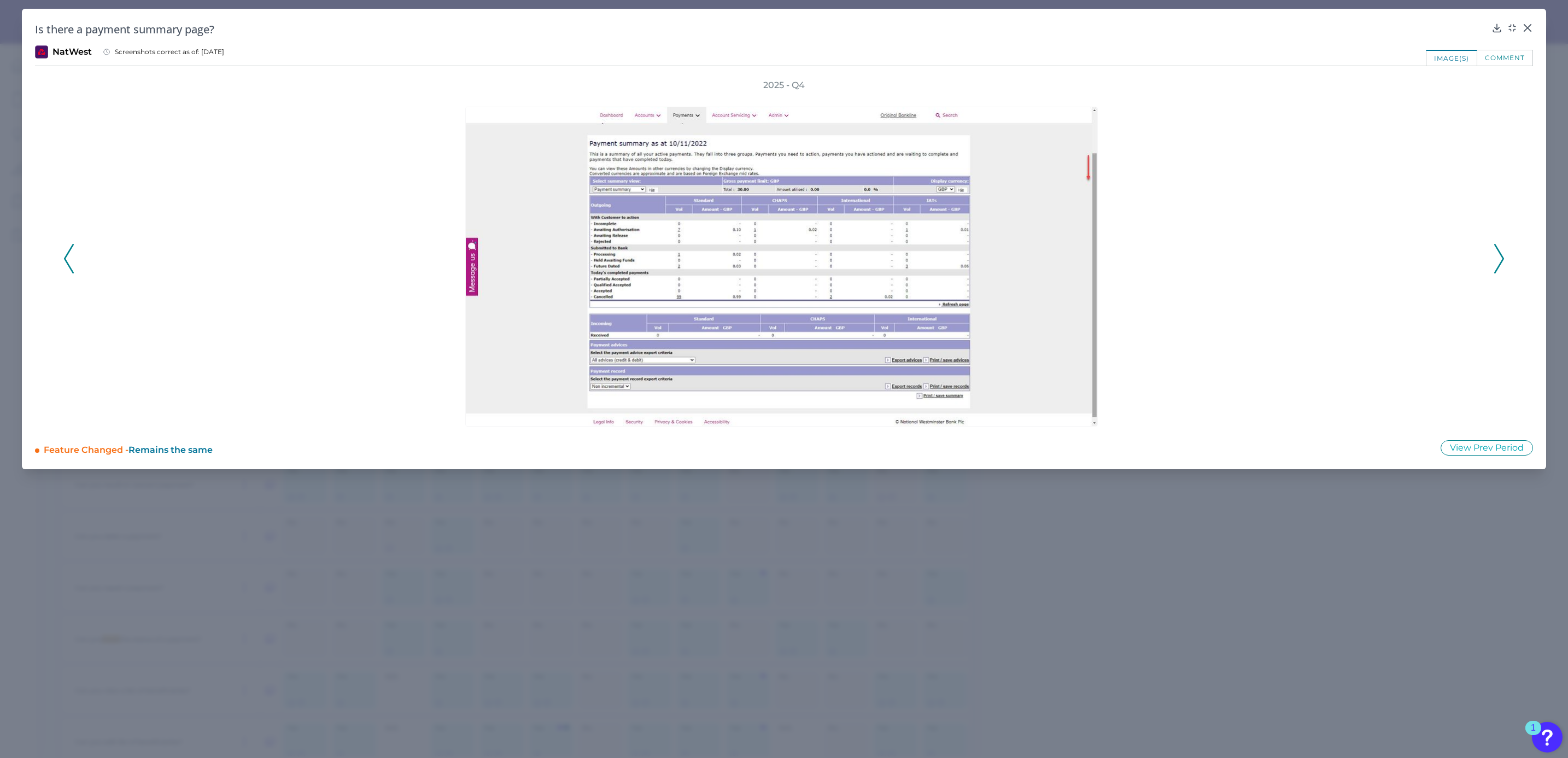
click at [1504, 264] on button at bounding box center [1499, 258] width 11 height 30
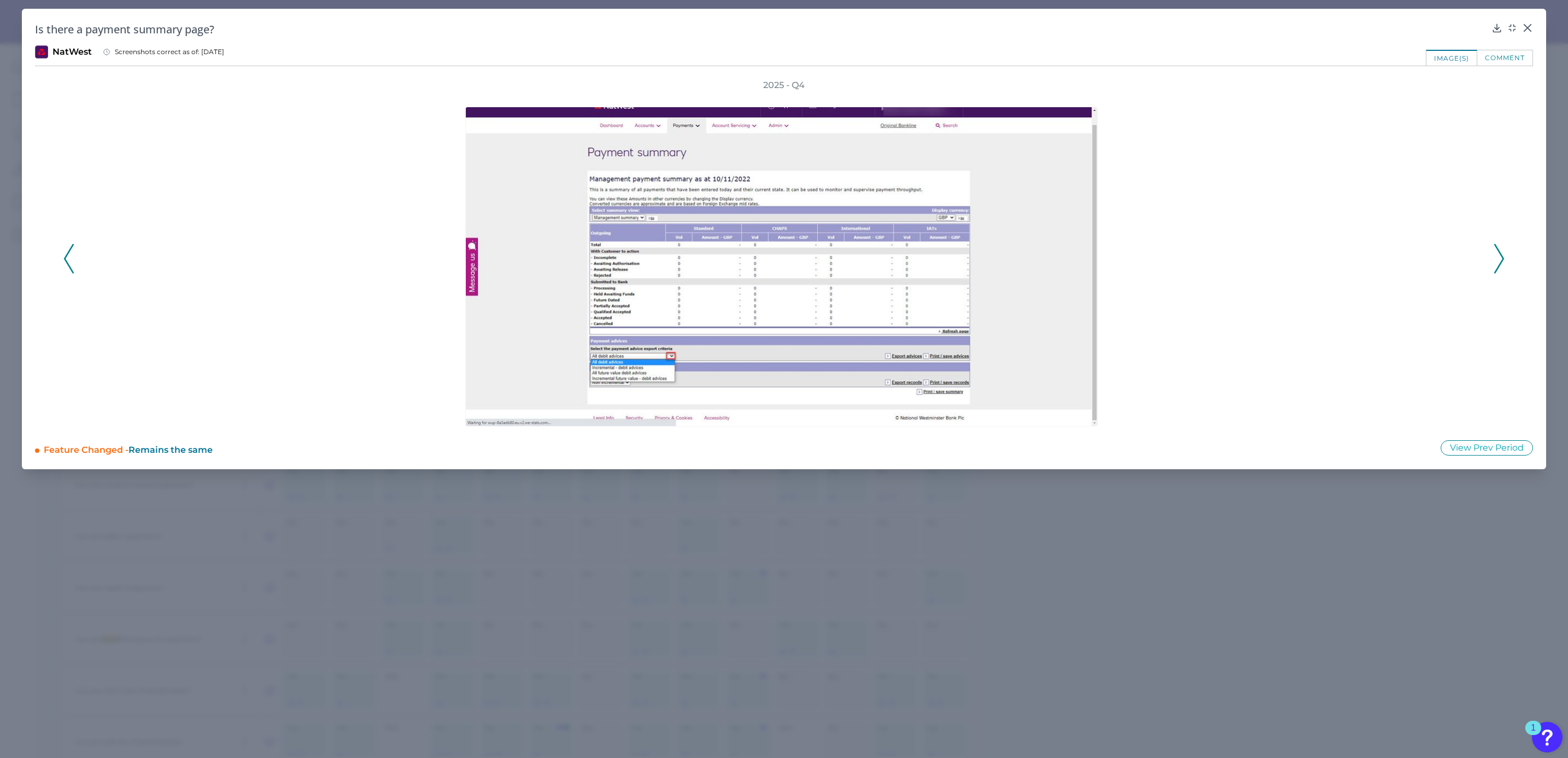
click at [1504, 264] on button at bounding box center [1499, 258] width 11 height 30
click at [1504, 264] on div "2025 - Q4" at bounding box center [784, 253] width 1441 height 348
click at [1523, 25] on icon at bounding box center [1527, 28] width 11 height 11
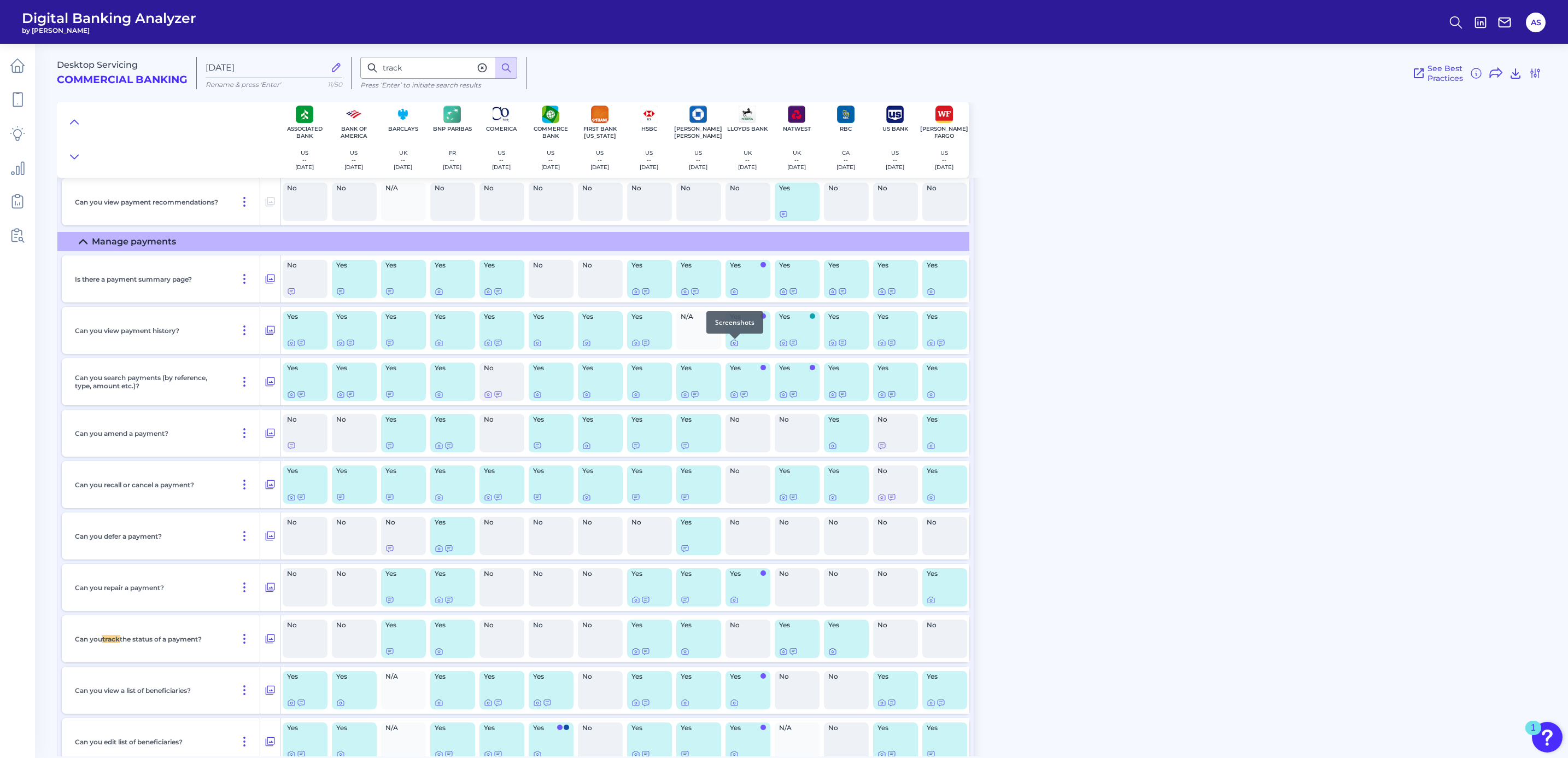
click at [732, 344] on icon at bounding box center [734, 343] width 7 height 6
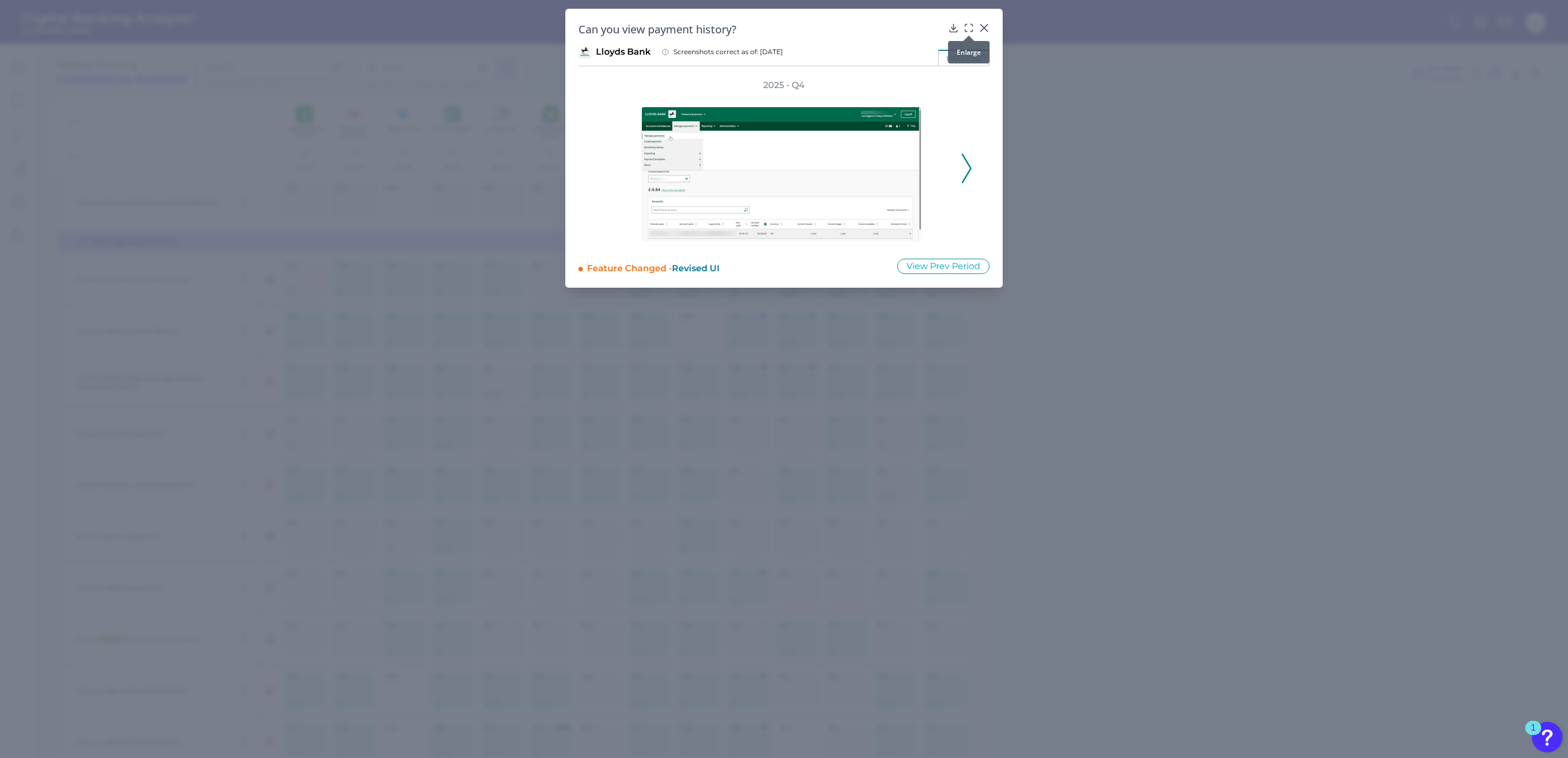
click at [969, 25] on icon at bounding box center [968, 28] width 11 height 11
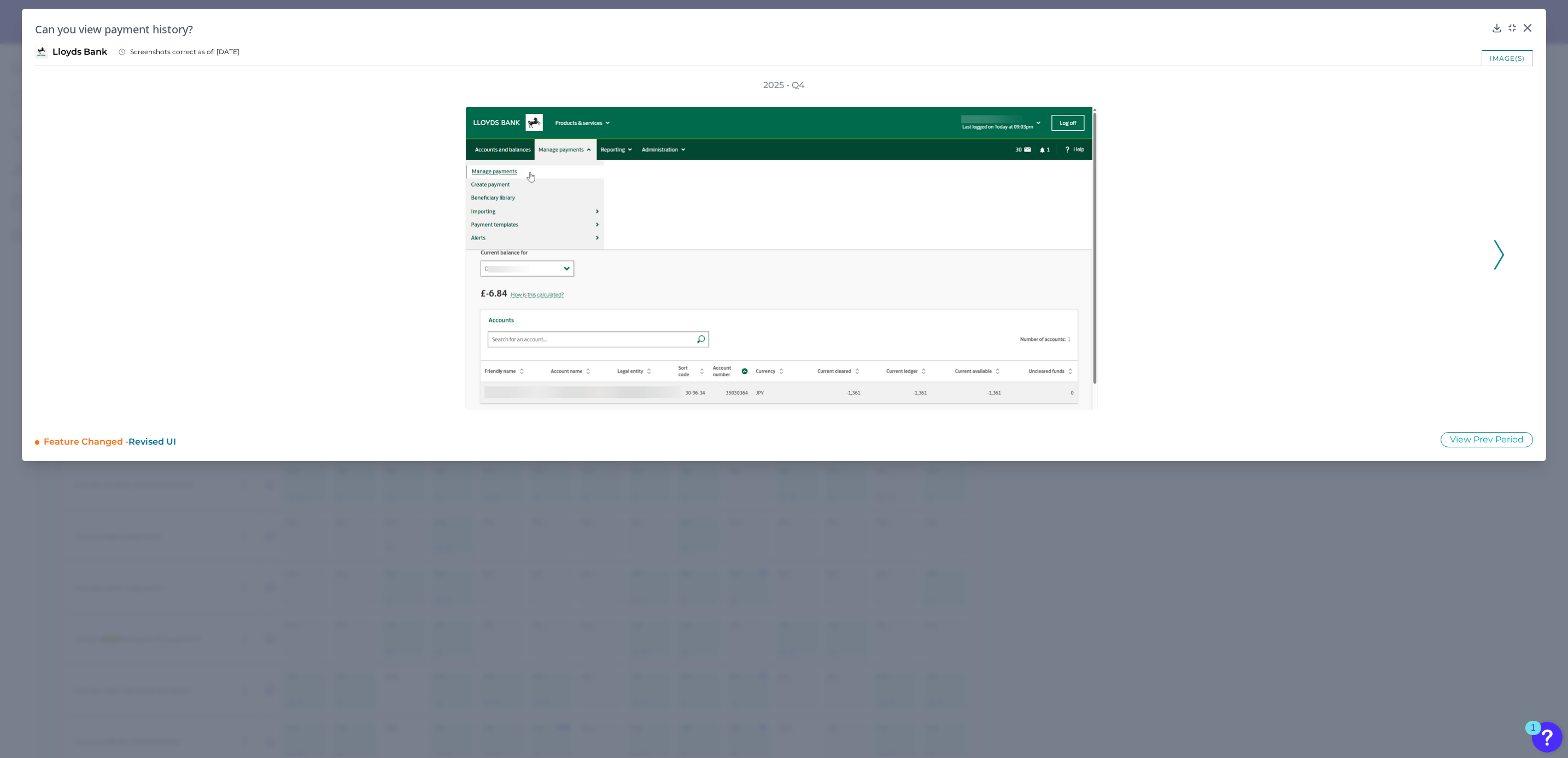
click at [1498, 256] on icon at bounding box center [1499, 254] width 10 height 30
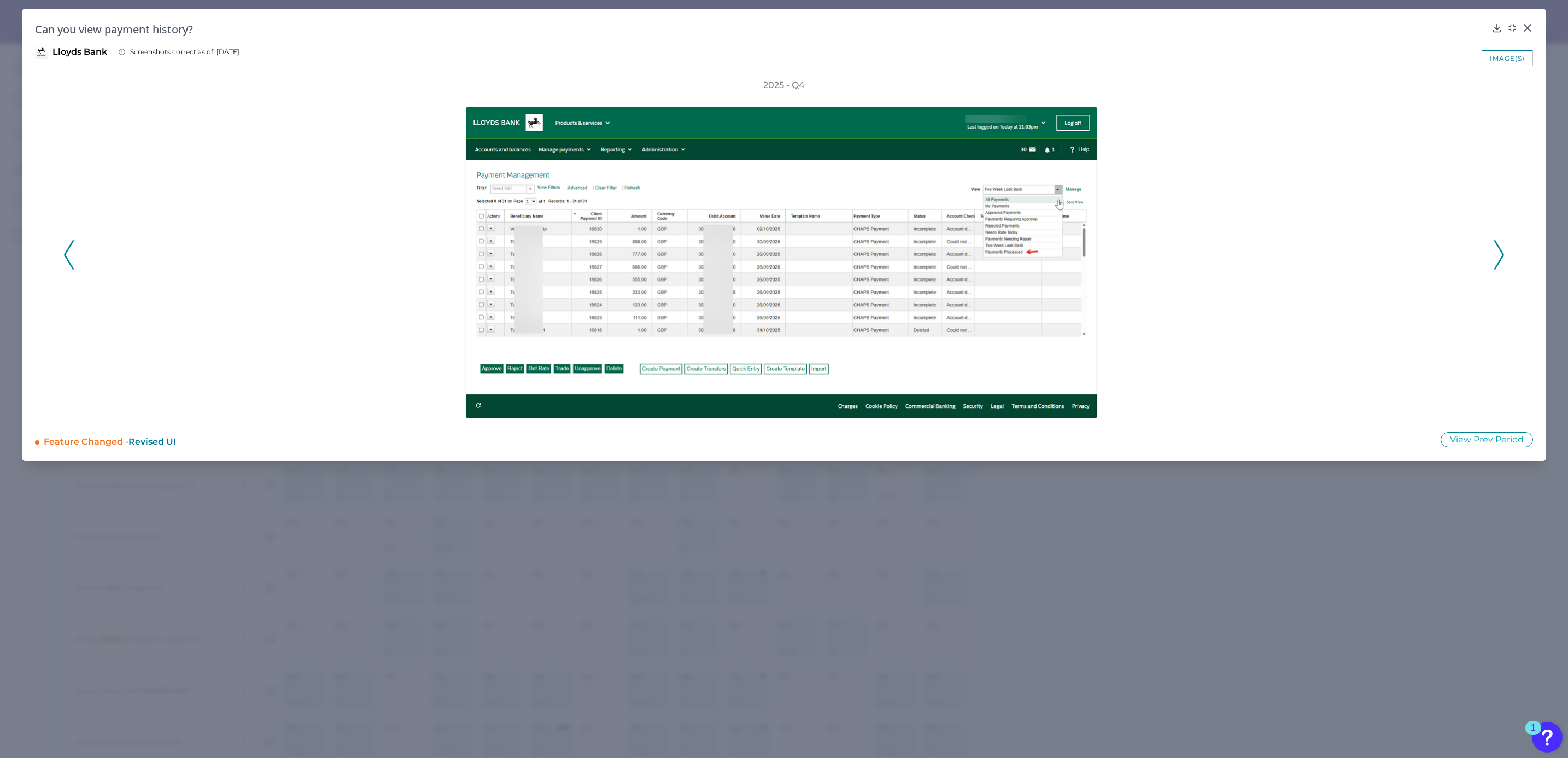
click at [1498, 256] on icon at bounding box center [1499, 254] width 10 height 30
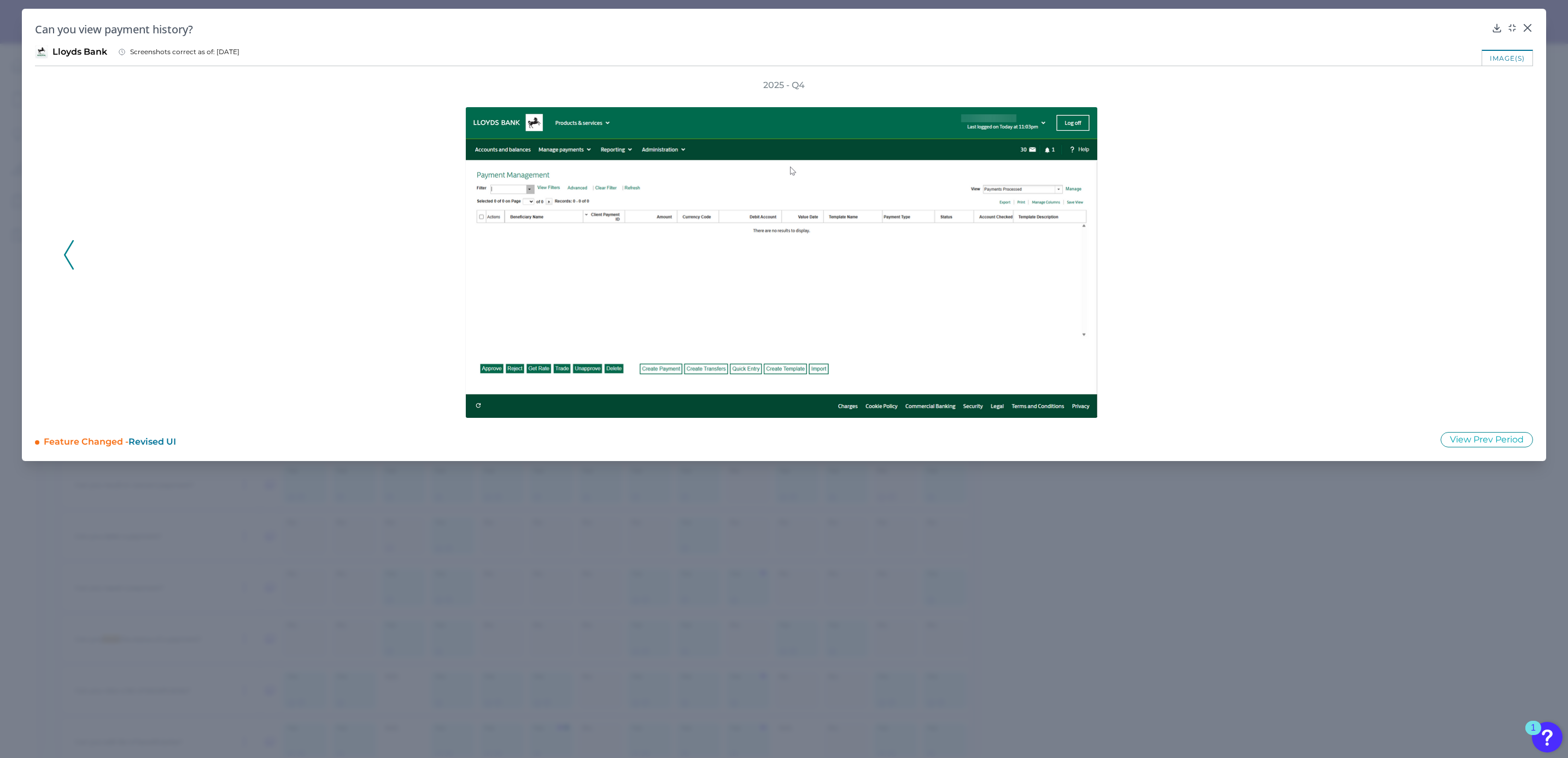
click at [1498, 256] on div "2025 - Q4" at bounding box center [784, 249] width 1441 height 339
click at [1531, 27] on icon at bounding box center [1527, 28] width 11 height 11
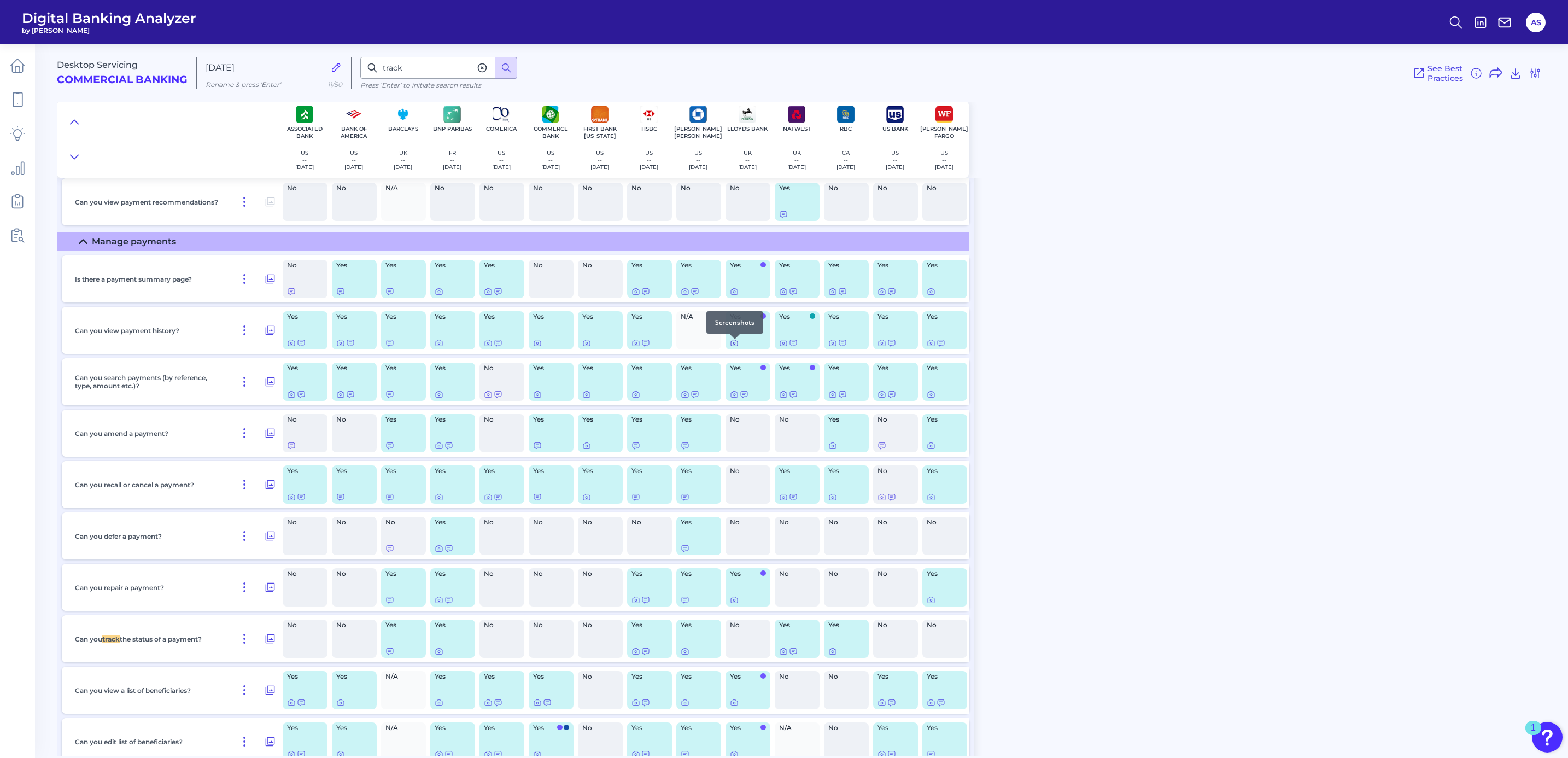
click at [732, 348] on icon at bounding box center [734, 342] width 9 height 9
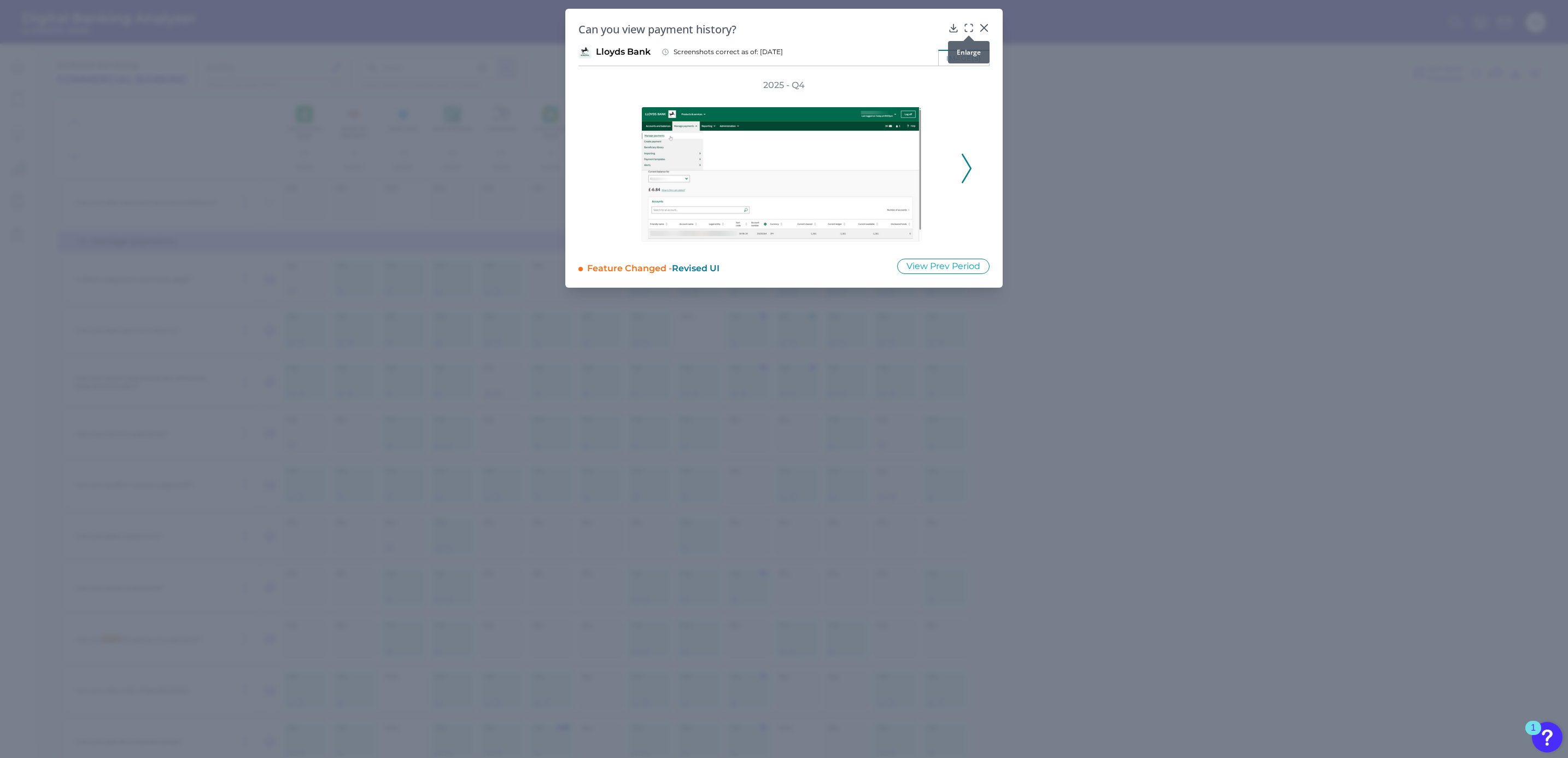
click at [971, 26] on icon at bounding box center [968, 28] width 11 height 11
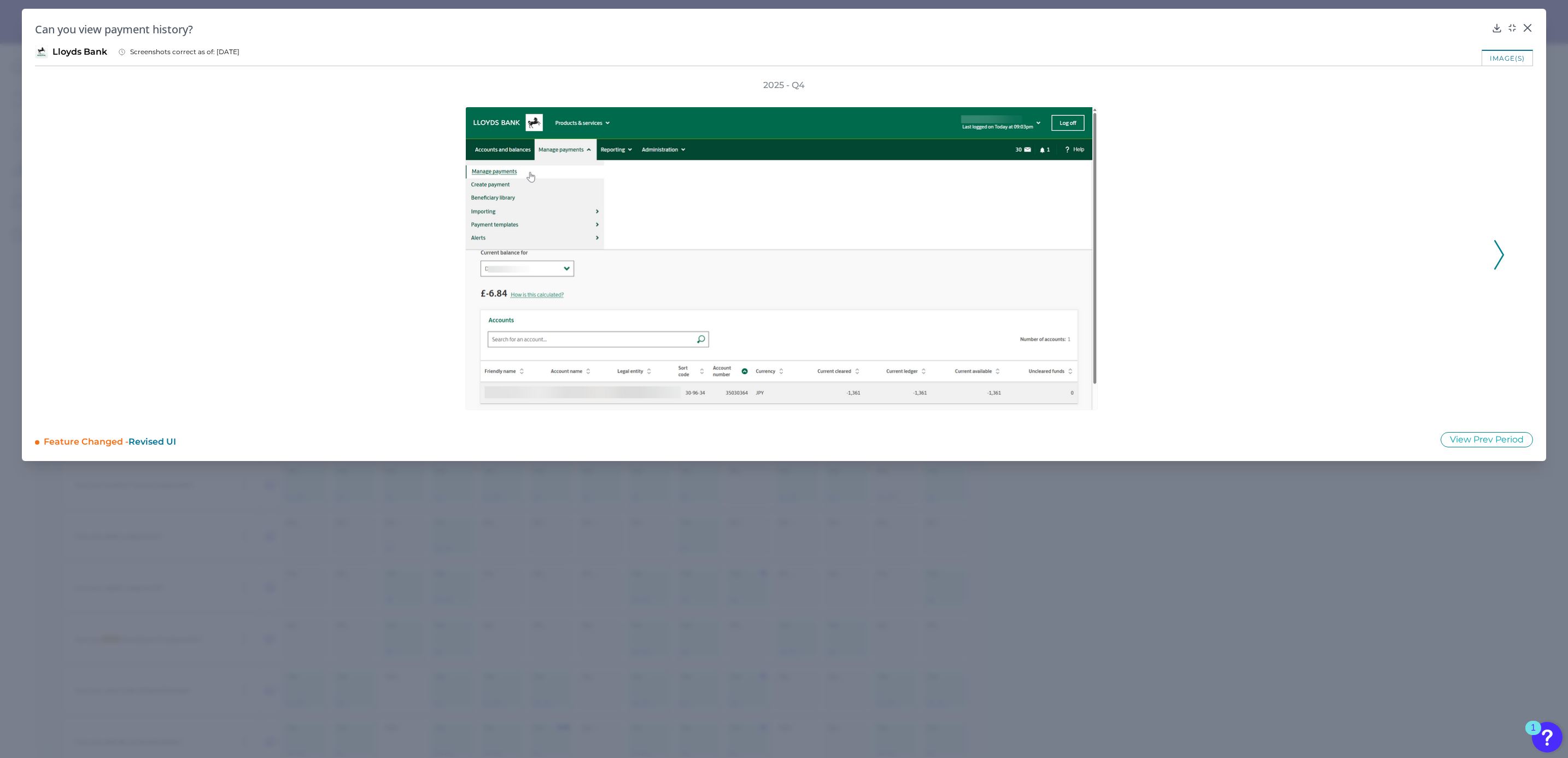
click at [1499, 249] on icon at bounding box center [1499, 254] width 10 height 30
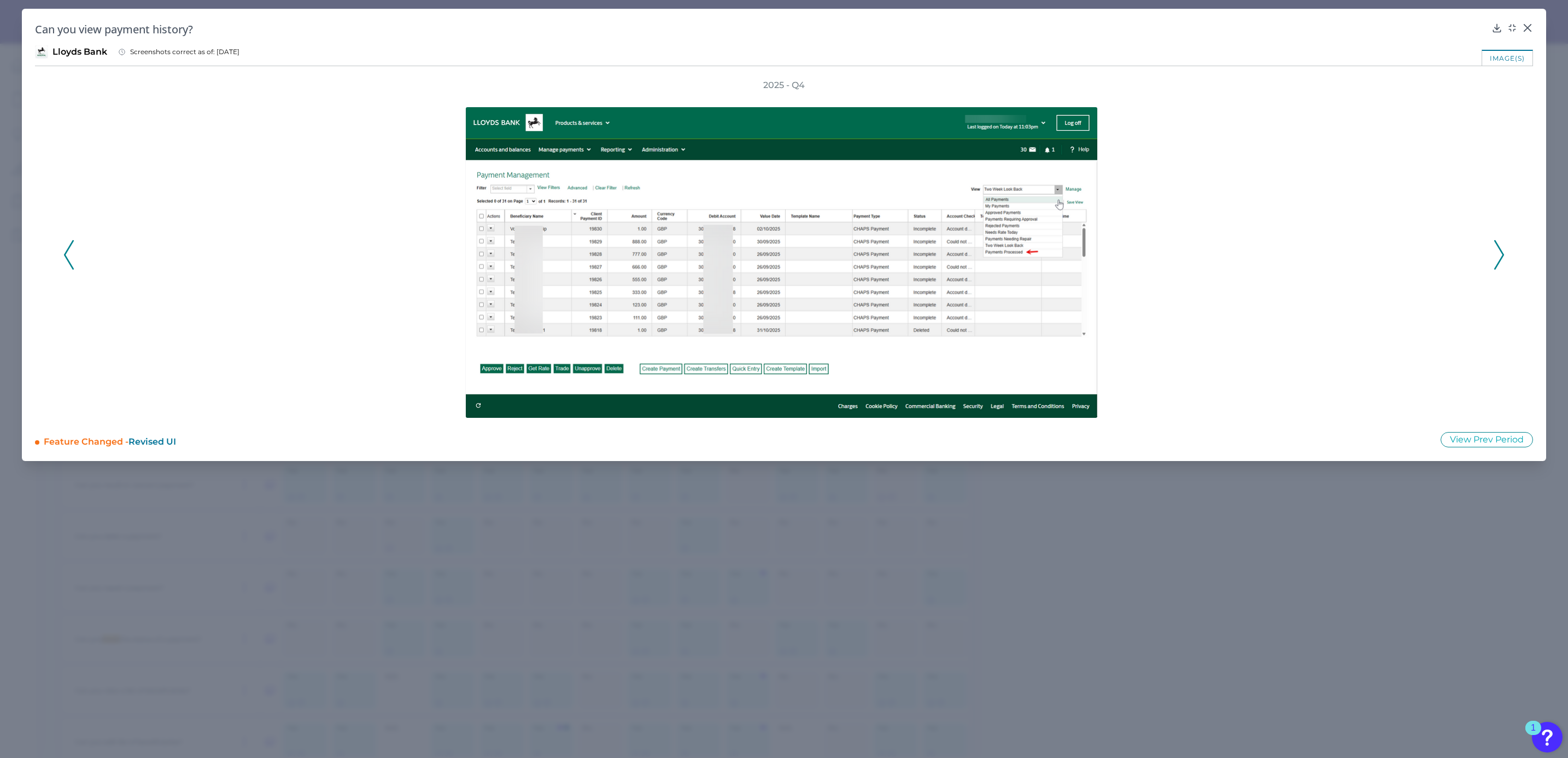
click at [1499, 249] on icon at bounding box center [1499, 254] width 10 height 30
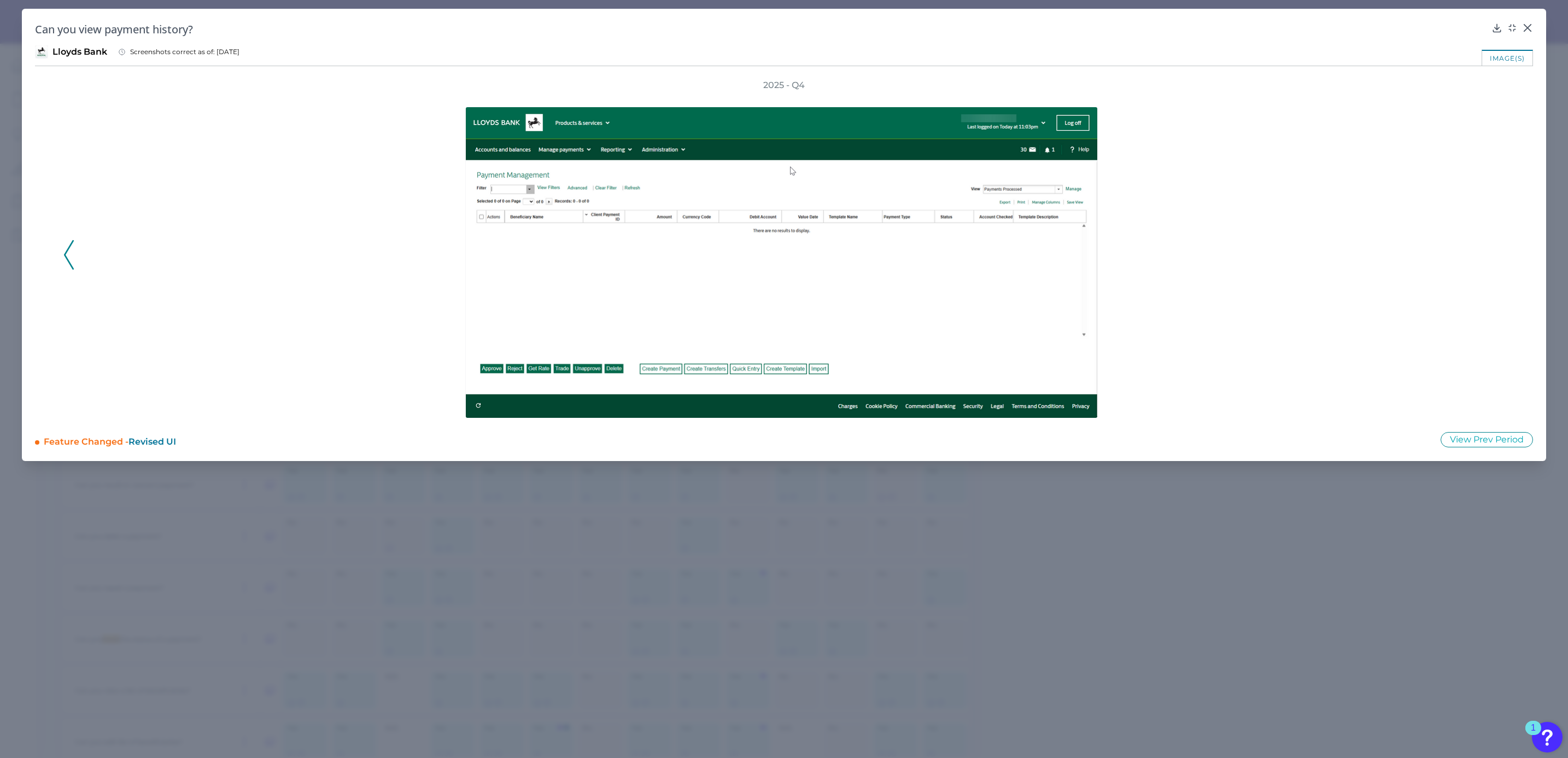
click at [1525, 20] on div "Can you view payment history? Lloyds Bank Screenshots correct as of: [DATE] ima…" at bounding box center [783, 235] width 1524 height 452
drag, startPoint x: 1531, startPoint y: 31, endPoint x: 1525, endPoint y: 31, distance: 6.0
click at [1525, 31] on div at bounding box center [1527, 35] width 11 height 11
click at [1528, 23] on icon at bounding box center [1527, 28] width 11 height 11
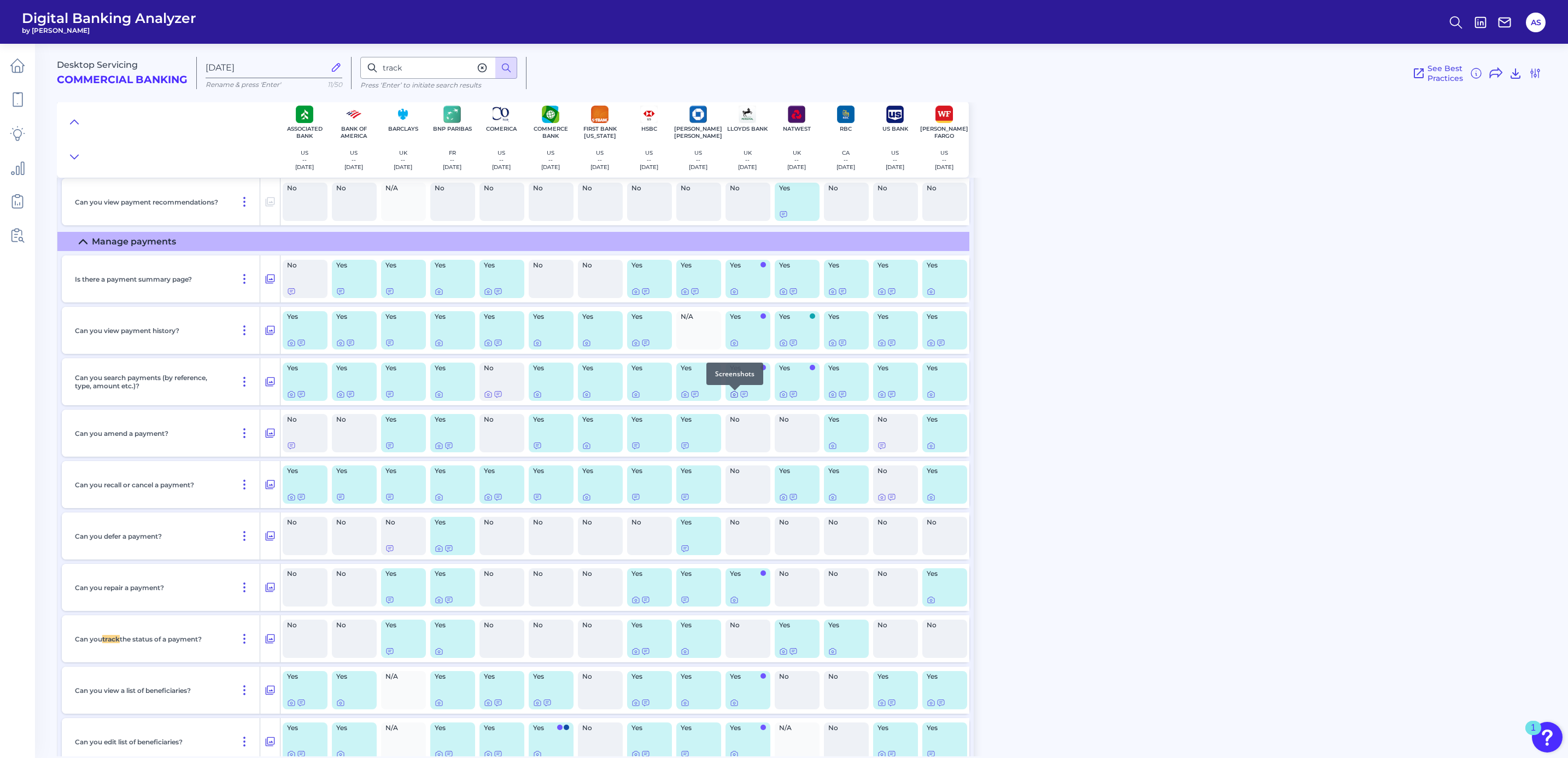
click at [735, 396] on icon at bounding box center [734, 394] width 9 height 9
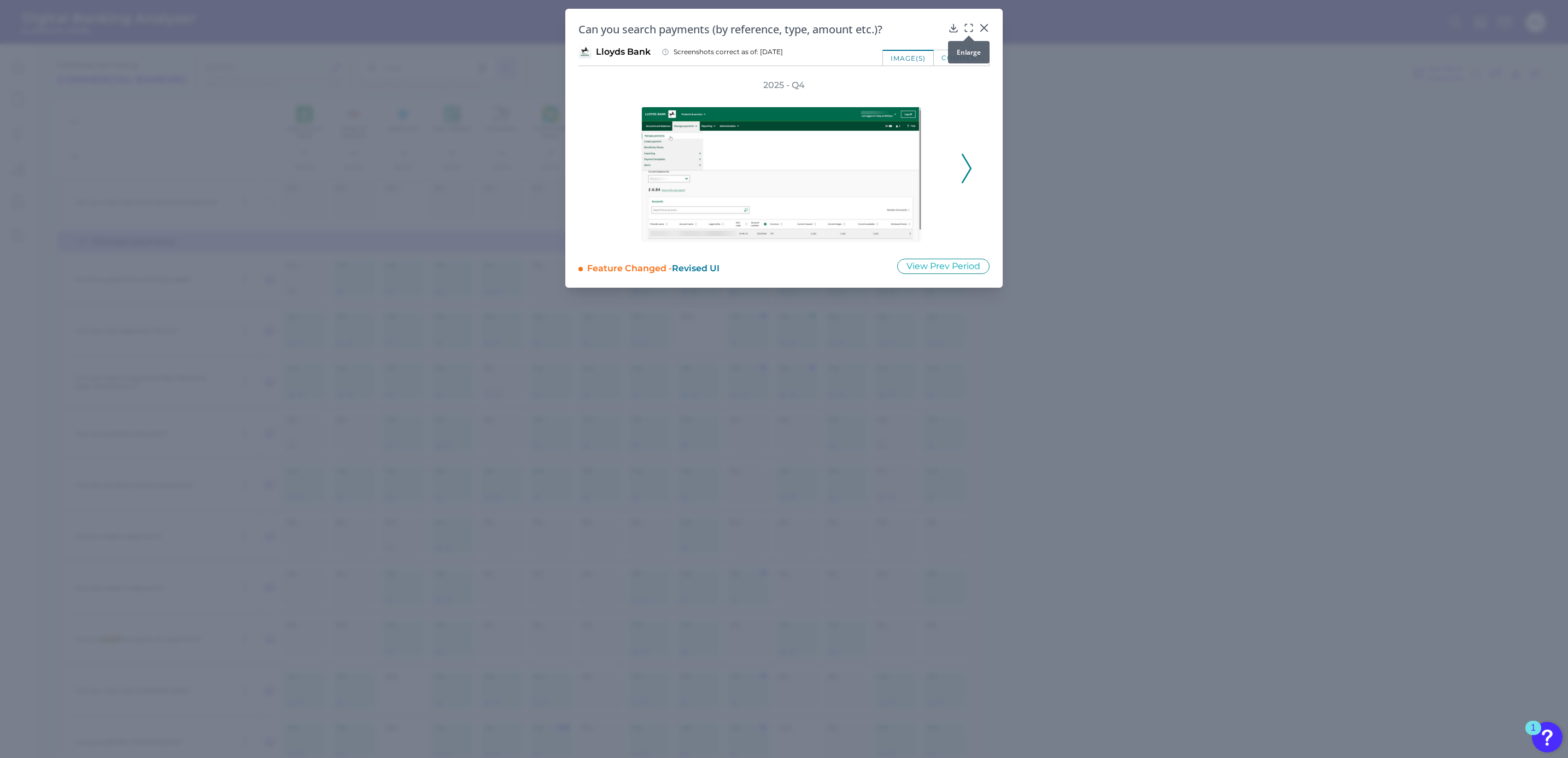
click at [968, 25] on icon at bounding box center [968, 28] width 11 height 11
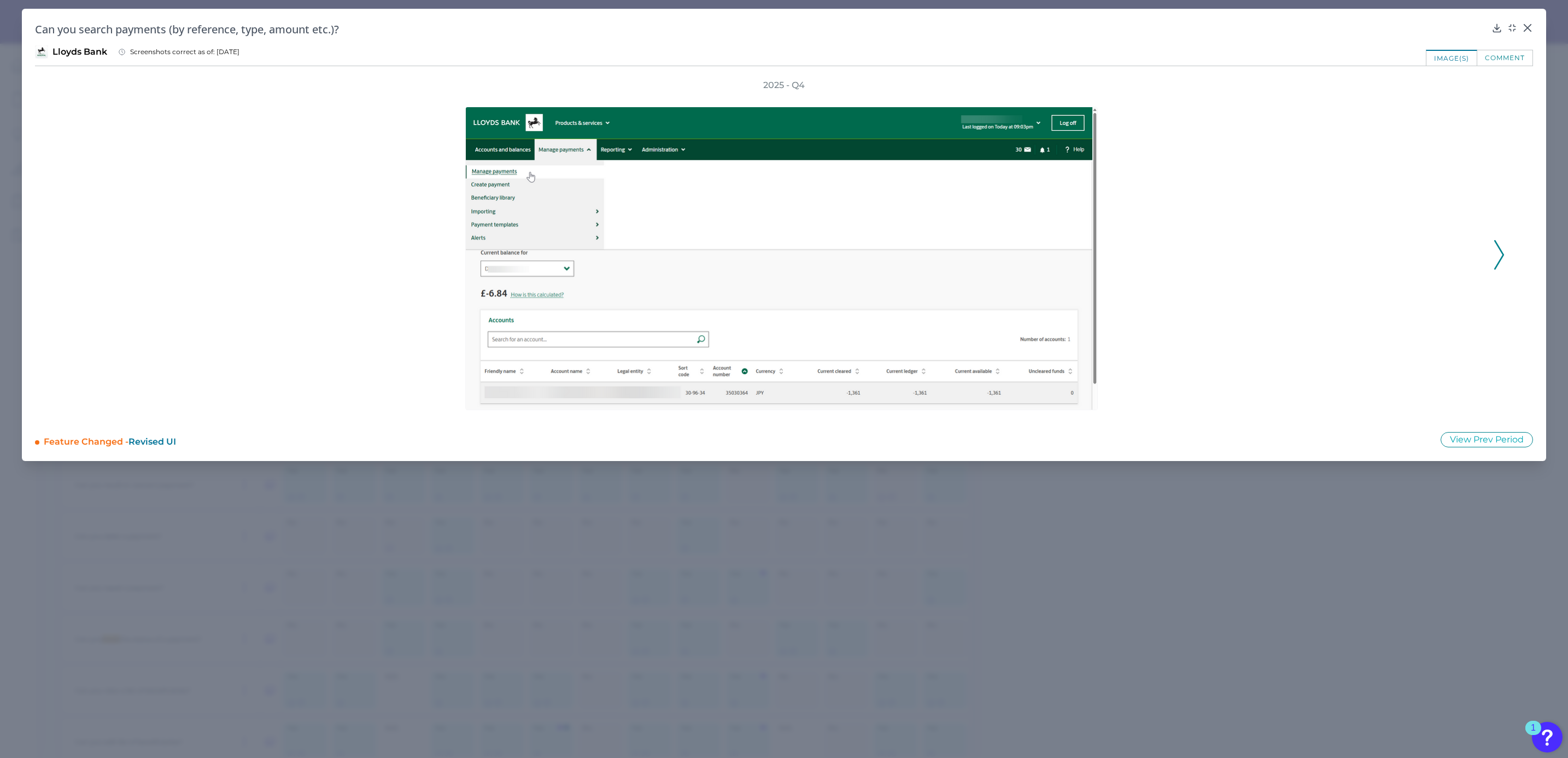
click at [1504, 254] on button at bounding box center [1499, 254] width 11 height 30
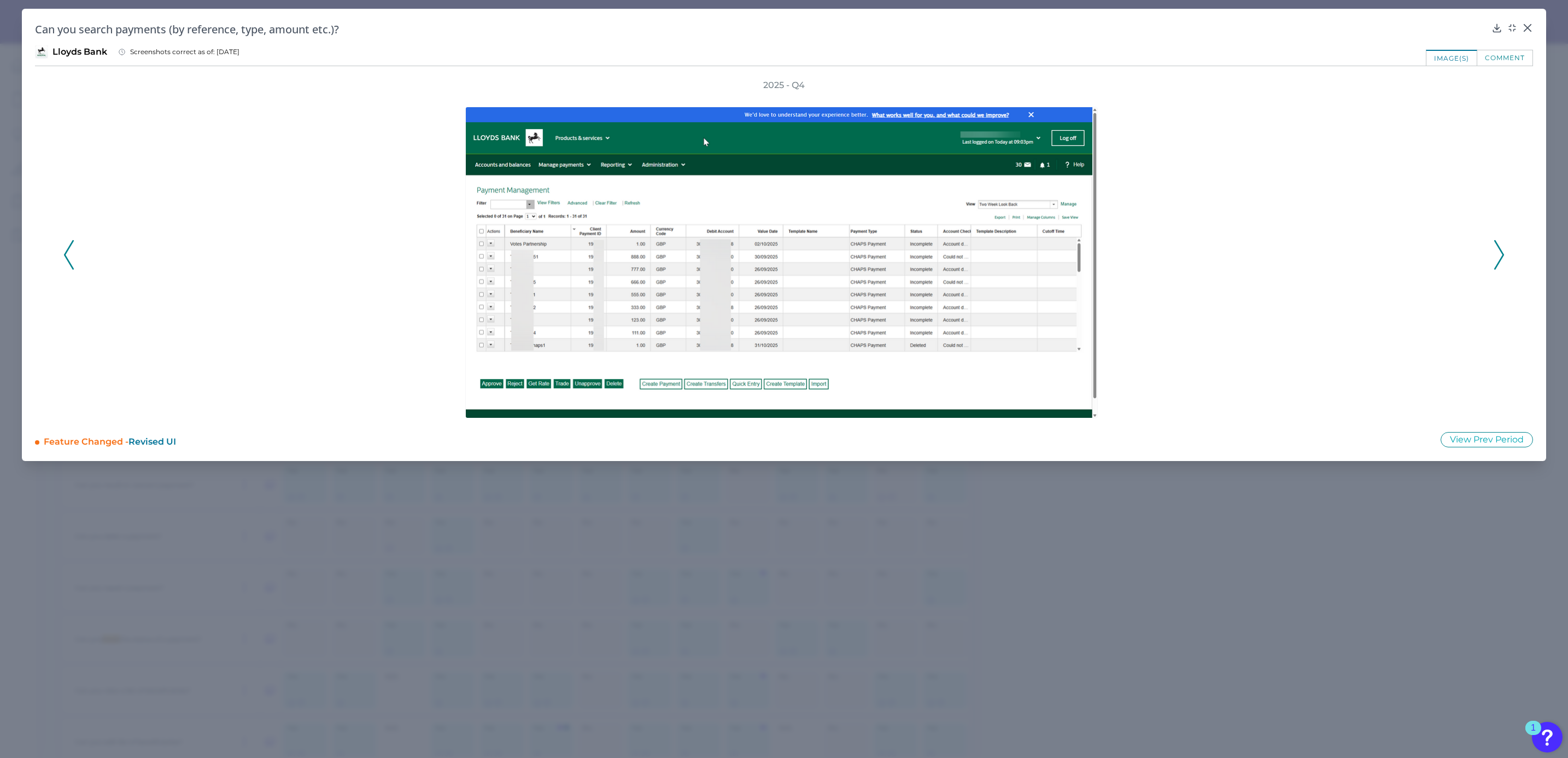
click at [1504, 254] on button at bounding box center [1499, 254] width 11 height 30
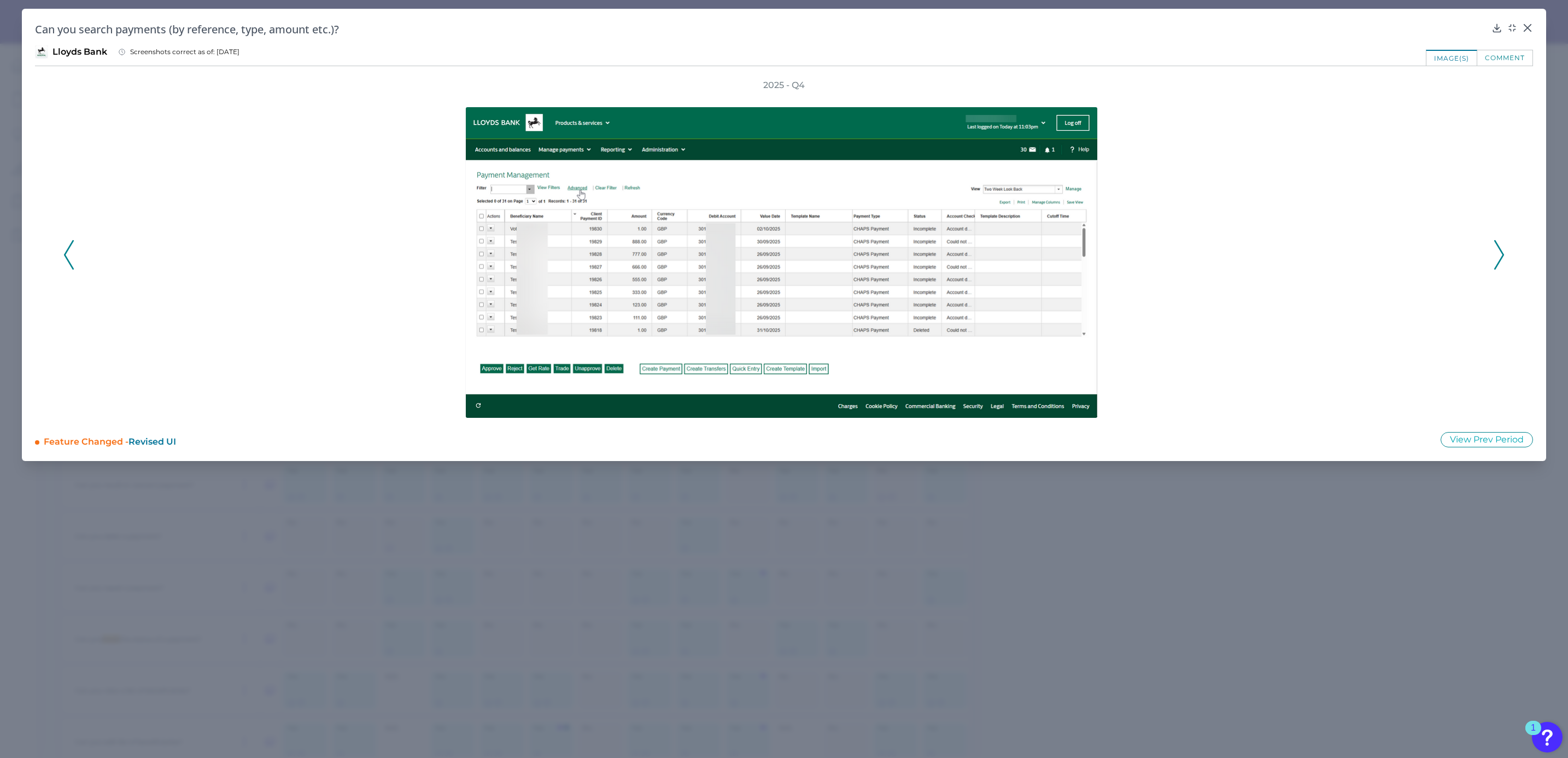
click at [1504, 254] on button at bounding box center [1499, 254] width 11 height 30
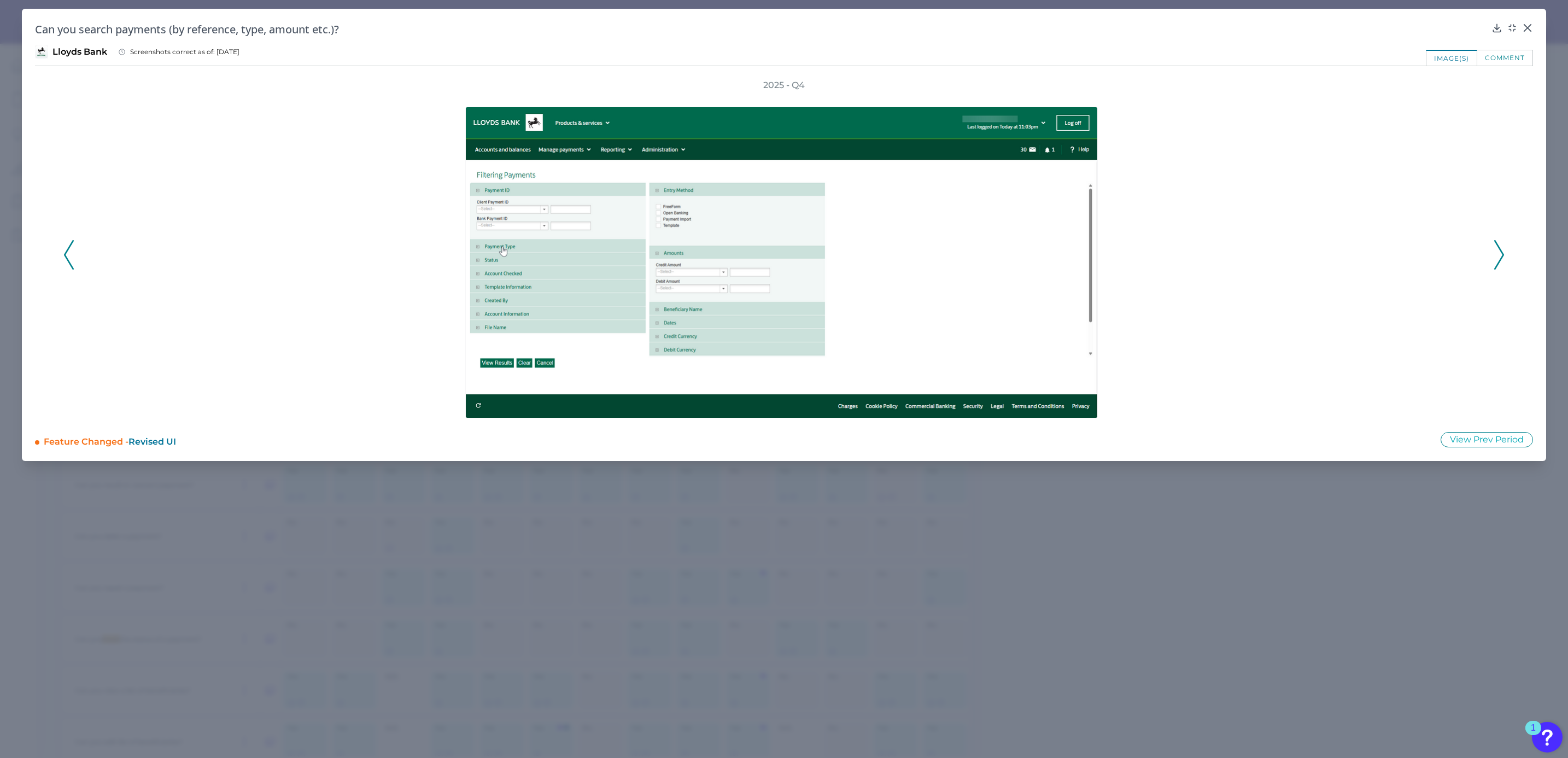
click at [1500, 266] on icon at bounding box center [1499, 254] width 10 height 30
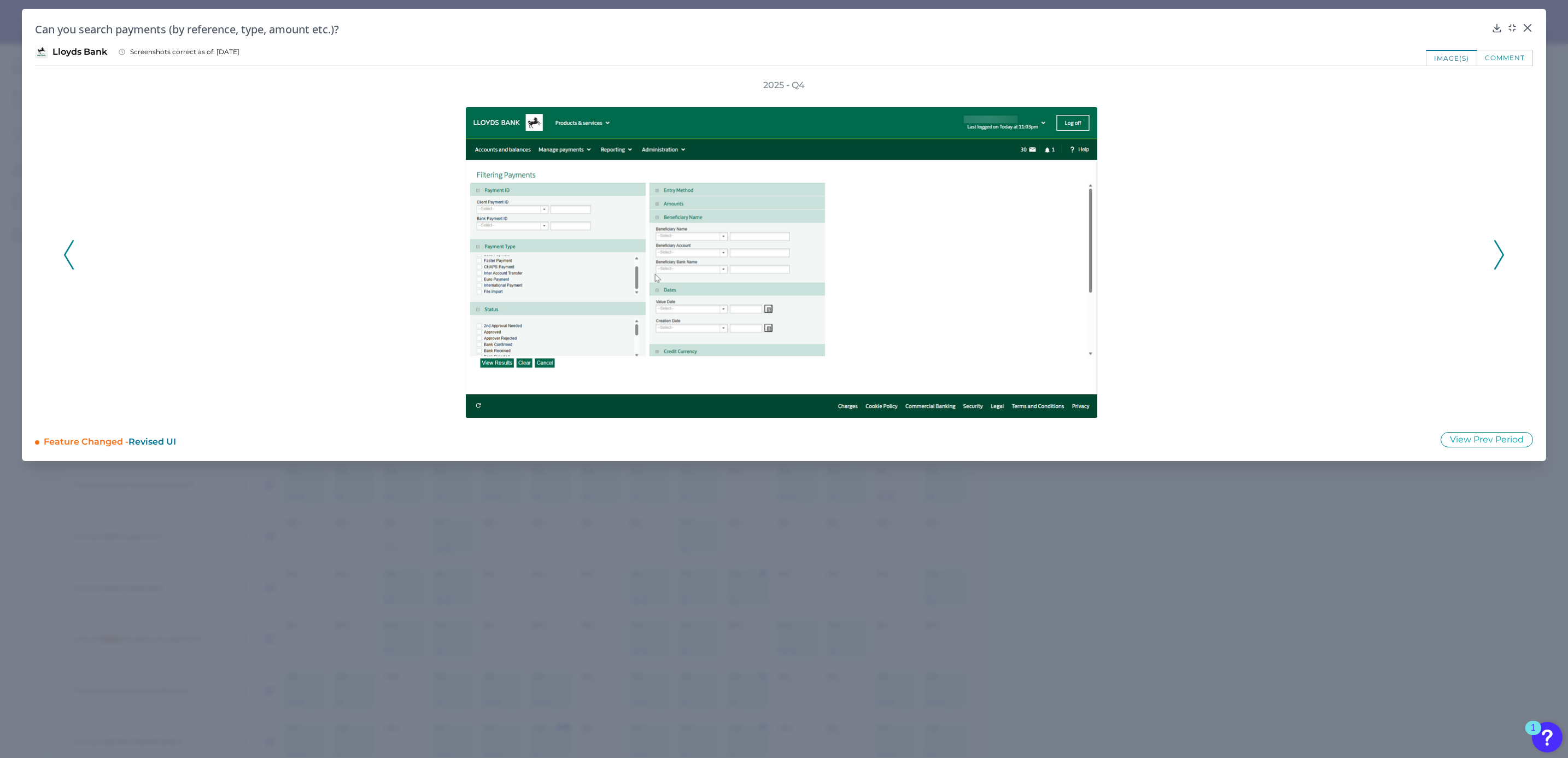
click at [1500, 262] on icon at bounding box center [1499, 254] width 10 height 30
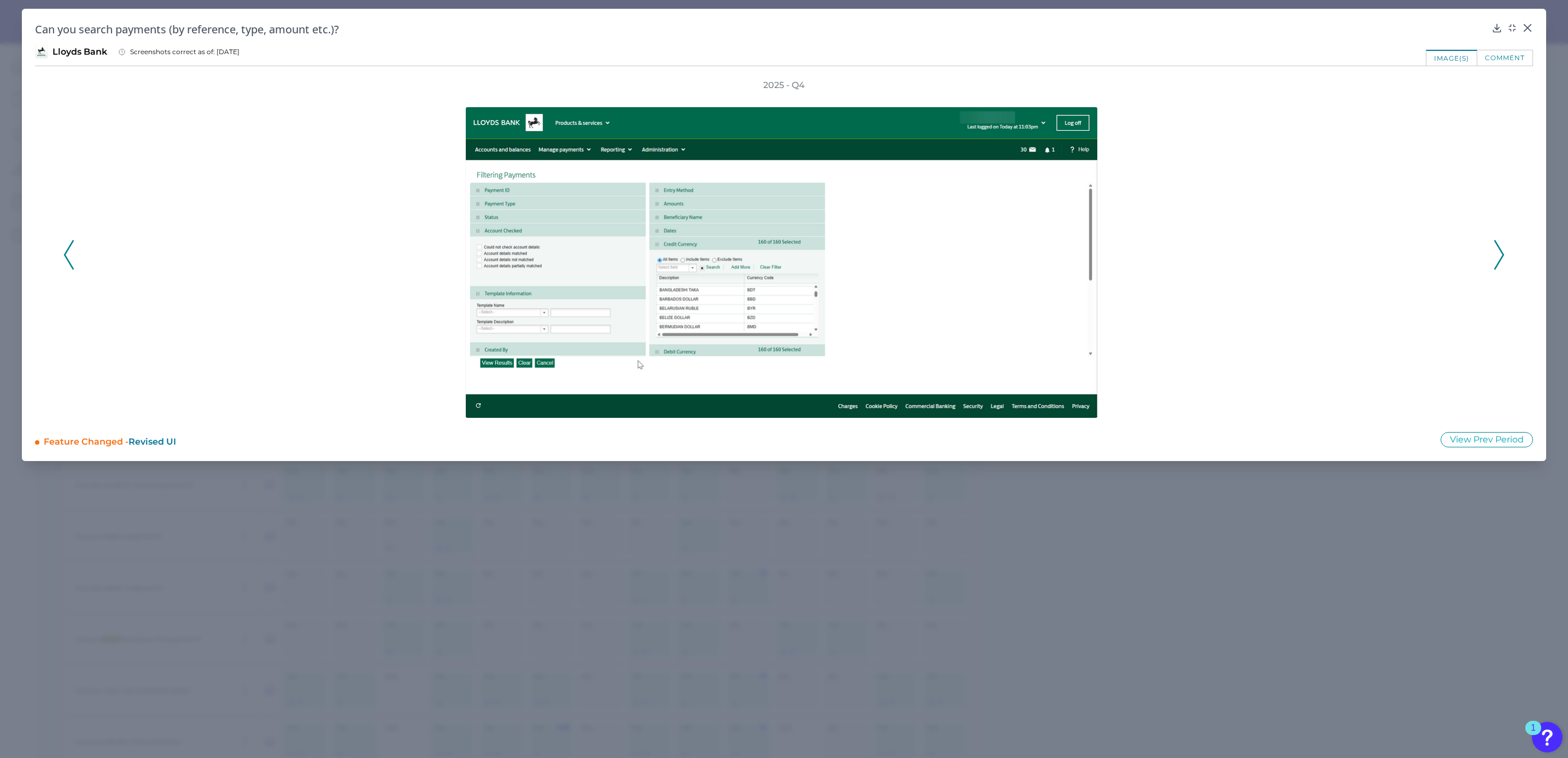
click at [1500, 262] on icon at bounding box center [1499, 254] width 10 height 30
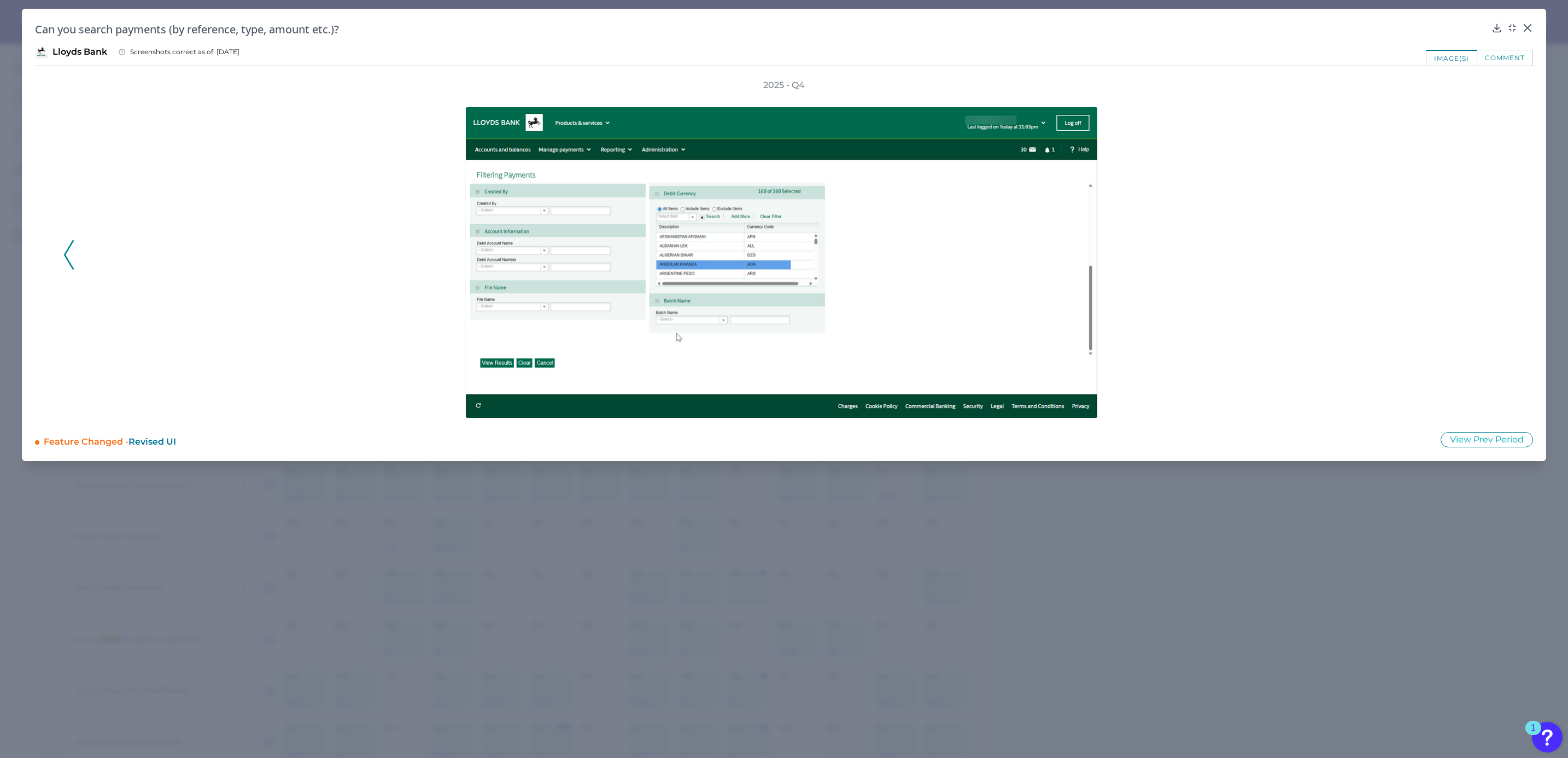
click at [1500, 262] on div "2025 - Q4" at bounding box center [784, 249] width 1441 height 339
click at [1525, 31] on div at bounding box center [1527, 35] width 11 height 11
click at [1525, 26] on icon at bounding box center [1527, 28] width 7 height 7
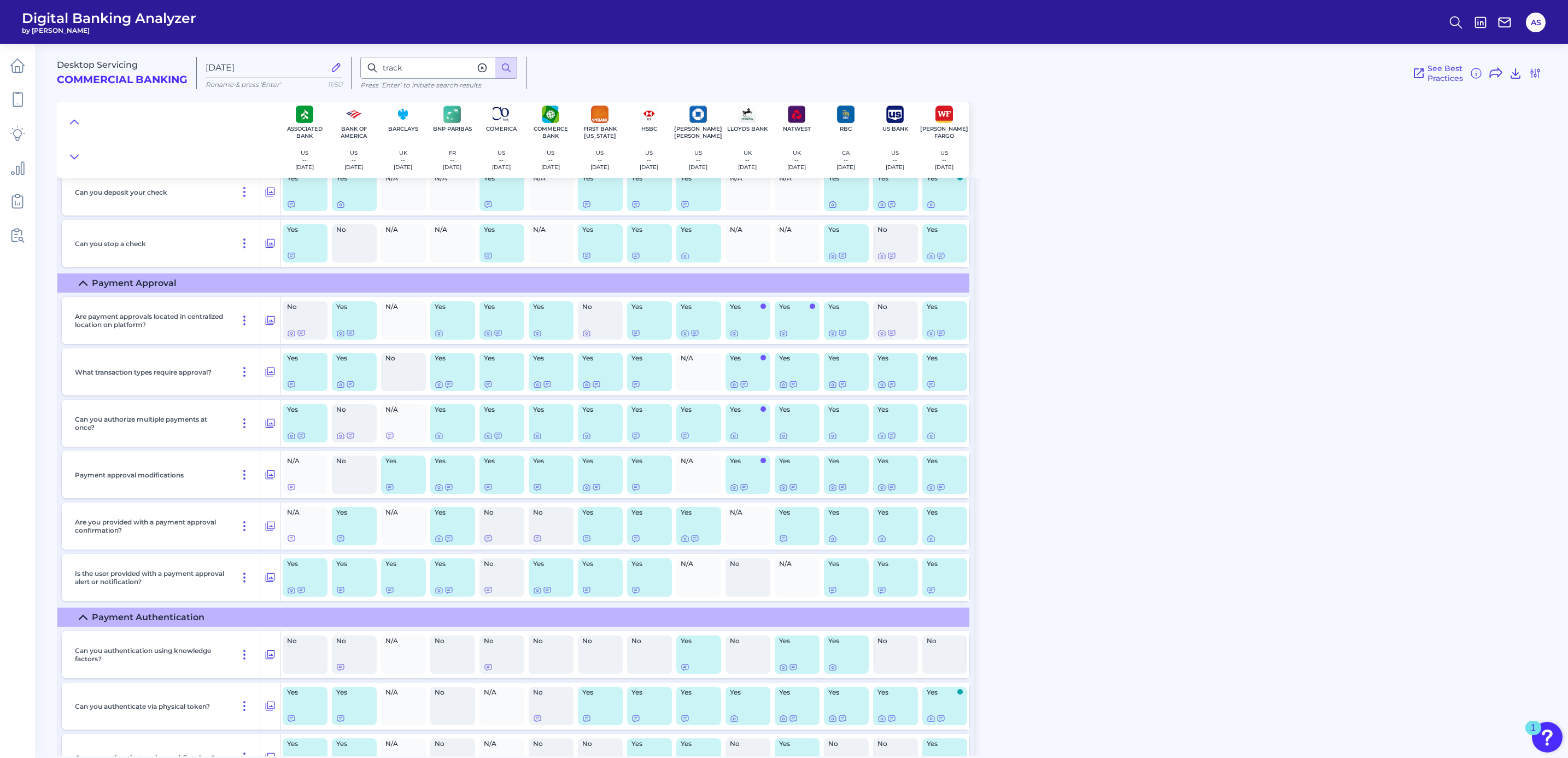
scroll to position [6113, 0]
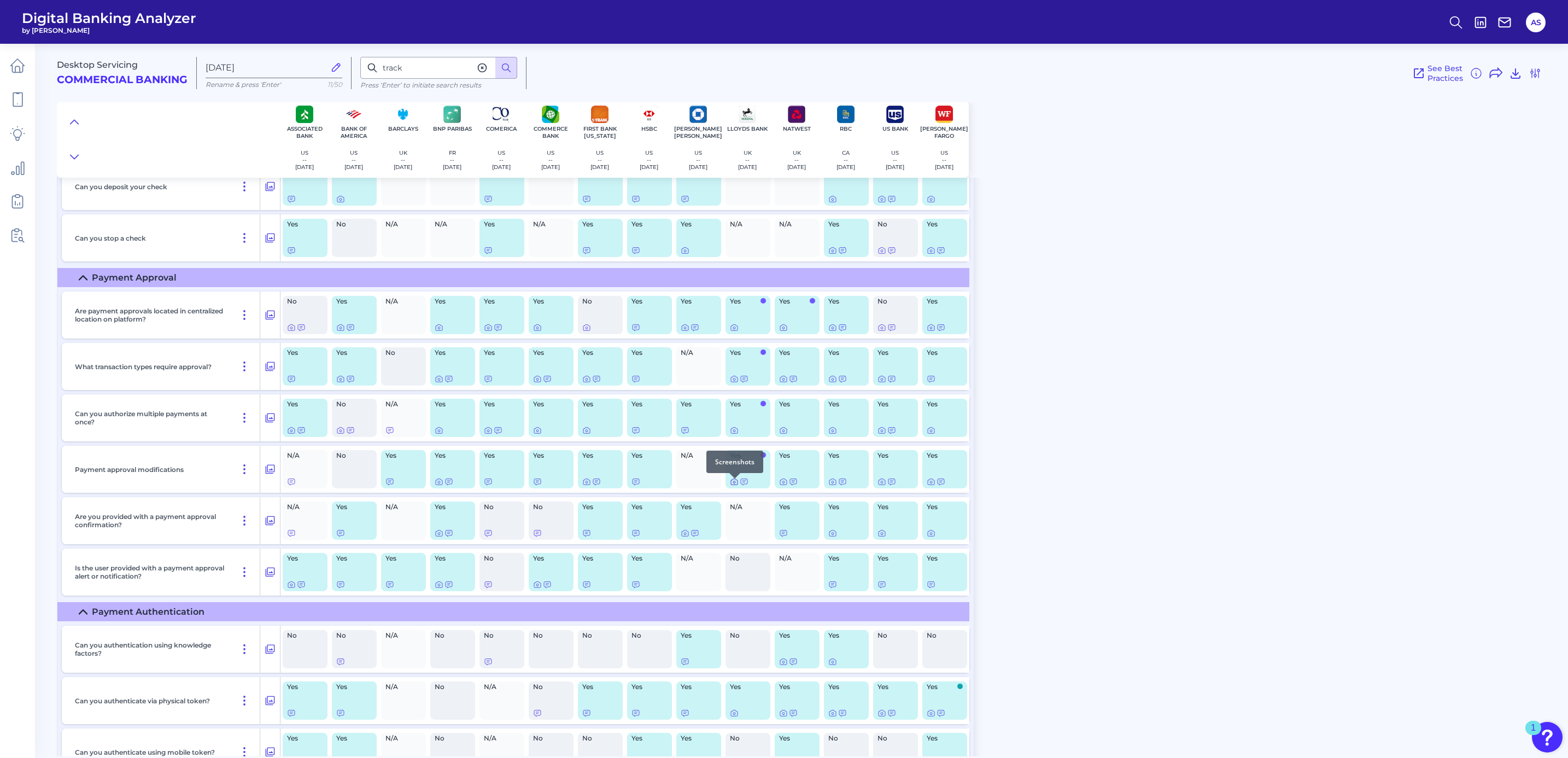
click at [732, 483] on icon at bounding box center [734, 481] width 9 height 9
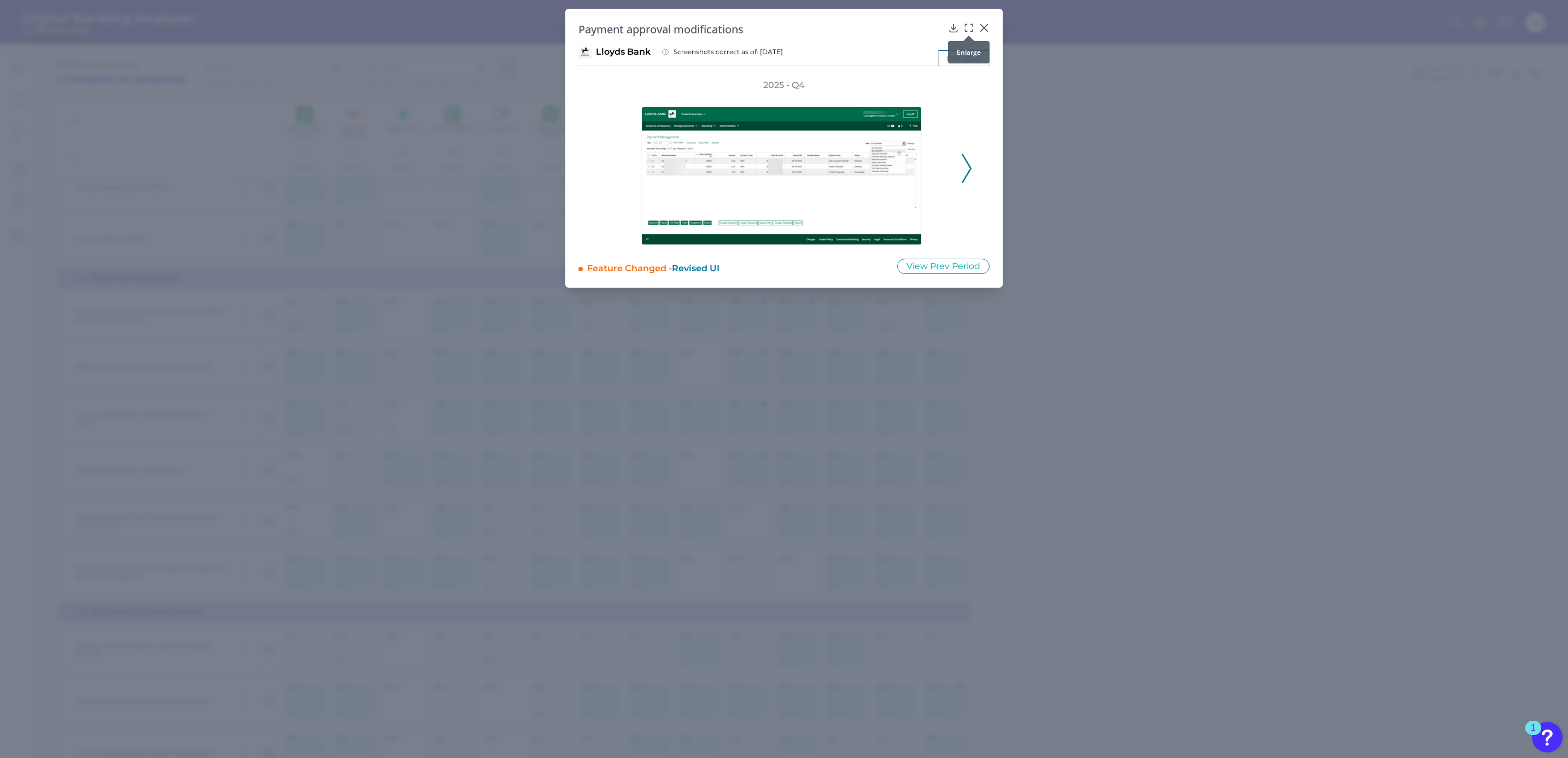
click at [968, 24] on icon at bounding box center [968, 28] width 11 height 11
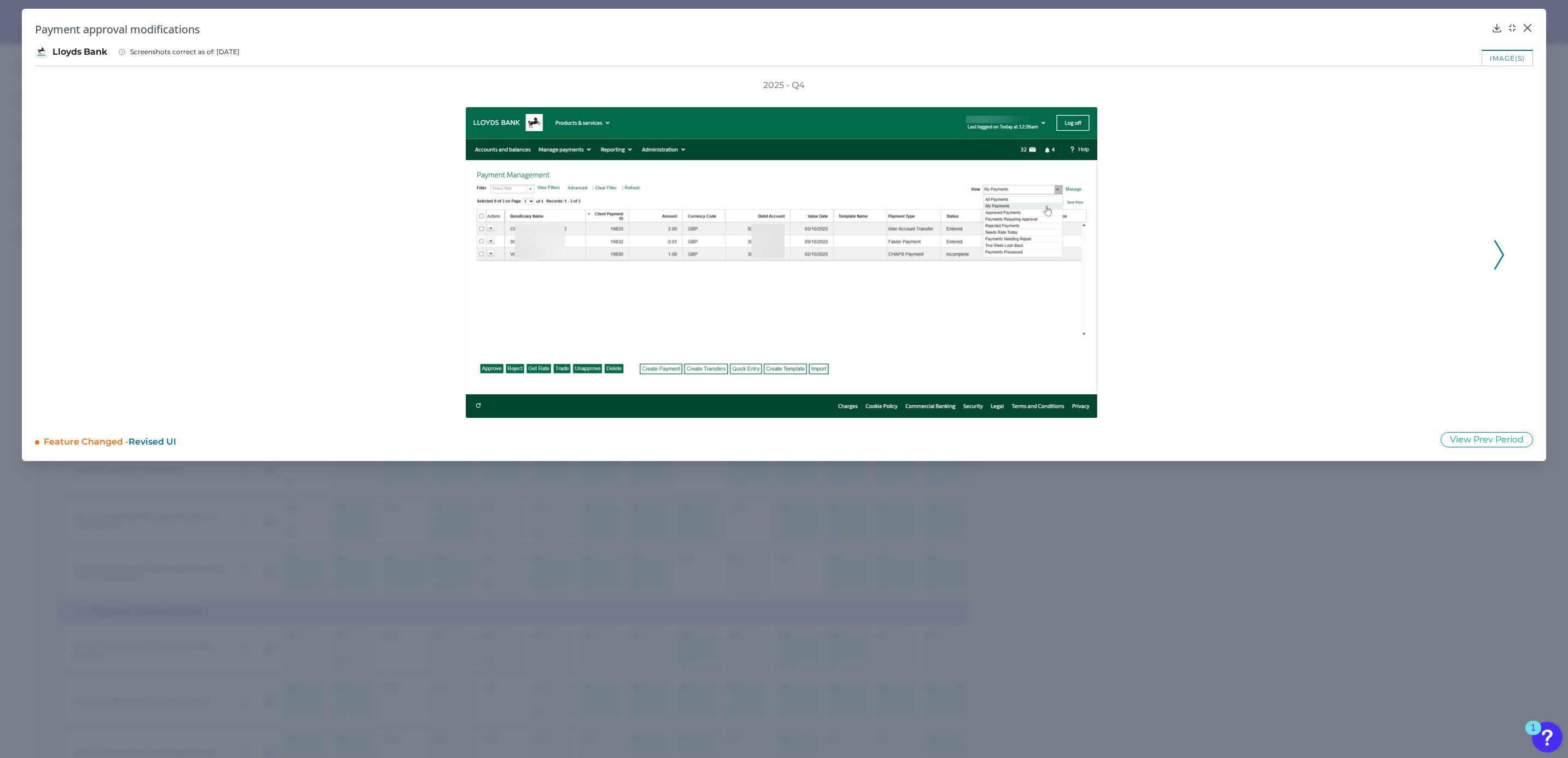
click at [1501, 252] on polyline at bounding box center [1499, 254] width 9 height 28
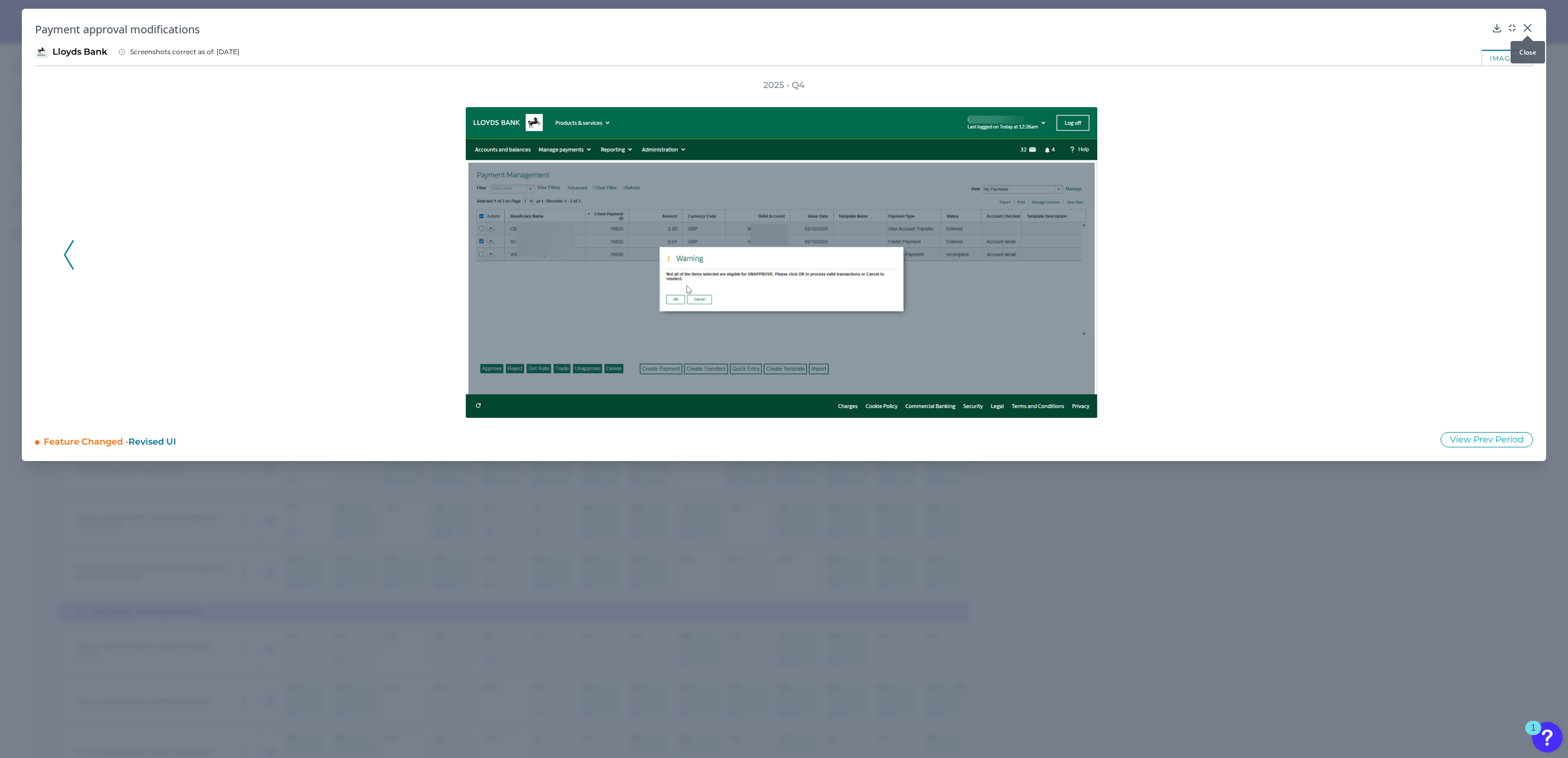
click at [1527, 22] on button at bounding box center [1527, 27] width 11 height 11
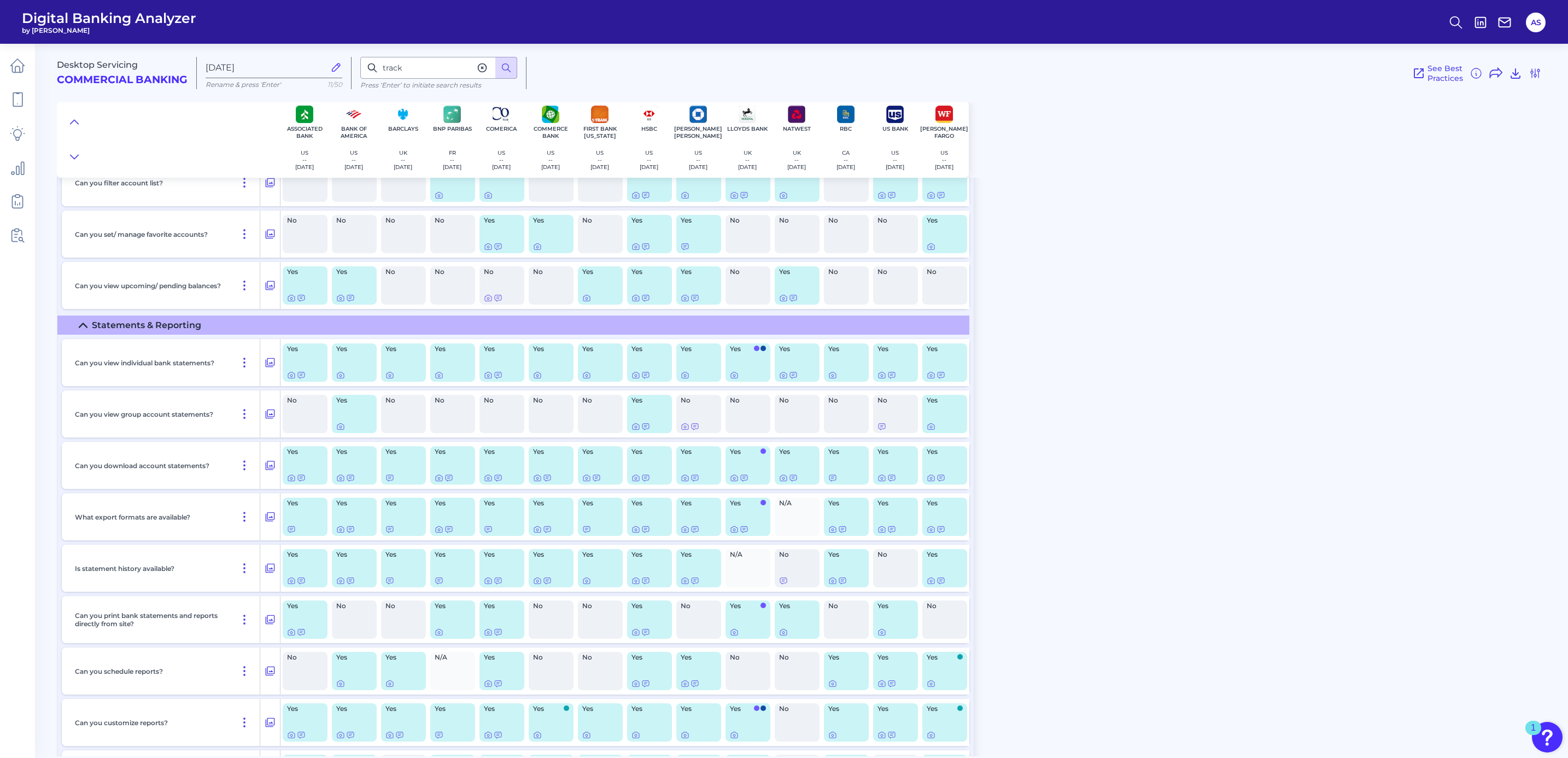
scroll to position [1766, 0]
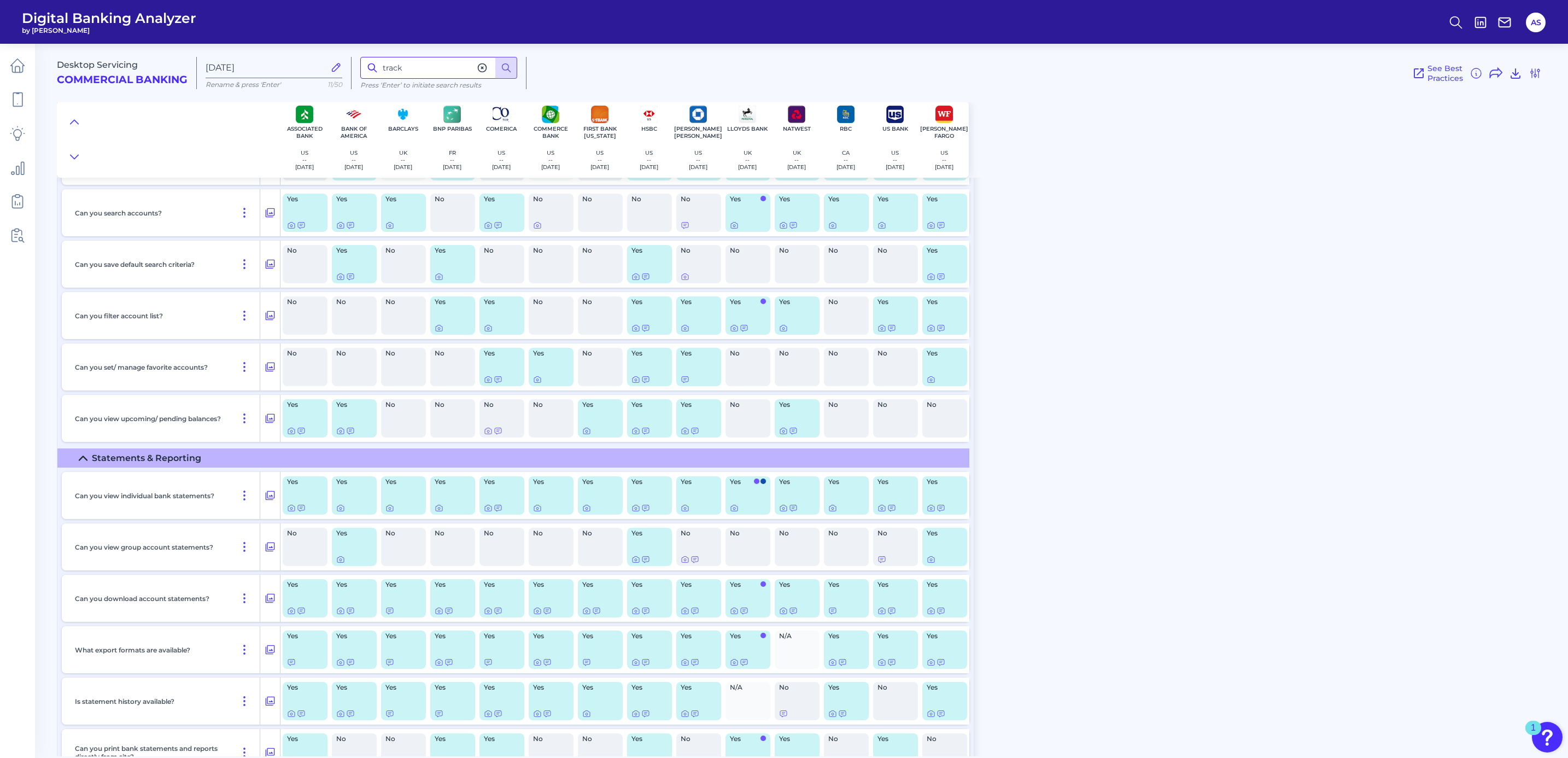
drag, startPoint x: 414, startPoint y: 72, endPoint x: 351, endPoint y: 75, distance: 63.1
click at [351, 75] on div "Desktop Servicing Commercial Banking [DATE] Rename & press 'Enter' 11/50 track …" at bounding box center [810, 68] width 1506 height 68
type input "c"
type input "g"
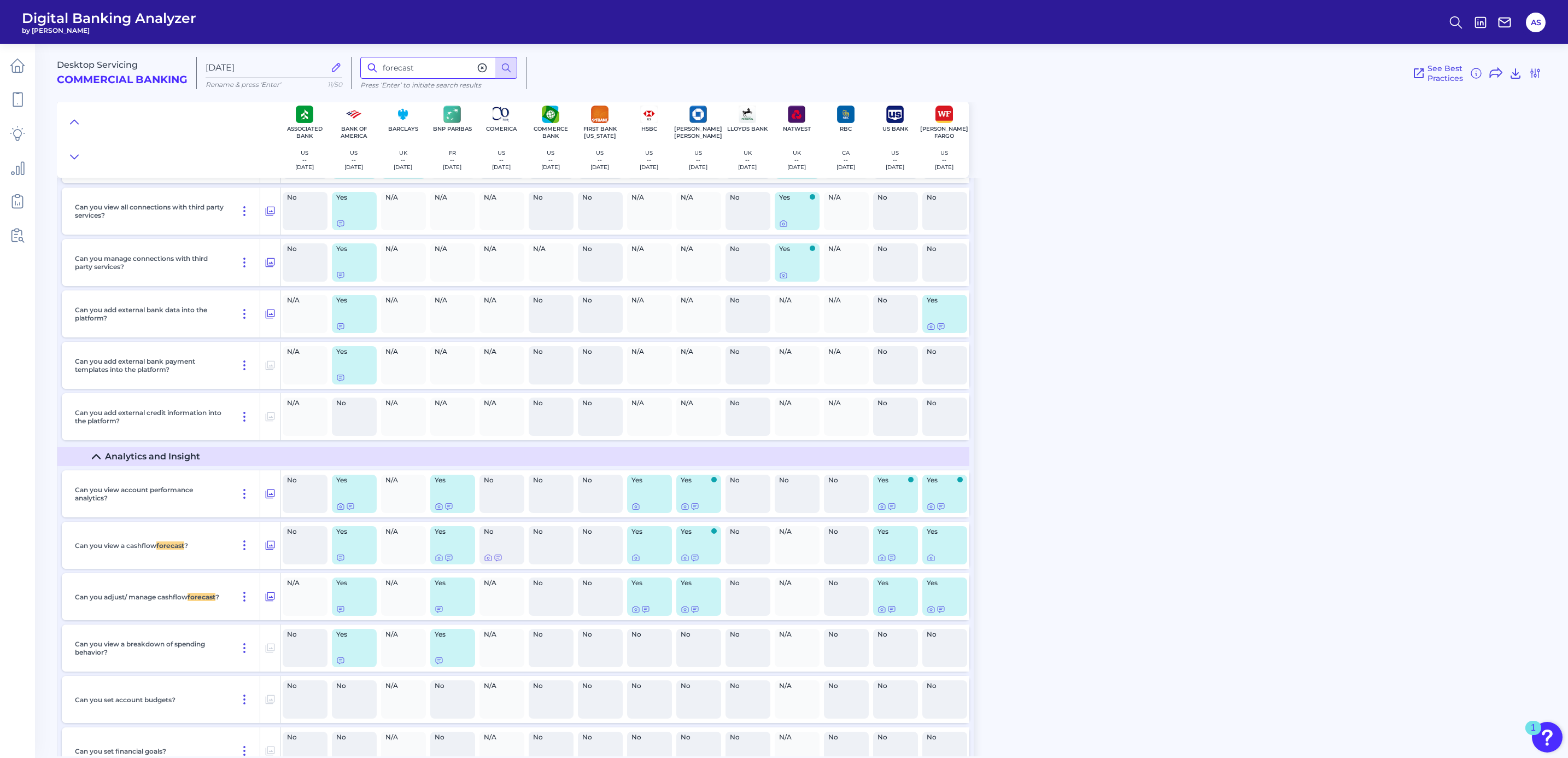
scroll to position [10510, 0]
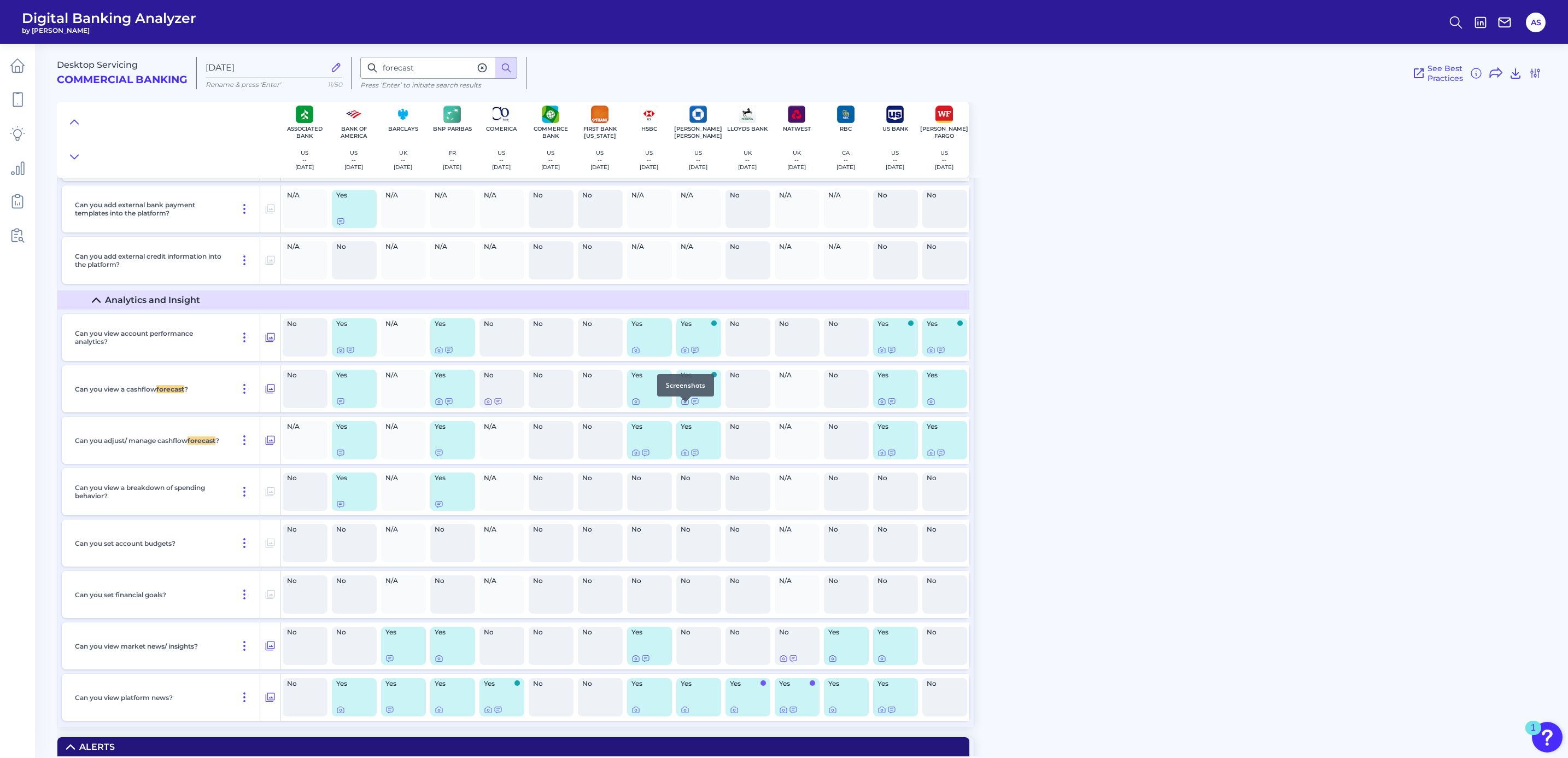
click at [684, 405] on icon at bounding box center [685, 401] width 7 height 6
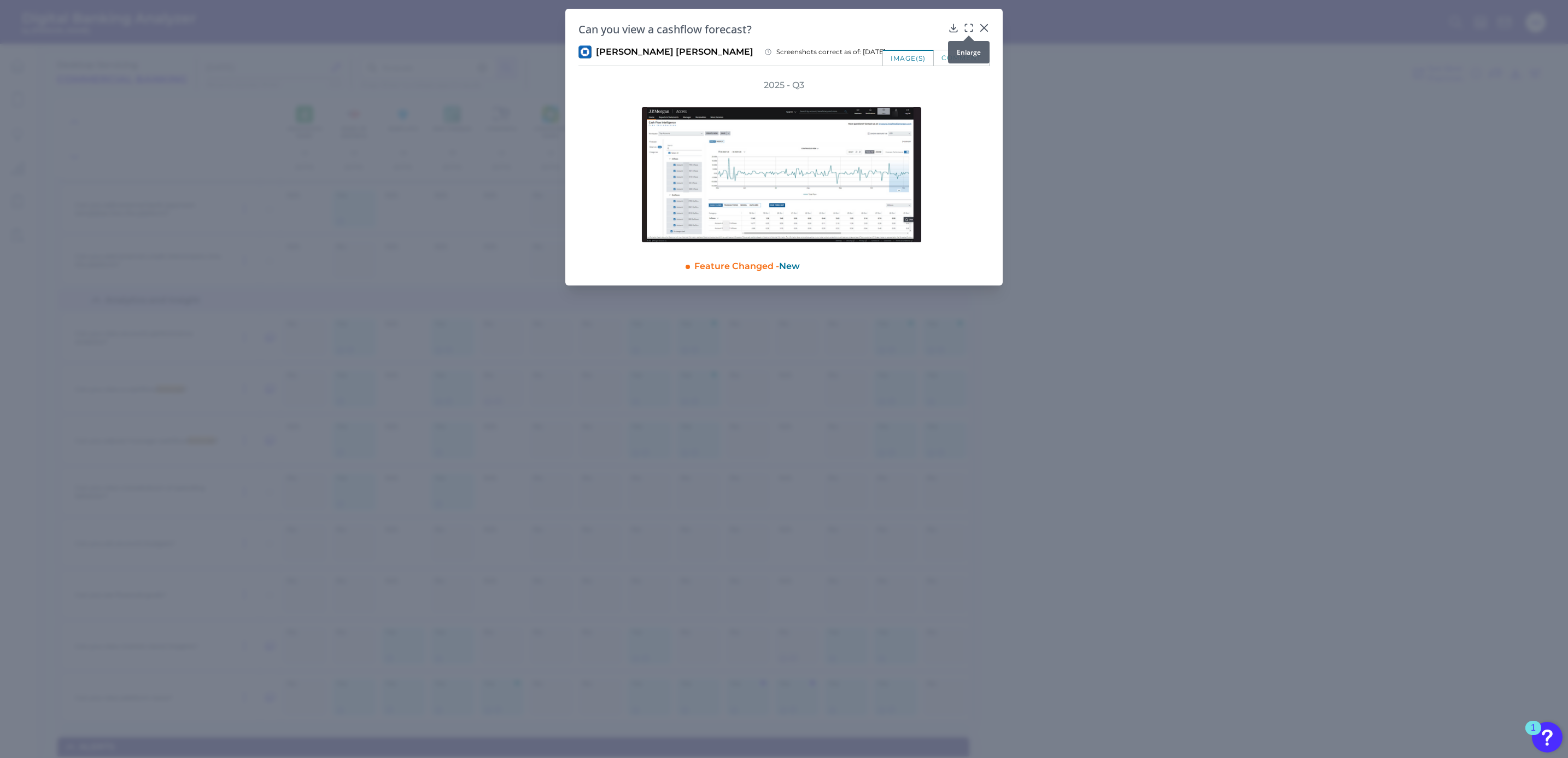
click at [972, 28] on icon at bounding box center [968, 28] width 11 height 11
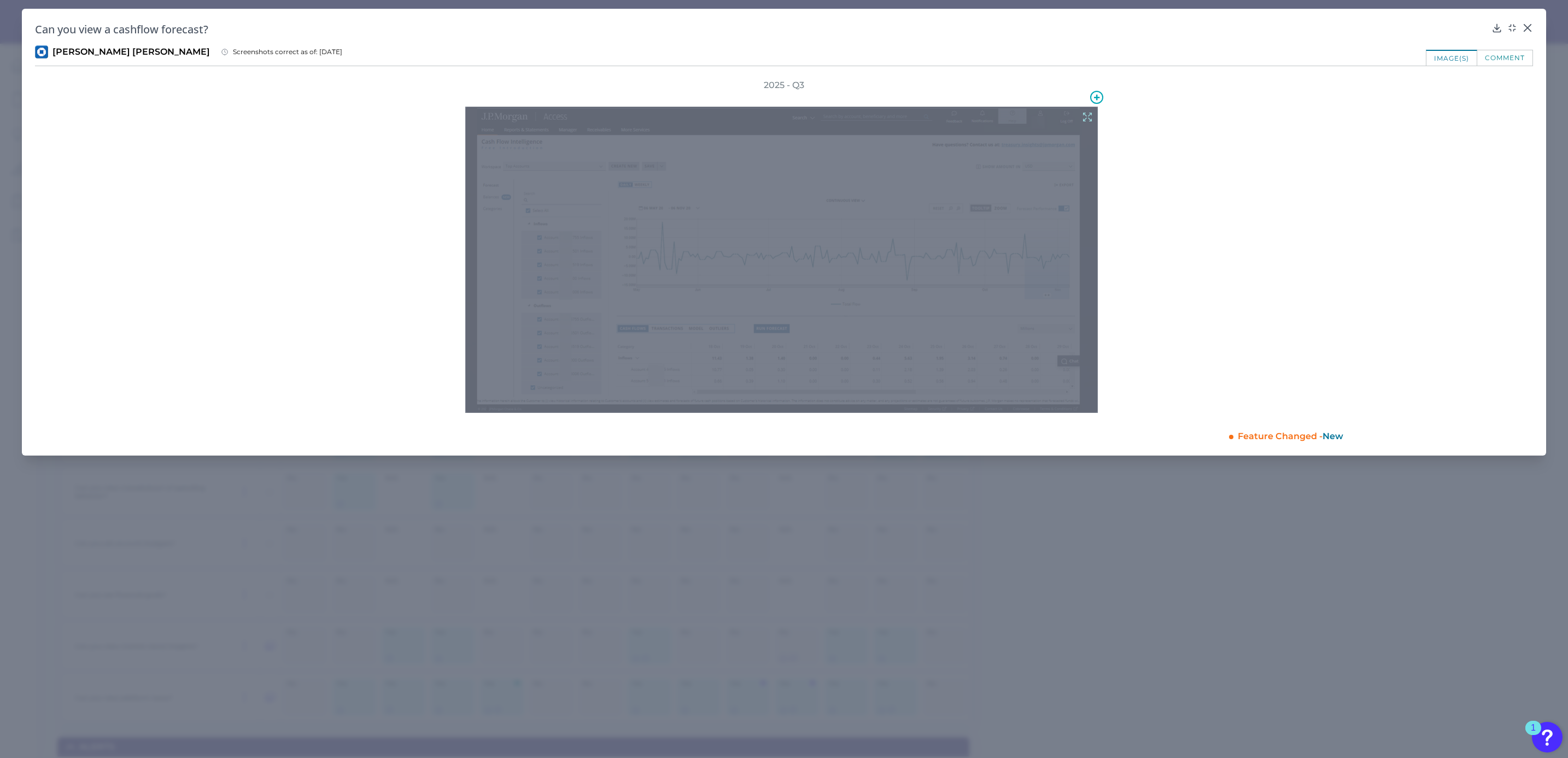
click at [1084, 117] on icon at bounding box center [1087, 117] width 12 height 12
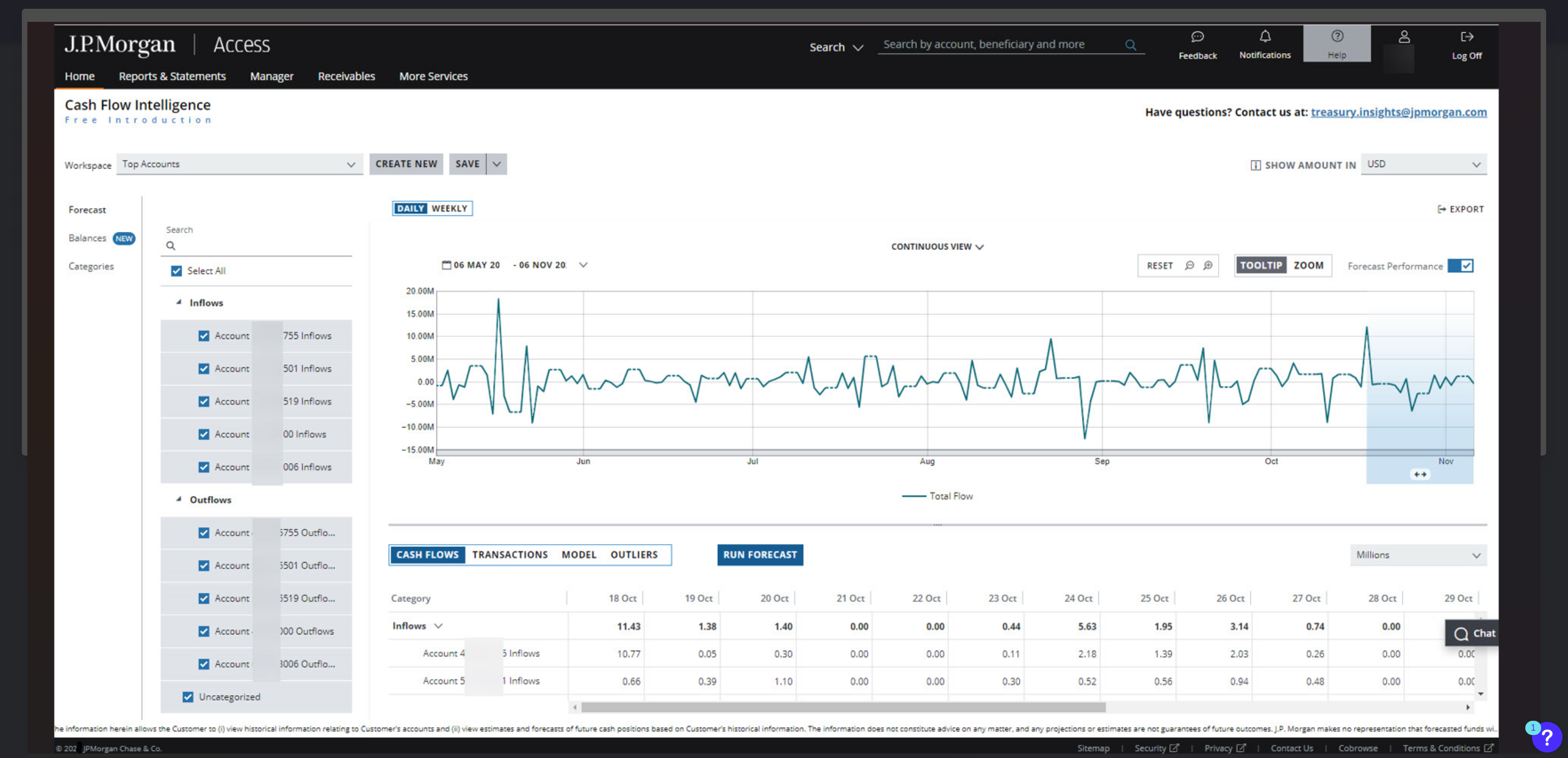
click at [1377, 381] on img at bounding box center [784, 389] width 1513 height 735
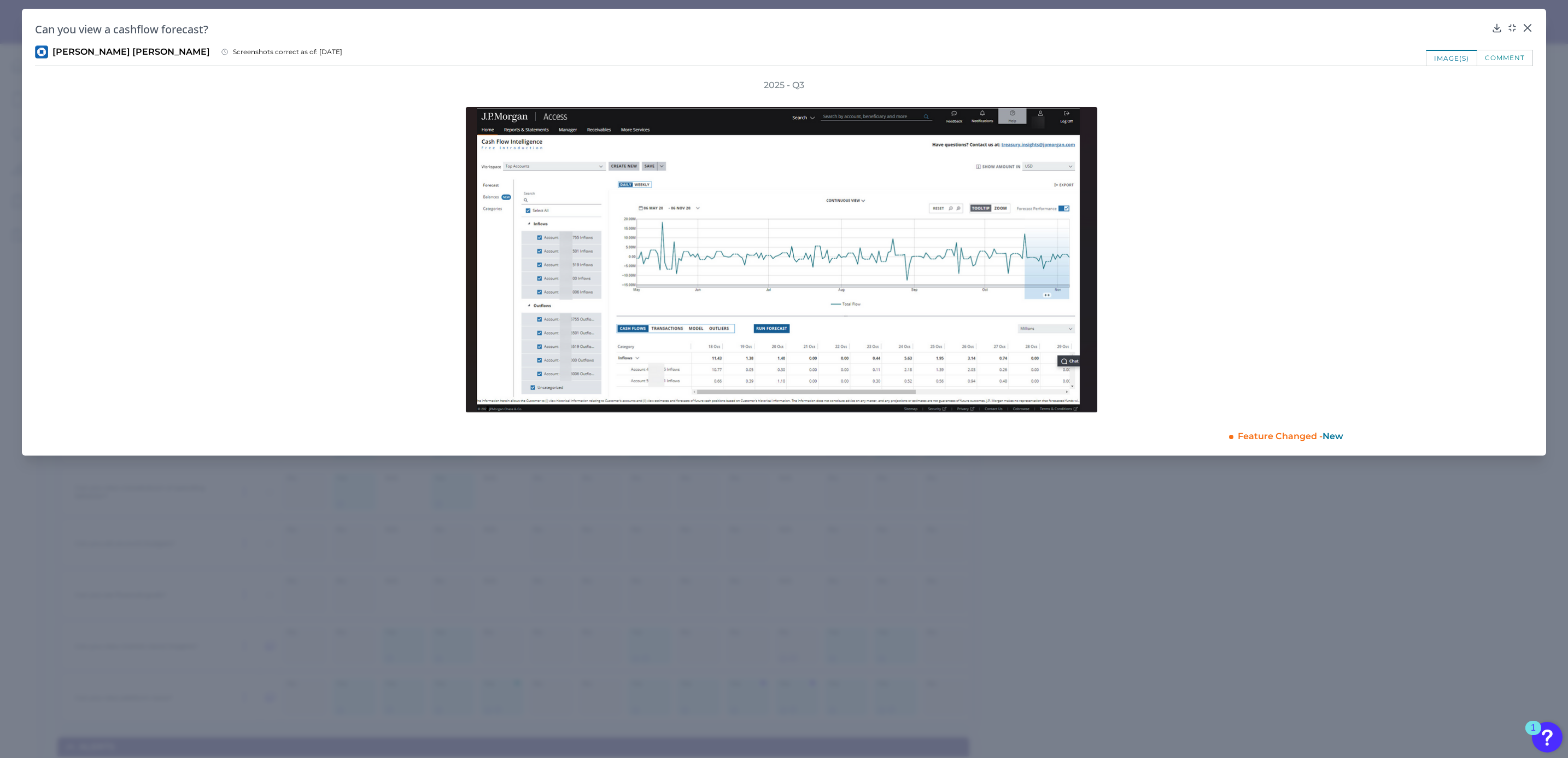
click at [1520, 28] on div "Can you view a cashflow forecast?" at bounding box center [783, 29] width 1498 height 15
click at [1529, 30] on icon at bounding box center [1527, 28] width 7 height 7
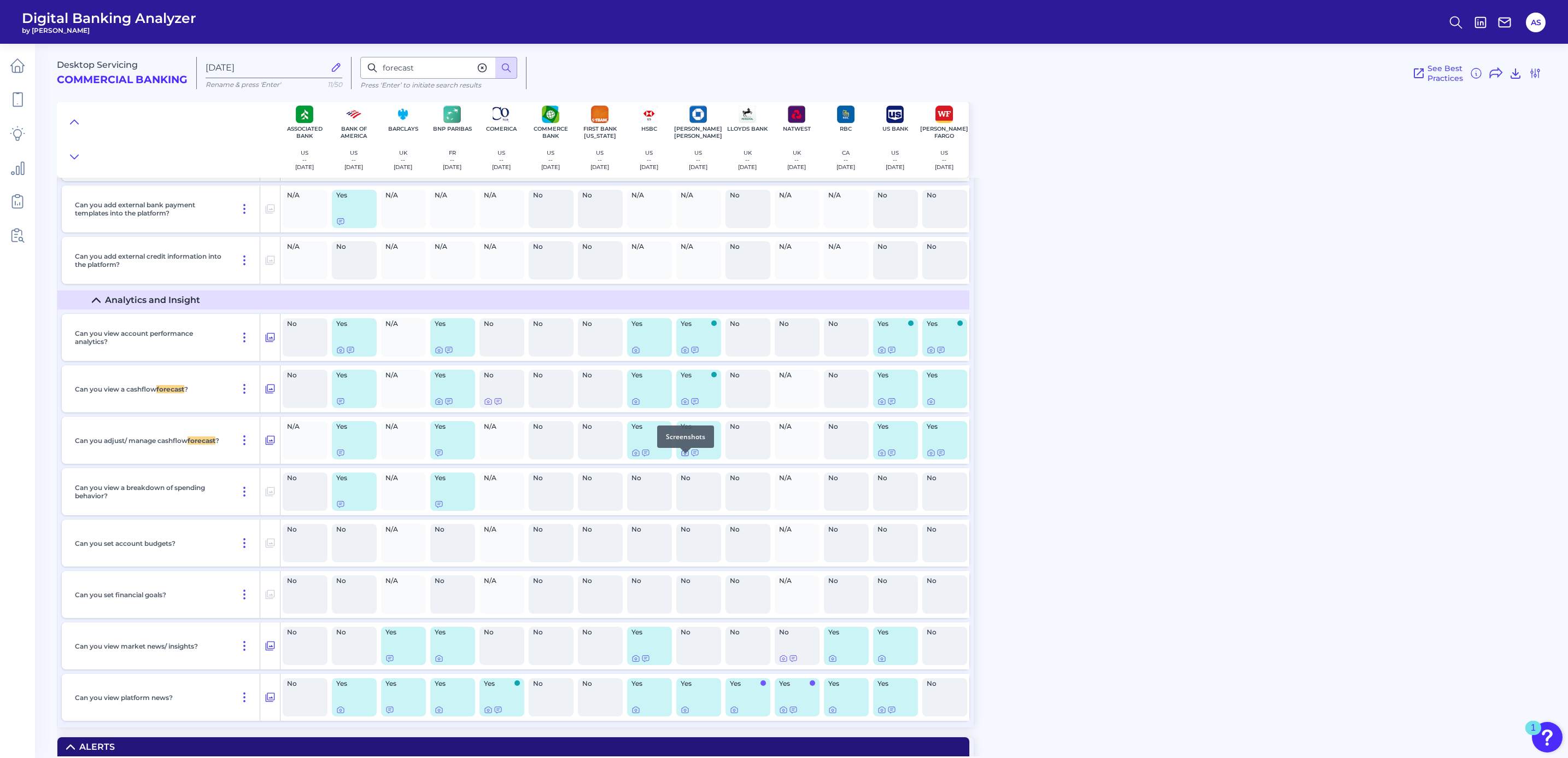
click at [684, 457] on icon at bounding box center [684, 452] width 9 height 9
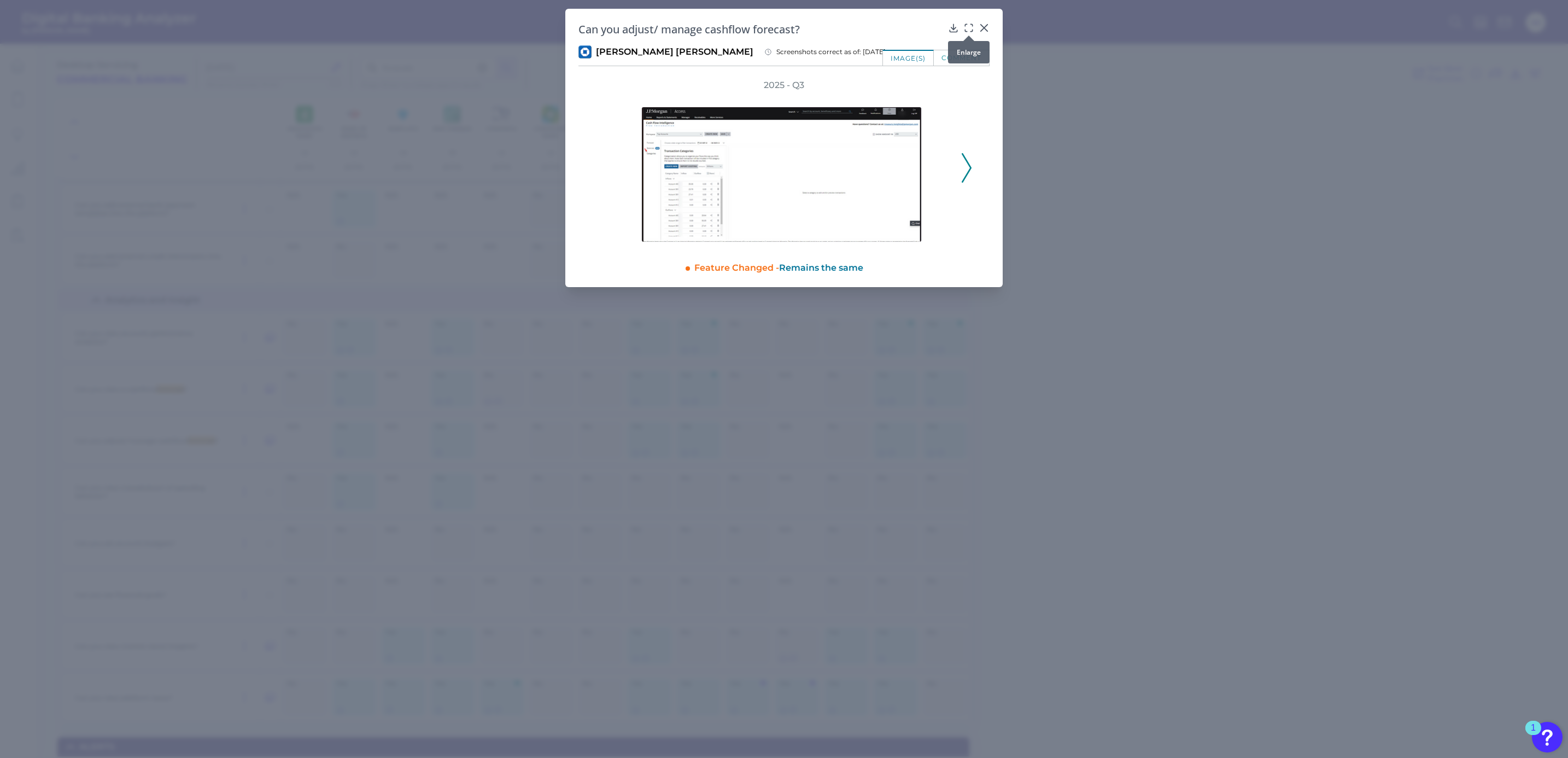
click at [968, 28] on icon at bounding box center [968, 28] width 11 height 11
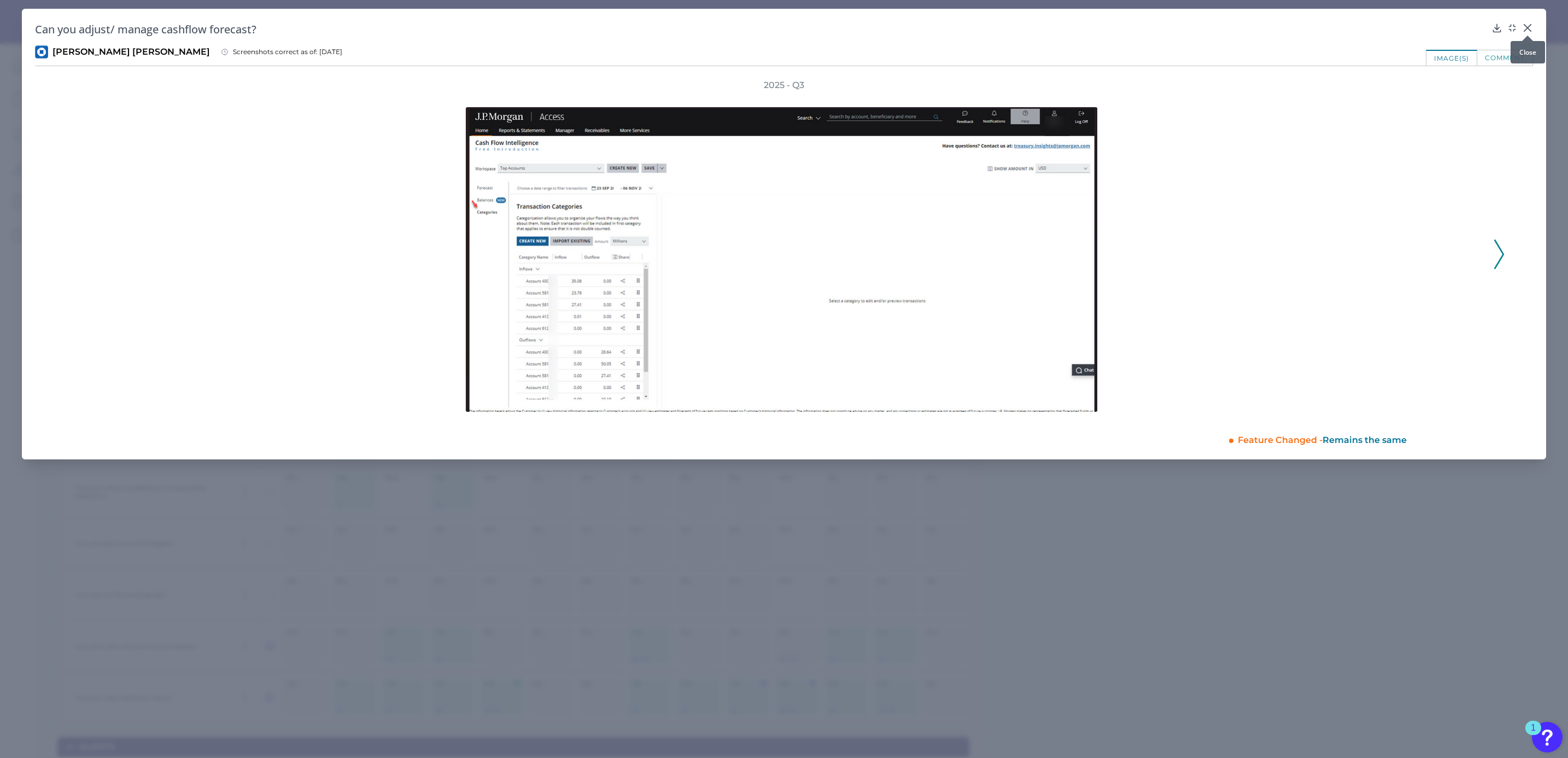
click at [1524, 31] on div at bounding box center [1527, 35] width 11 height 11
click at [1525, 28] on icon at bounding box center [1527, 28] width 7 height 7
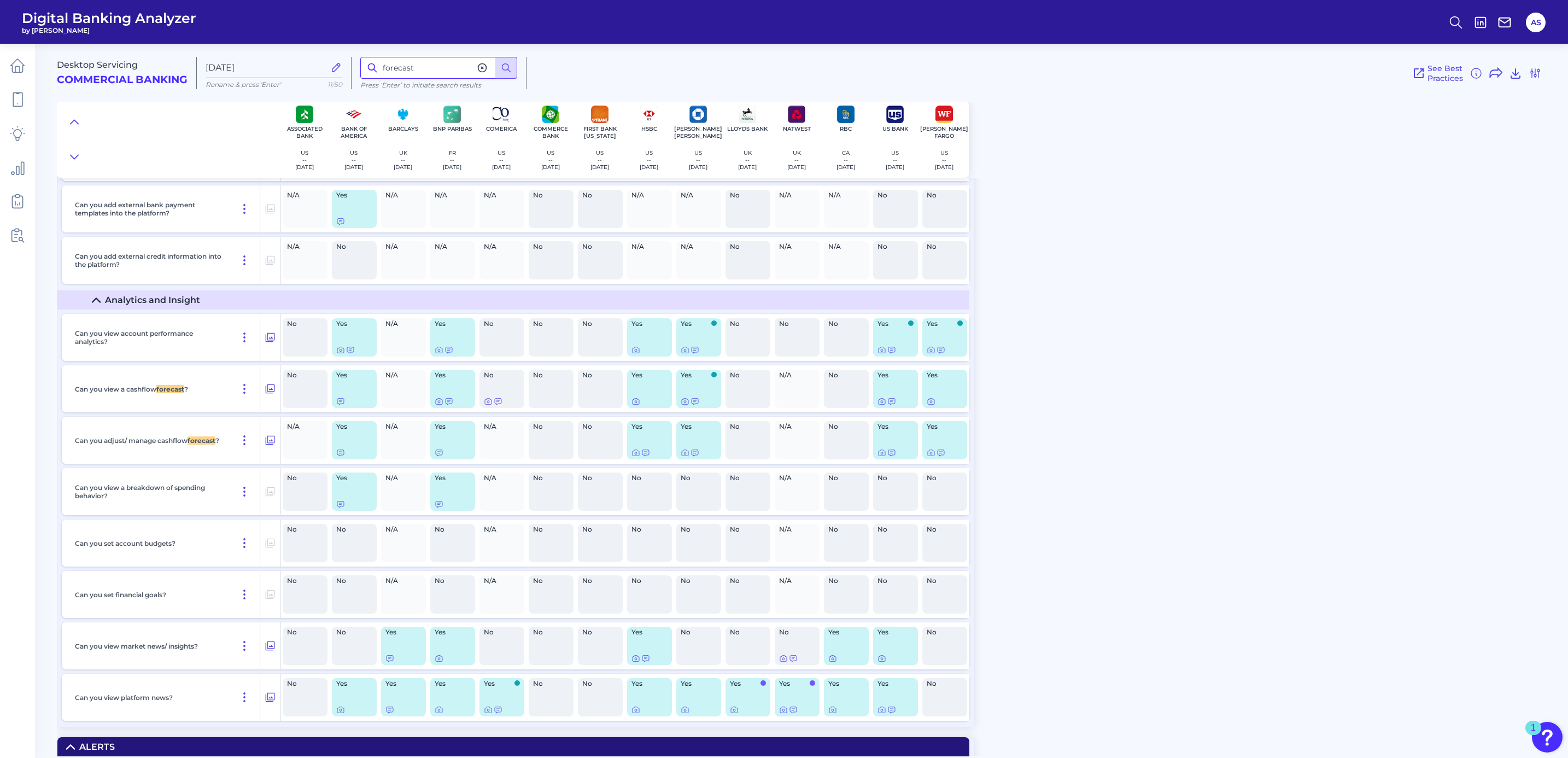
click at [428, 74] on input "forecast" at bounding box center [439, 68] width 157 height 22
drag, startPoint x: 428, startPoint y: 73, endPoint x: 347, endPoint y: 72, distance: 81.0
click at [348, 72] on div "Desktop Servicing Commercial Banking [DATE] Rename & press 'Enter' 11/50 foreca…" at bounding box center [810, 68] width 1506 height 68
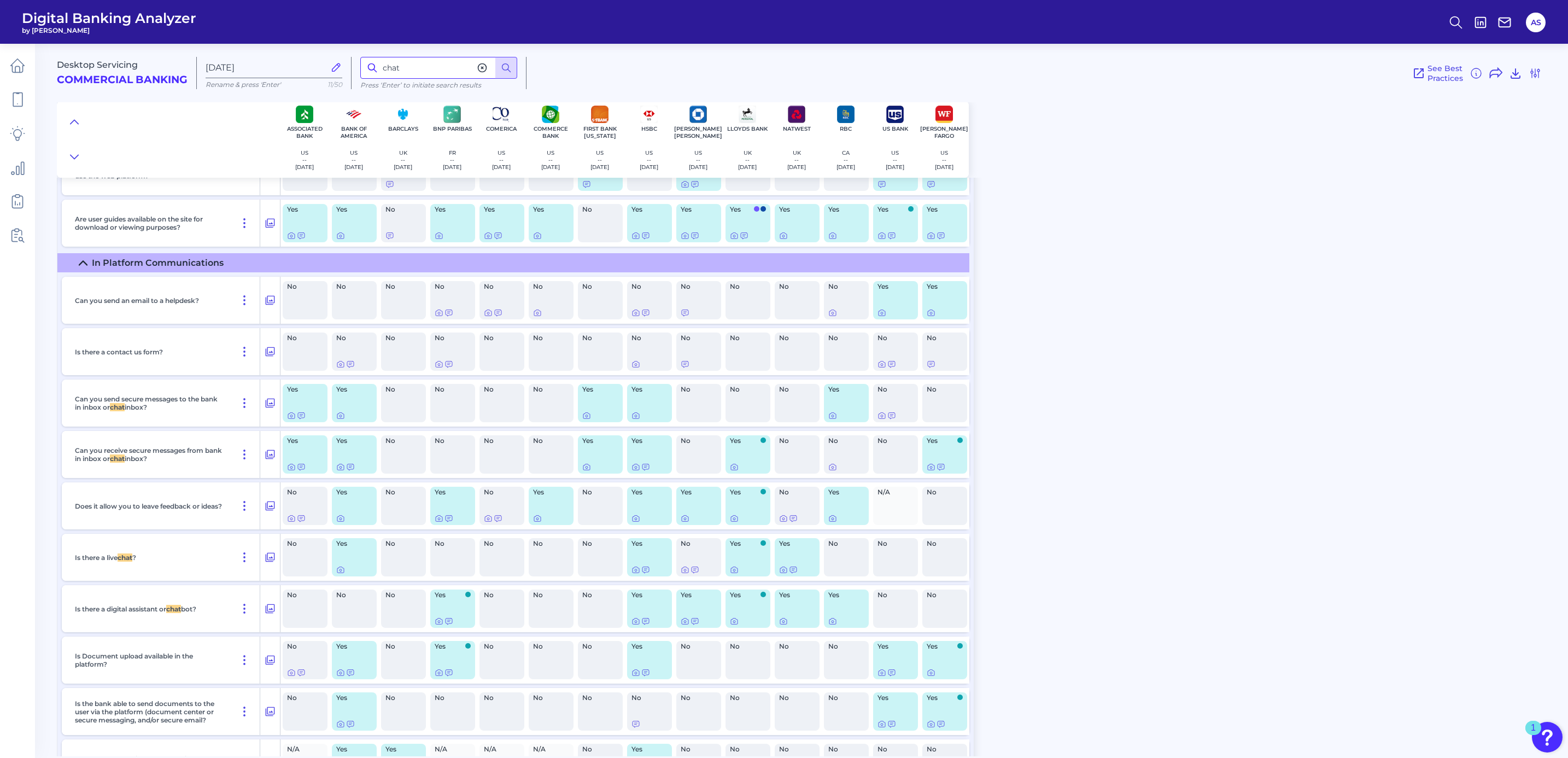
scroll to position [12235, 0]
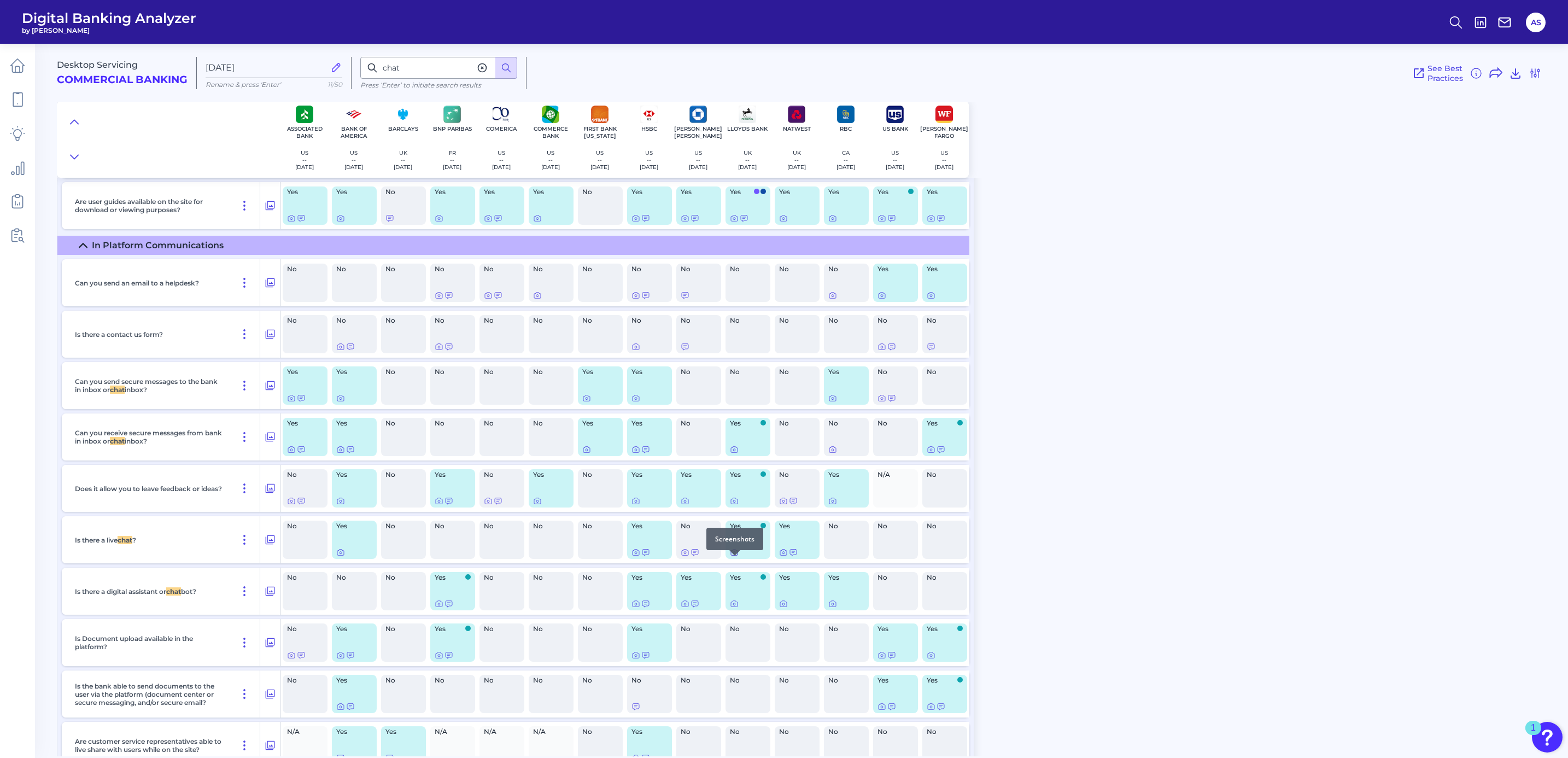
click at [735, 557] on icon at bounding box center [734, 552] width 9 height 9
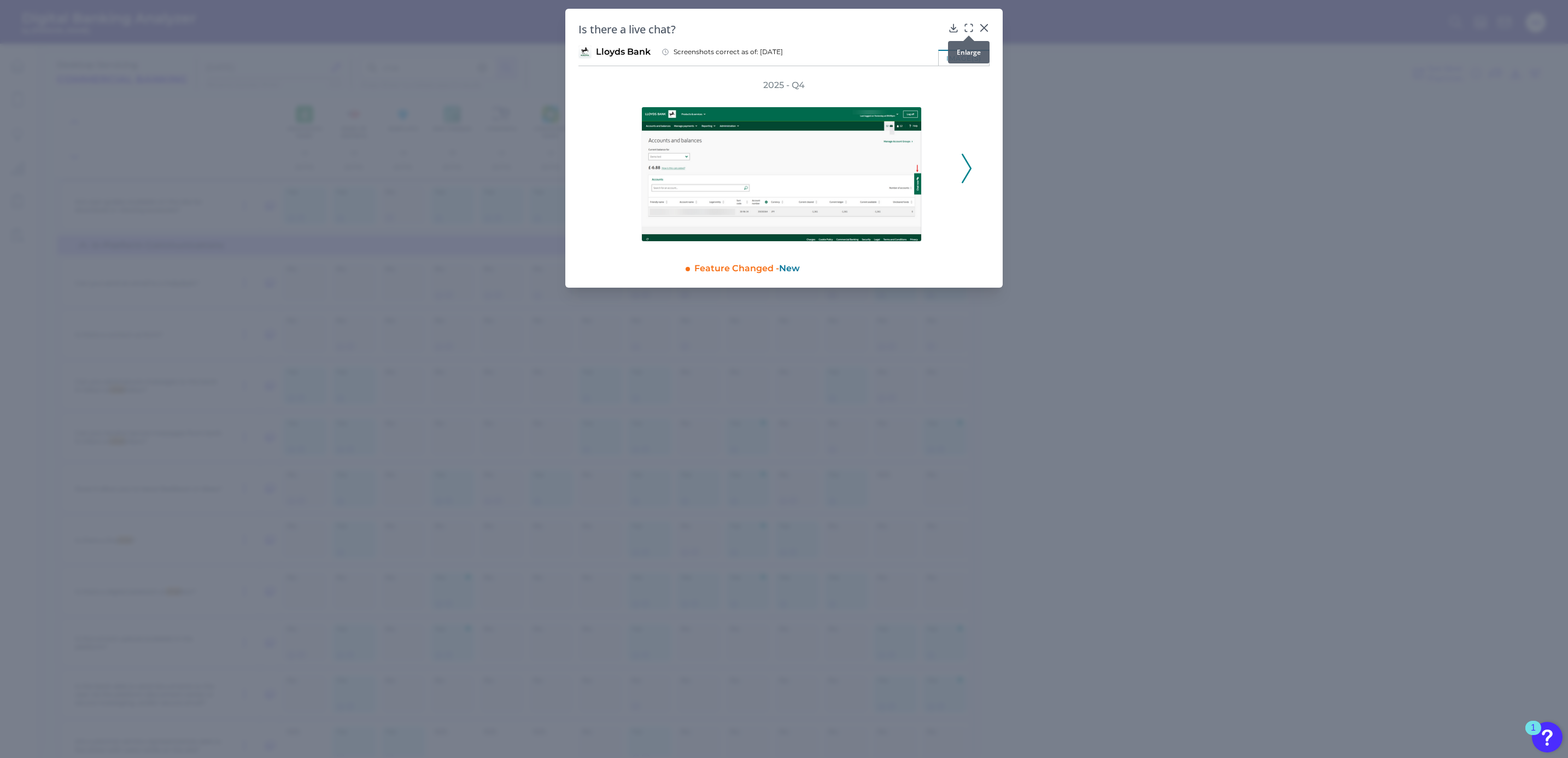
click at [972, 31] on div at bounding box center [968, 35] width 11 height 11
click at [971, 31] on div at bounding box center [968, 35] width 11 height 11
click at [970, 30] on icon at bounding box center [968, 28] width 11 height 11
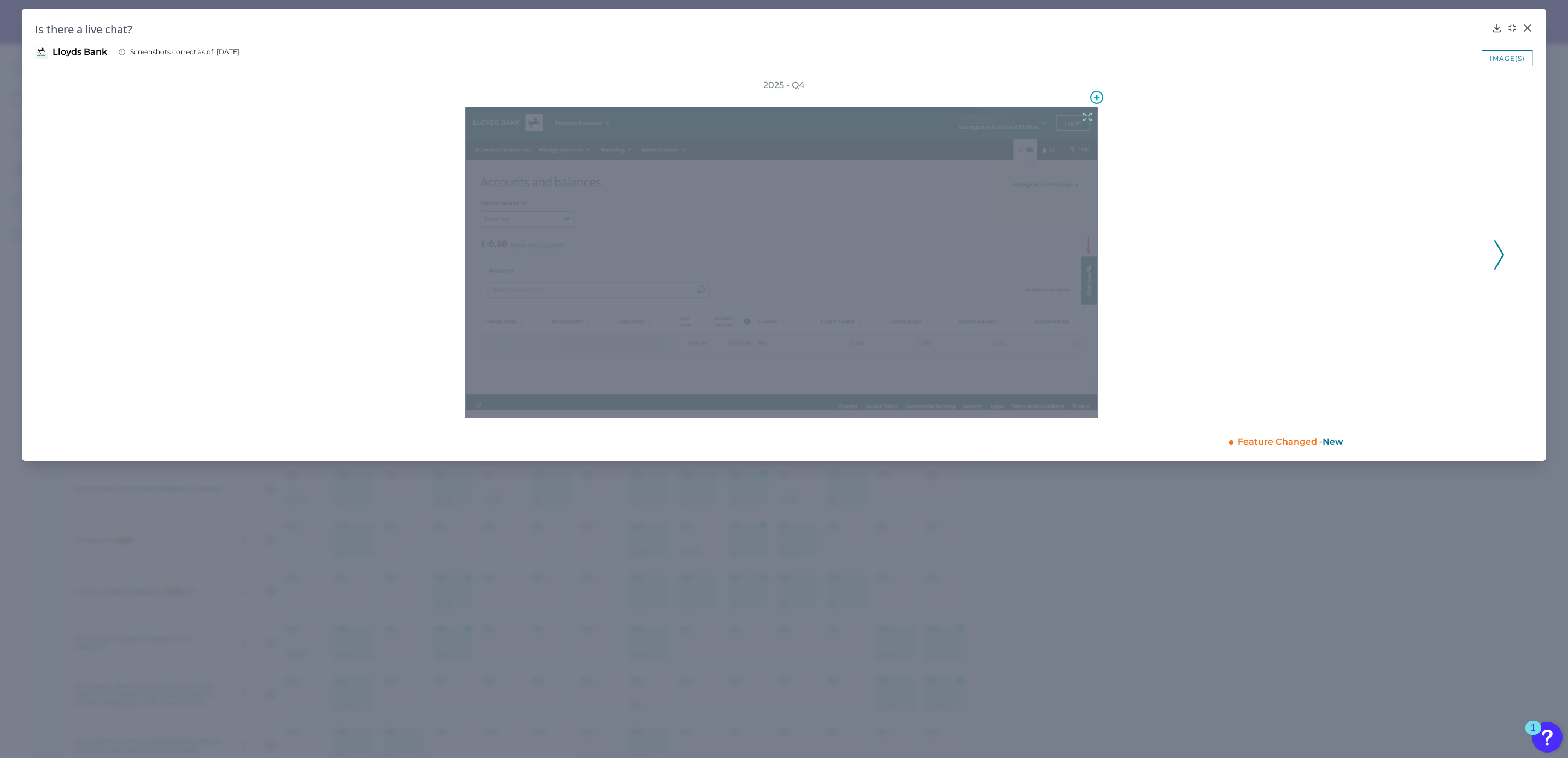
click at [1086, 115] on icon at bounding box center [1087, 117] width 9 height 9
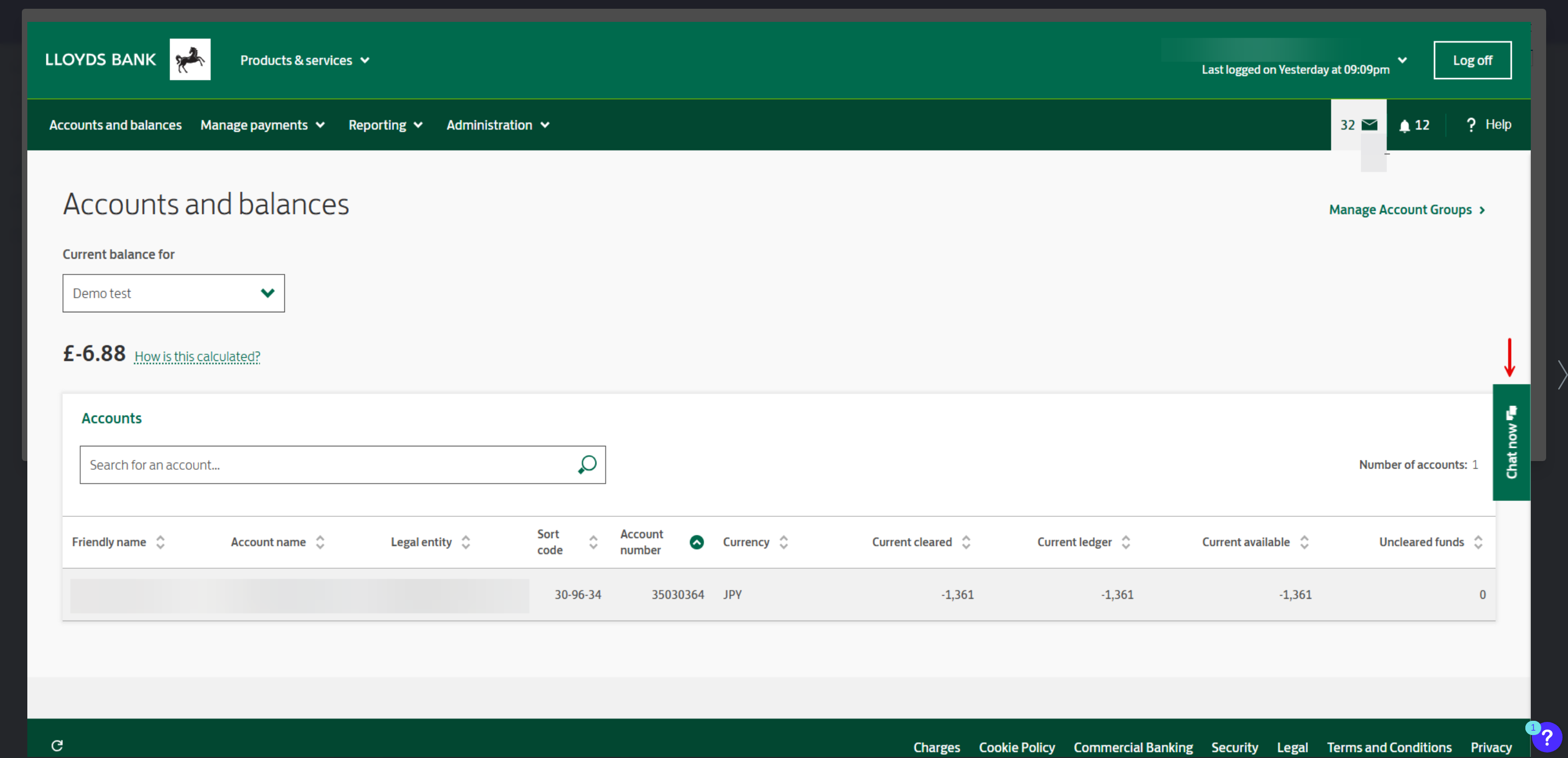
click at [1561, 370] on icon at bounding box center [1562, 375] width 10 height 29
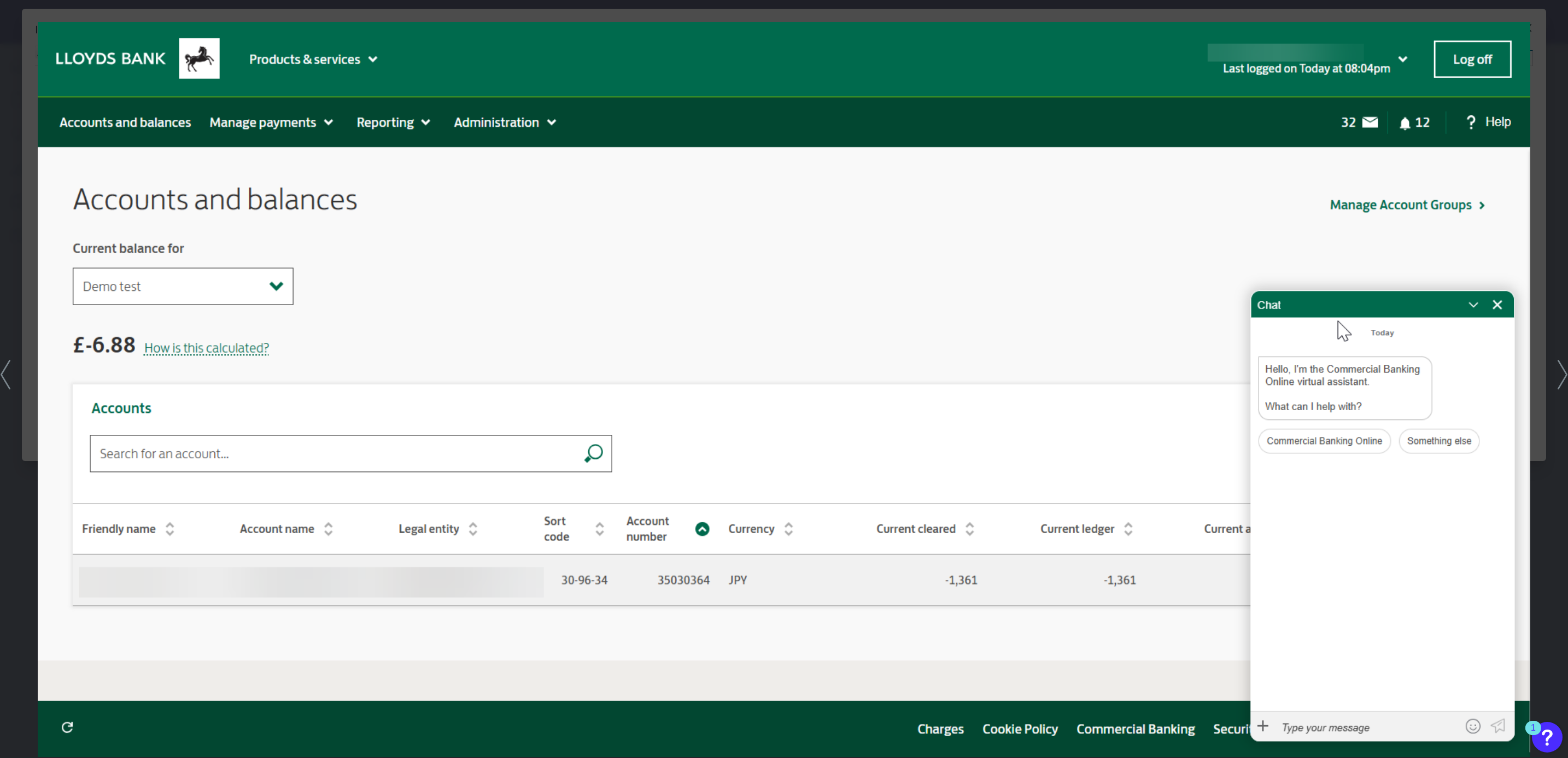
click at [1563, 370] on icon at bounding box center [1562, 374] width 10 height 30
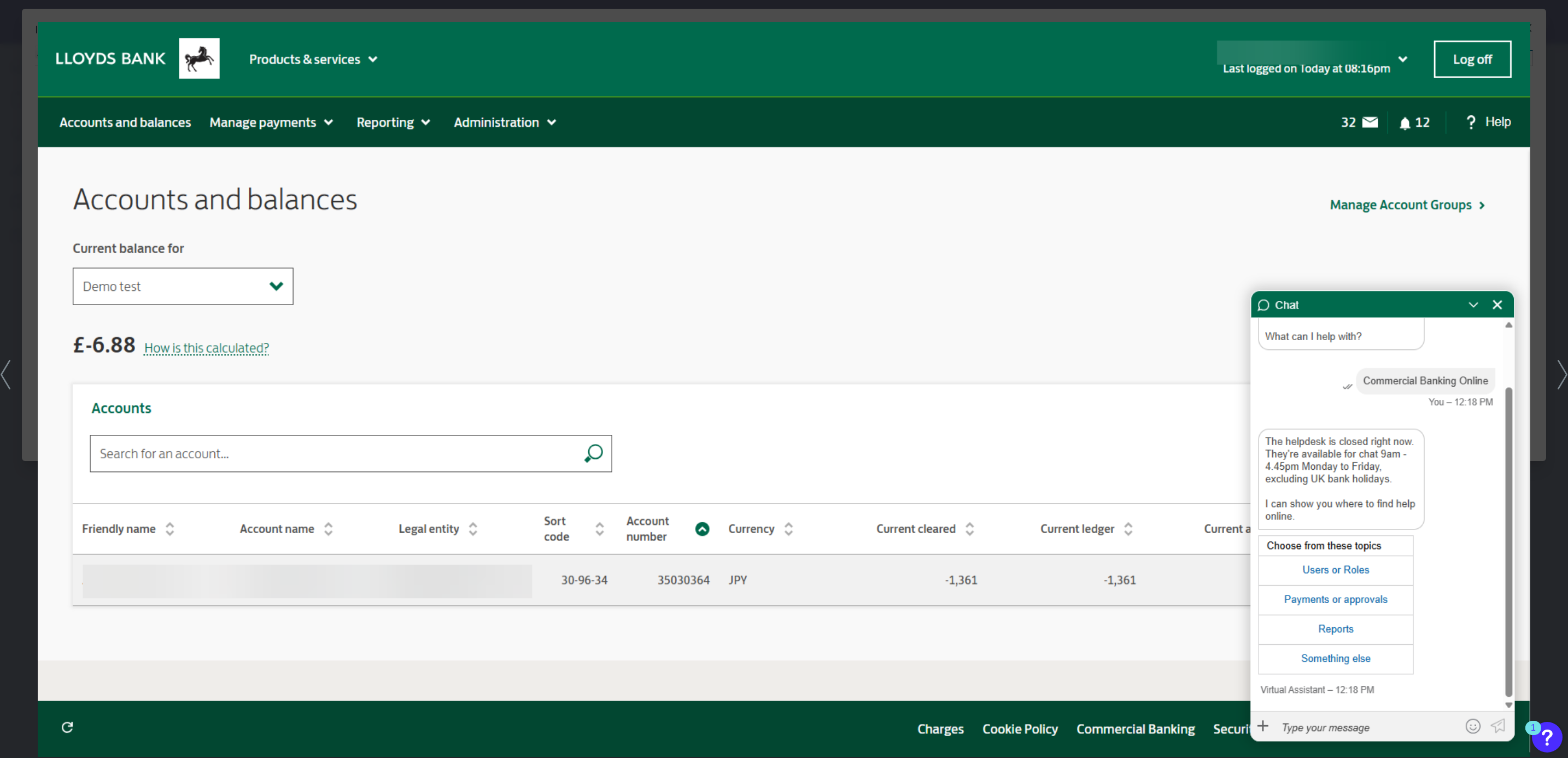
click at [1561, 370] on icon at bounding box center [1562, 374] width 10 height 30
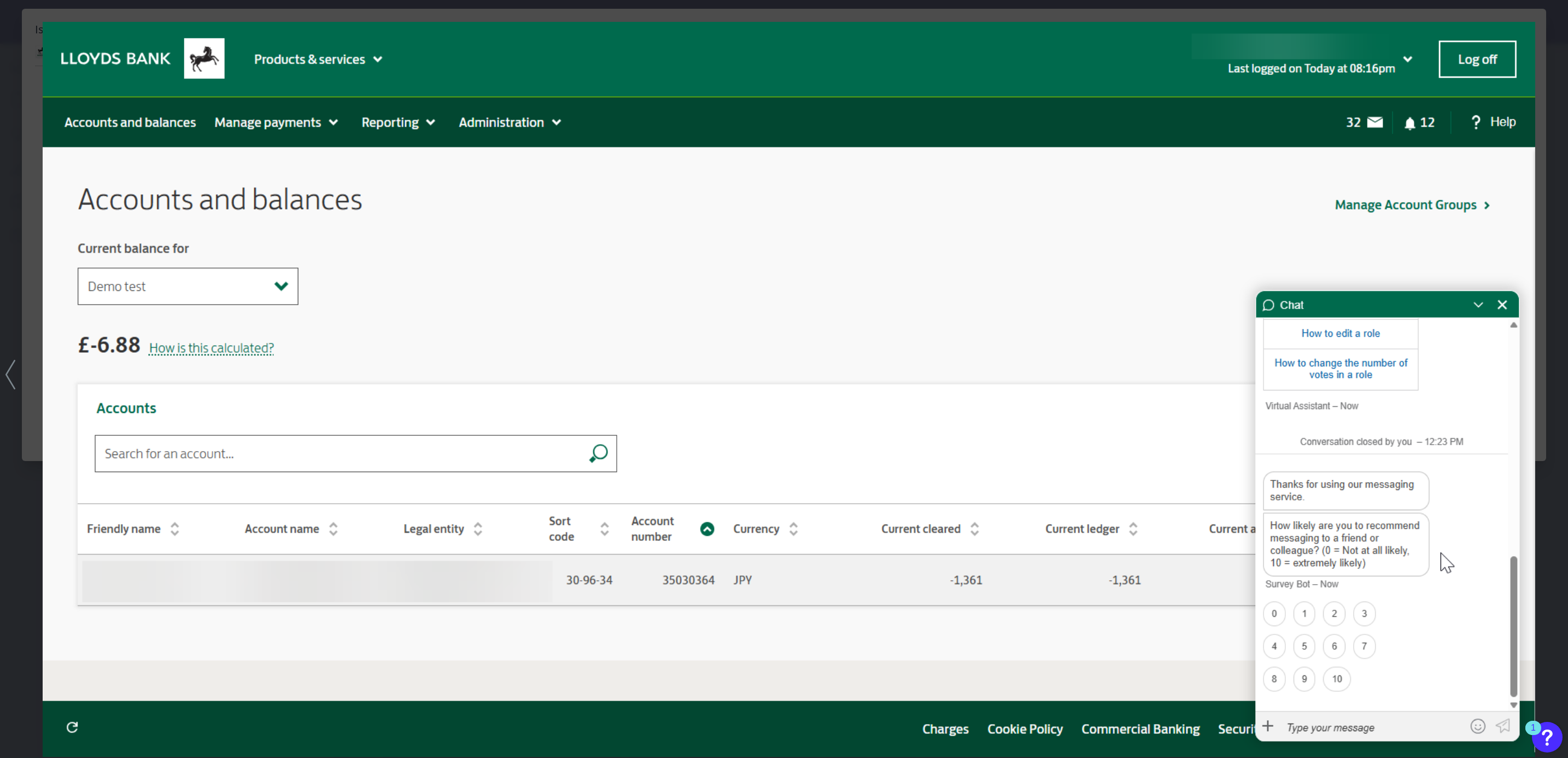
click at [1499, 298] on img at bounding box center [789, 389] width 1493 height 735
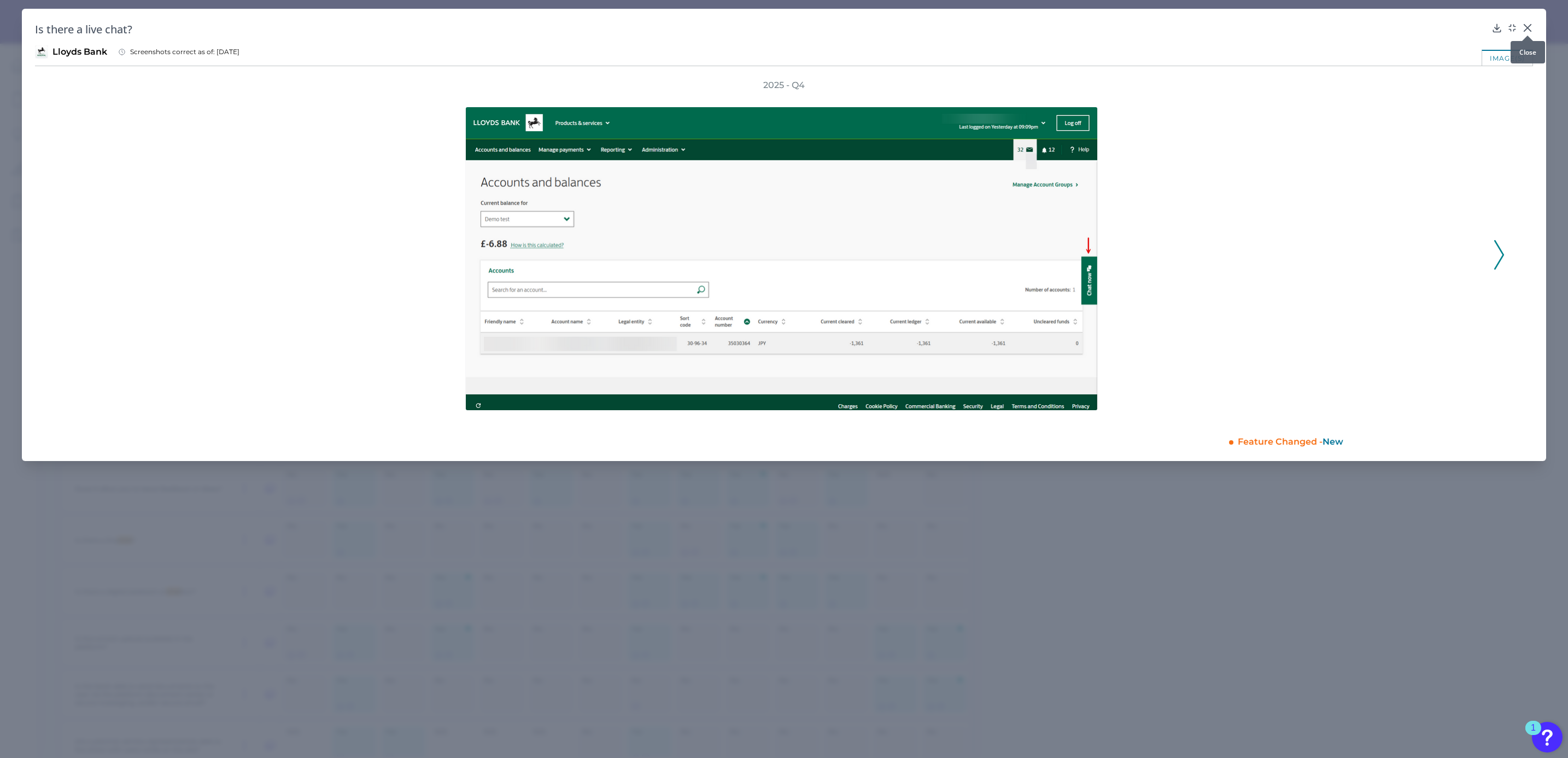
click at [1524, 22] on icon at bounding box center [1527, 28] width 11 height 11
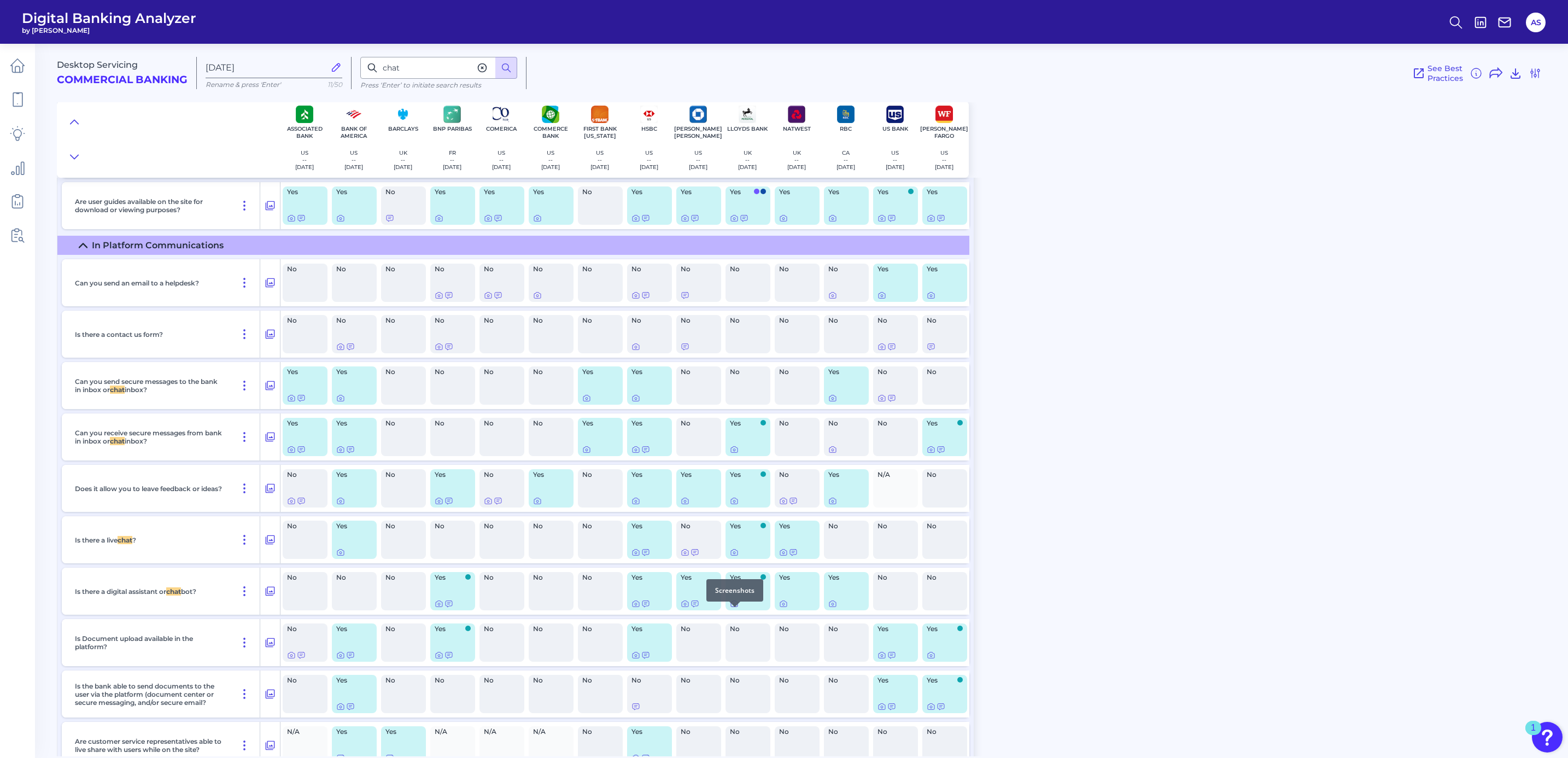
click at [734, 605] on icon at bounding box center [734, 604] width 2 height 2
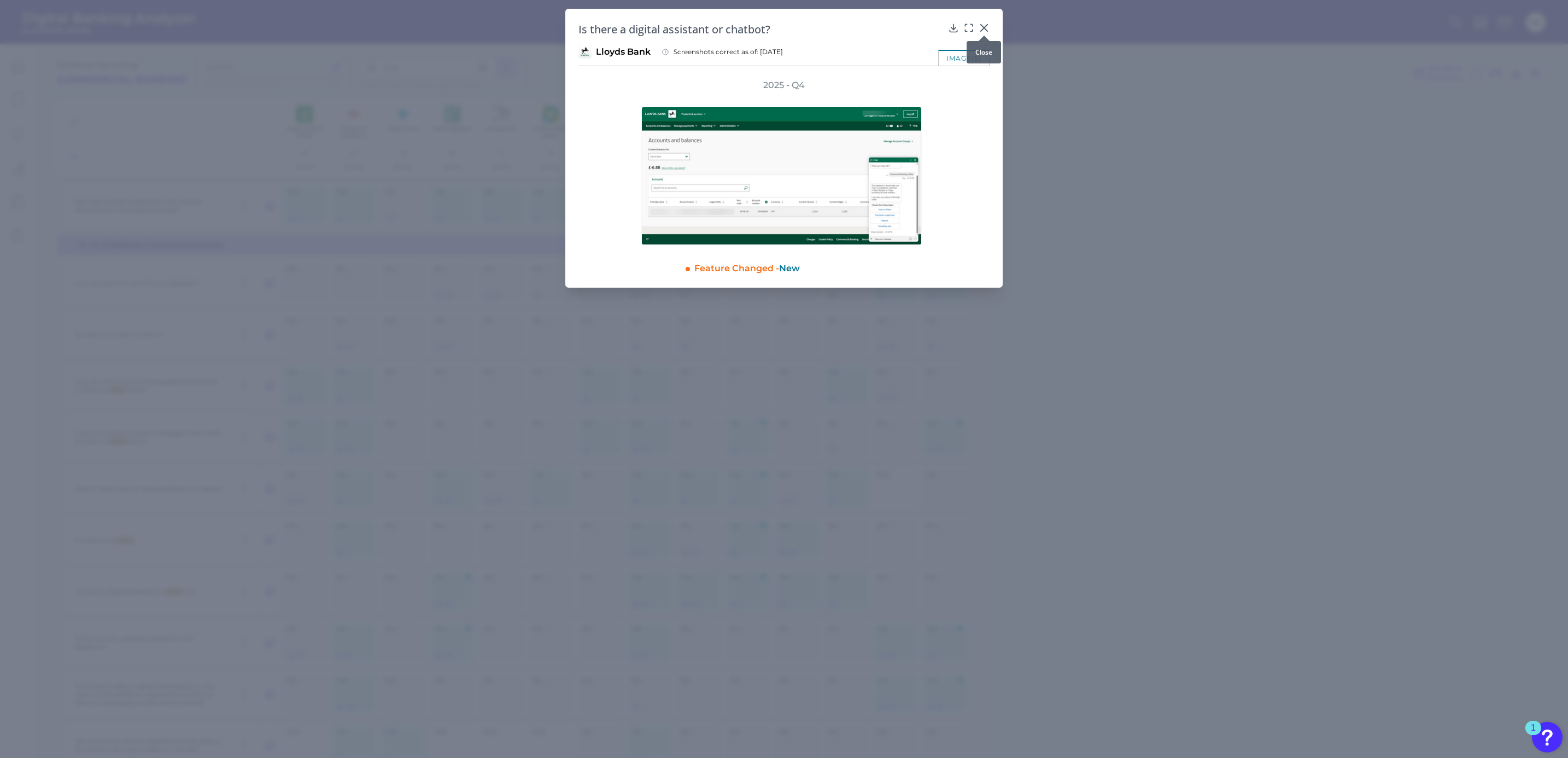
drag, startPoint x: 988, startPoint y: 28, endPoint x: 984, endPoint y: 35, distance: 8.1
click at [988, 28] on icon at bounding box center [984, 28] width 11 height 11
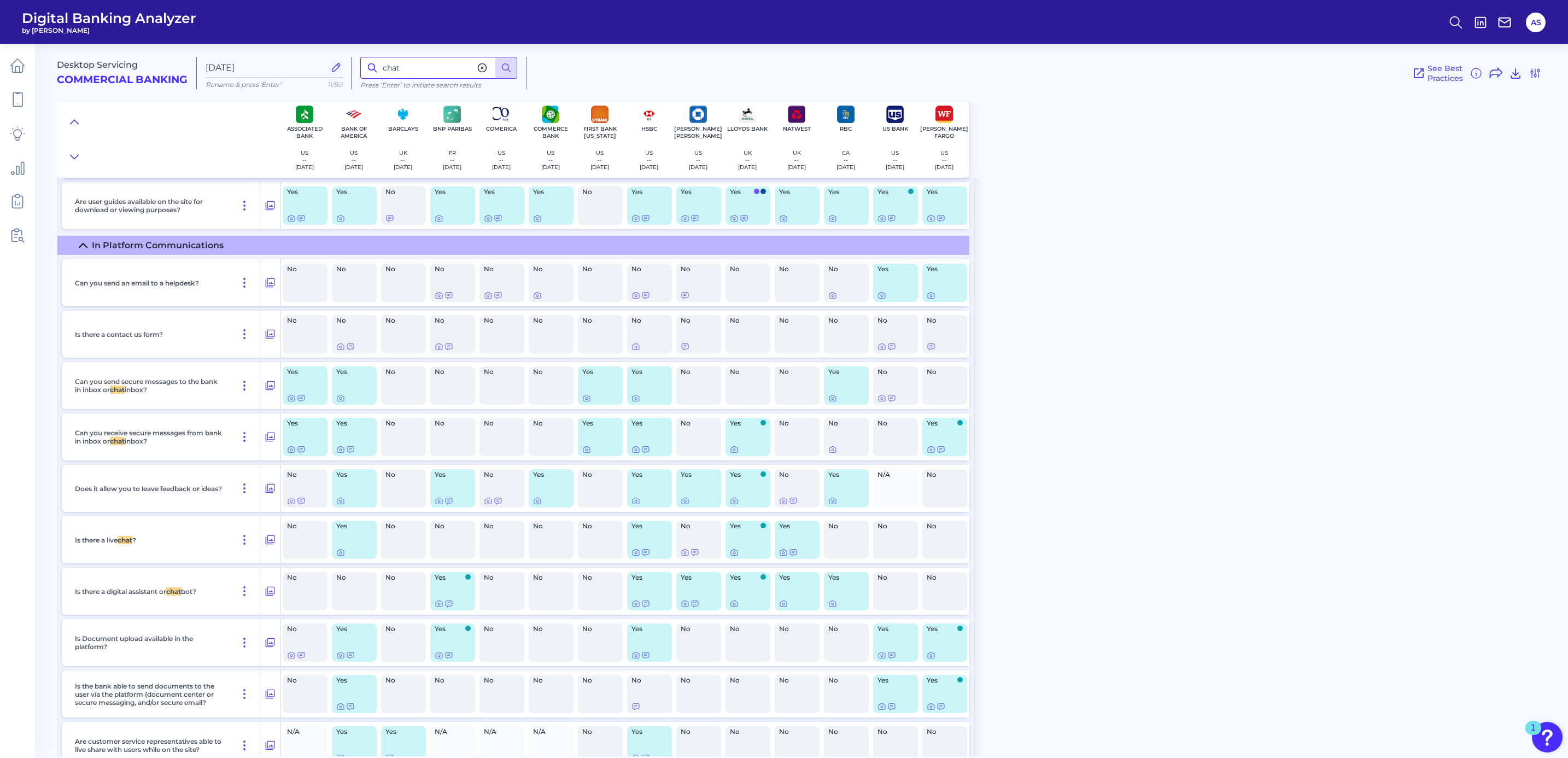
drag, startPoint x: 406, startPoint y: 58, endPoint x: 355, endPoint y: 59, distance: 51.0
click at [355, 59] on div "chat Press ‘Enter’ to initiate search results" at bounding box center [439, 73] width 175 height 32
type input "document"
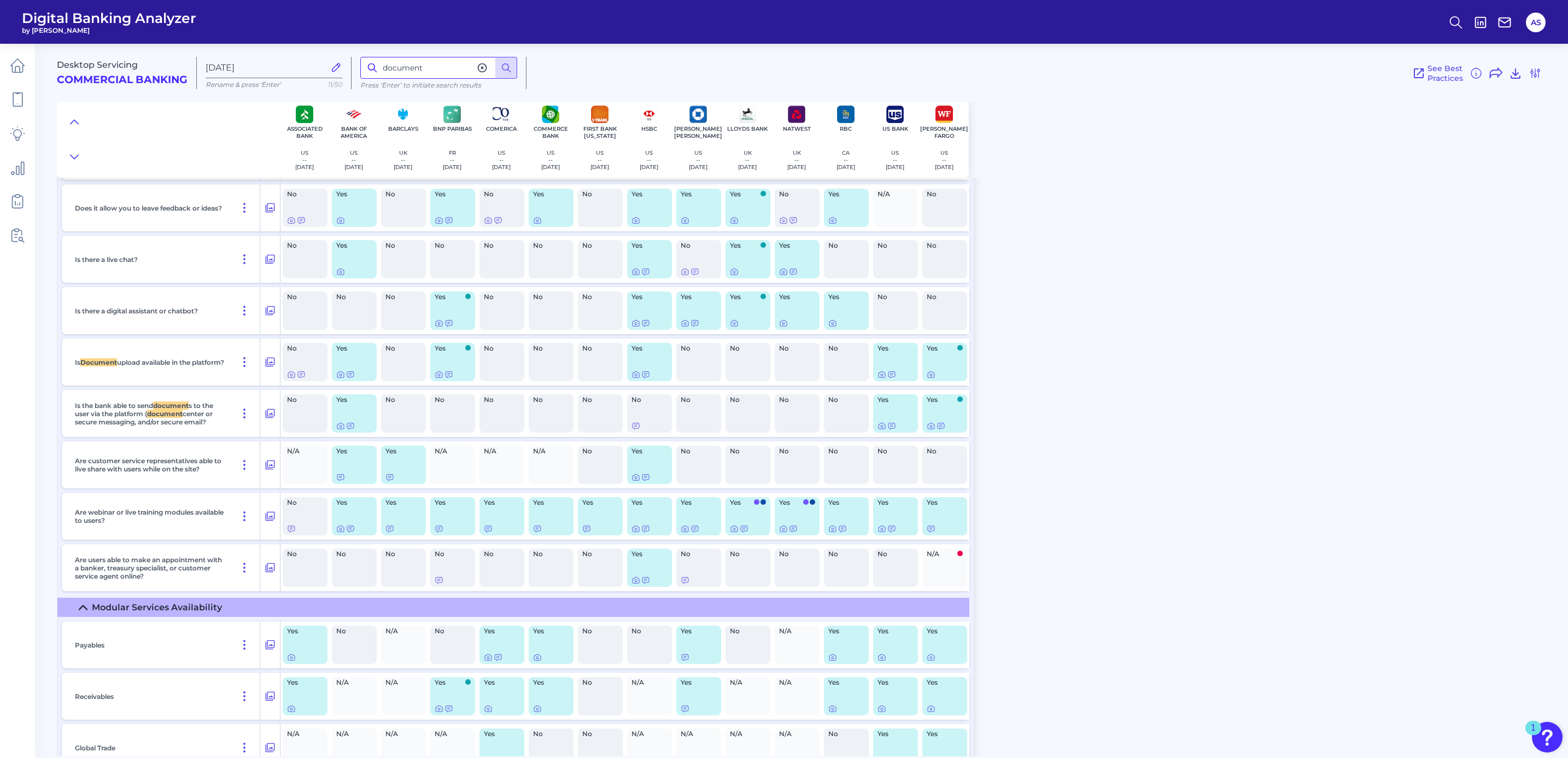
scroll to position [12560, 0]
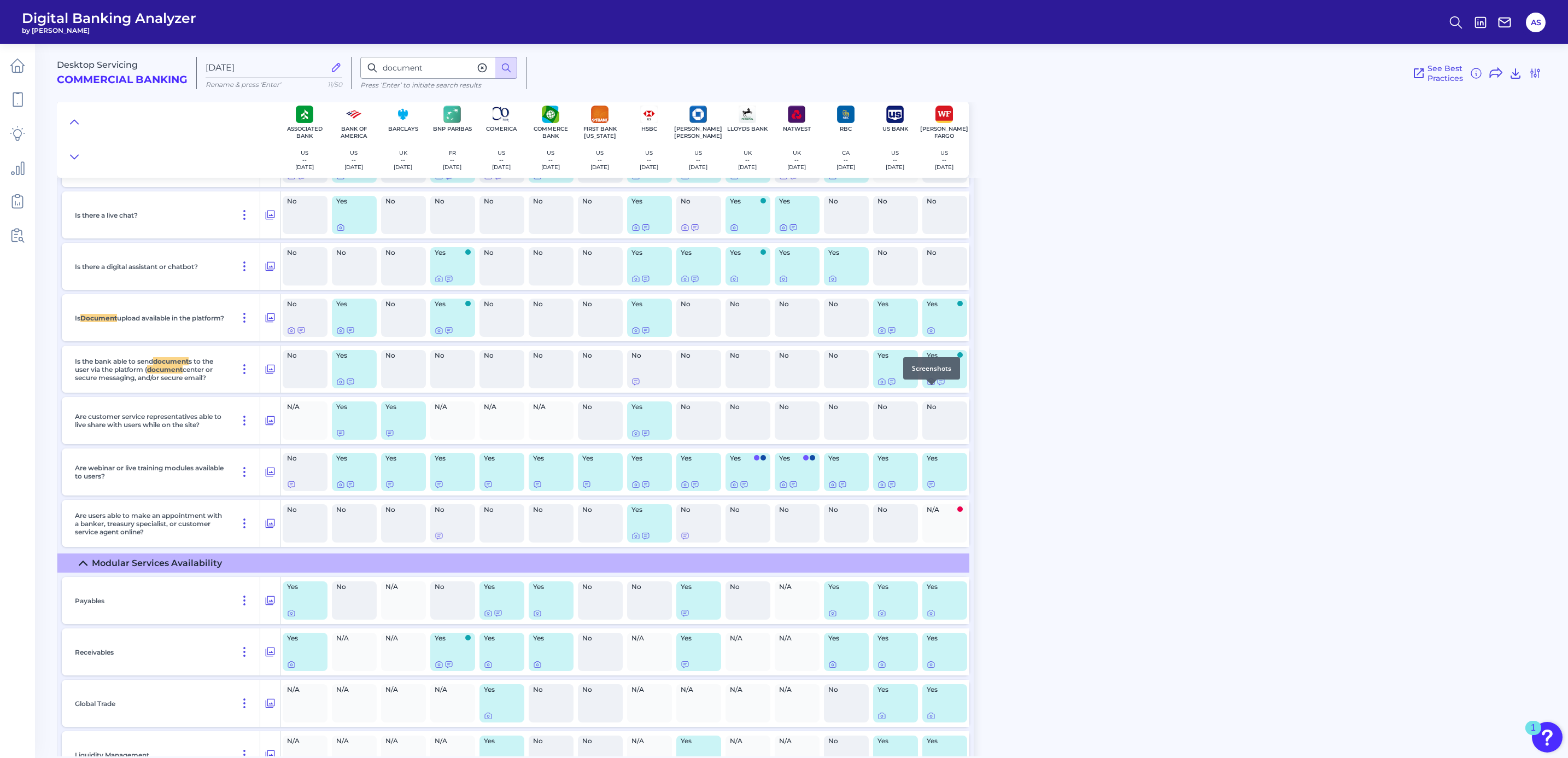
click at [929, 386] on icon at bounding box center [930, 381] width 9 height 9
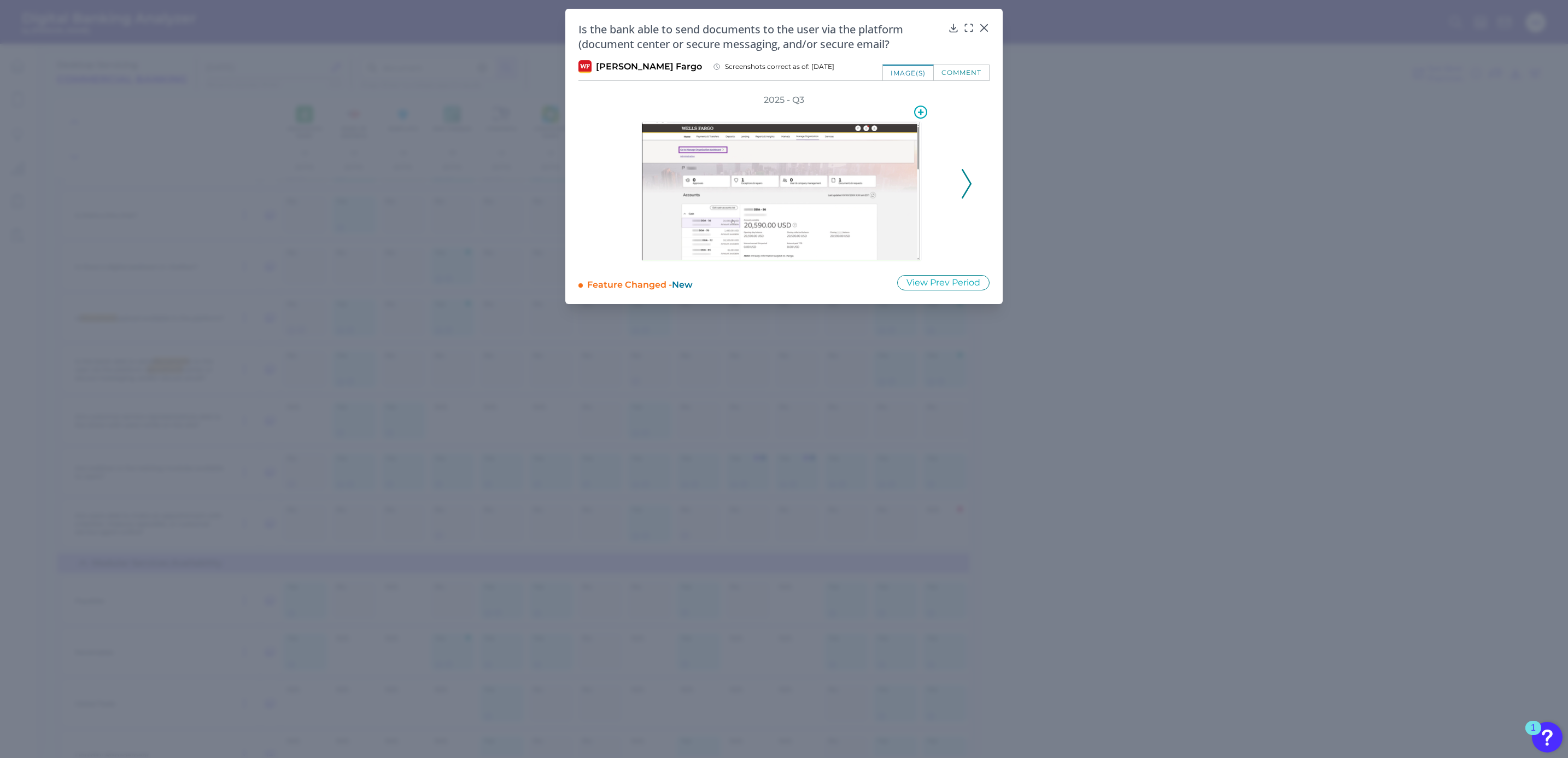
click at [854, 192] on img at bounding box center [781, 191] width 281 height 140
click at [971, 30] on icon at bounding box center [968, 28] width 11 height 11
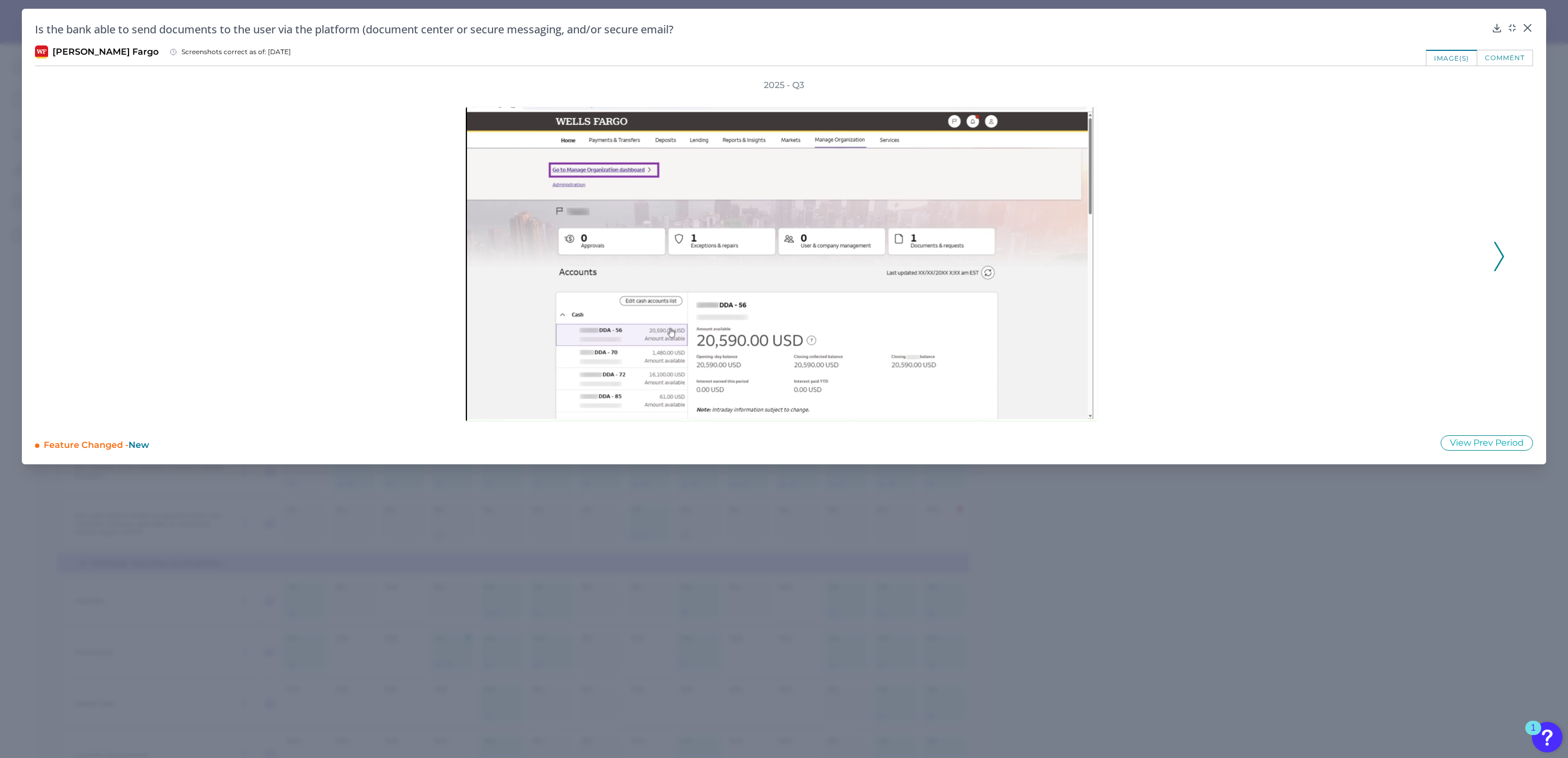
click at [1501, 258] on polyline at bounding box center [1499, 256] width 9 height 28
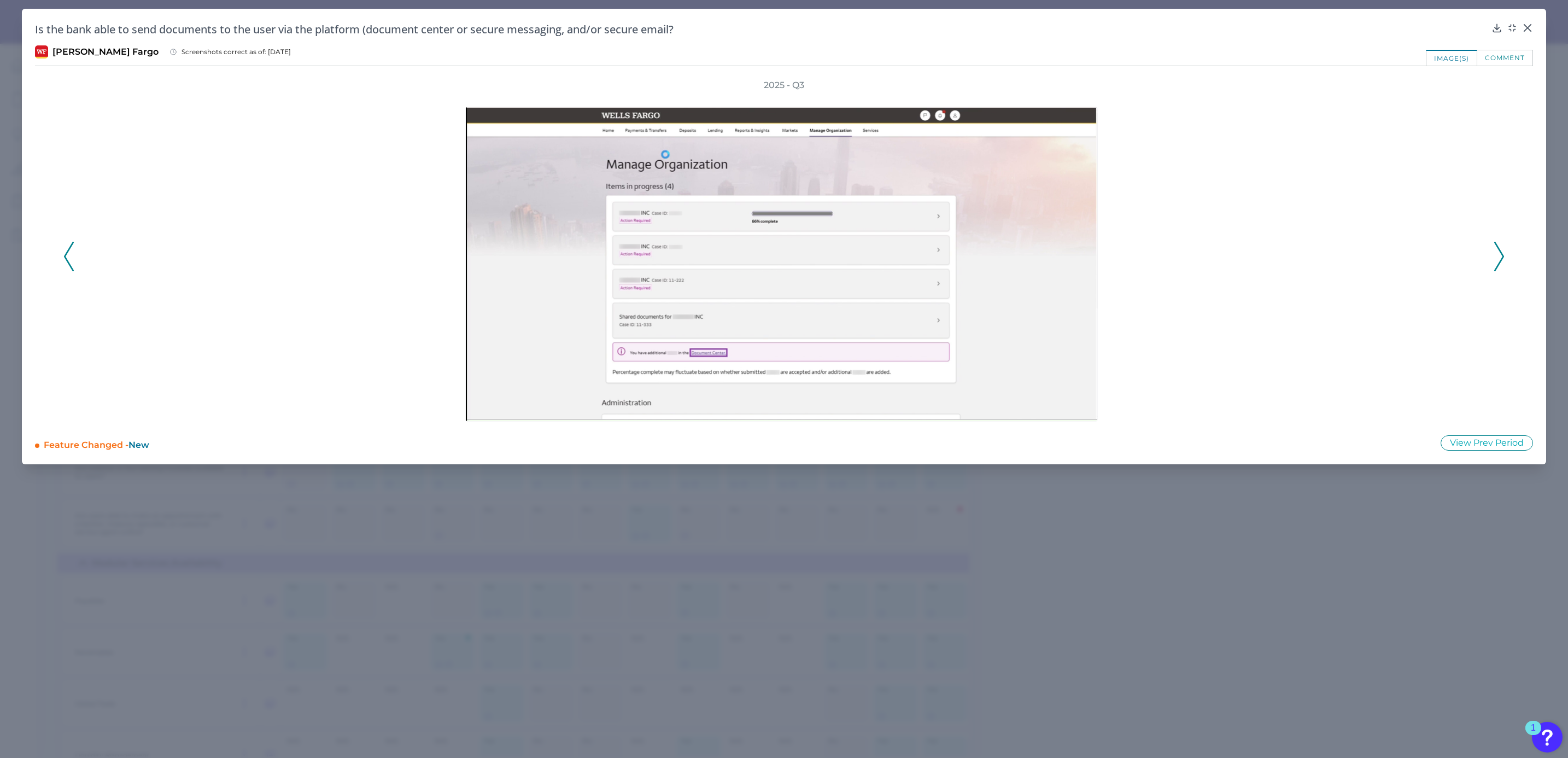
click at [1501, 258] on polyline at bounding box center [1499, 256] width 9 height 28
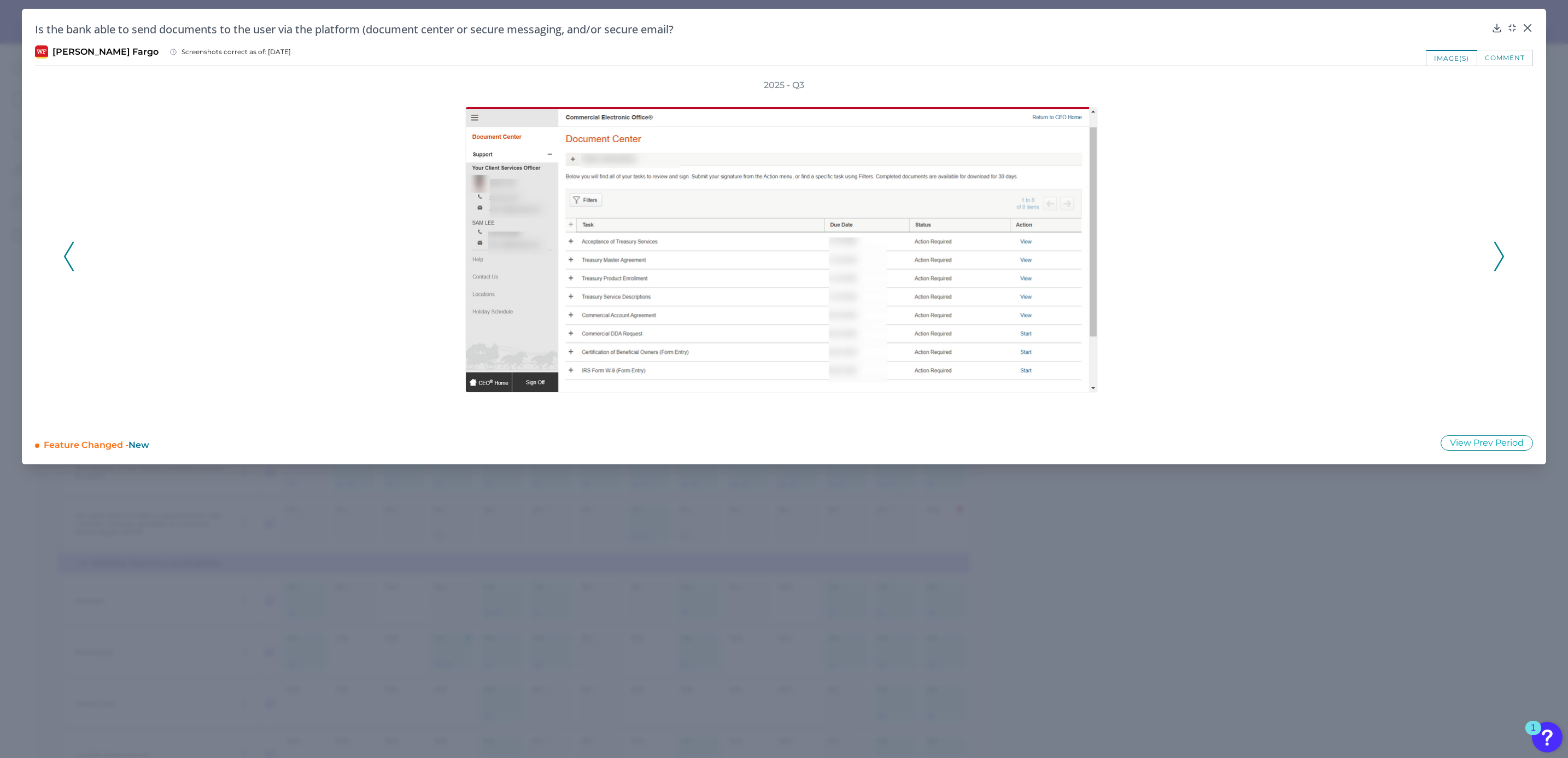
click at [1501, 258] on polyline at bounding box center [1499, 256] width 9 height 28
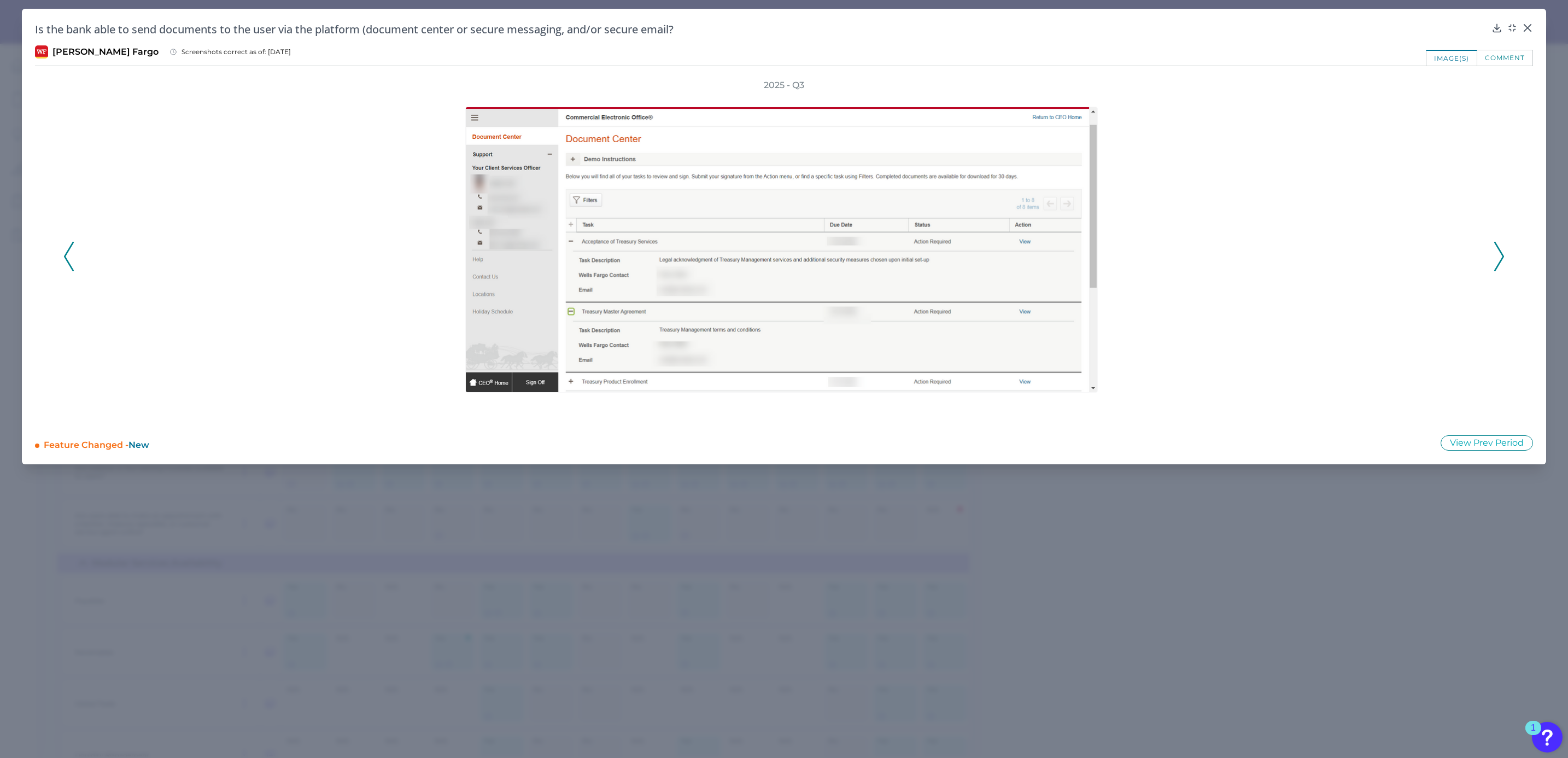
click at [1501, 258] on polyline at bounding box center [1499, 256] width 9 height 28
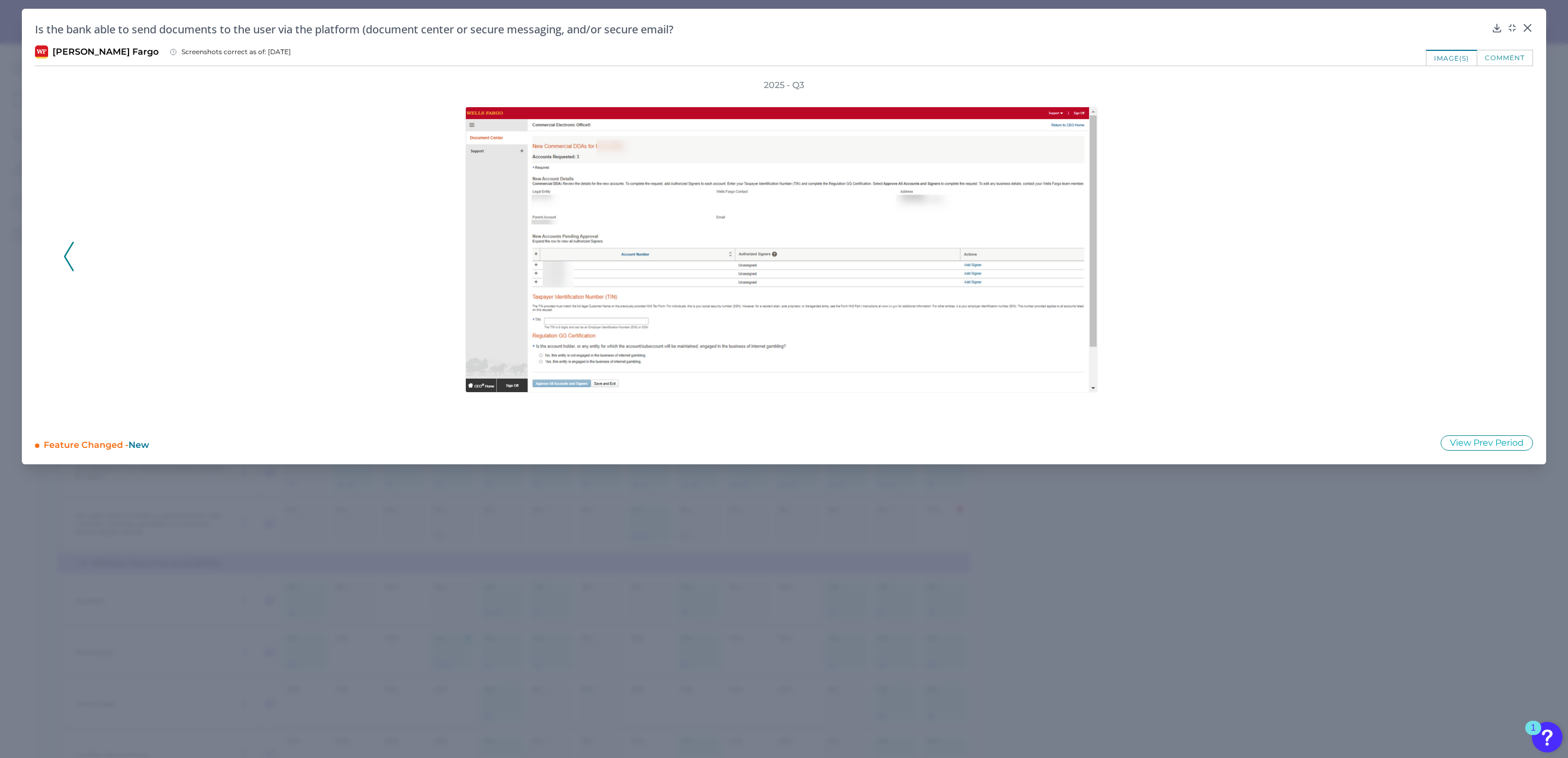
click at [1501, 258] on div "2025 - Q3" at bounding box center [784, 250] width 1441 height 342
click at [1527, 35] on div at bounding box center [1527, 35] width 11 height 11
click at [1531, 26] on icon at bounding box center [1527, 28] width 11 height 11
